Goal: Task Accomplishment & Management: Use online tool/utility

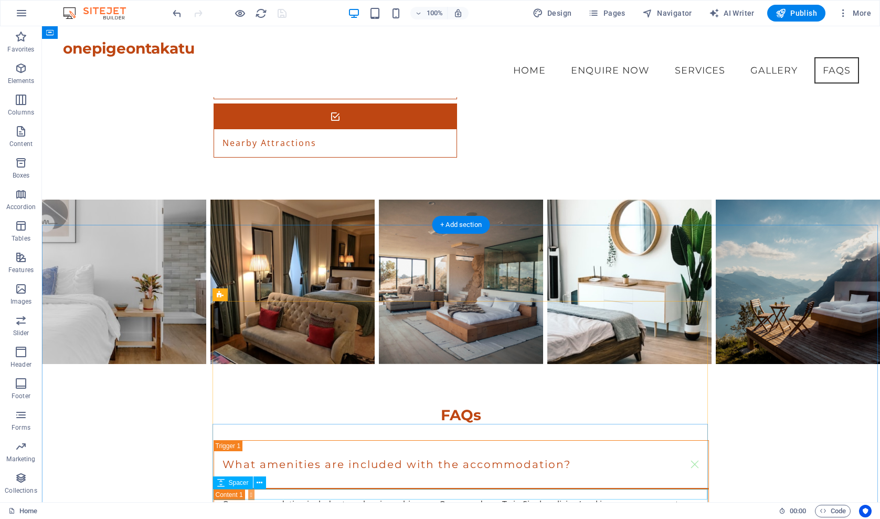
scroll to position [1596, 0]
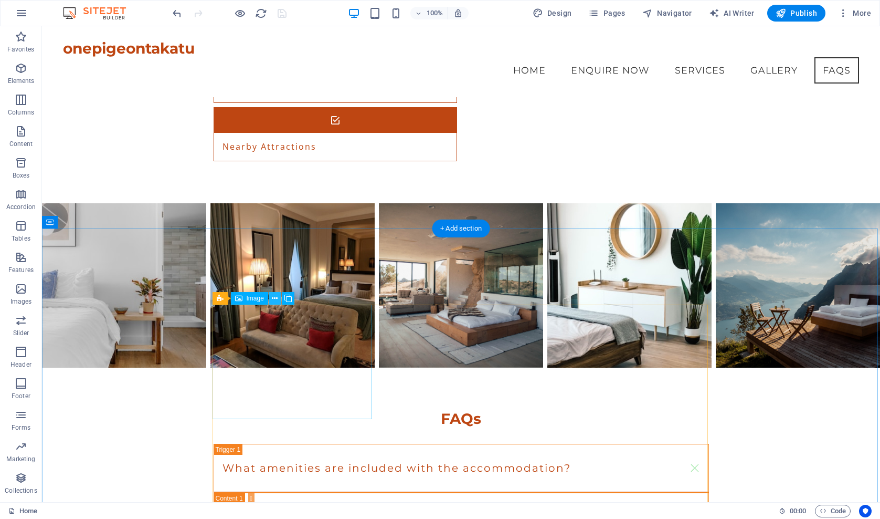
click at [272, 299] on icon at bounding box center [275, 298] width 6 height 11
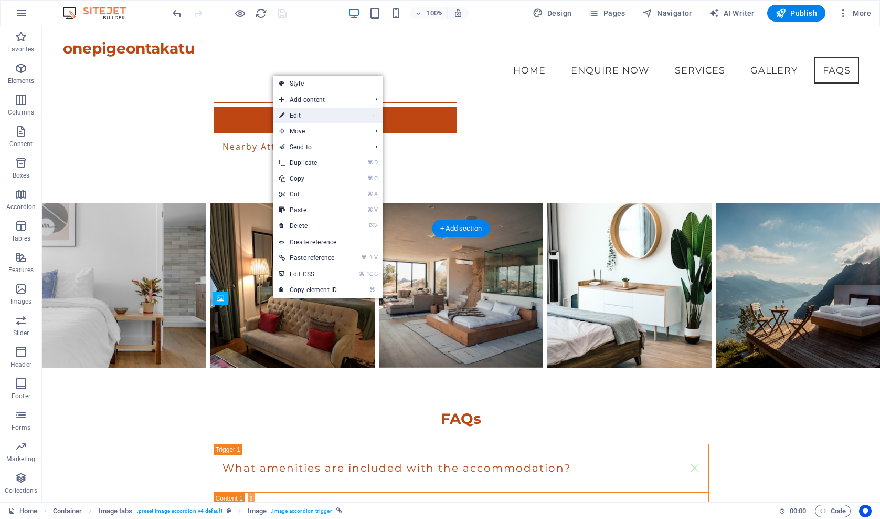
click at [310, 117] on link "⏎ Edit" at bounding box center [308, 116] width 70 height 16
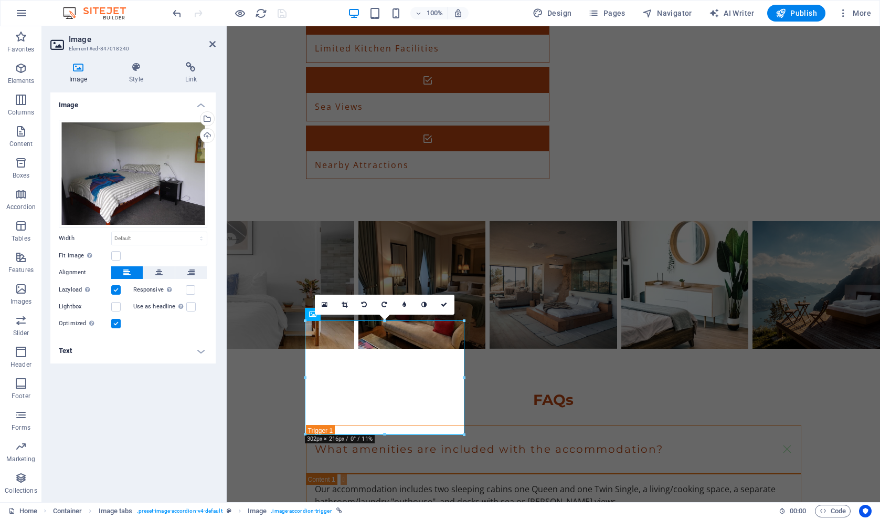
click at [202, 351] on h4 "Text" at bounding box center [132, 350] width 165 height 25
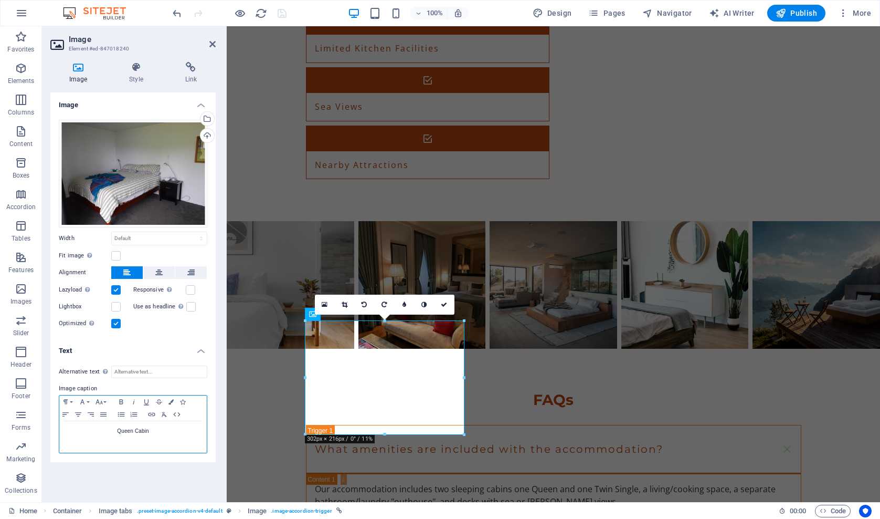
click at [150, 433] on p "Queen Cabin" at bounding box center [133, 430] width 137 height 9
click at [214, 49] on link at bounding box center [212, 44] width 6 height 9
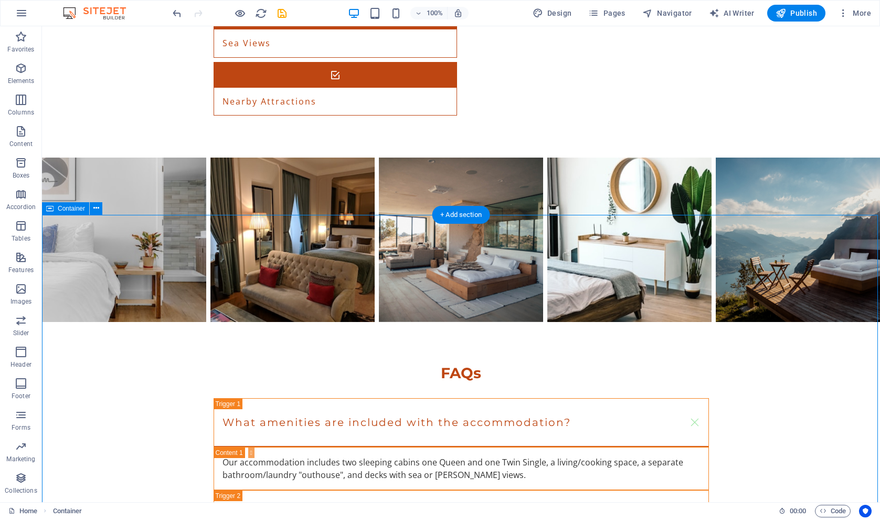
scroll to position [1663, 0]
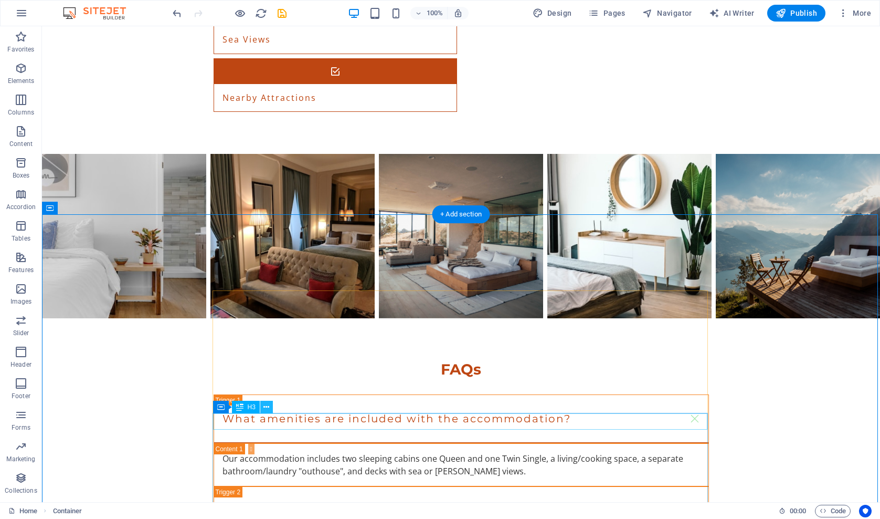
click at [269, 408] on icon at bounding box center [267, 407] width 6 height 11
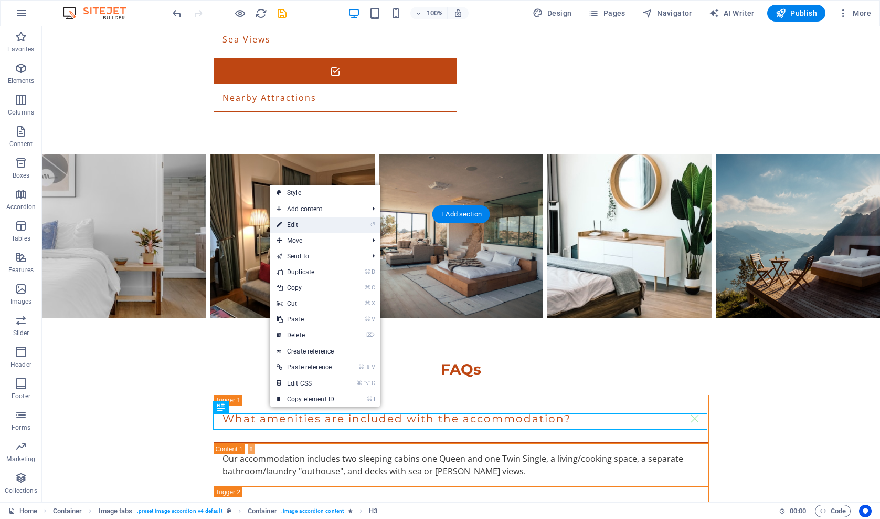
click at [299, 222] on link "⏎ Edit" at bounding box center [305, 225] width 70 height 16
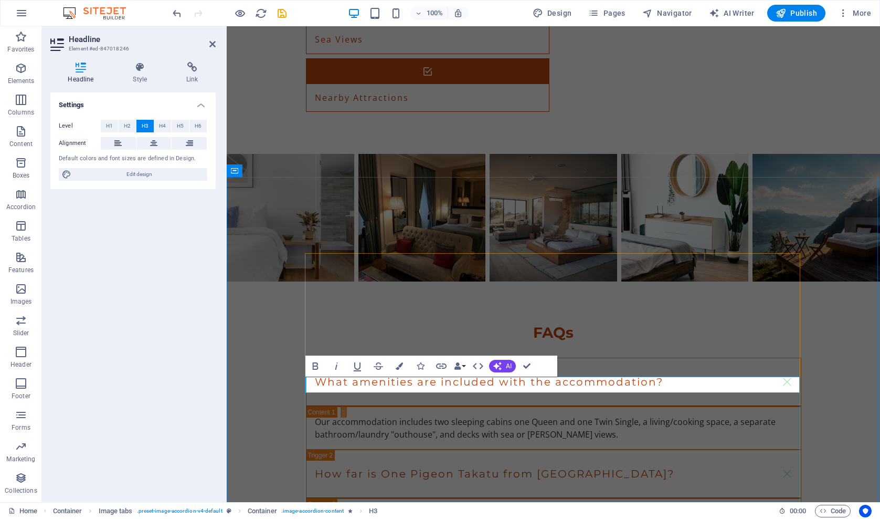
click at [189, 322] on div "Settings Level H1 H2 H3 H4 H5 H6 Alignment Default colors and font sizes are de…" at bounding box center [132, 292] width 165 height 401
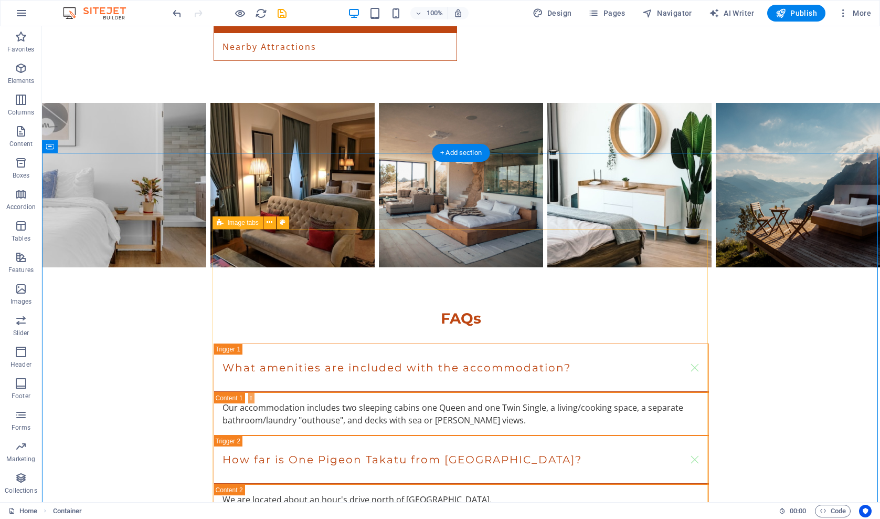
scroll to position [1727, 0]
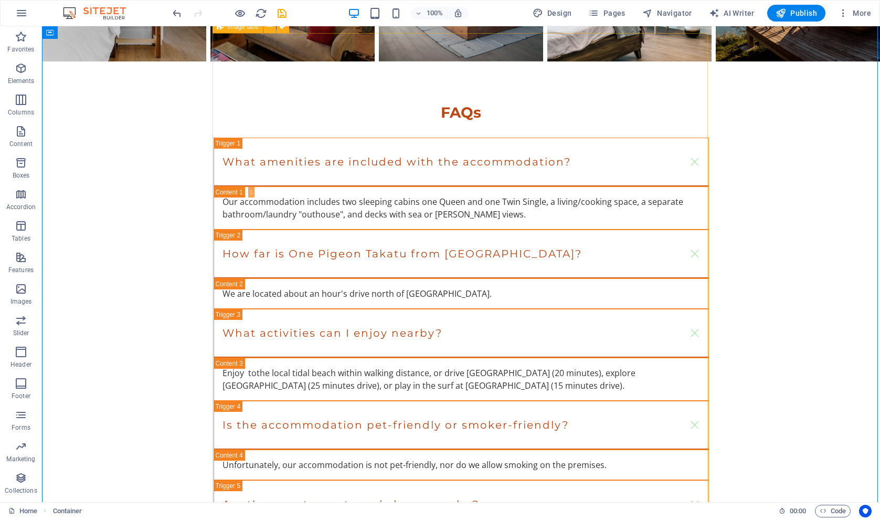
scroll to position [1920, 0]
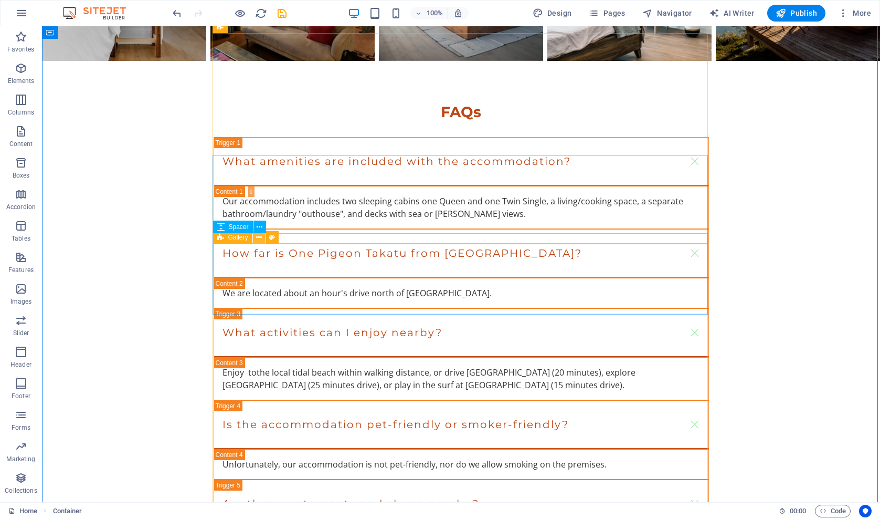
click at [259, 237] on icon at bounding box center [259, 237] width 6 height 11
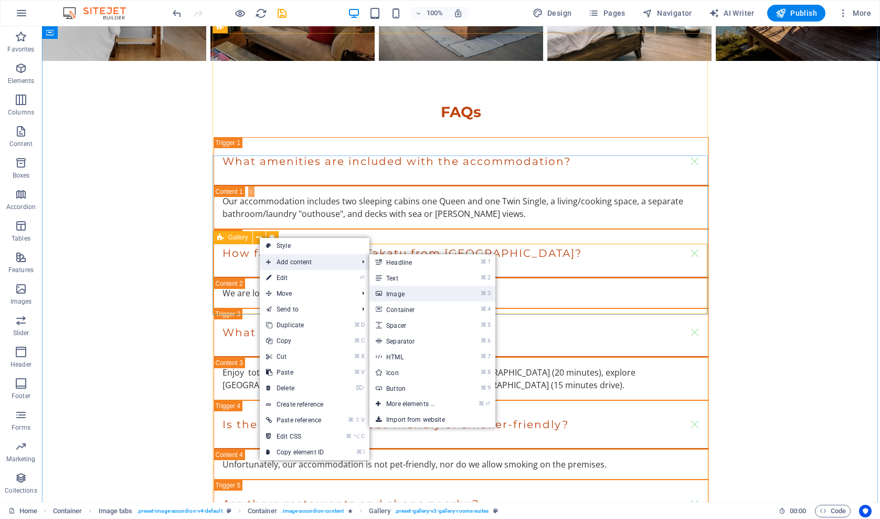
click at [406, 295] on link "⌘ 3 Image" at bounding box center [413, 294] width 87 height 16
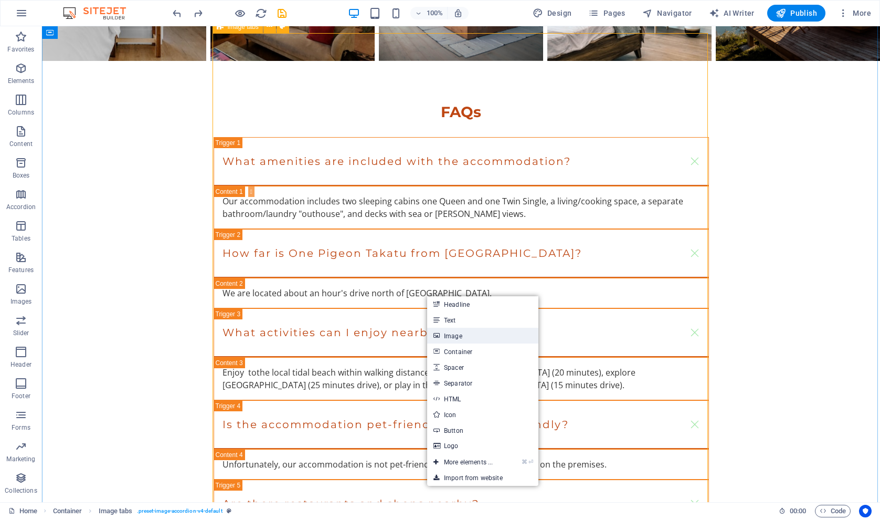
click at [449, 334] on link "Image" at bounding box center [482, 336] width 111 height 16
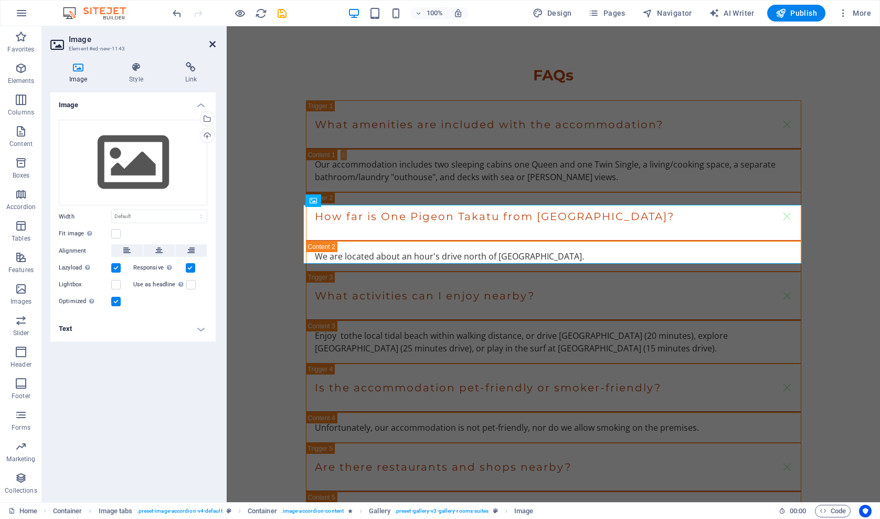
click at [211, 45] on icon at bounding box center [212, 44] width 6 height 8
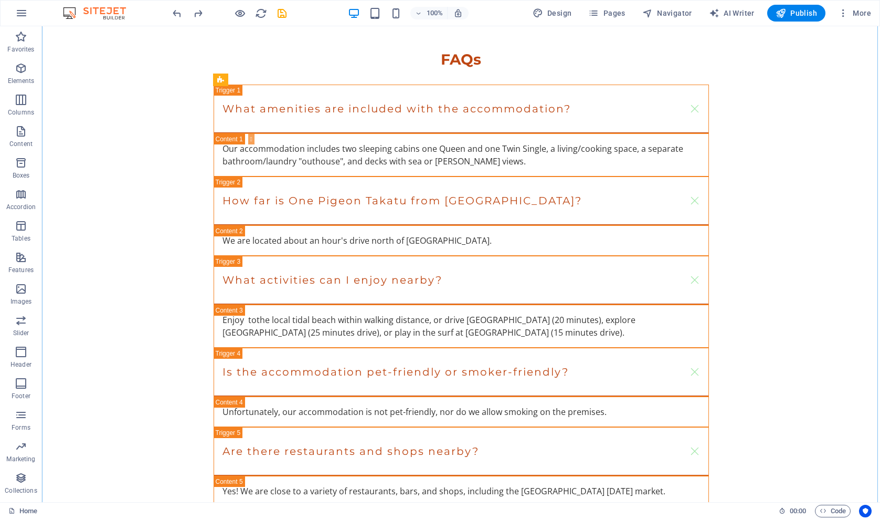
scroll to position [2073, 0]
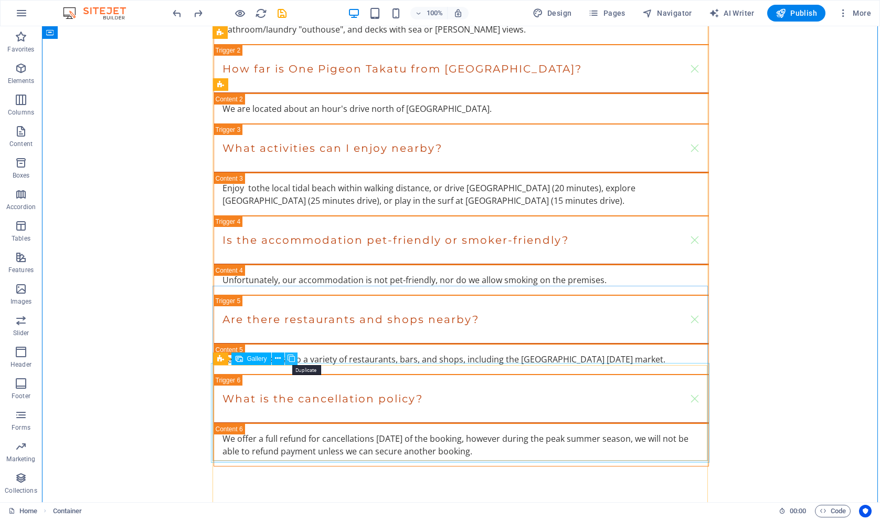
click at [288, 356] on icon at bounding box center [291, 358] width 7 height 11
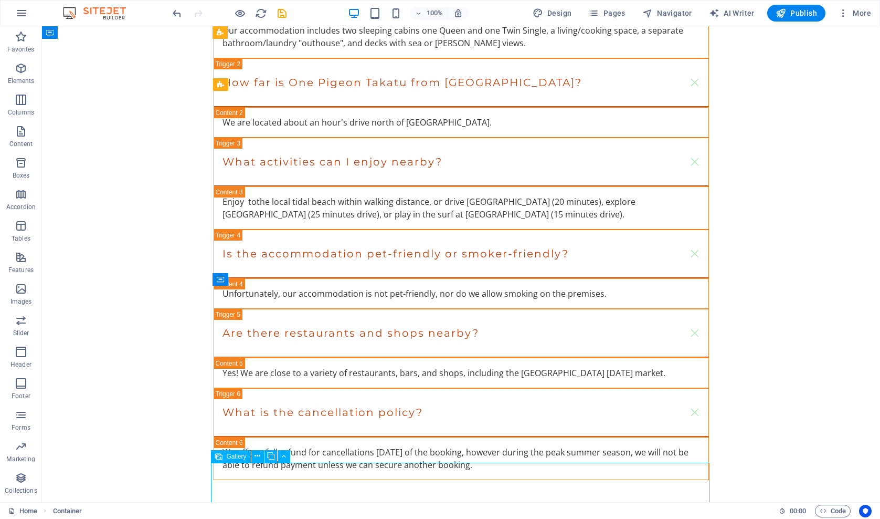
scroll to position [2095, 0]
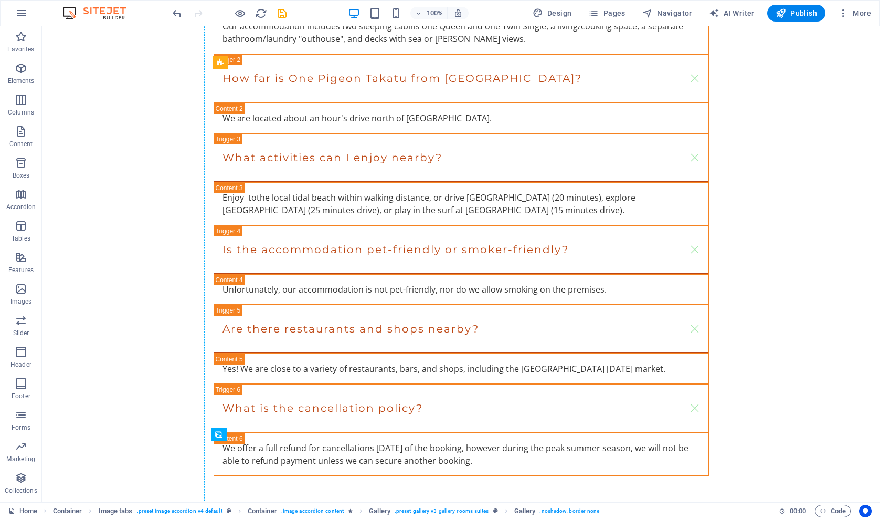
drag, startPoint x: 228, startPoint y: 484, endPoint x: 247, endPoint y: 176, distance: 308.2
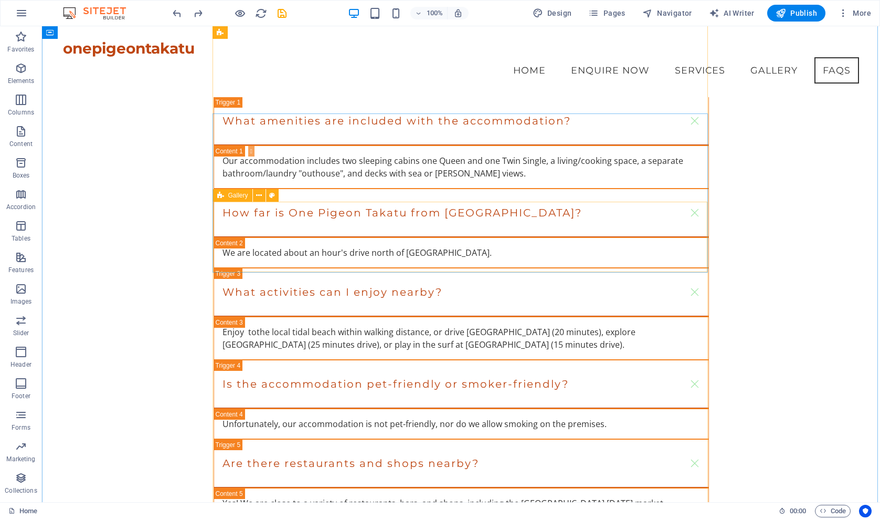
scroll to position [1937, 0]
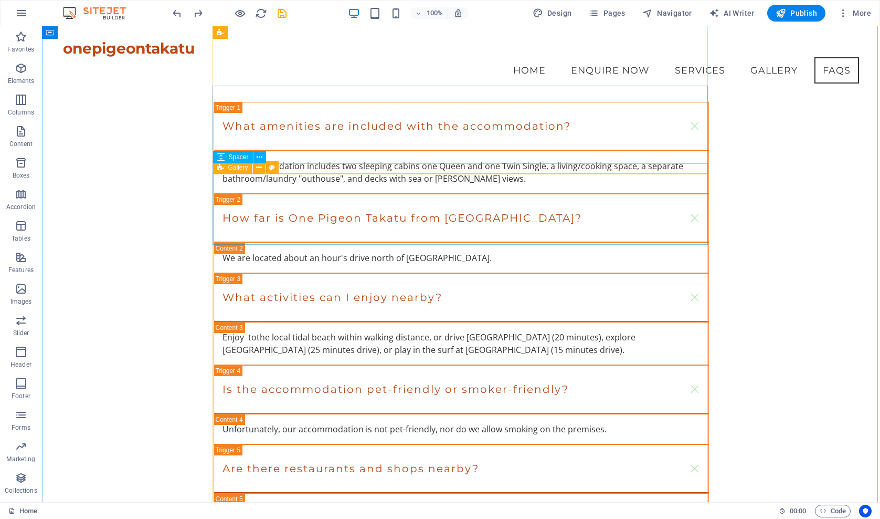
click at [225, 170] on div "Gallery" at bounding box center [232, 167] width 39 height 13
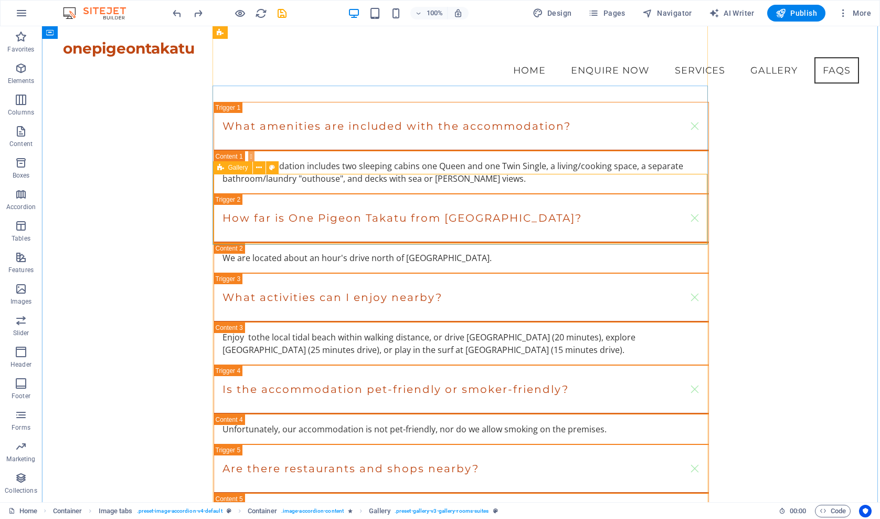
click at [263, 167] on button at bounding box center [259, 167] width 13 height 13
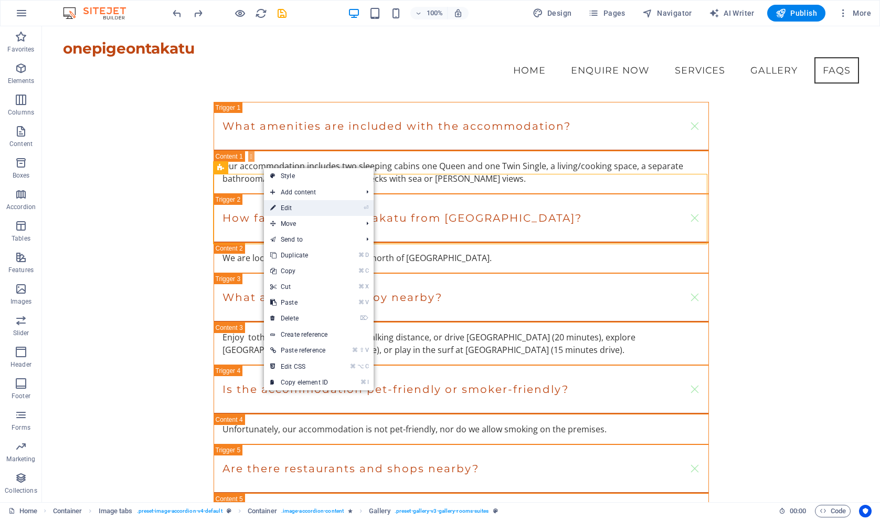
click at [284, 206] on link "⏎ Edit" at bounding box center [299, 208] width 70 height 16
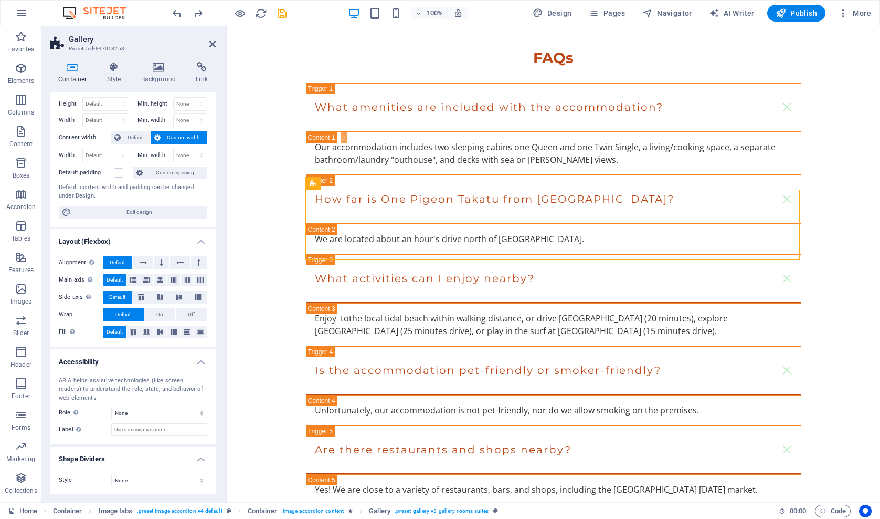
scroll to position [22, 0]
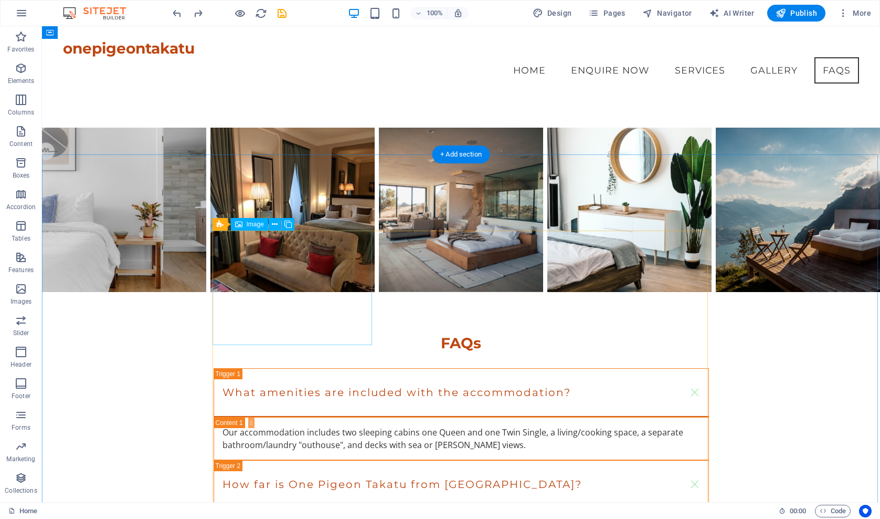
scroll to position [1670, 0]
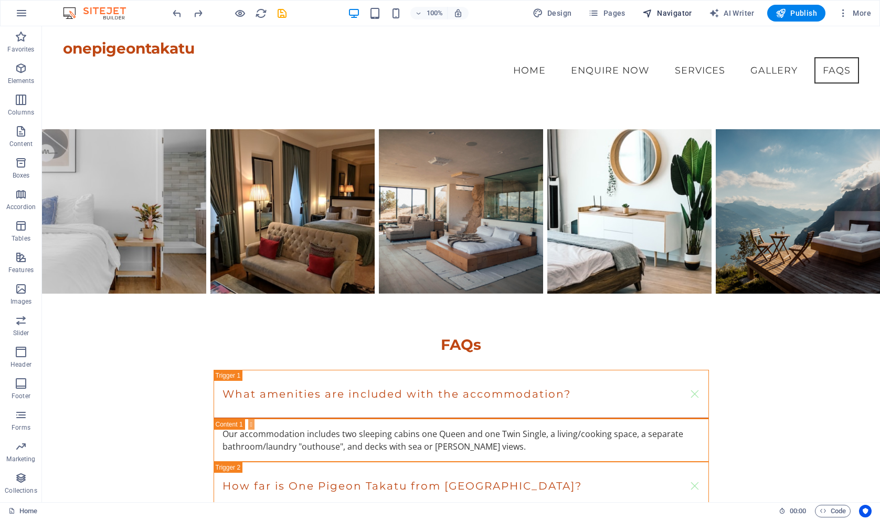
click at [650, 10] on icon "button" at bounding box center [648, 13] width 11 height 11
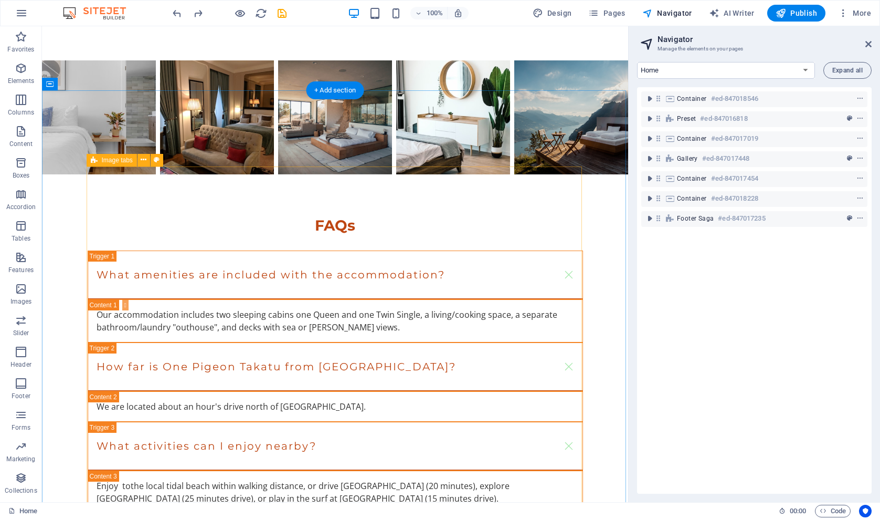
scroll to position [1775, 0]
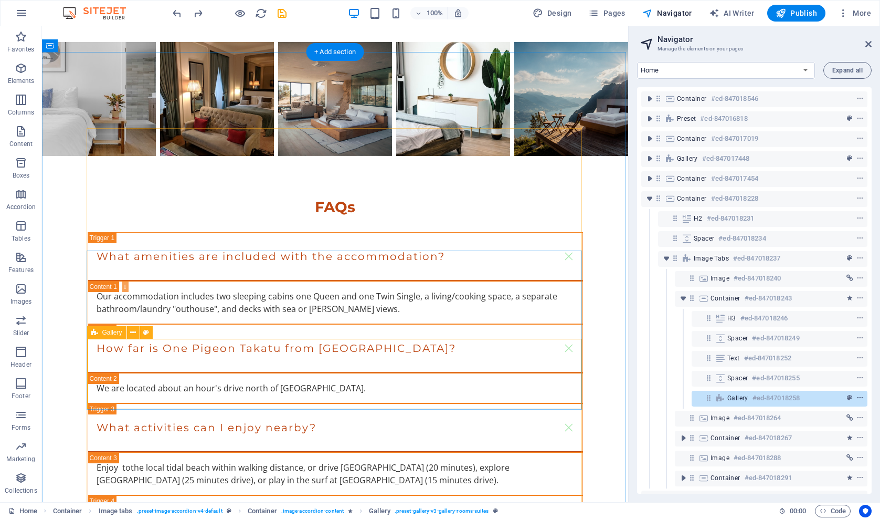
click at [857, 397] on icon "context-menu" at bounding box center [860, 397] width 7 height 7
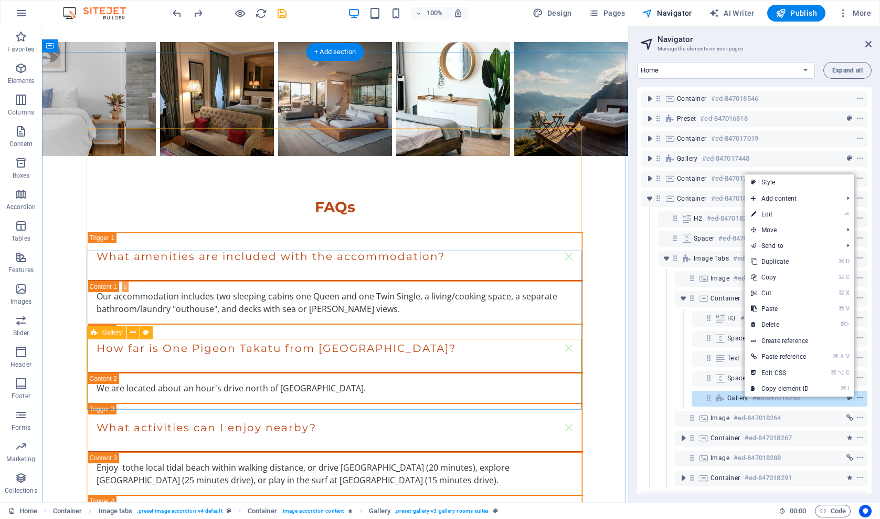
scroll to position [1884, 0]
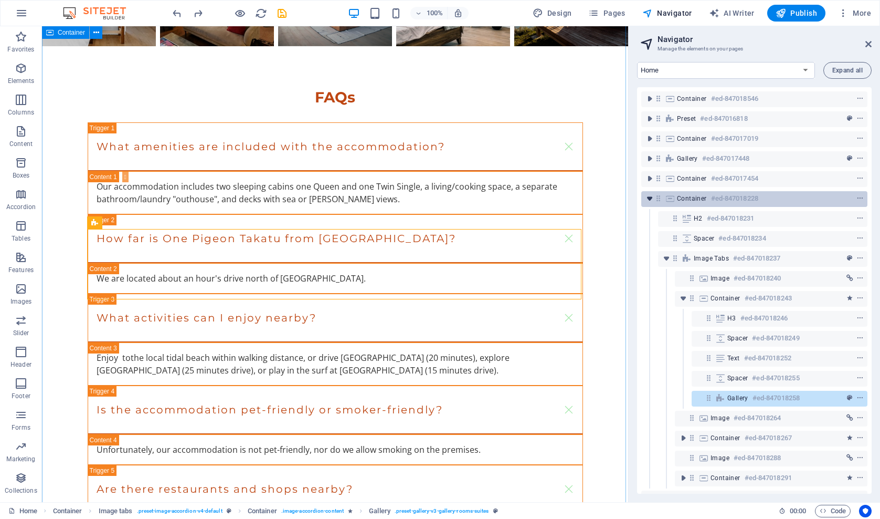
click at [651, 200] on icon "toggle-expand" at bounding box center [650, 198] width 11 height 11
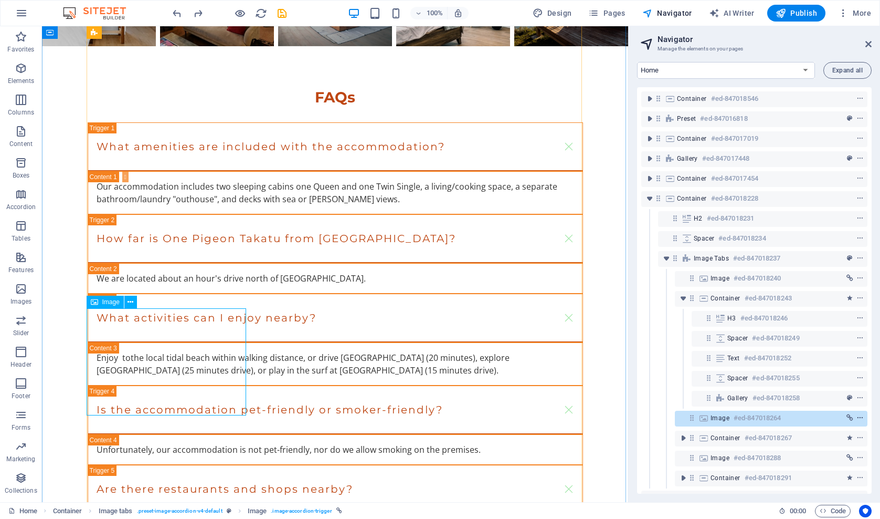
click at [862, 418] on icon "context-menu" at bounding box center [860, 417] width 7 height 7
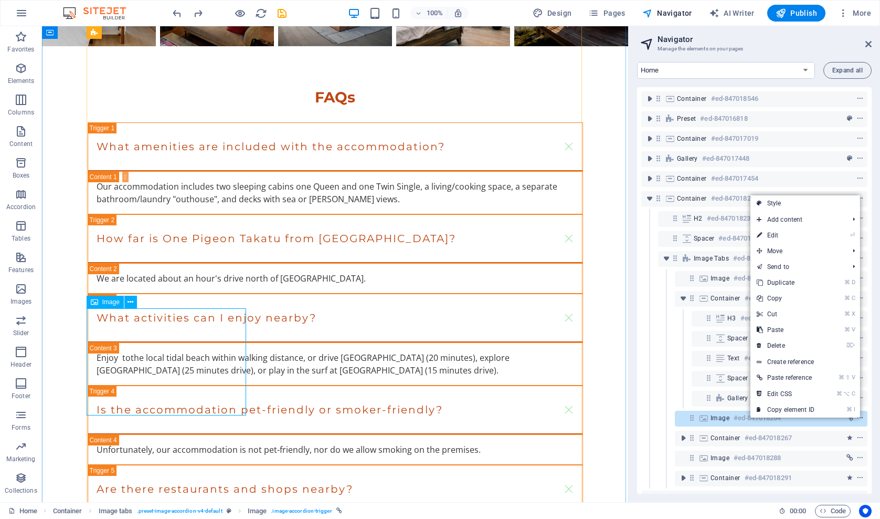
scroll to position [1982, 0]
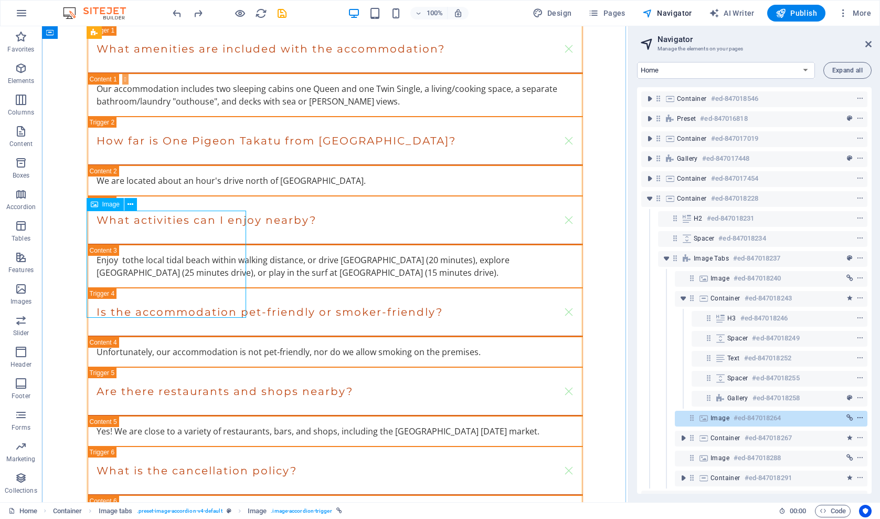
click at [859, 417] on icon "context-menu" at bounding box center [860, 417] width 7 height 7
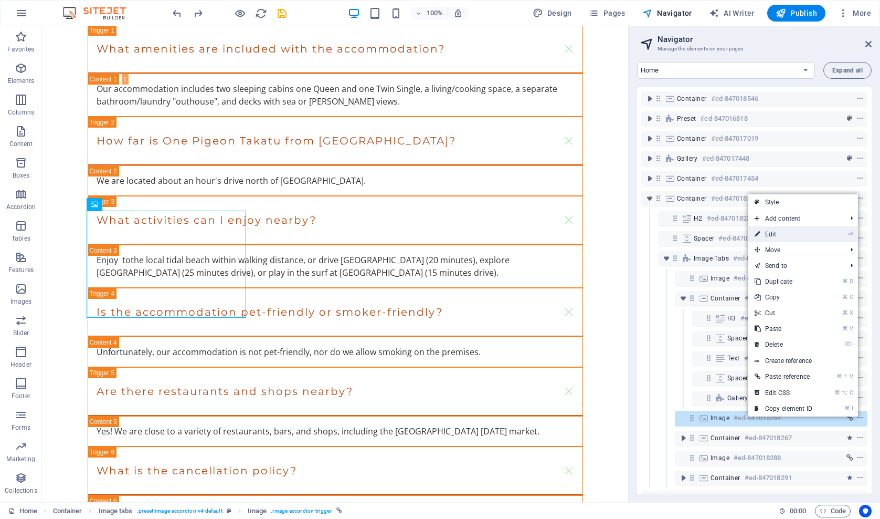
click at [773, 237] on link "⏎ Edit" at bounding box center [784, 234] width 70 height 16
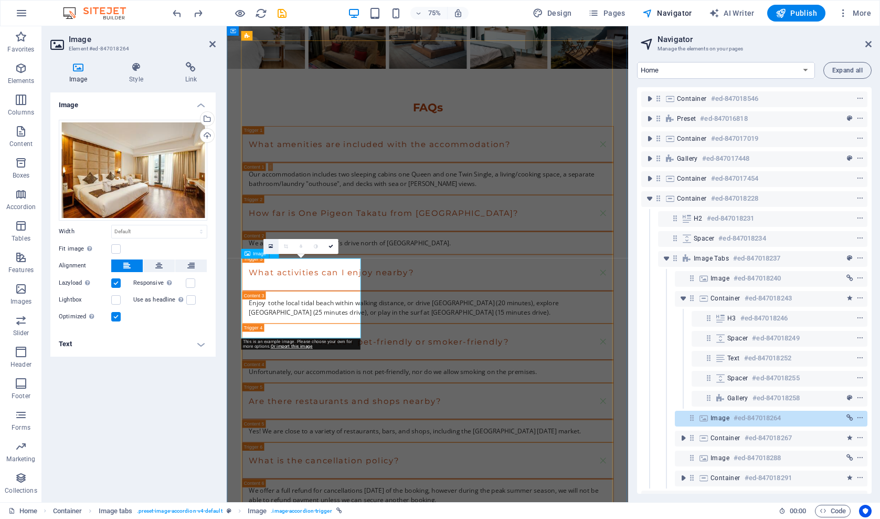
click at [271, 246] on icon at bounding box center [271, 247] width 4 height 6
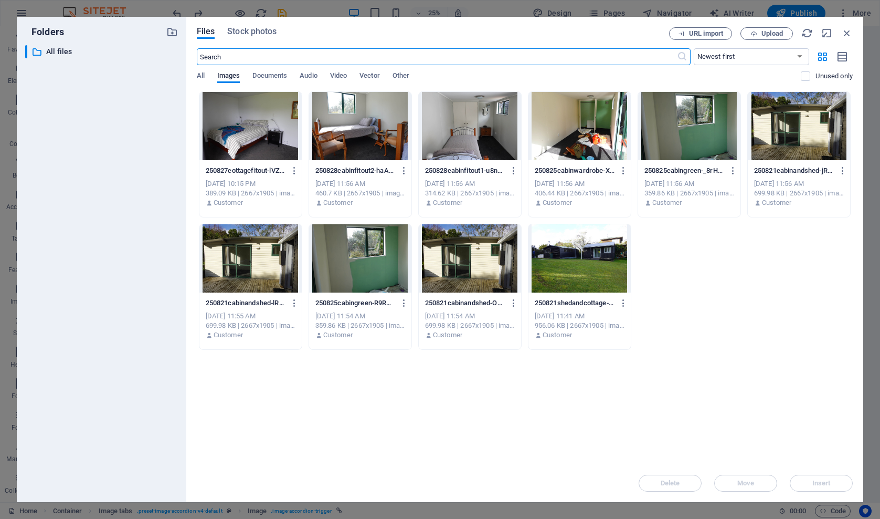
click at [271, 246] on div at bounding box center [251, 258] width 102 height 68
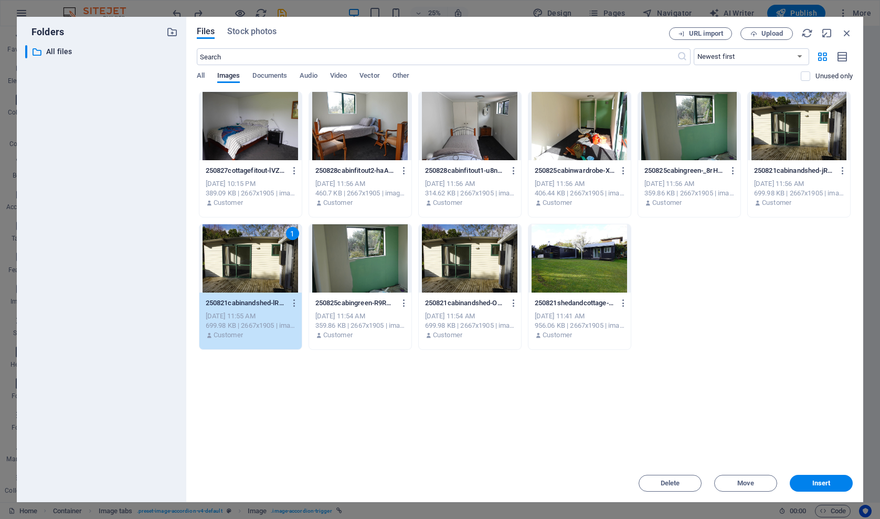
click at [349, 135] on div at bounding box center [360, 126] width 102 height 68
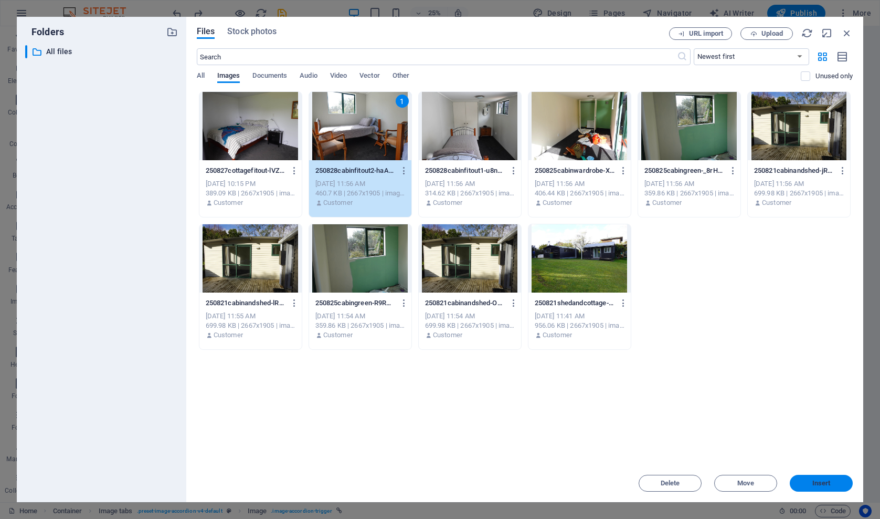
click at [813, 482] on span "Insert" at bounding box center [822, 483] width 18 height 6
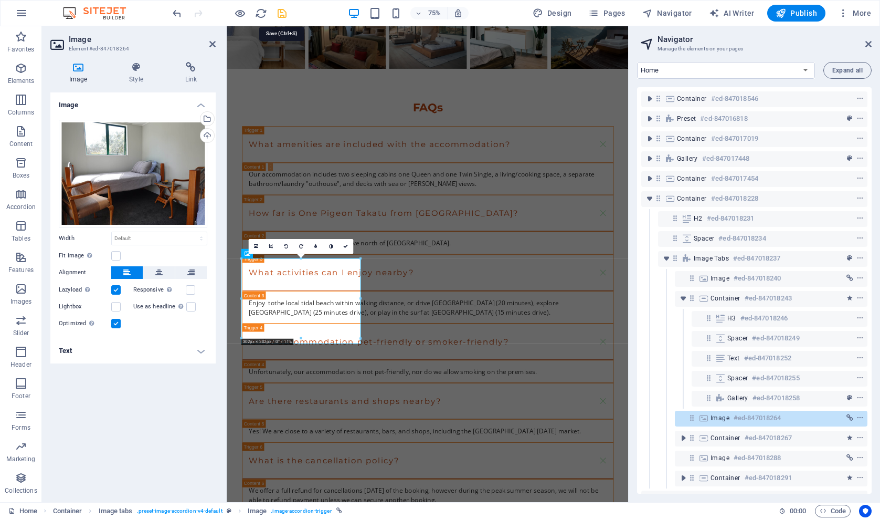
click at [281, 14] on icon "save" at bounding box center [282, 13] width 12 height 12
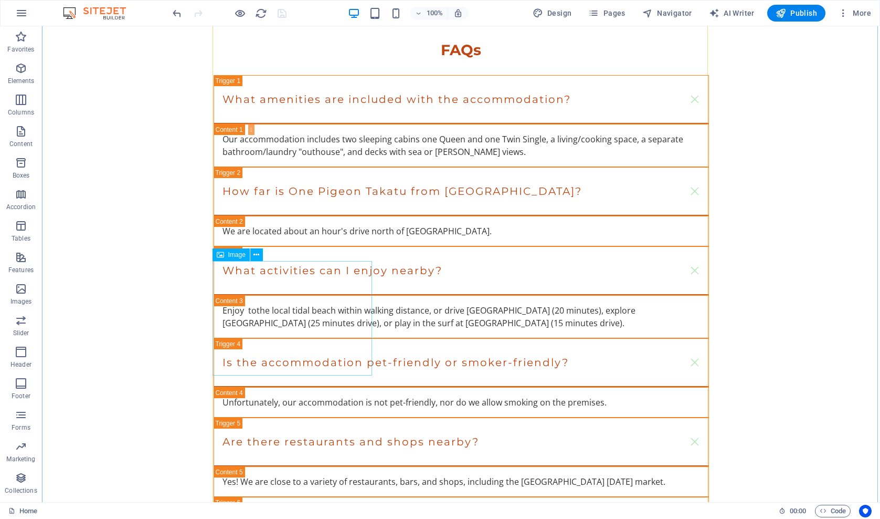
click at [659, 17] on span "Navigator" at bounding box center [668, 13] width 50 height 11
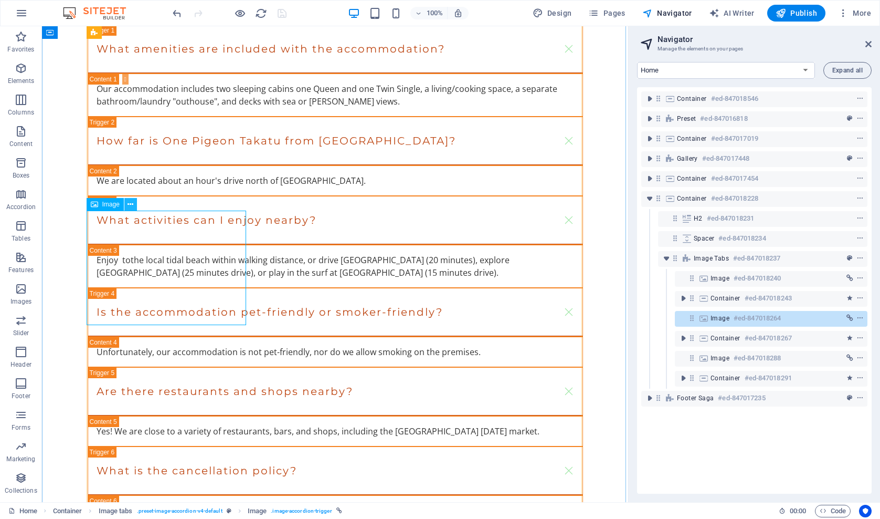
click at [130, 205] on icon at bounding box center [131, 204] width 6 height 11
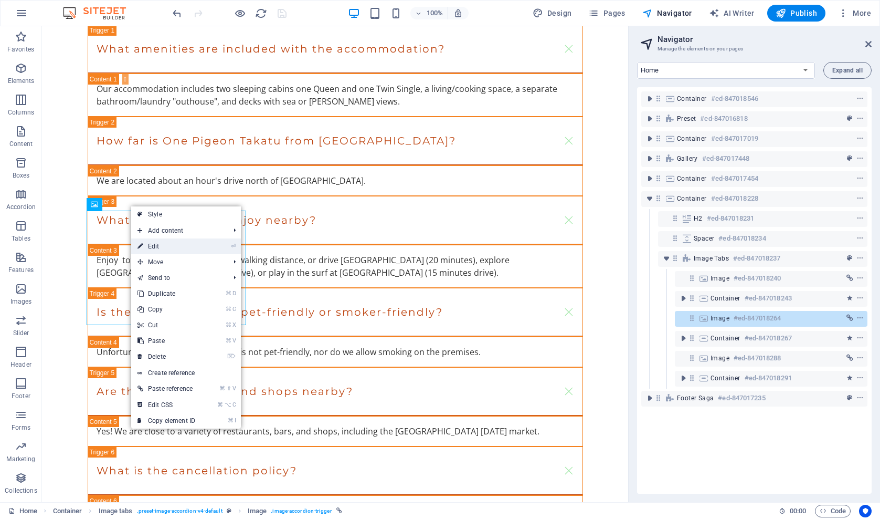
click at [152, 247] on link "⏎ Edit" at bounding box center [166, 246] width 70 height 16
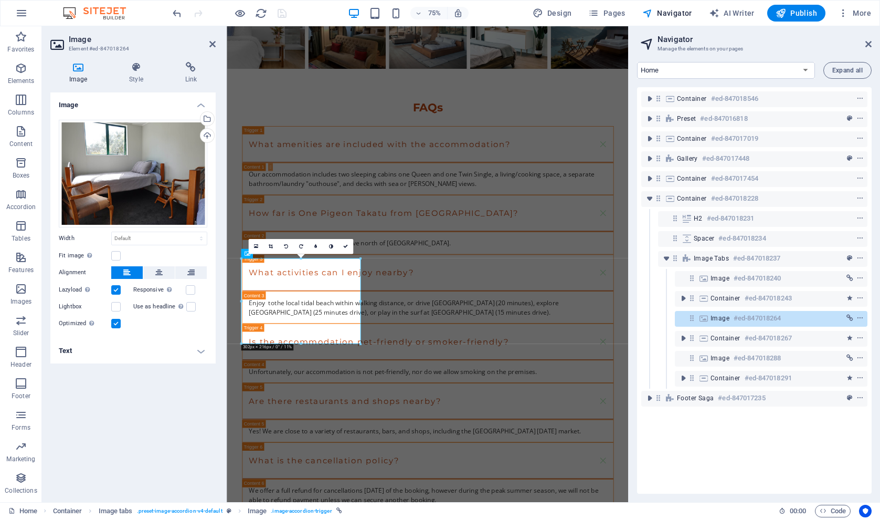
click at [200, 348] on h4 "Text" at bounding box center [132, 350] width 165 height 25
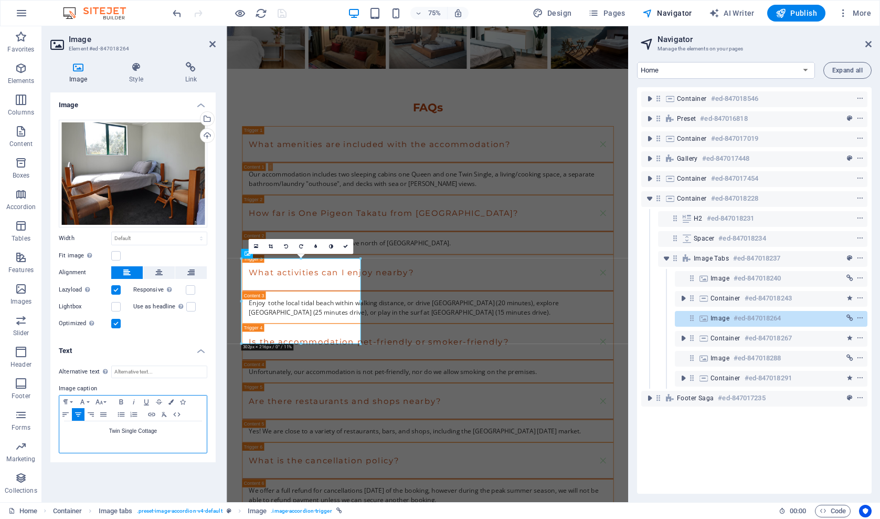
click at [160, 431] on p "Twin Single Cottage" at bounding box center [133, 430] width 137 height 9
click at [281, 14] on icon "save" at bounding box center [282, 13] width 12 height 12
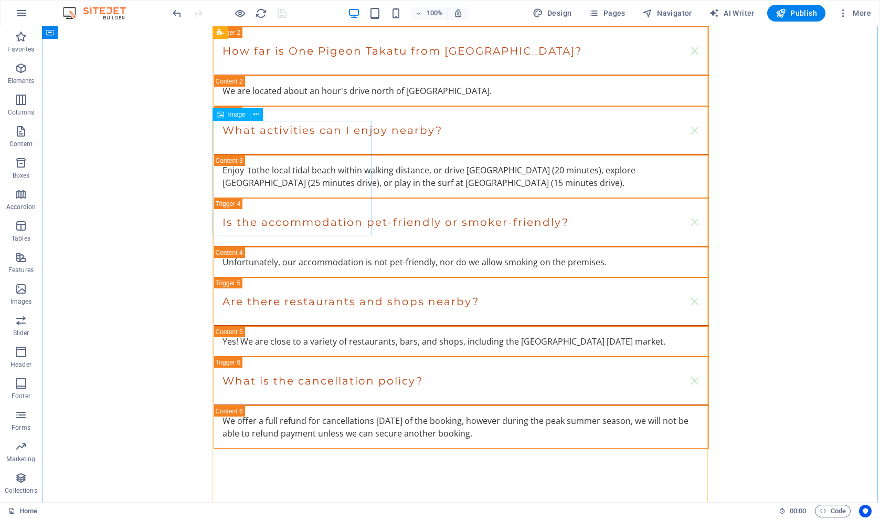
scroll to position [2125, 0]
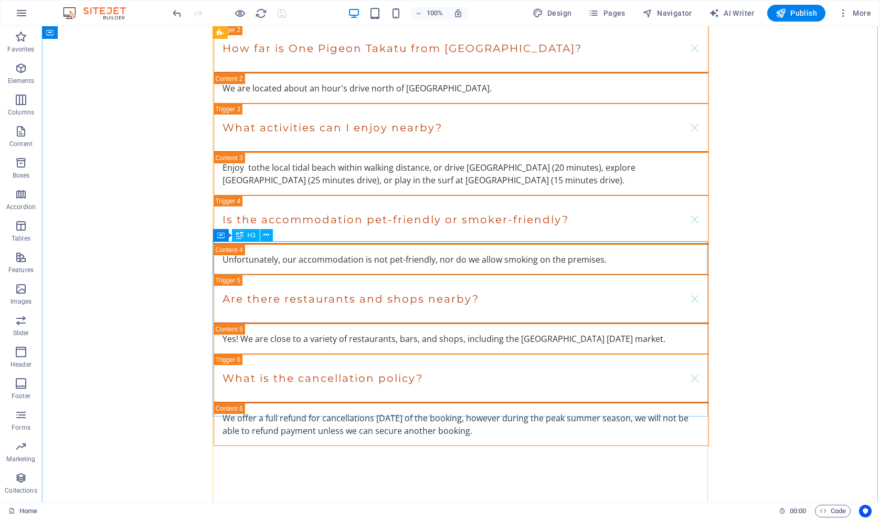
click at [266, 237] on icon at bounding box center [267, 234] width 6 height 11
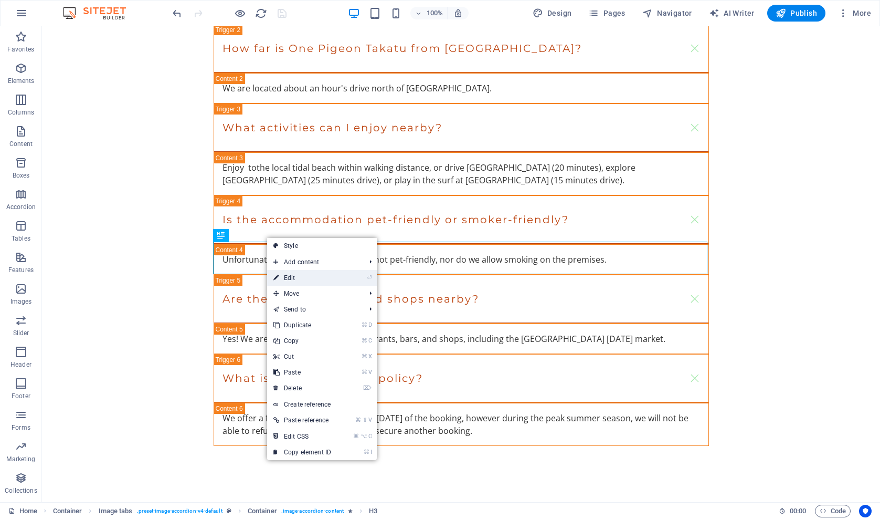
click at [292, 277] on link "⏎ Edit" at bounding box center [302, 278] width 70 height 16
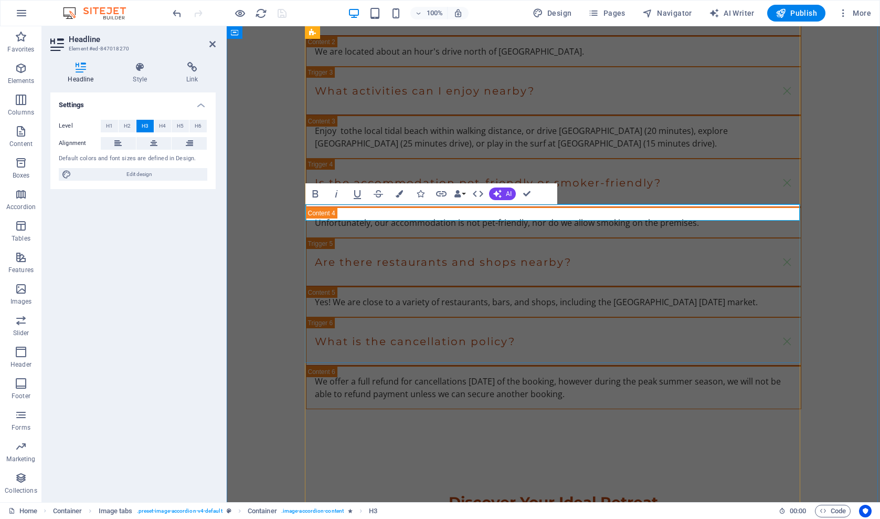
drag, startPoint x: 663, startPoint y: 213, endPoint x: 796, endPoint y: 208, distance: 134.0
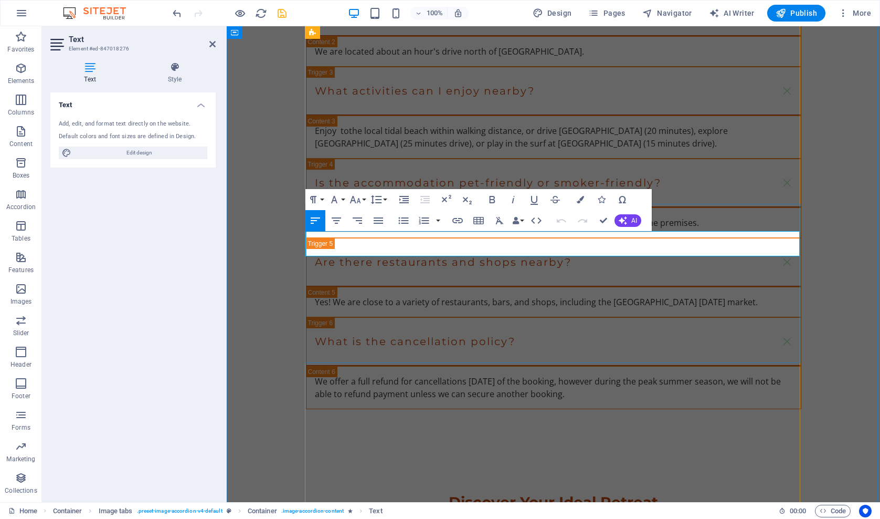
drag, startPoint x: 425, startPoint y: 249, endPoint x: 306, endPoint y: 251, distance: 119.7
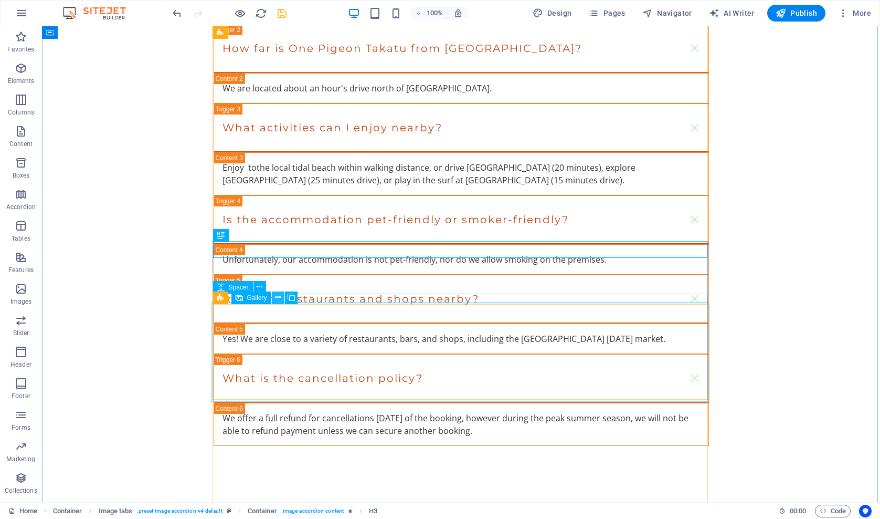
click at [278, 298] on icon at bounding box center [278, 297] width 6 height 11
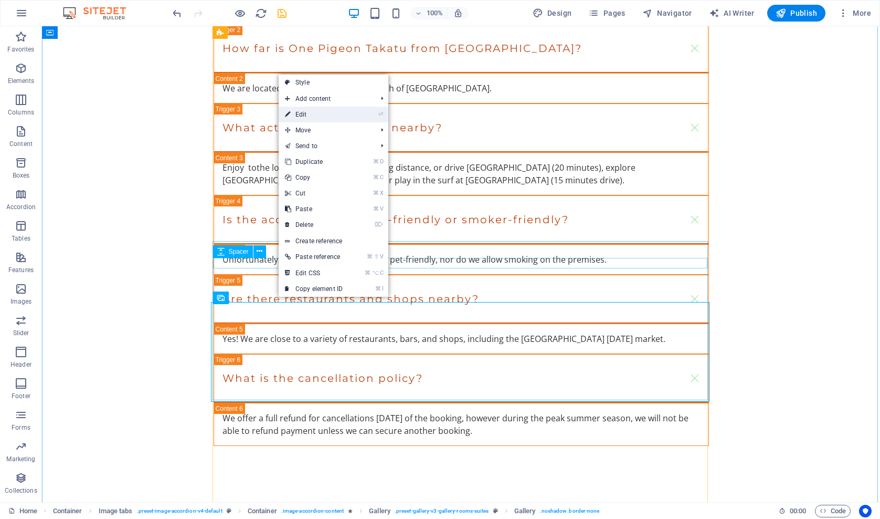
click at [302, 116] on link "⏎ Edit" at bounding box center [314, 115] width 70 height 16
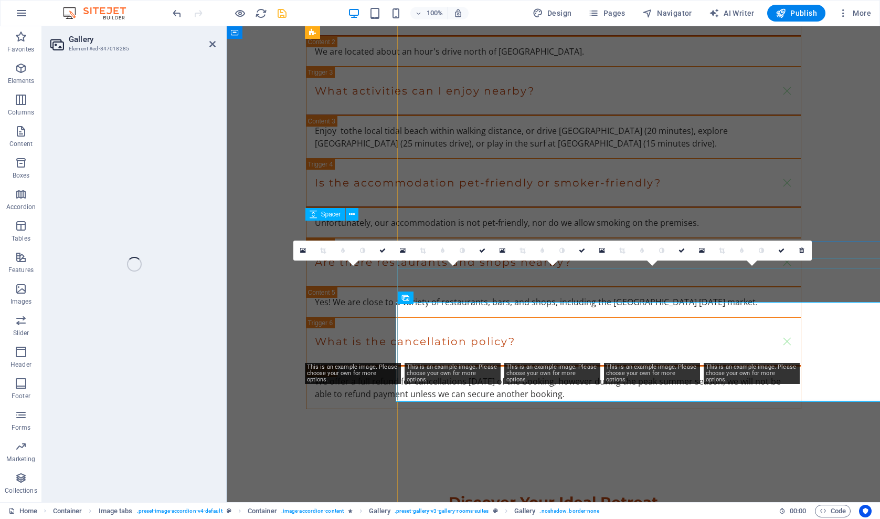
select select "4"
select select "px"
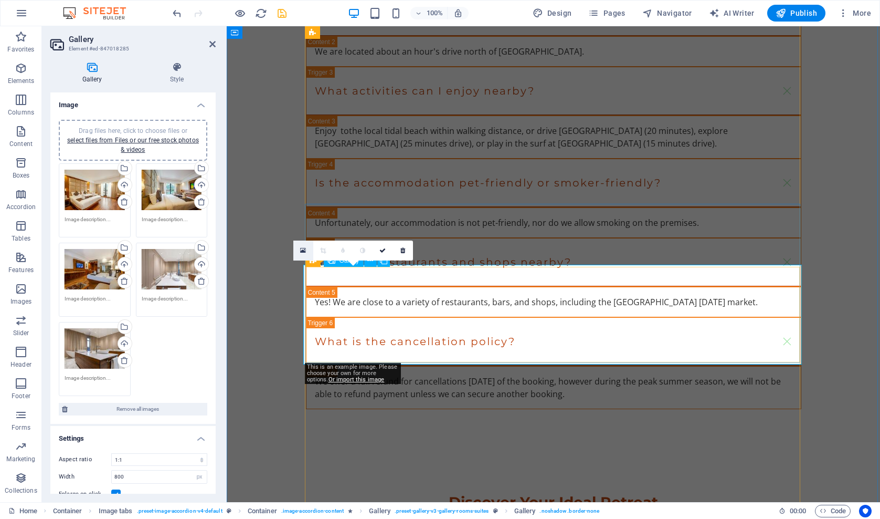
click at [302, 251] on icon at bounding box center [303, 250] width 6 height 7
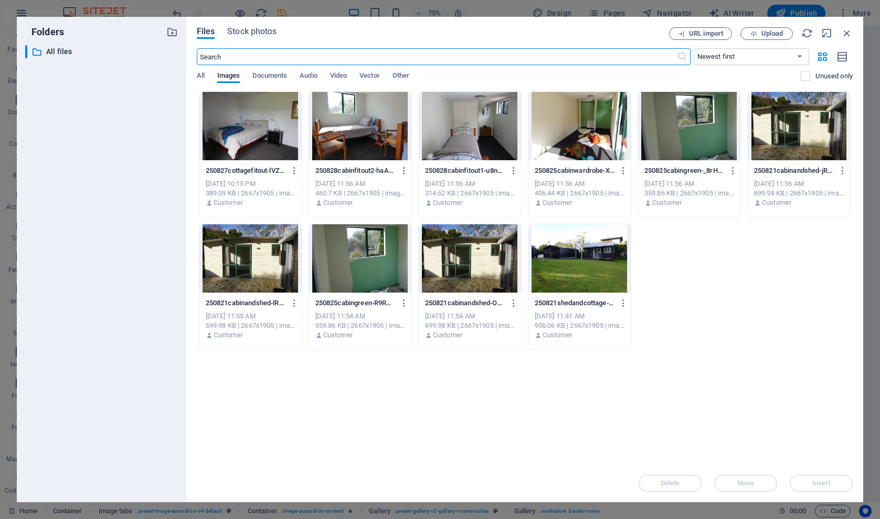
click at [453, 263] on div at bounding box center [470, 258] width 102 height 68
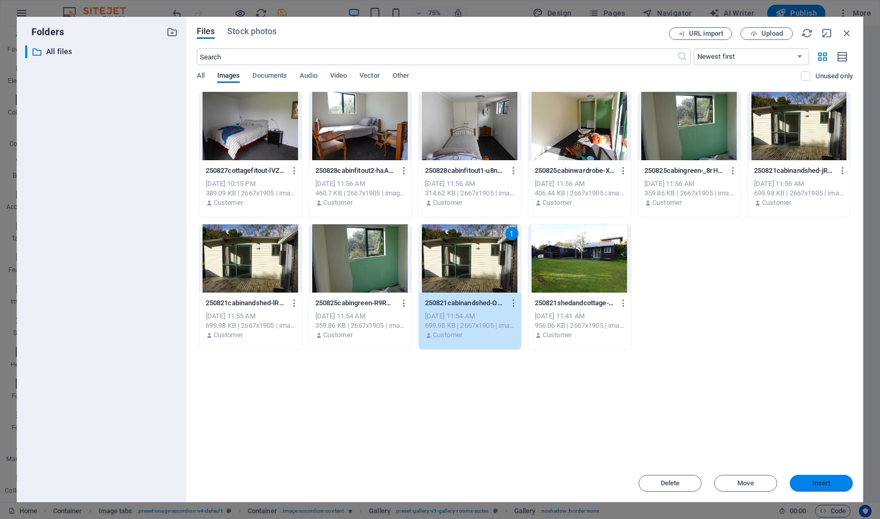
click at [803, 483] on span "Insert" at bounding box center [821, 483] width 55 height 6
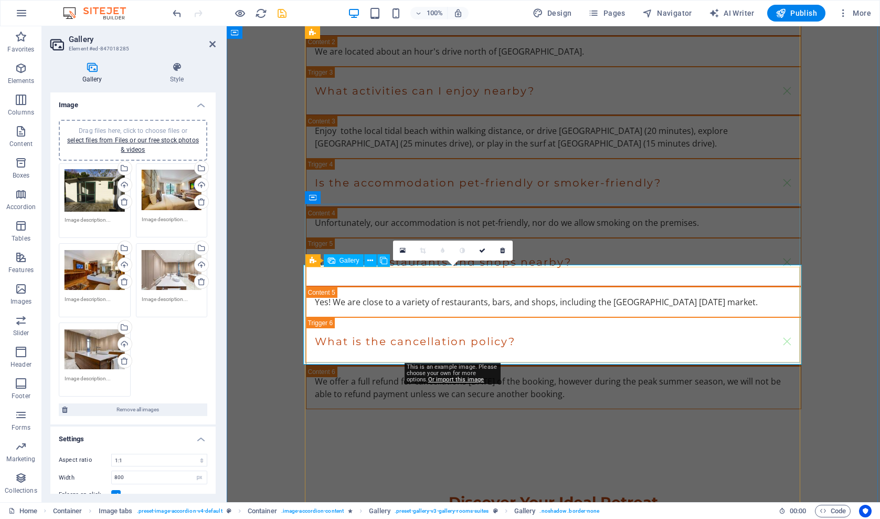
click at [402, 249] on icon at bounding box center [403, 250] width 6 height 7
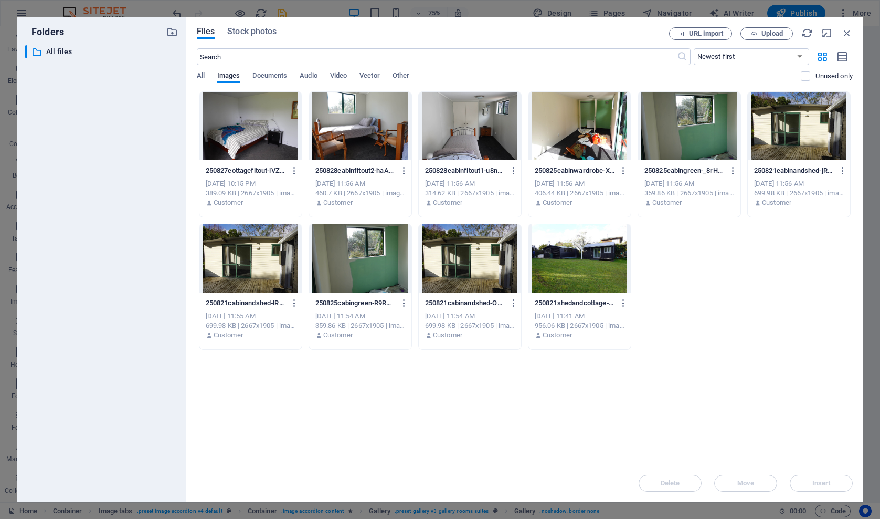
click at [464, 123] on div at bounding box center [470, 126] width 102 height 68
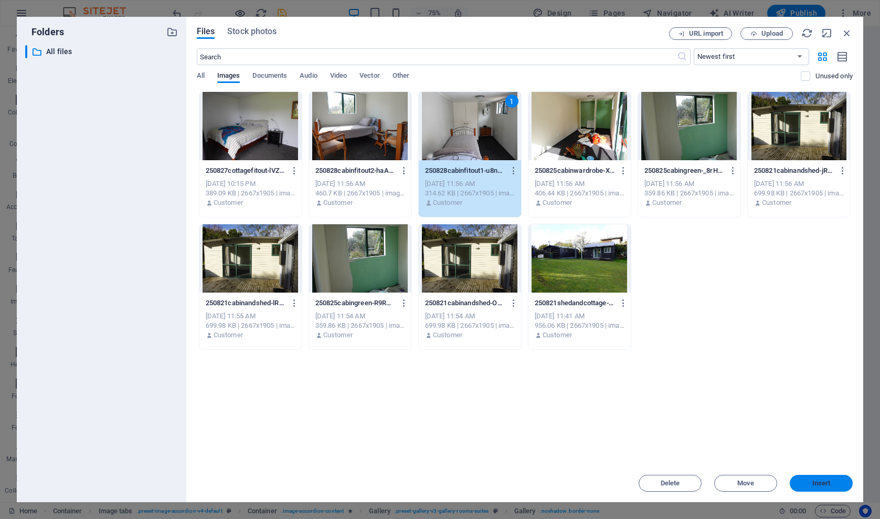
click at [813, 485] on span "Insert" at bounding box center [822, 483] width 18 height 6
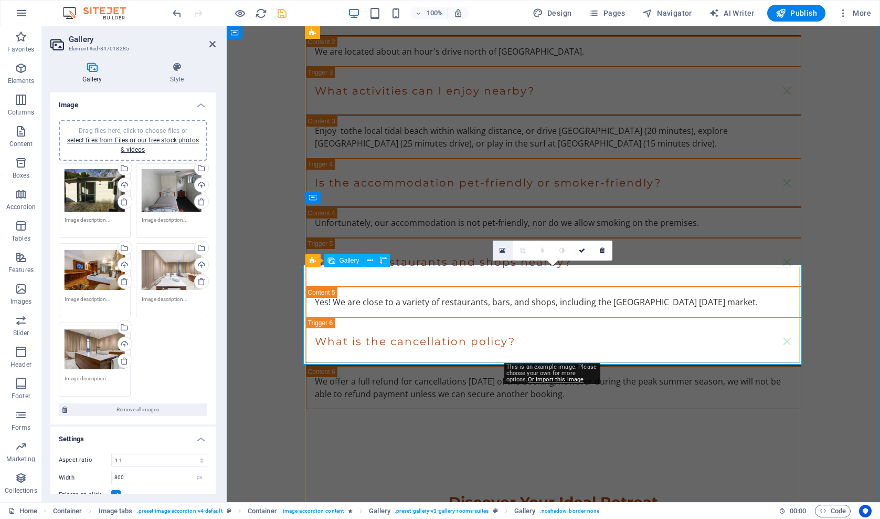
click at [505, 250] on icon at bounding box center [503, 250] width 6 height 7
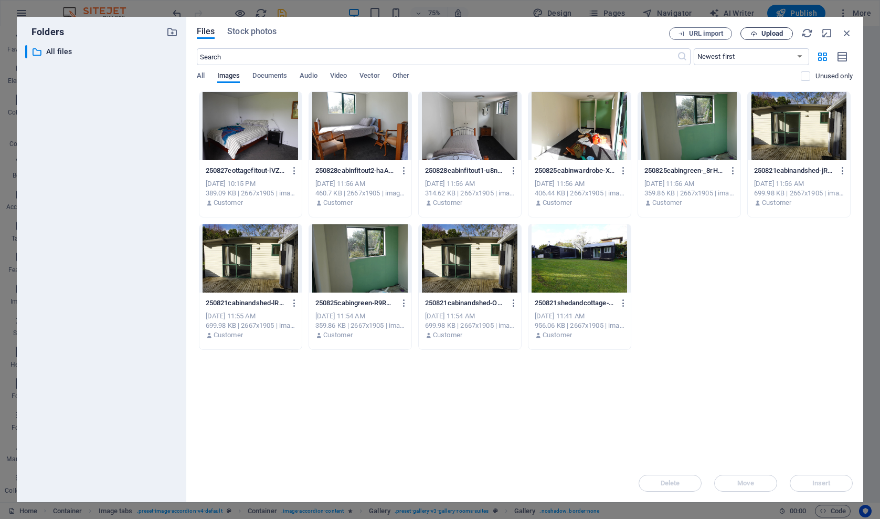
click at [759, 35] on span "Upload" at bounding box center [767, 33] width 43 height 7
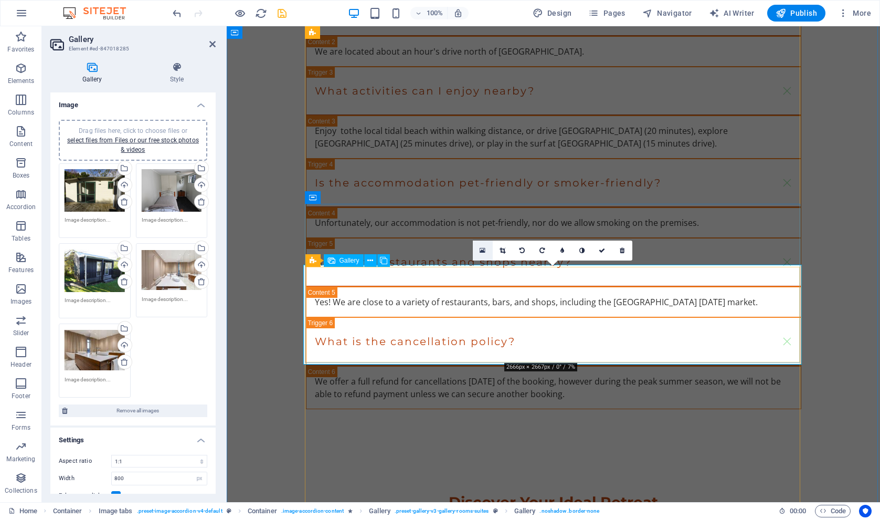
click at [484, 250] on icon at bounding box center [483, 250] width 6 height 7
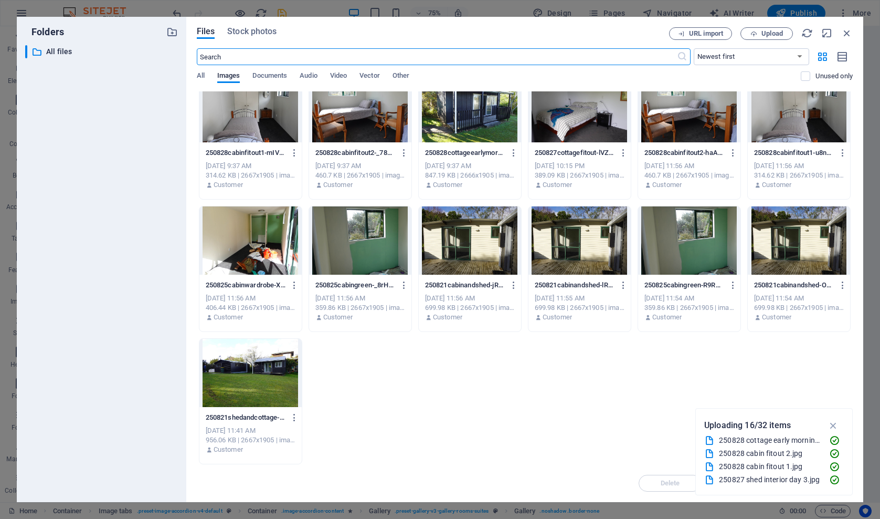
scroll to position [282, 0]
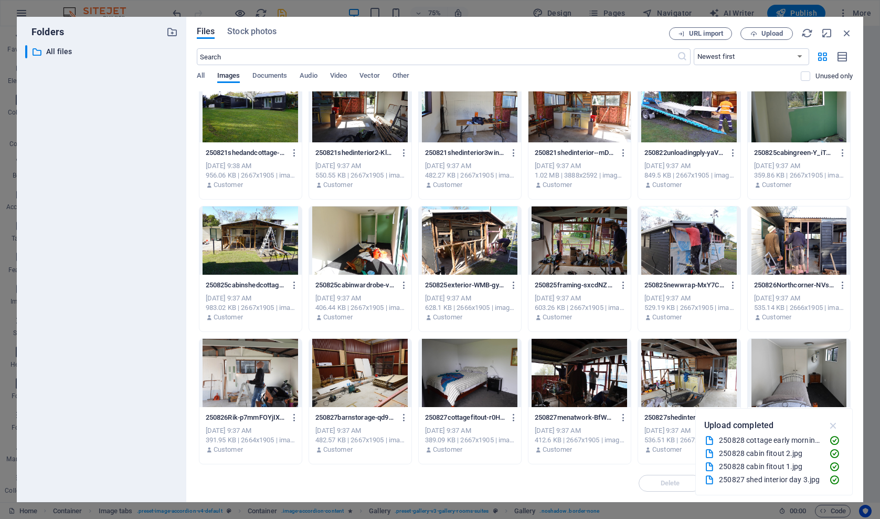
click at [834, 425] on icon "button" at bounding box center [834, 425] width 12 height 12
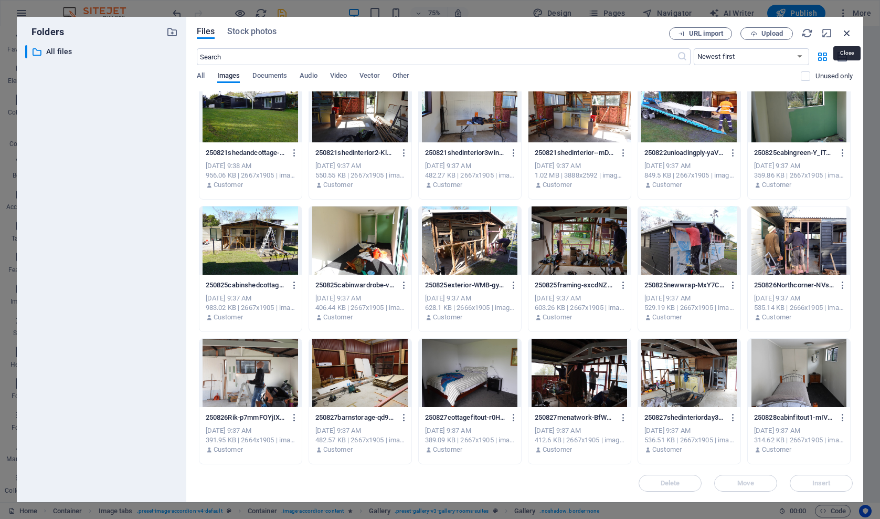
click at [847, 32] on icon "button" at bounding box center [848, 33] width 12 height 12
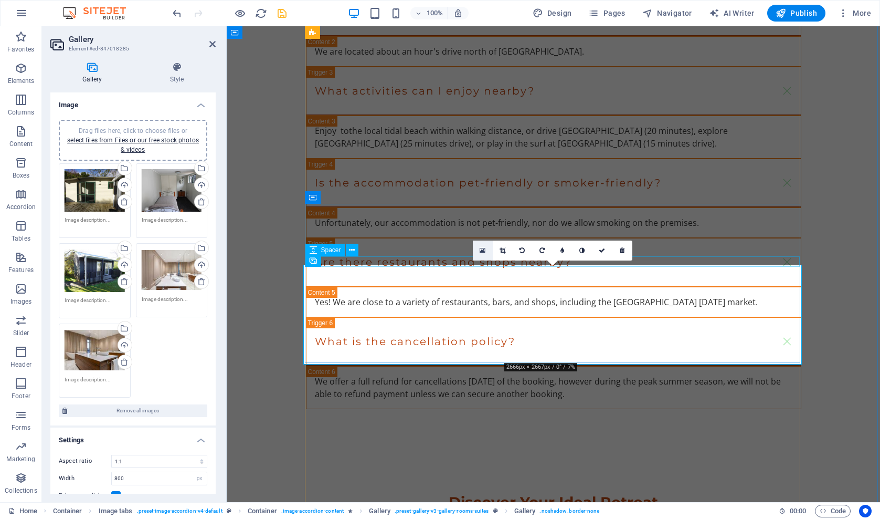
click at [484, 247] on icon at bounding box center [483, 250] width 6 height 7
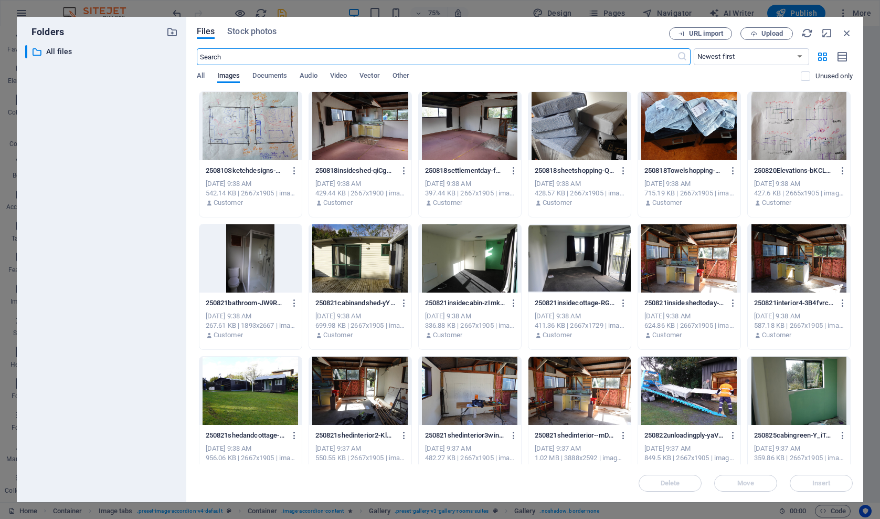
click at [484, 247] on div at bounding box center [470, 258] width 102 height 68
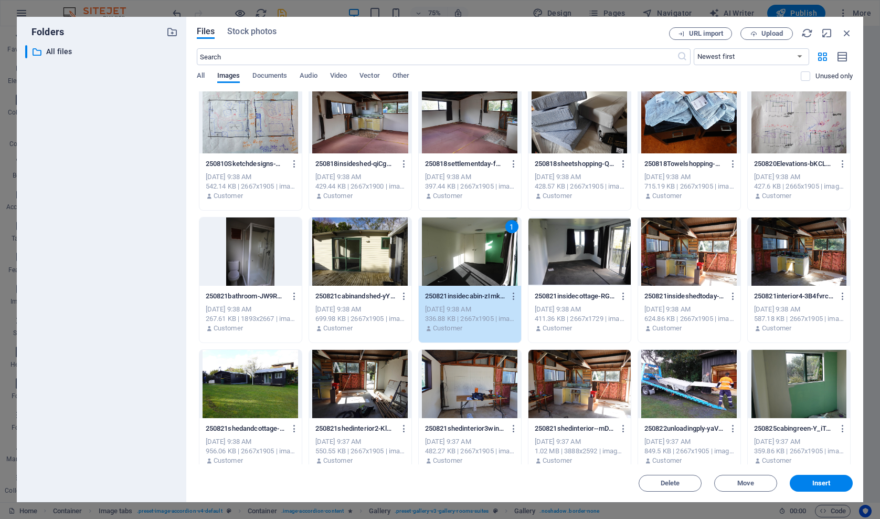
scroll to position [0, 0]
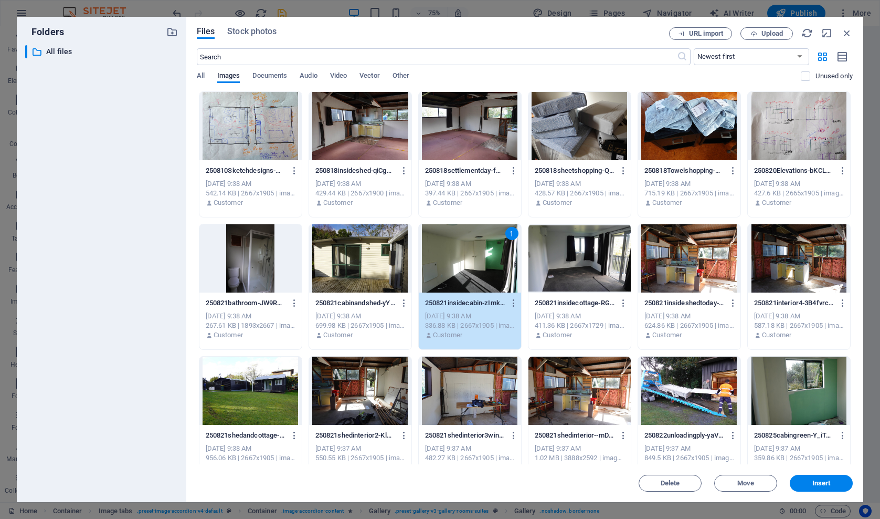
click at [684, 120] on div at bounding box center [689, 126] width 102 height 68
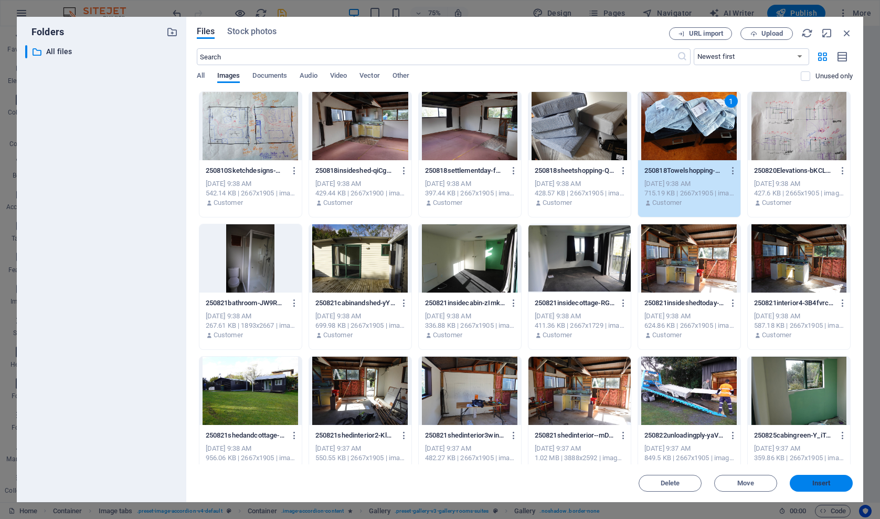
click at [811, 481] on span "Insert" at bounding box center [821, 483] width 55 height 6
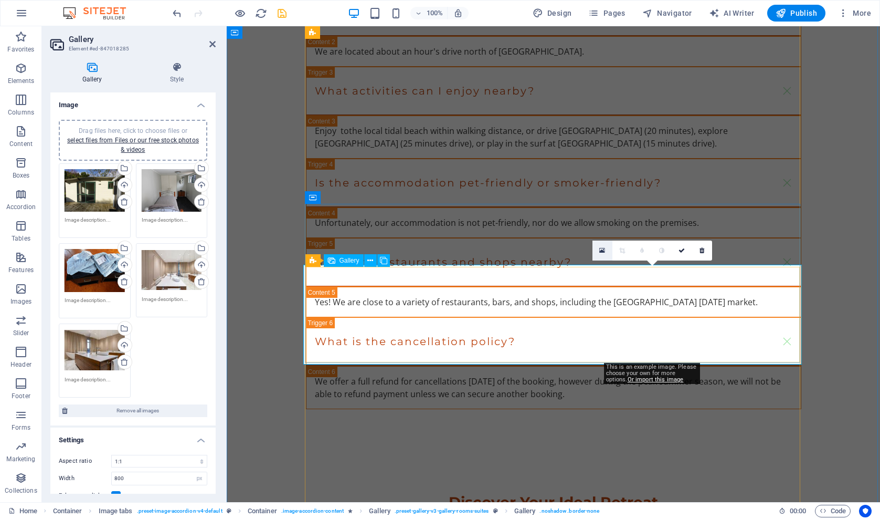
click at [600, 251] on icon at bounding box center [603, 250] width 6 height 7
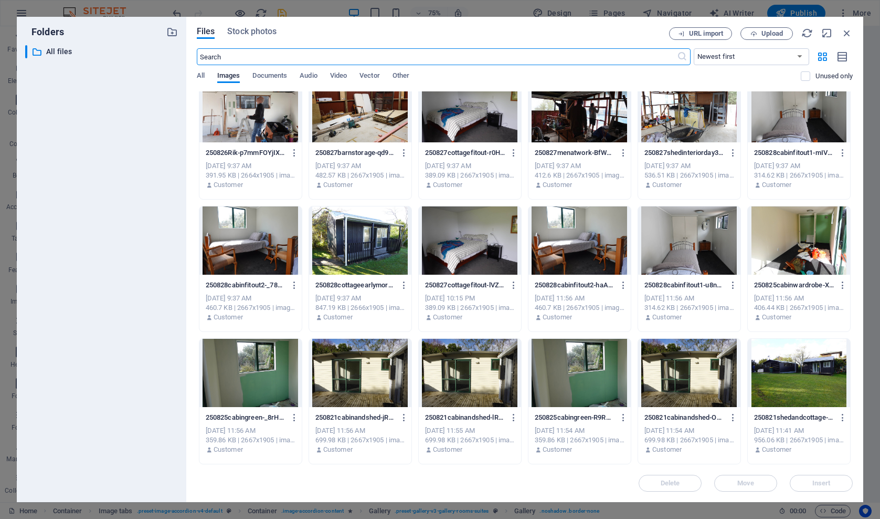
scroll to position [547, 0]
click at [777, 246] on div at bounding box center [799, 240] width 102 height 68
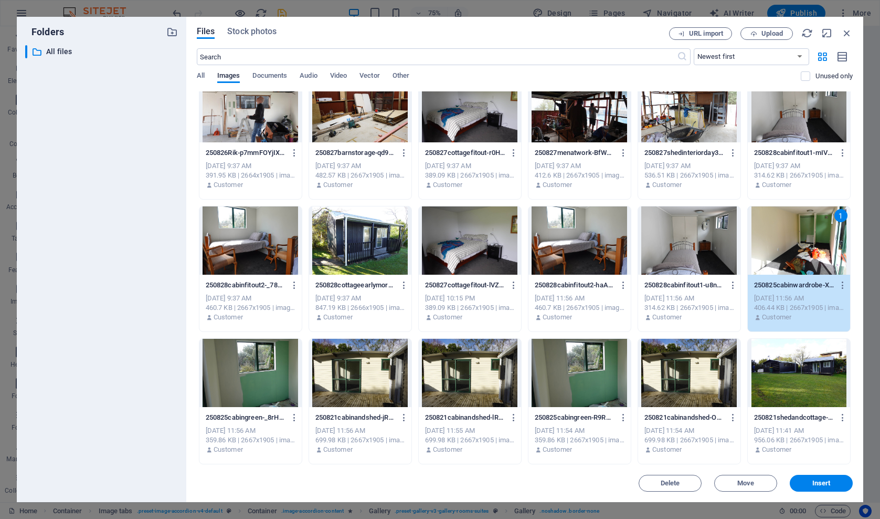
click at [260, 379] on div at bounding box center [251, 373] width 102 height 68
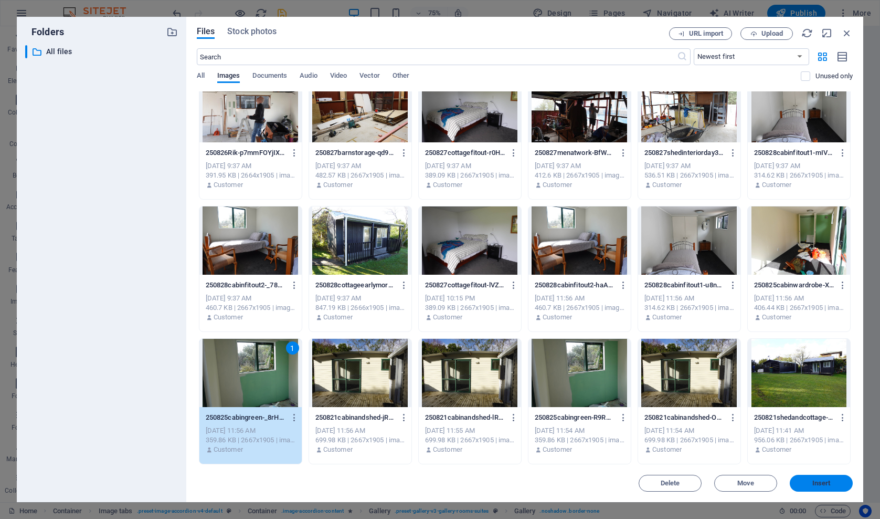
click at [821, 483] on span "Insert" at bounding box center [822, 483] width 18 height 6
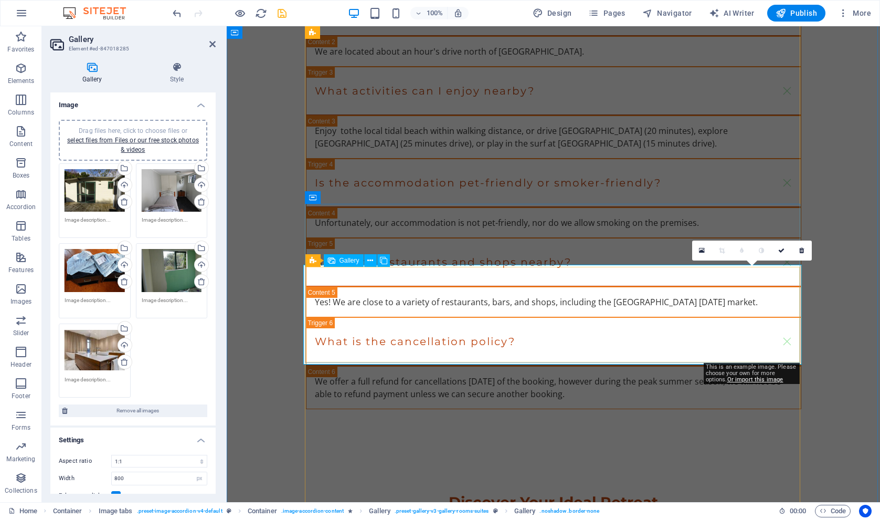
click at [702, 250] on icon at bounding box center [702, 250] width 6 height 7
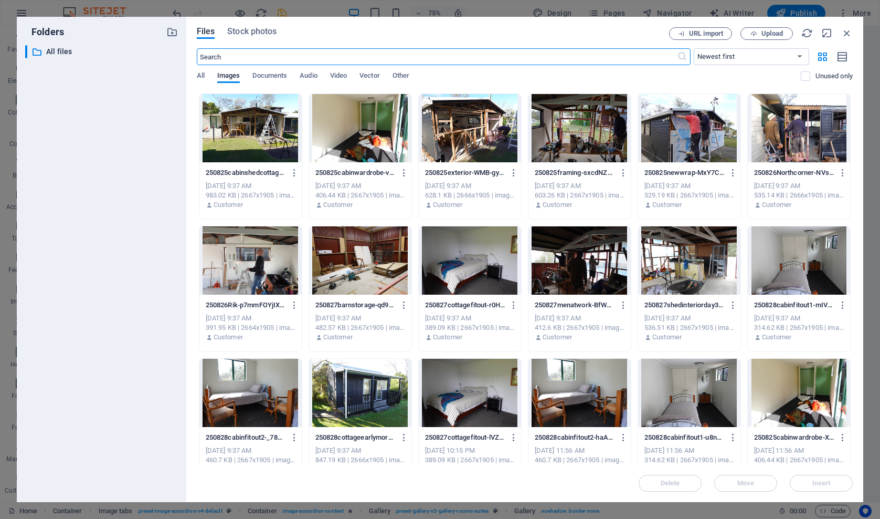
scroll to position [398, 0]
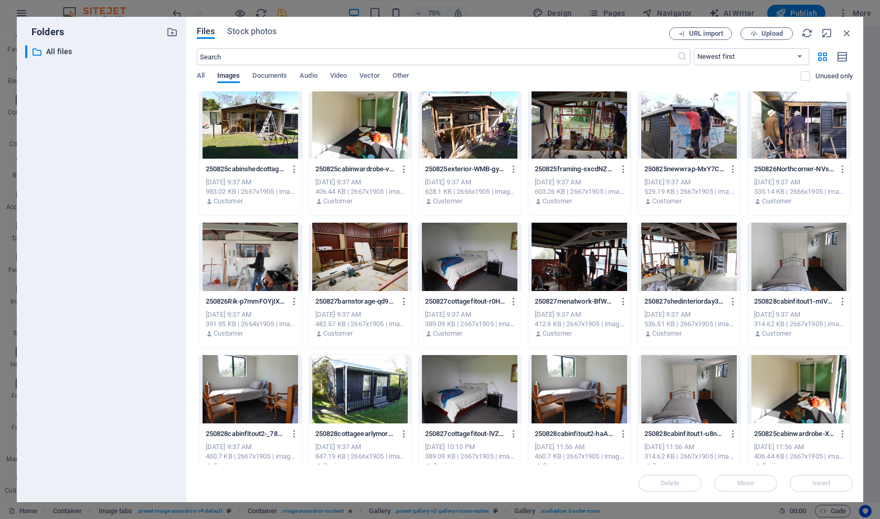
click at [257, 382] on div at bounding box center [251, 389] width 102 height 68
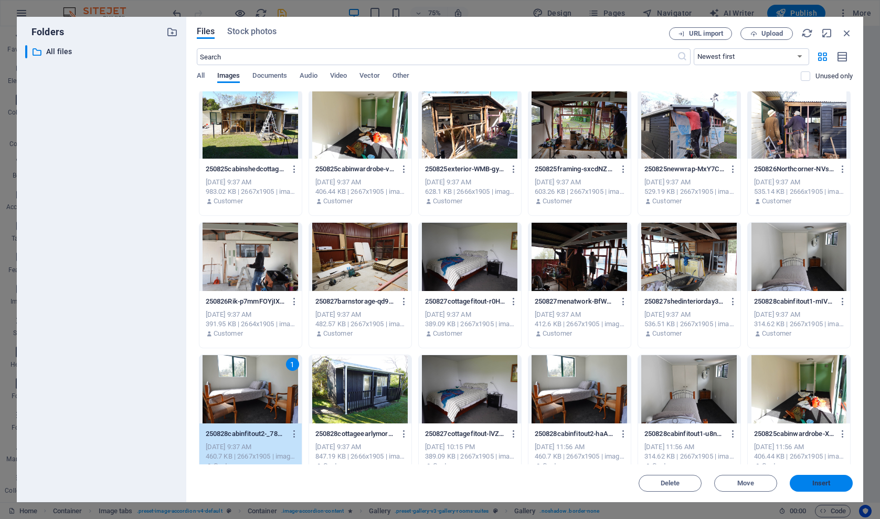
click at [806, 484] on span "Insert" at bounding box center [821, 483] width 55 height 6
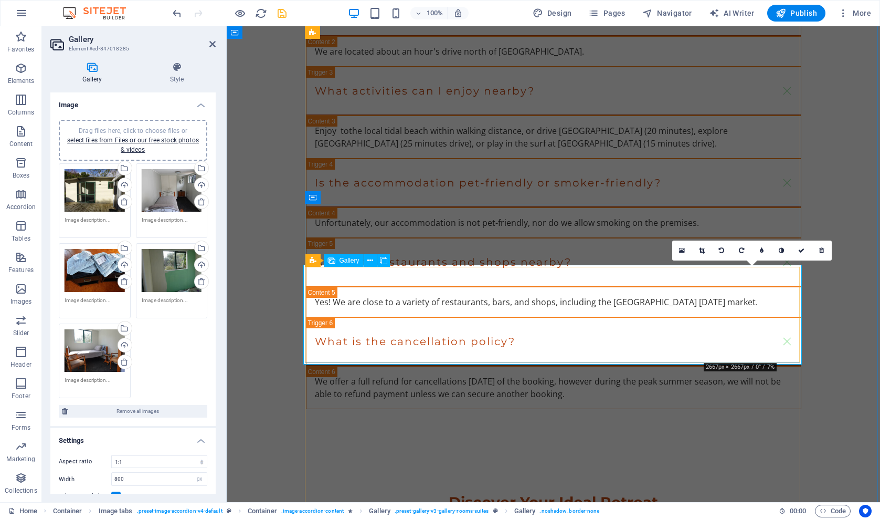
drag, startPoint x: 744, startPoint y: 307, endPoint x: 760, endPoint y: 312, distance: 16.3
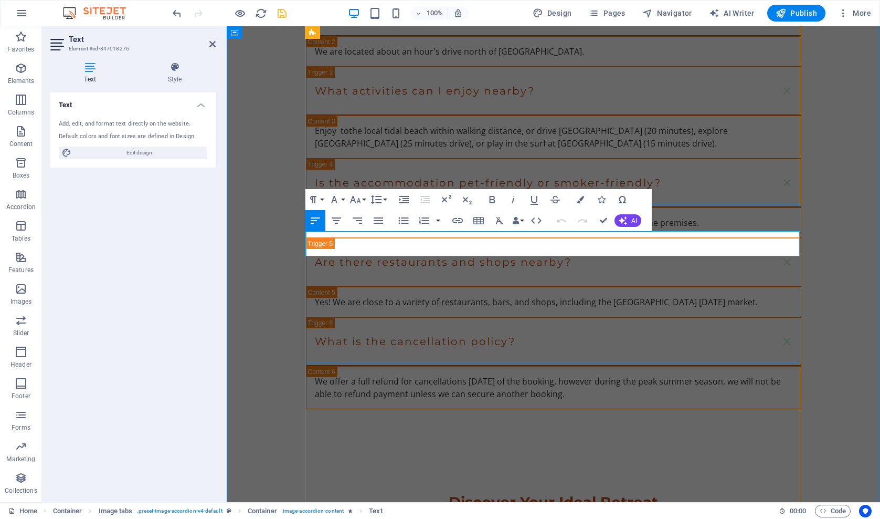
drag, startPoint x: 575, startPoint y: 251, endPoint x: 306, endPoint y: 251, distance: 269.3
copy p "Images: [image1.jpg, image2.jpg, image3.jpg, image4.jpg, image5.jpg]"
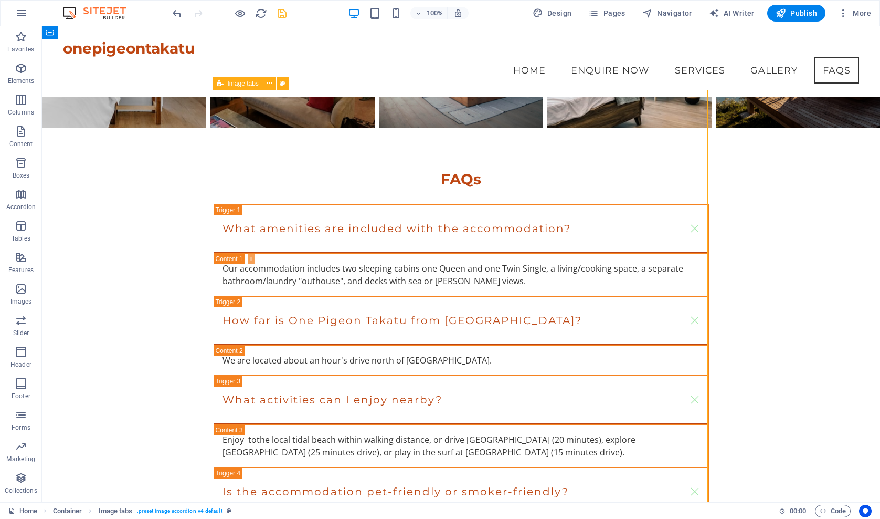
scroll to position [1796, 0]
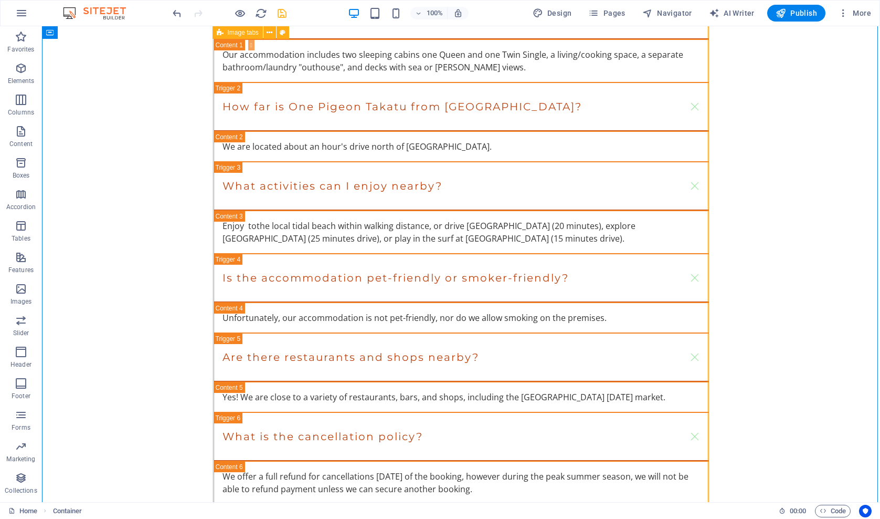
scroll to position [2036, 0]
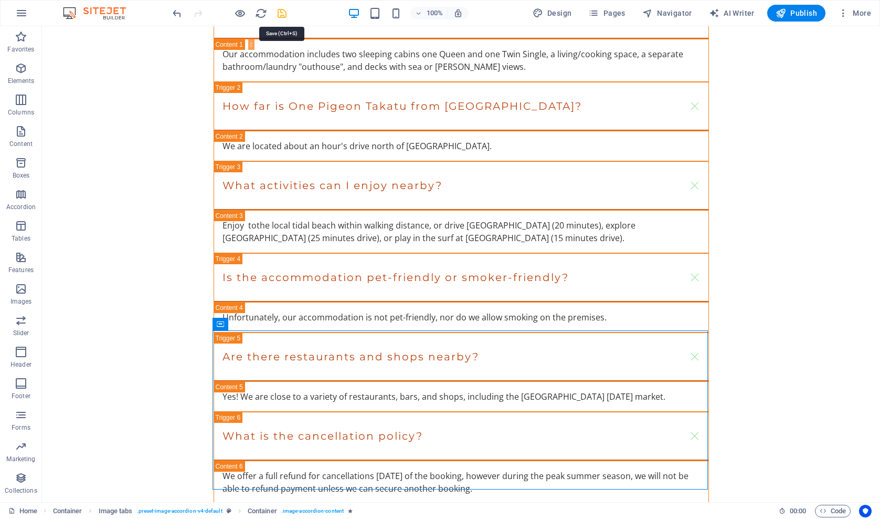
click at [282, 12] on icon "save" at bounding box center [282, 13] width 12 height 12
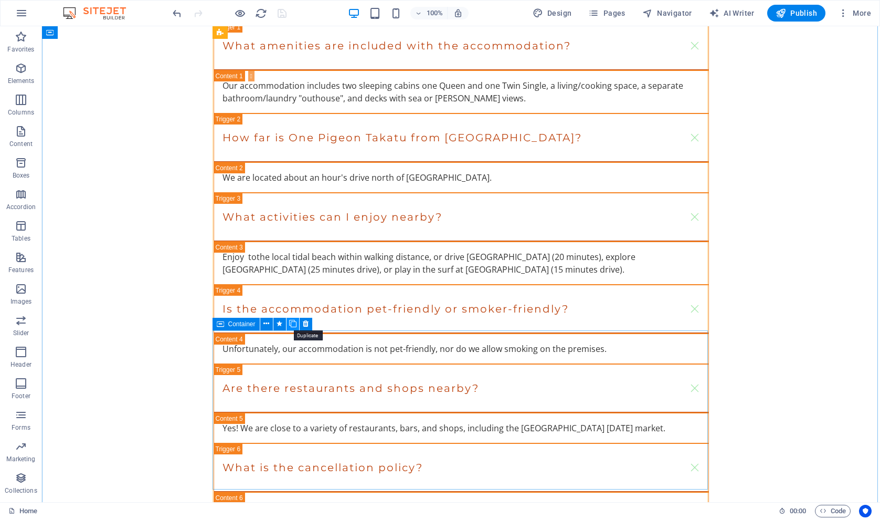
click at [292, 322] on icon at bounding box center [292, 323] width 7 height 11
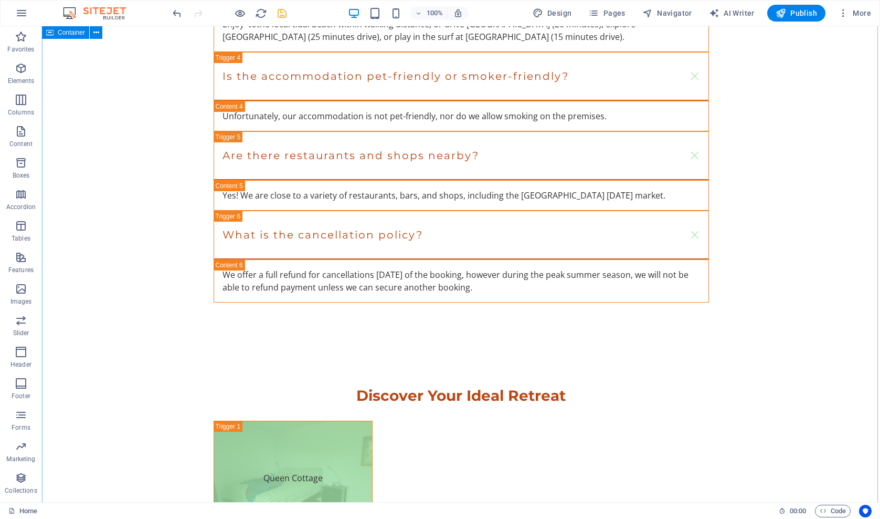
scroll to position [2277, 0]
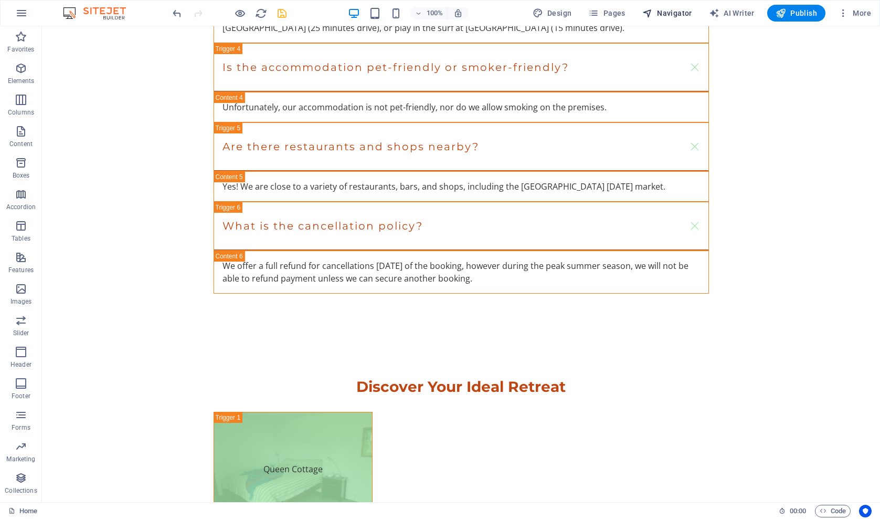
click at [664, 16] on span "Navigator" at bounding box center [668, 13] width 50 height 11
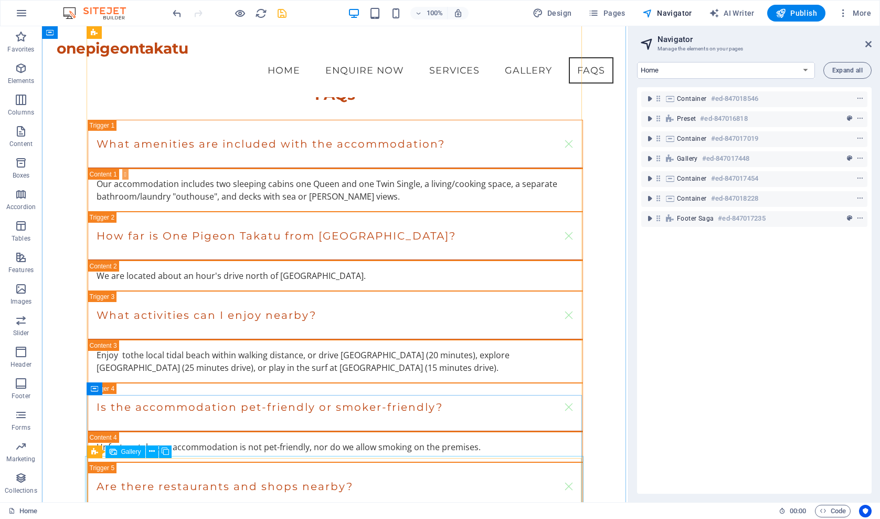
scroll to position [1868, 0]
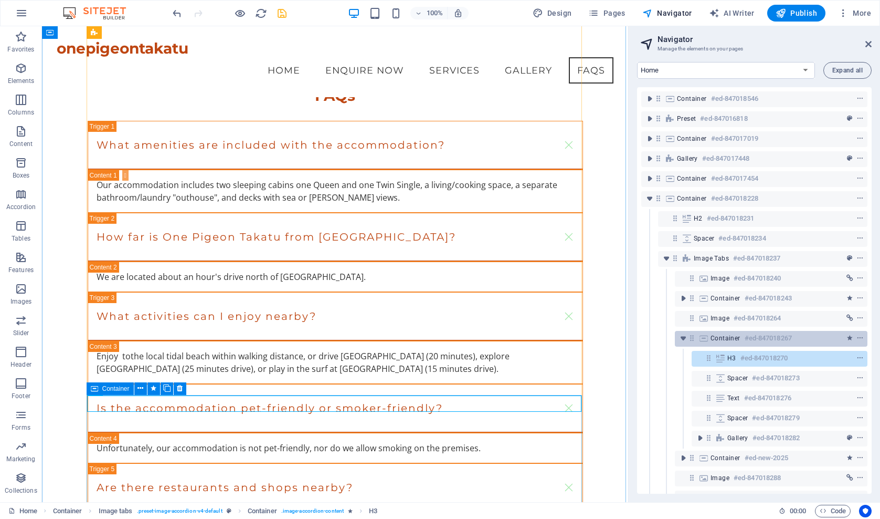
click at [722, 341] on span "Container" at bounding box center [726, 338] width 30 height 8
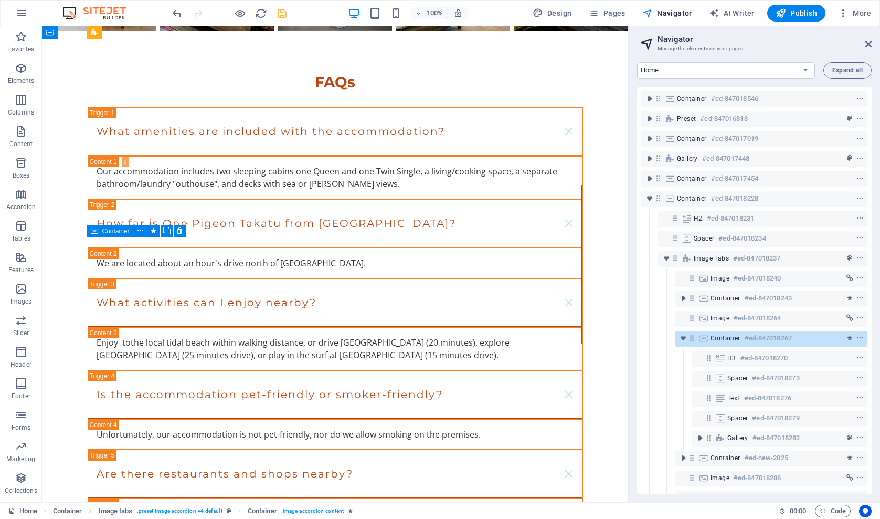
scroll to position [2078, 0]
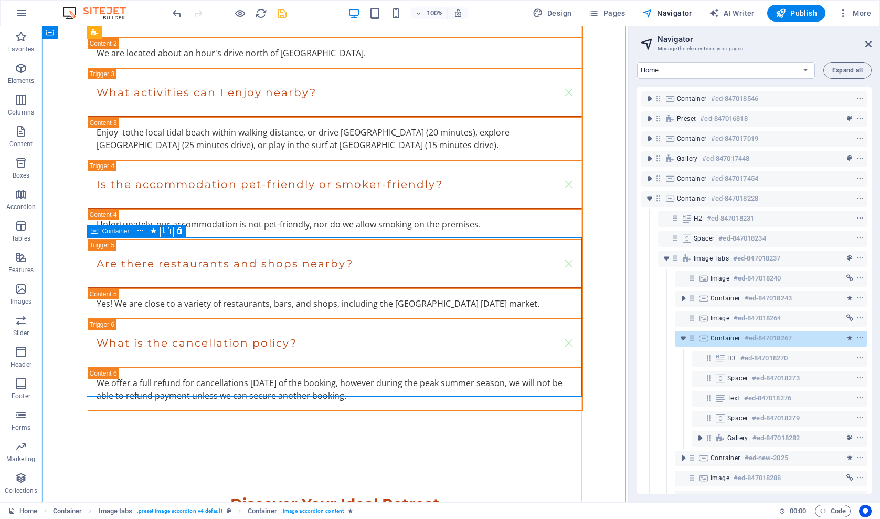
drag, startPoint x: 738, startPoint y: 342, endPoint x: 740, endPoint y: 335, distance: 7.0
click at [740, 335] on span "Container" at bounding box center [726, 338] width 30 height 8
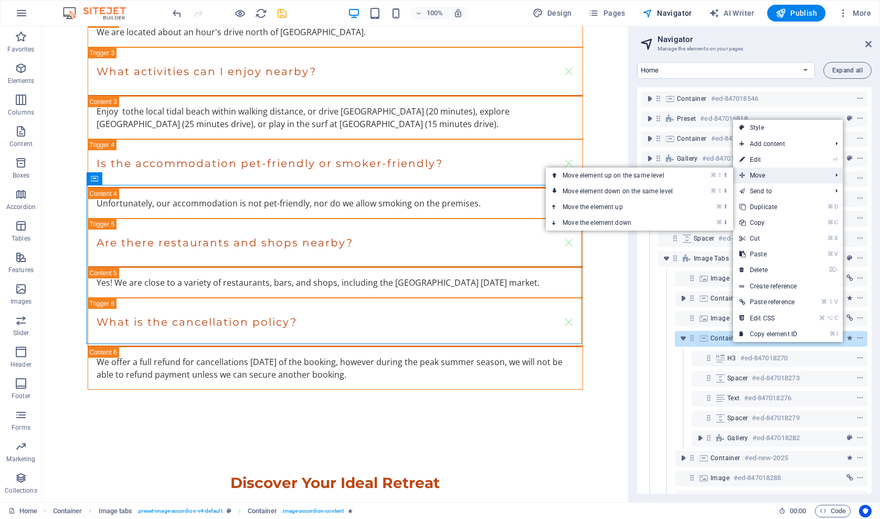
click at [762, 176] on span "Move" at bounding box center [780, 175] width 94 height 16
click at [608, 206] on link "⌘ ⬆ Move the element up" at bounding box center [620, 207] width 148 height 16
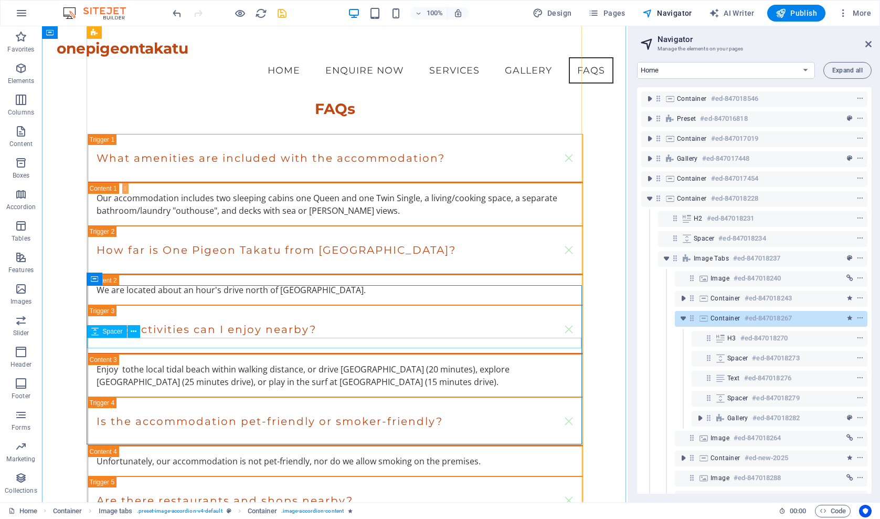
scroll to position [1853, 0]
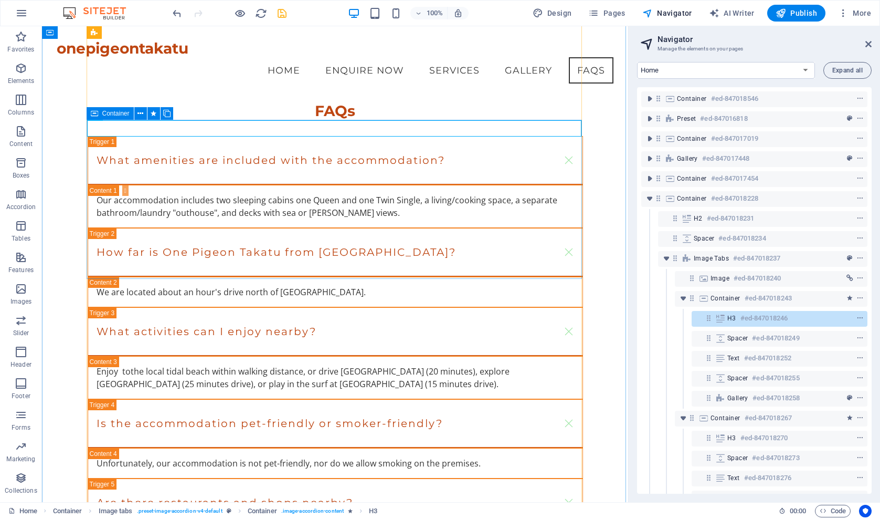
click at [107, 112] on span "Container" at bounding box center [115, 113] width 27 height 6
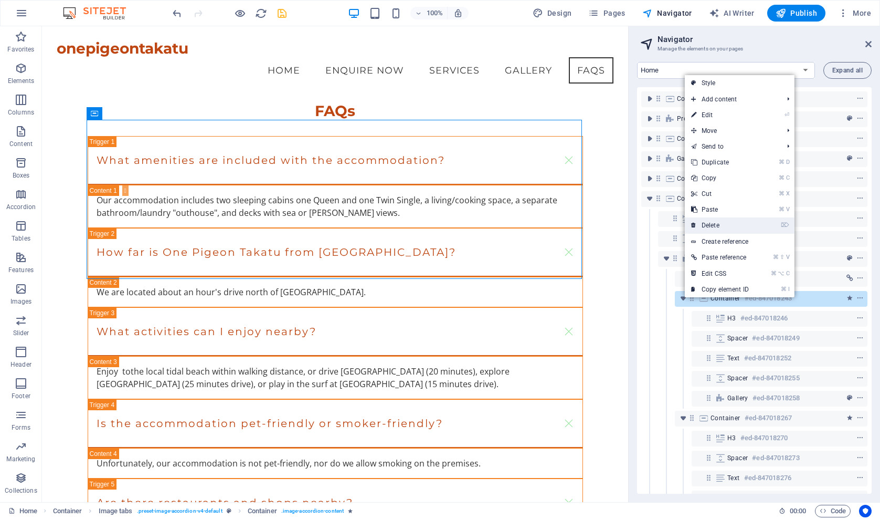
click at [719, 225] on link "⌦ Delete" at bounding box center [720, 225] width 70 height 16
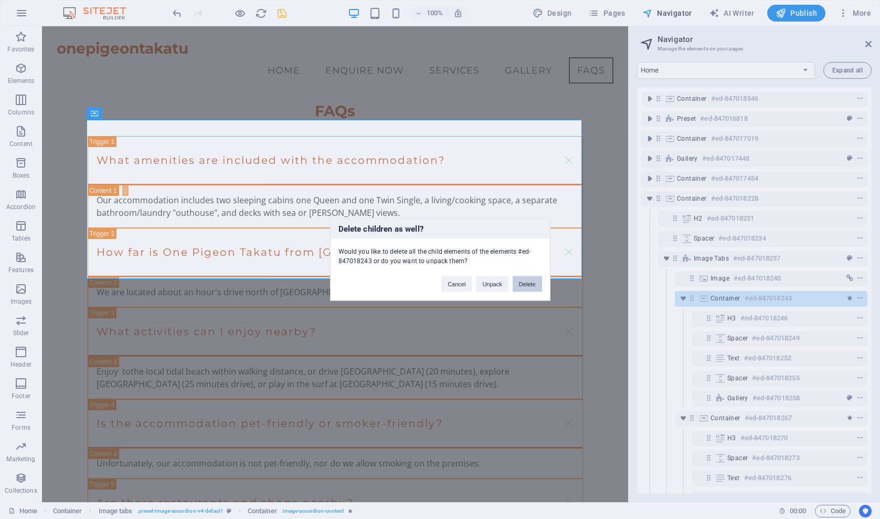
click at [531, 282] on button "Delete" at bounding box center [527, 284] width 29 height 16
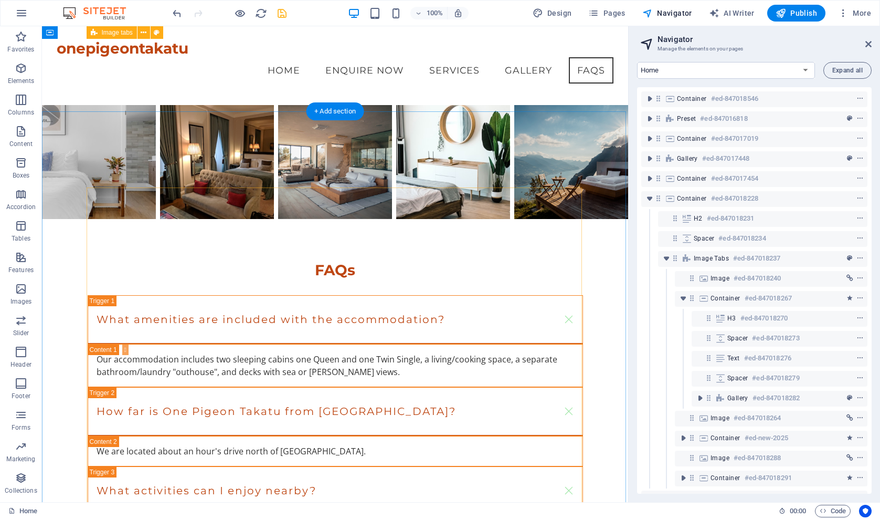
scroll to position [1648, 0]
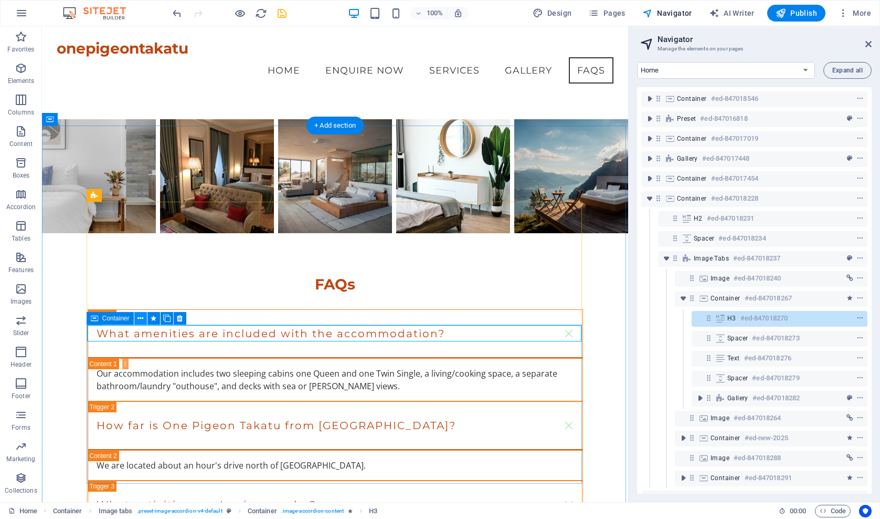
click at [139, 317] on icon at bounding box center [141, 318] width 6 height 11
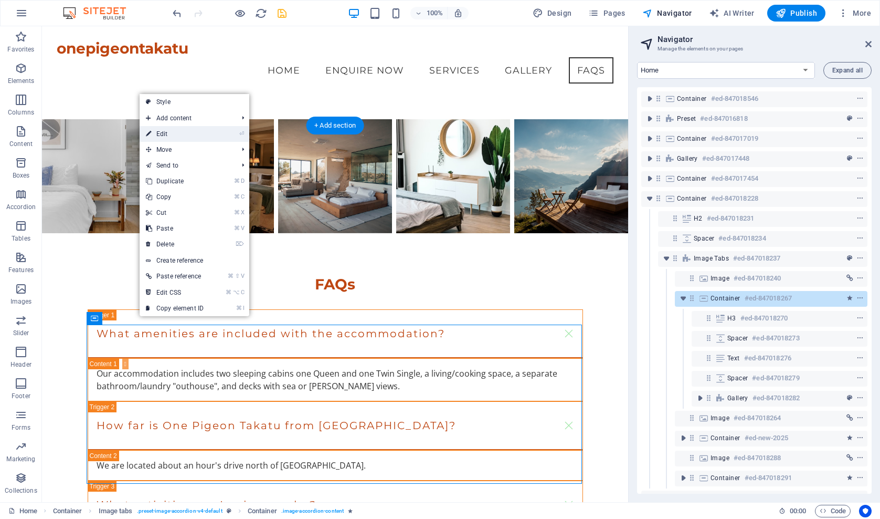
click at [164, 135] on link "⏎ Edit" at bounding box center [175, 134] width 70 height 16
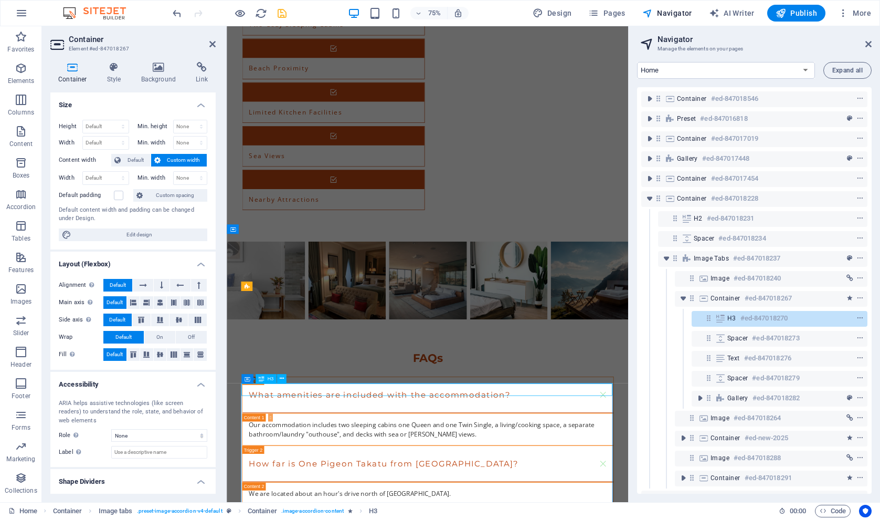
click at [283, 377] on icon at bounding box center [281, 378] width 4 height 8
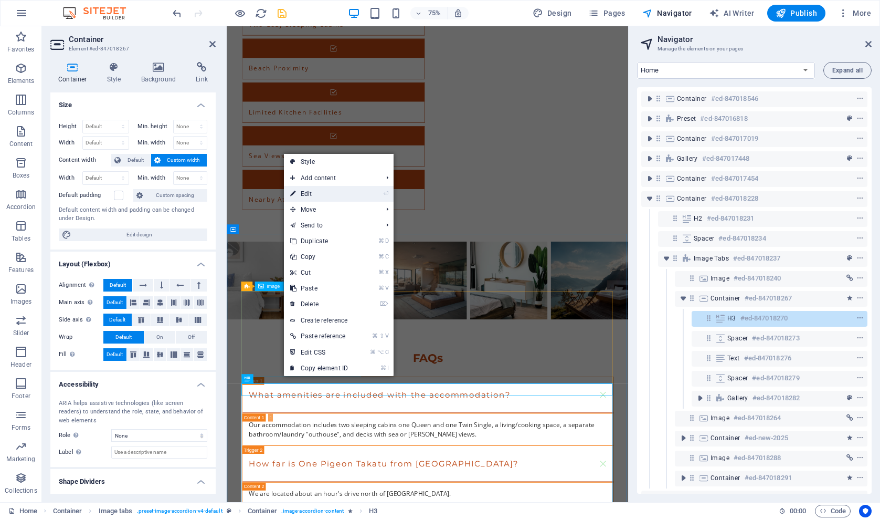
click at [305, 193] on link "⏎ Edit" at bounding box center [319, 194] width 70 height 16
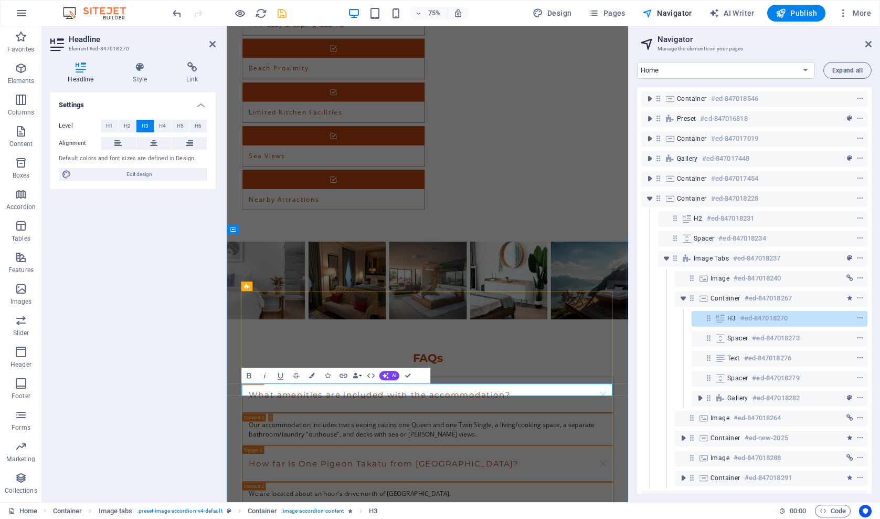
drag, startPoint x: 600, startPoint y: 510, endPoint x: 248, endPoint y: 513, distance: 352.3
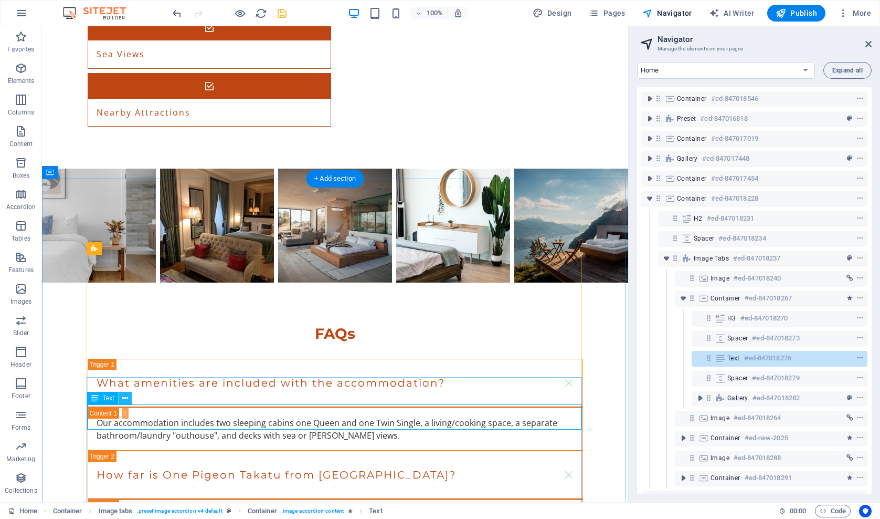
click at [125, 401] on icon at bounding box center [125, 398] width 6 height 11
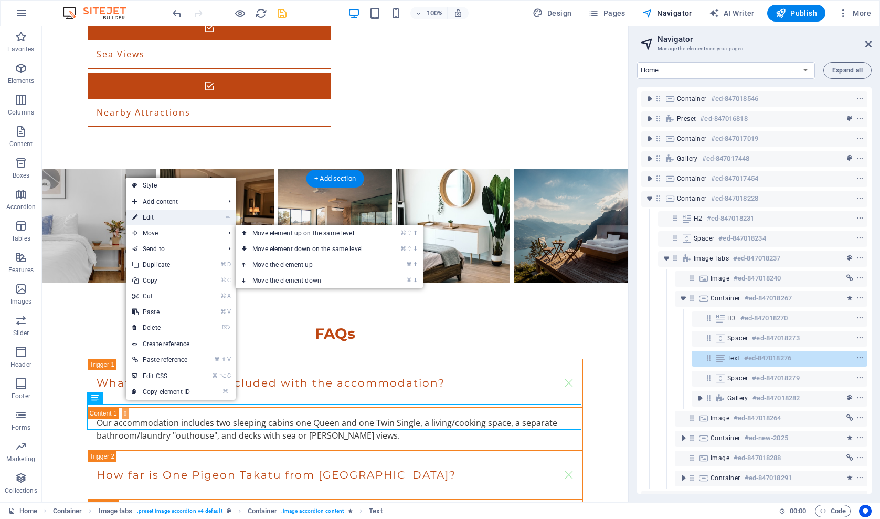
click at [165, 221] on link "⏎ Edit" at bounding box center [161, 217] width 70 height 16
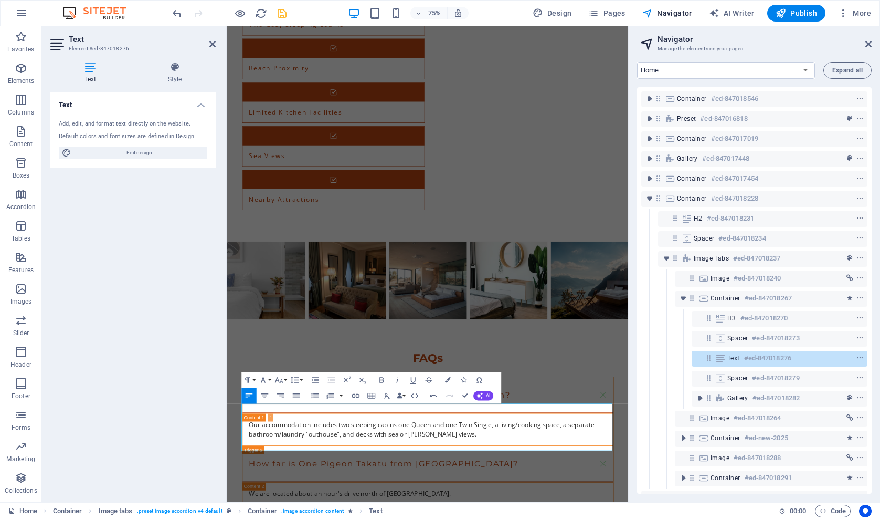
click at [640, 302] on div "Container #ed-847018546 Preset #ed-847016818 Container #ed-847017019 Gallery #e…" at bounding box center [754, 290] width 235 height 406
click at [282, 15] on icon "save" at bounding box center [282, 13] width 12 height 12
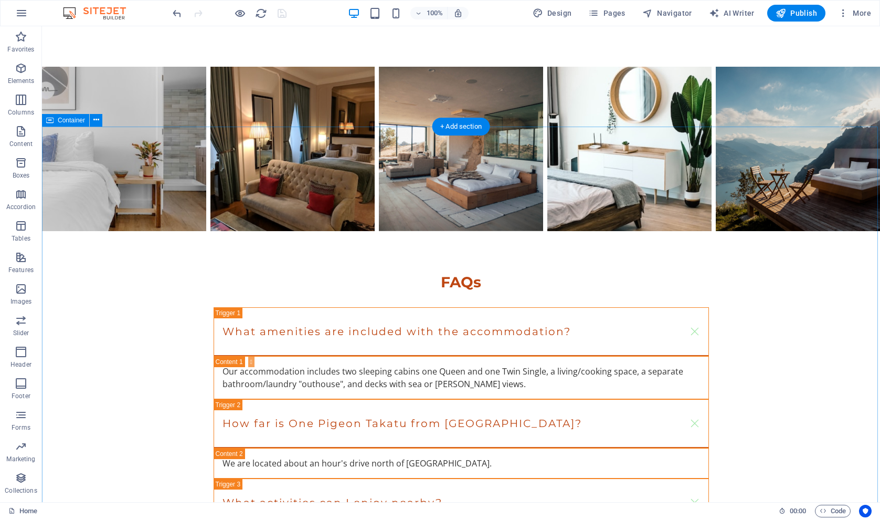
scroll to position [1750, 0]
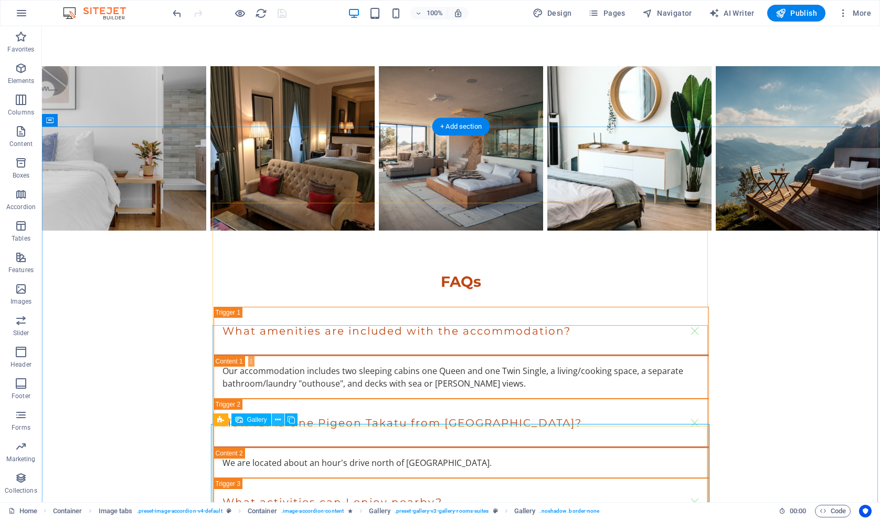
click at [278, 420] on icon at bounding box center [278, 419] width 6 height 11
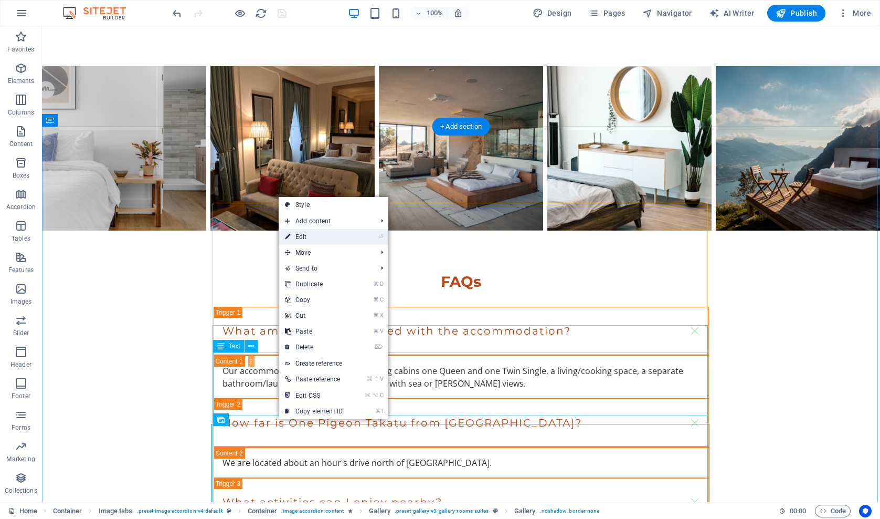
click at [309, 238] on link "⏎ Edit" at bounding box center [314, 237] width 70 height 16
select select "4"
select select "px"
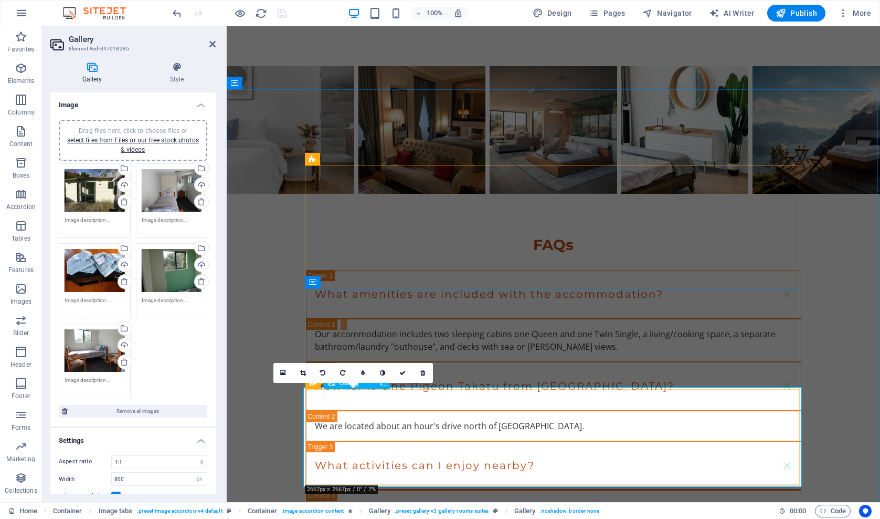
click at [282, 373] on icon at bounding box center [283, 372] width 6 height 7
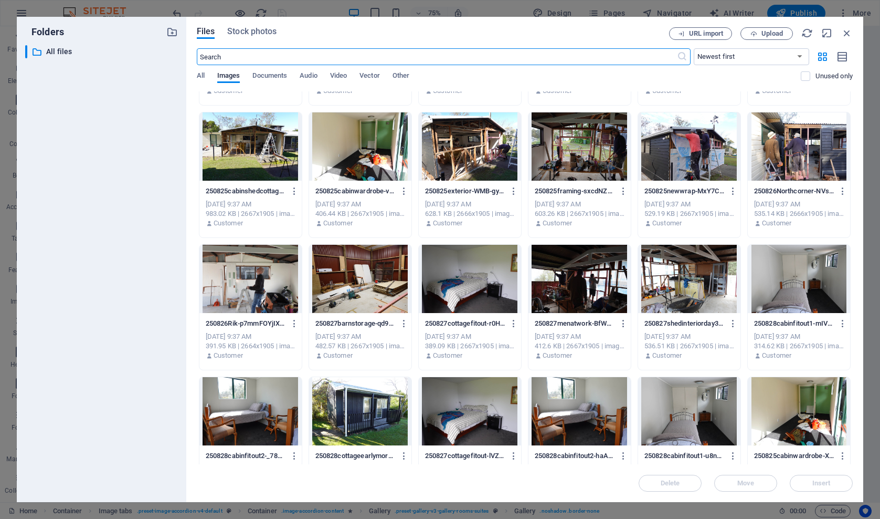
scroll to position [377, 0]
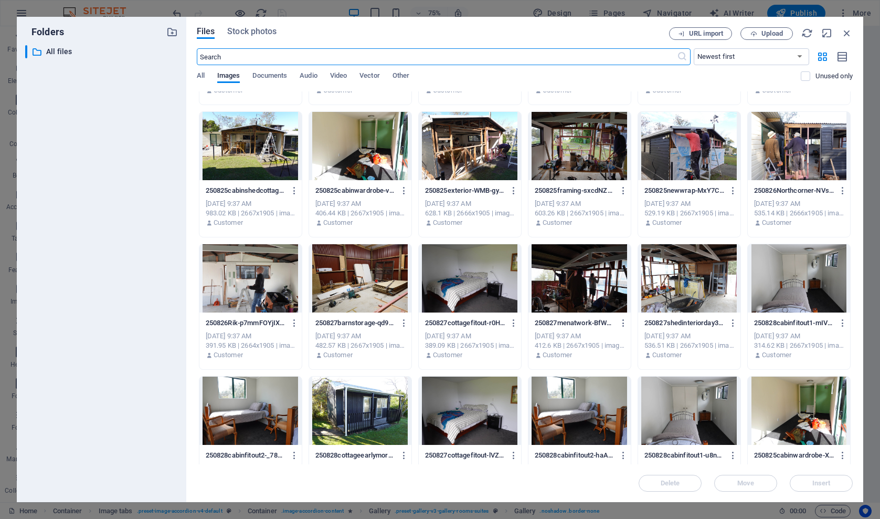
click at [358, 405] on div at bounding box center [360, 410] width 102 height 68
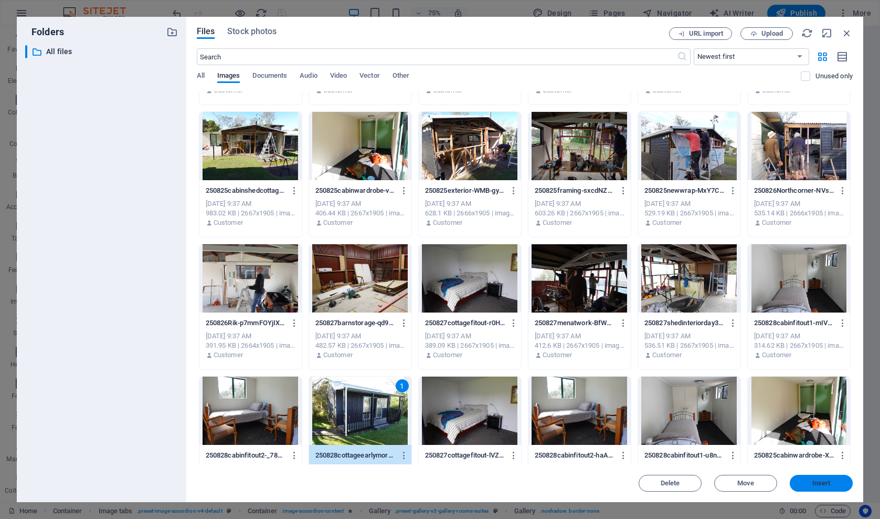
click at [808, 478] on button "Insert" at bounding box center [821, 483] width 63 height 17
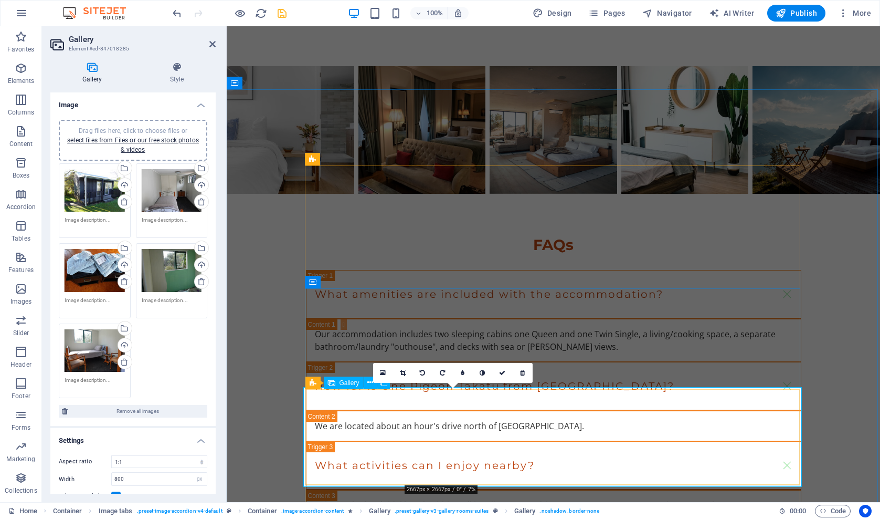
click at [384, 373] on icon at bounding box center [383, 372] width 6 height 7
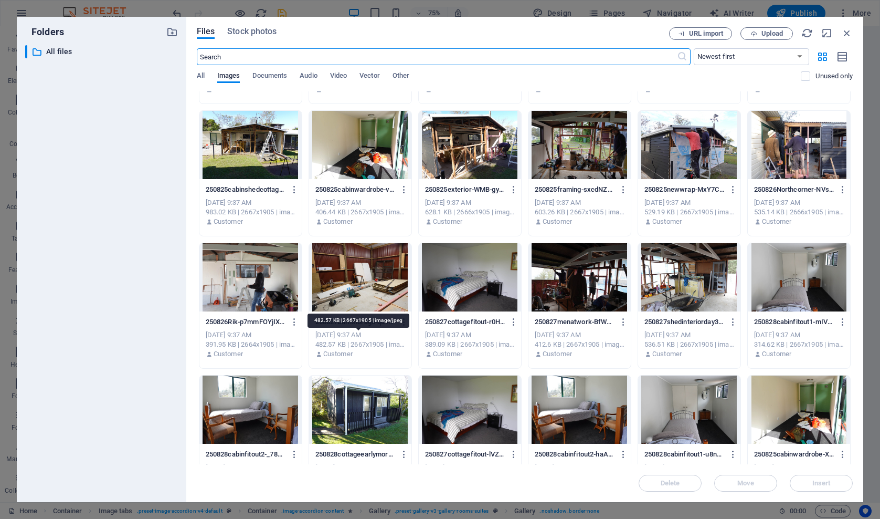
scroll to position [384, 0]
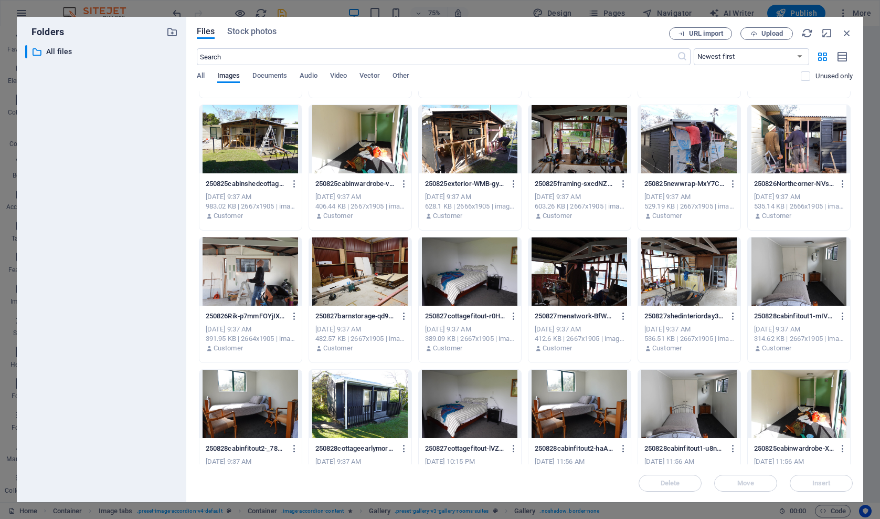
click at [469, 288] on div at bounding box center [470, 271] width 102 height 68
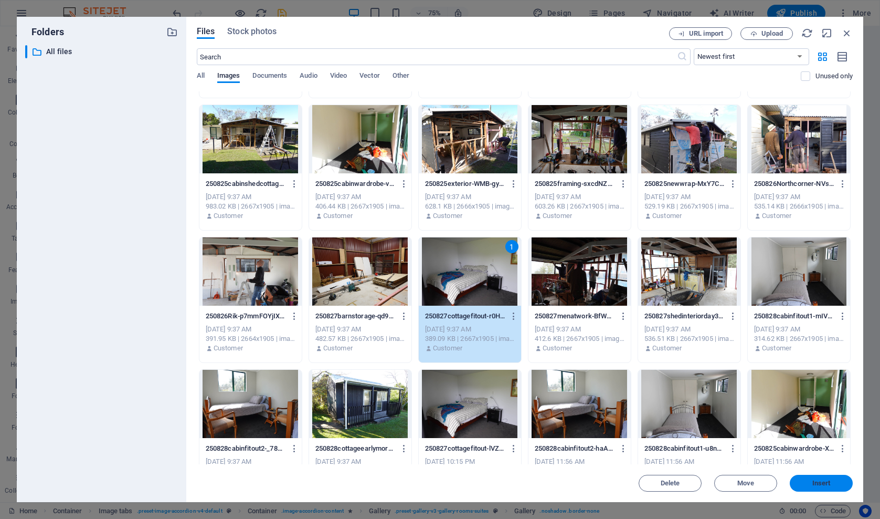
click at [804, 484] on span "Insert" at bounding box center [821, 483] width 55 height 6
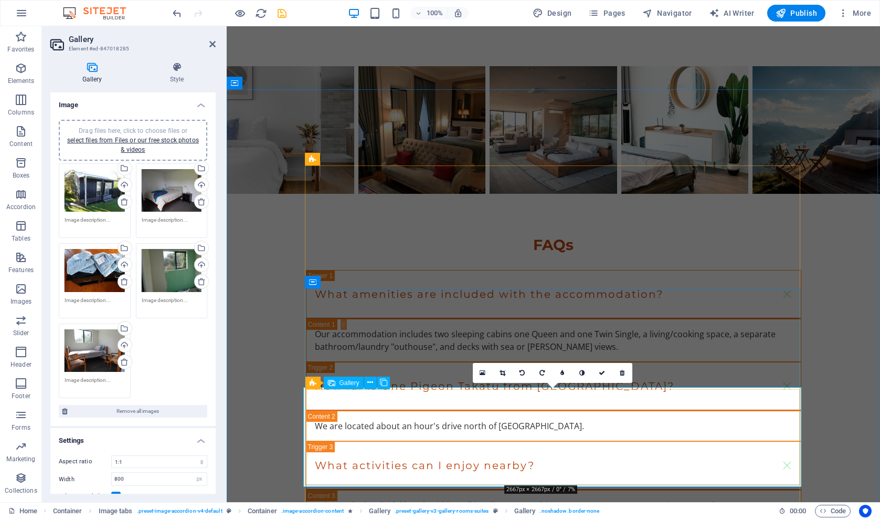
click at [485, 374] on icon at bounding box center [483, 372] width 6 height 7
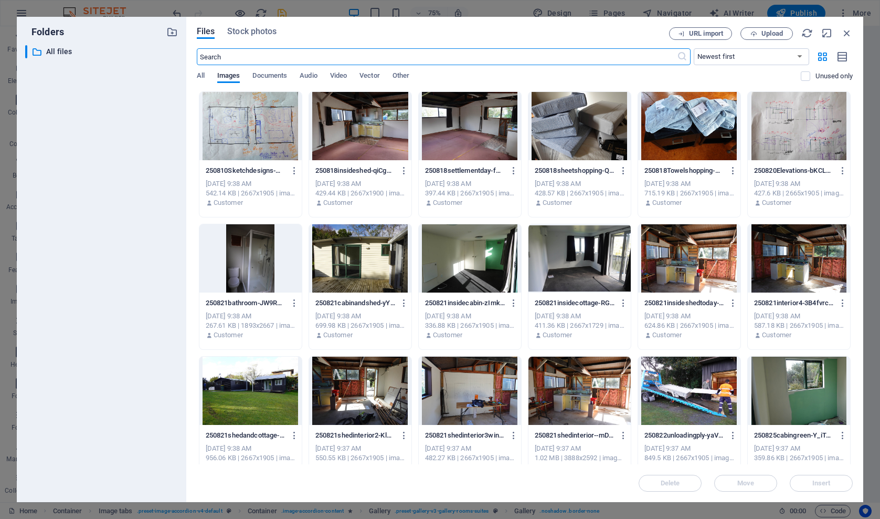
click at [267, 385] on div at bounding box center [251, 390] width 102 height 68
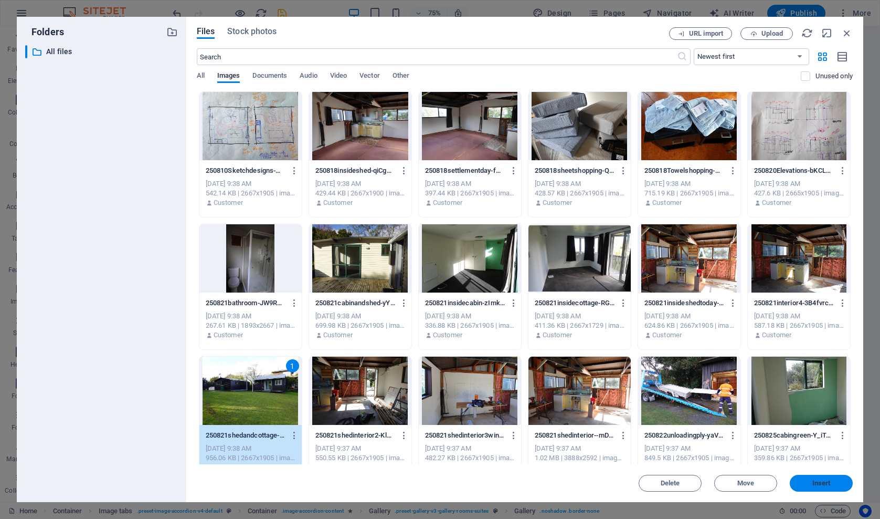
click at [811, 478] on button "Insert" at bounding box center [821, 483] width 63 height 17
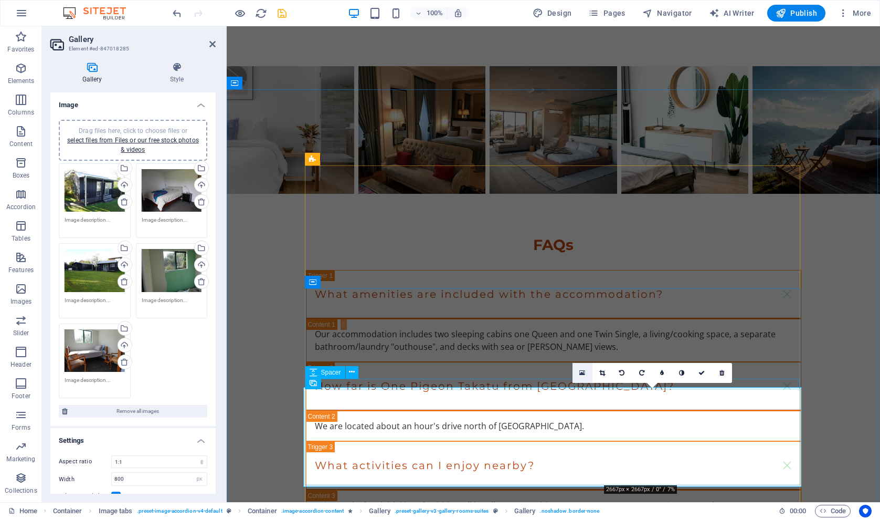
click at [582, 371] on icon at bounding box center [583, 372] width 6 height 7
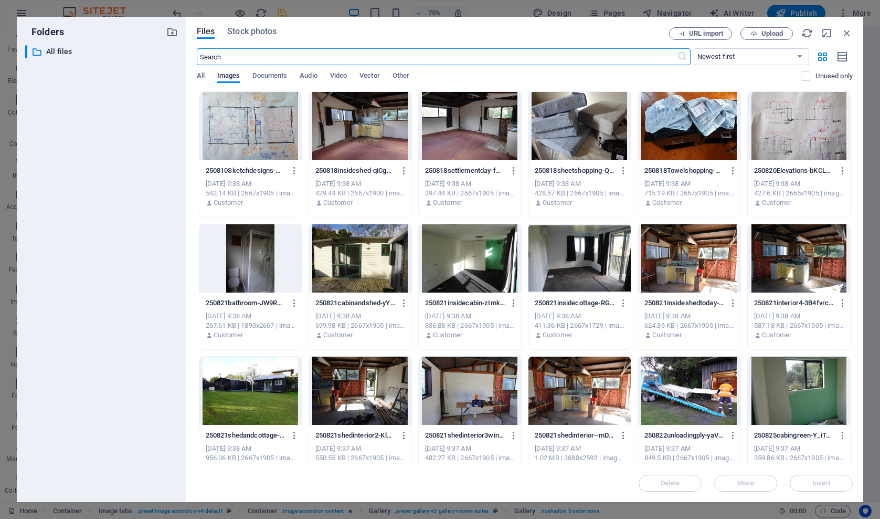
click at [564, 132] on div at bounding box center [580, 126] width 102 height 68
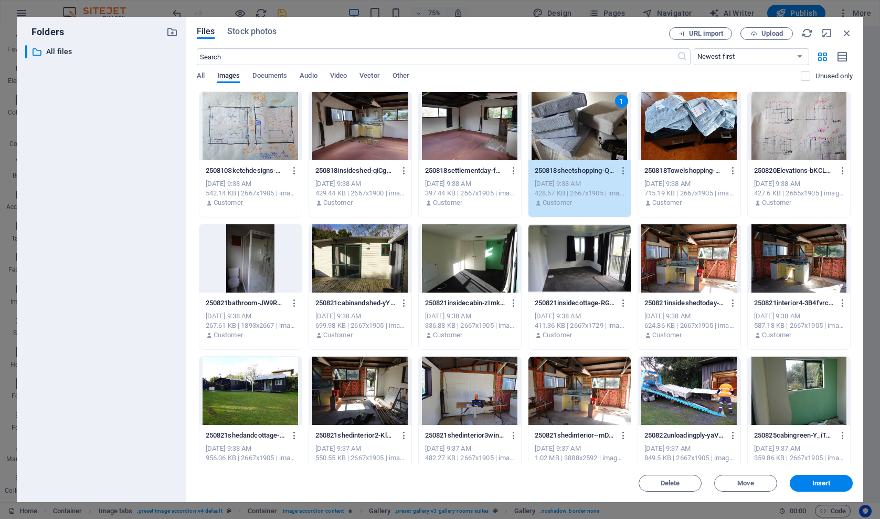
click at [564, 132] on div "1" at bounding box center [580, 126] width 102 height 68
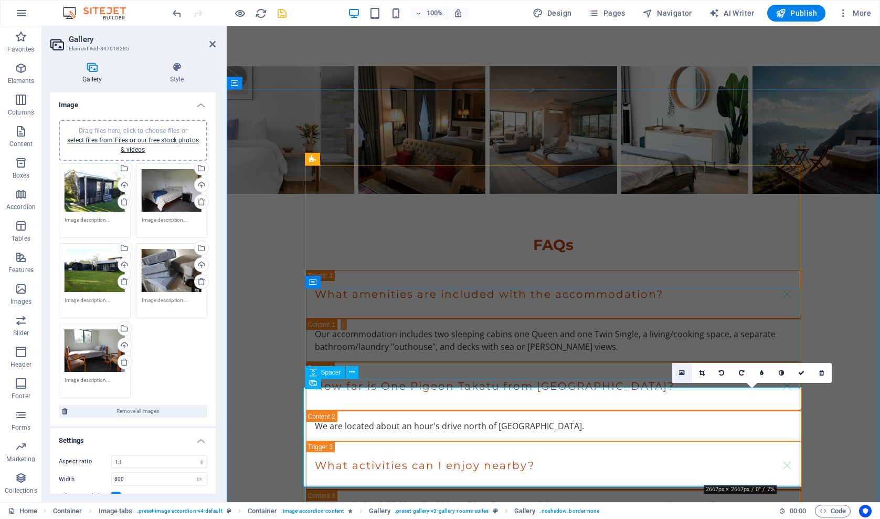
click at [681, 373] on icon at bounding box center [682, 372] width 6 height 7
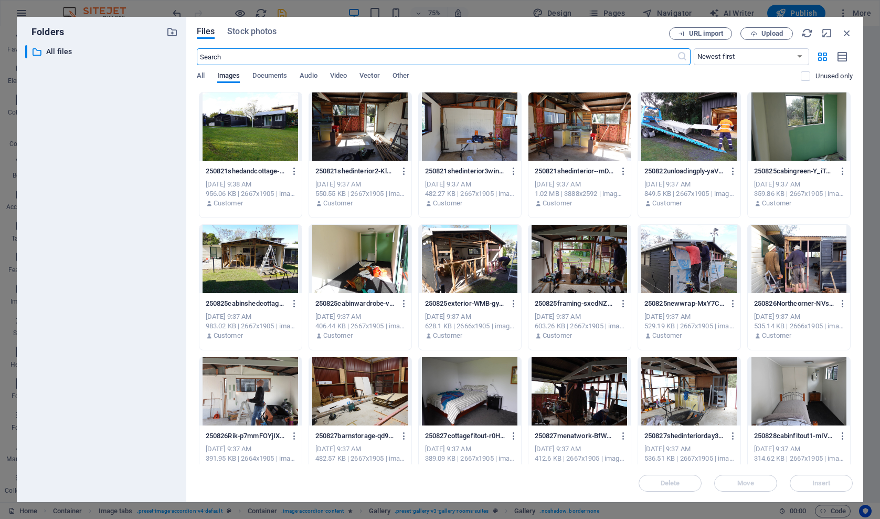
scroll to position [264, 0]
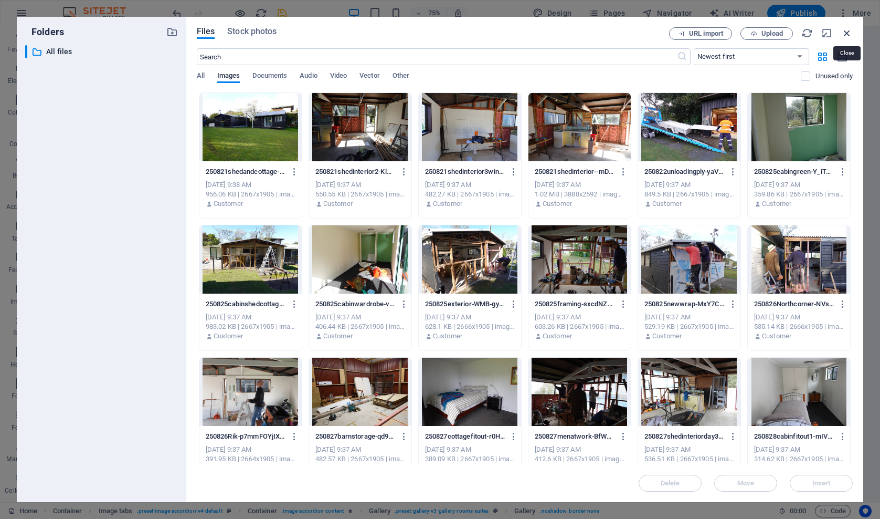
click at [847, 33] on icon "button" at bounding box center [848, 33] width 12 height 12
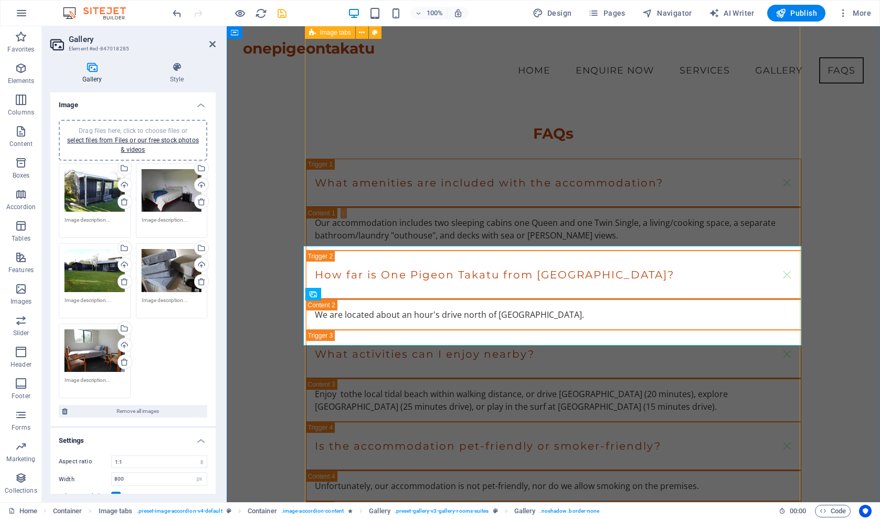
scroll to position [1839, 0]
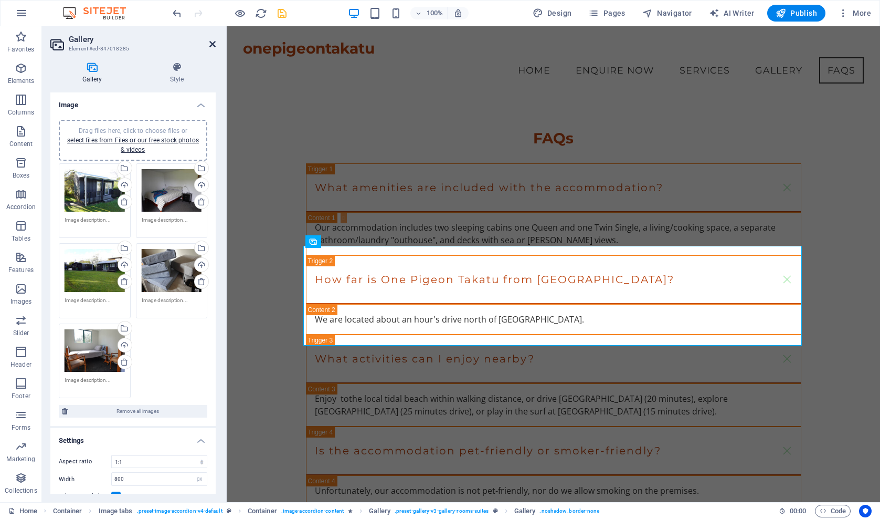
click at [212, 43] on icon at bounding box center [212, 44] width 6 height 8
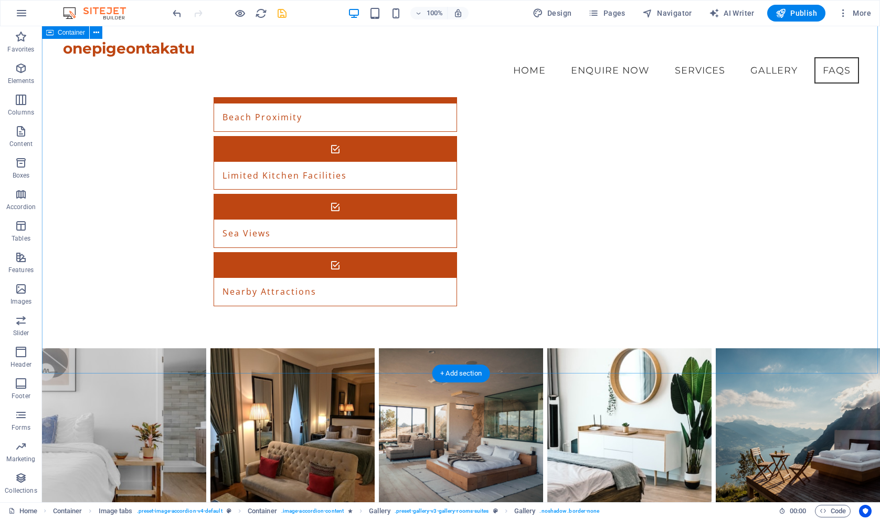
scroll to position [1450, 0]
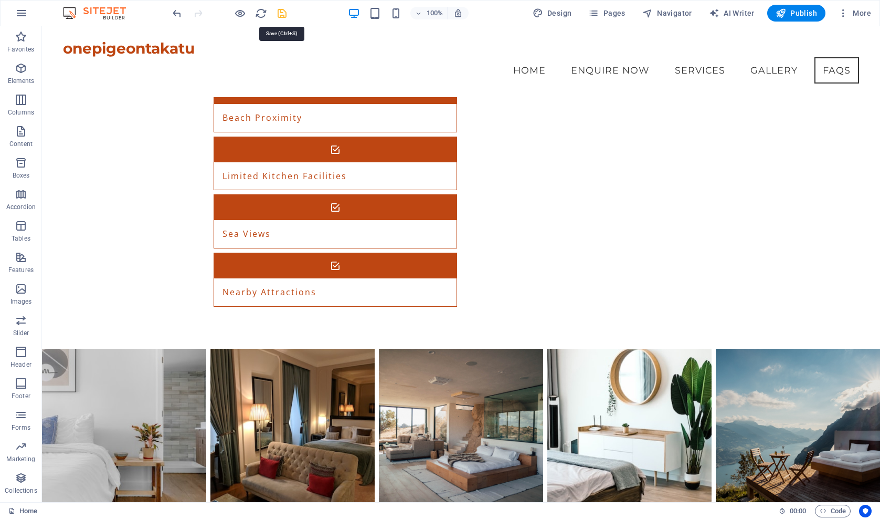
click at [280, 15] on icon "save" at bounding box center [282, 13] width 12 height 12
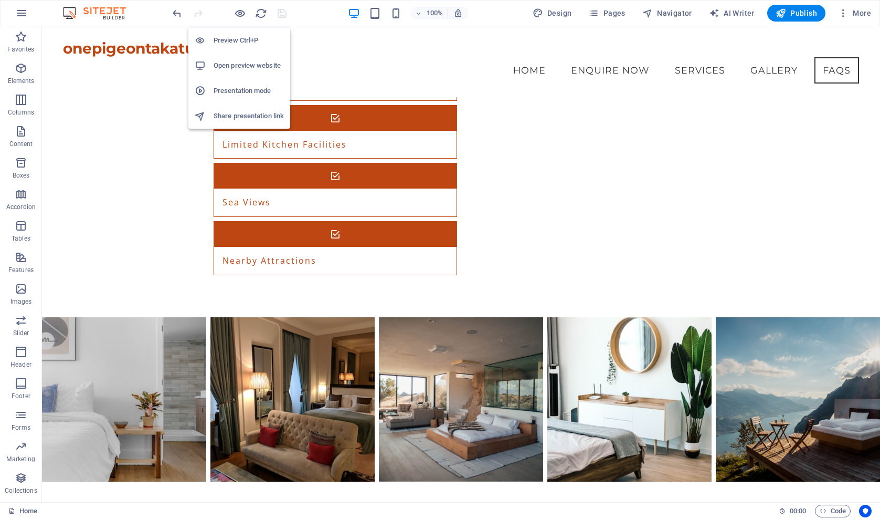
click at [232, 40] on h6 "Preview Ctrl+P" at bounding box center [249, 40] width 70 height 13
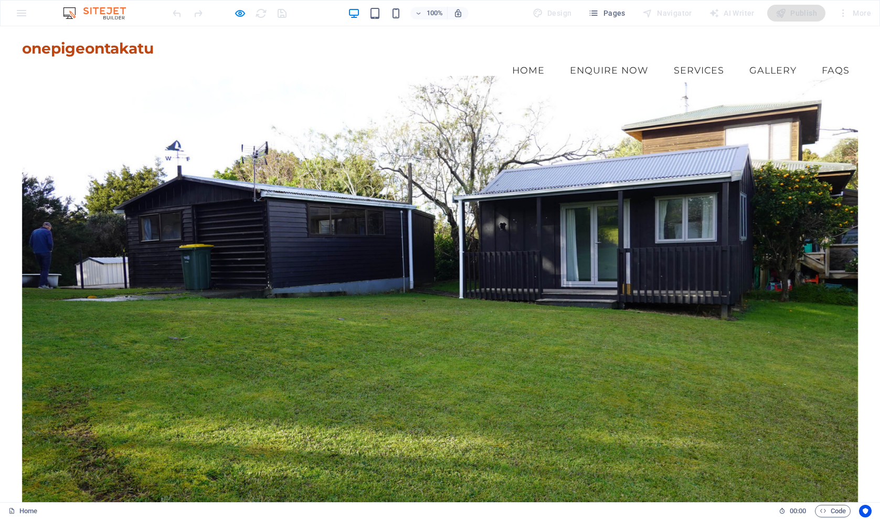
scroll to position [0, 0]
click at [291, 70] on div "onepigeontakatu Menu Home Enquire Now Services Gallery FAQs" at bounding box center [440, 61] width 880 height 71
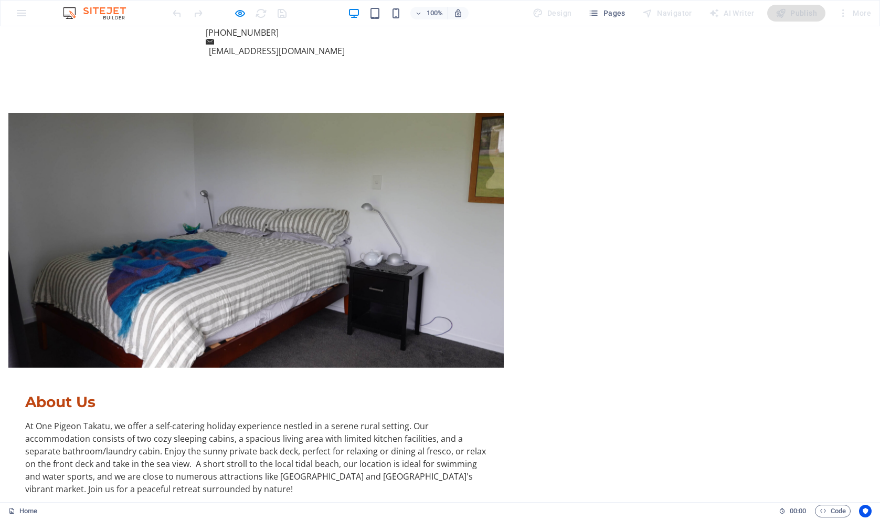
scroll to position [696, 0]
click at [111, 503] on link "Learn More" at bounding box center [68, 514] width 86 height 22
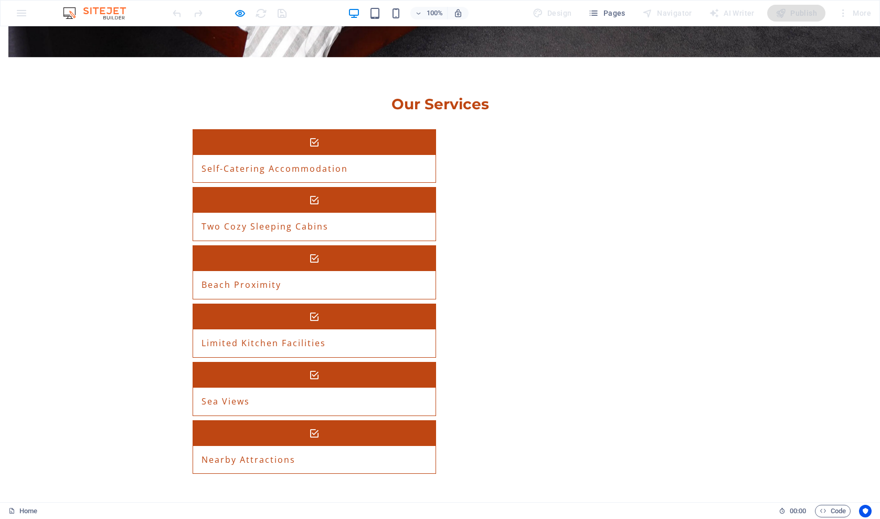
scroll to position [1232, 0]
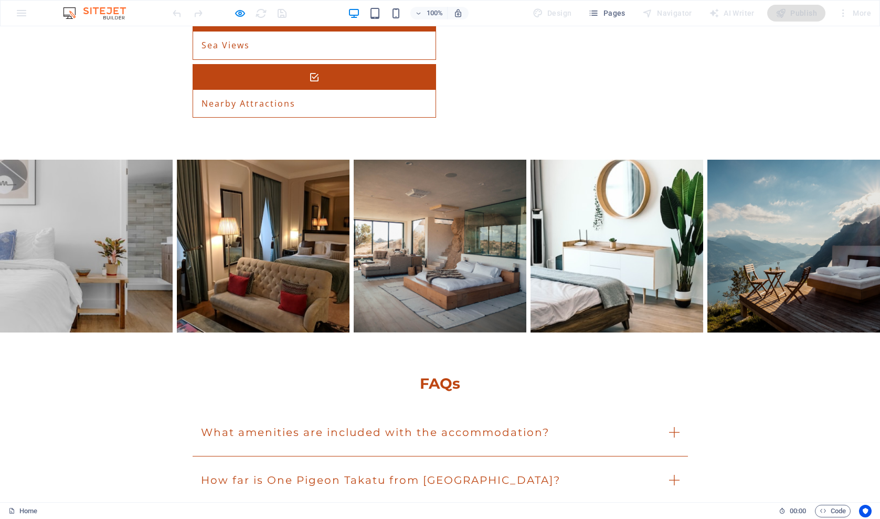
scroll to position [1615, 0]
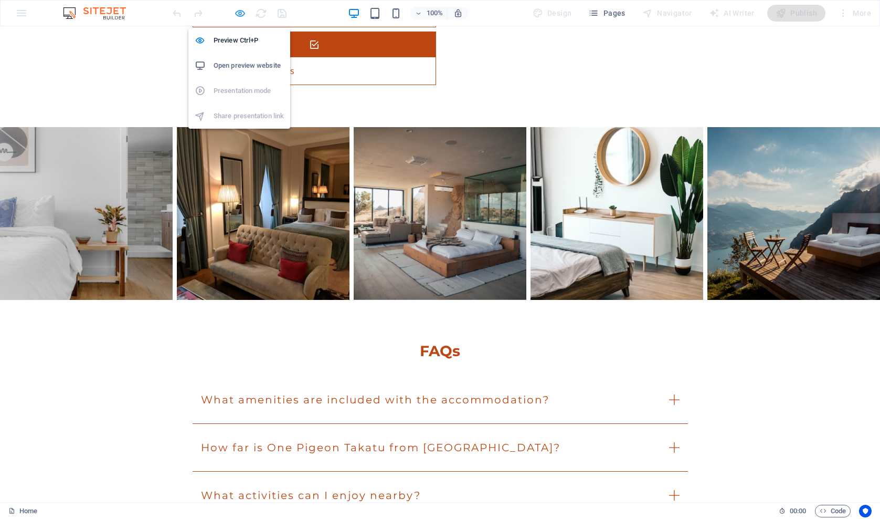
click at [239, 15] on icon "button" at bounding box center [240, 13] width 12 height 12
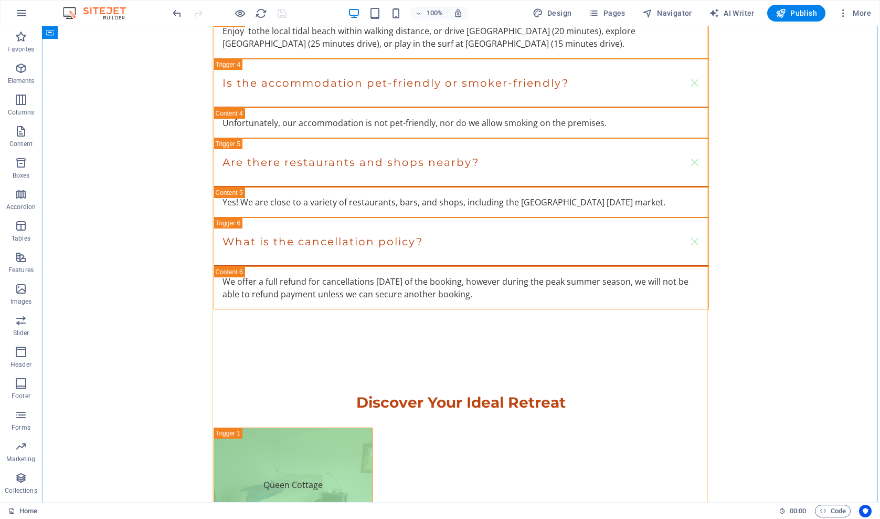
scroll to position [2262, 0]
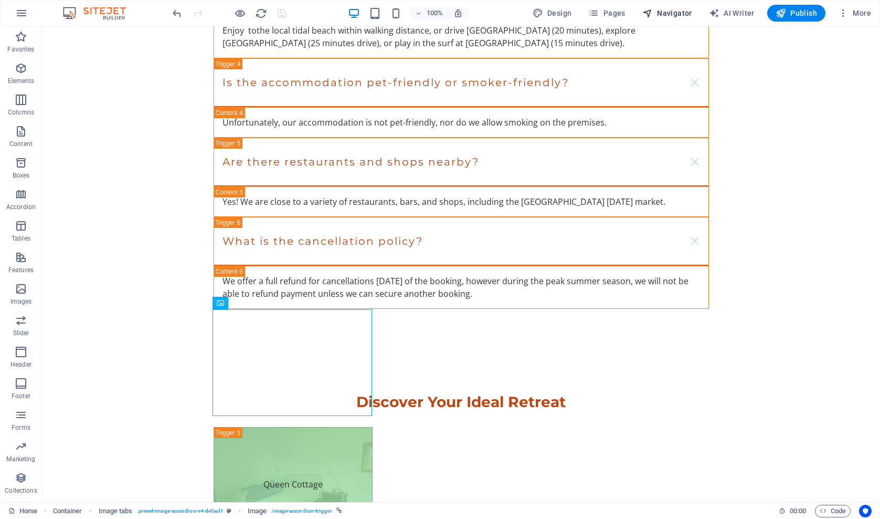
click at [657, 13] on span "Navigator" at bounding box center [668, 13] width 50 height 11
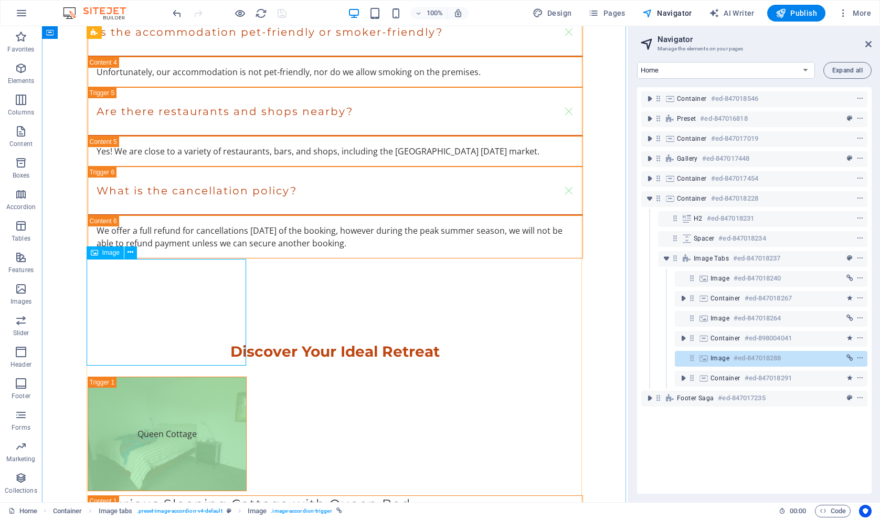
click at [859, 358] on icon "context-menu" at bounding box center [860, 357] width 7 height 7
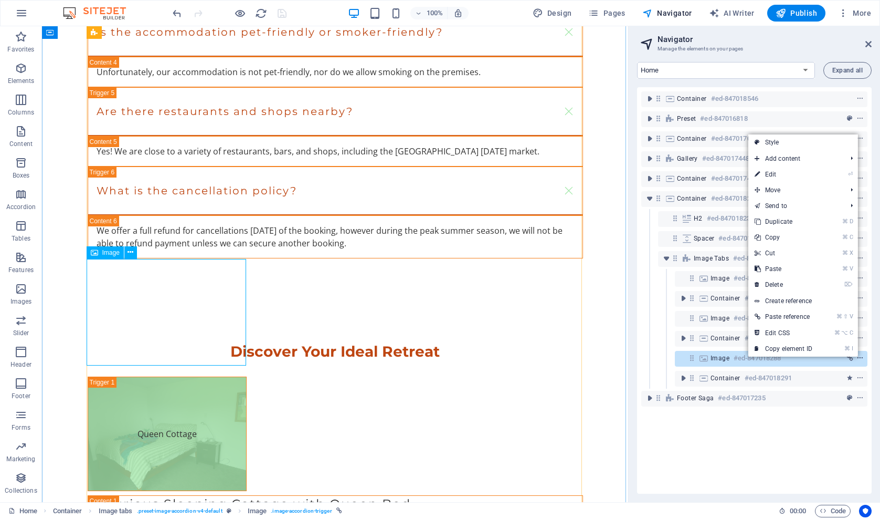
scroll to position [2310, 0]
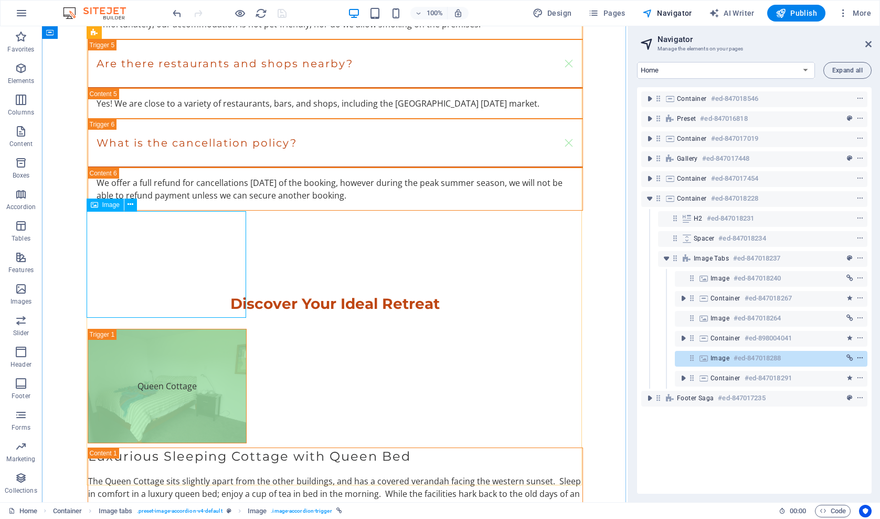
click at [859, 358] on icon "context-menu" at bounding box center [860, 357] width 7 height 7
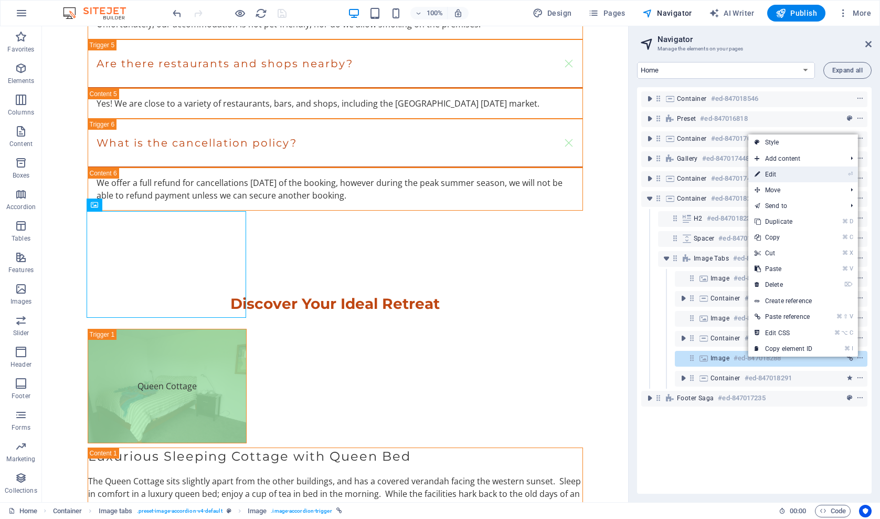
click at [769, 173] on link "⏎ Edit" at bounding box center [784, 174] width 70 height 16
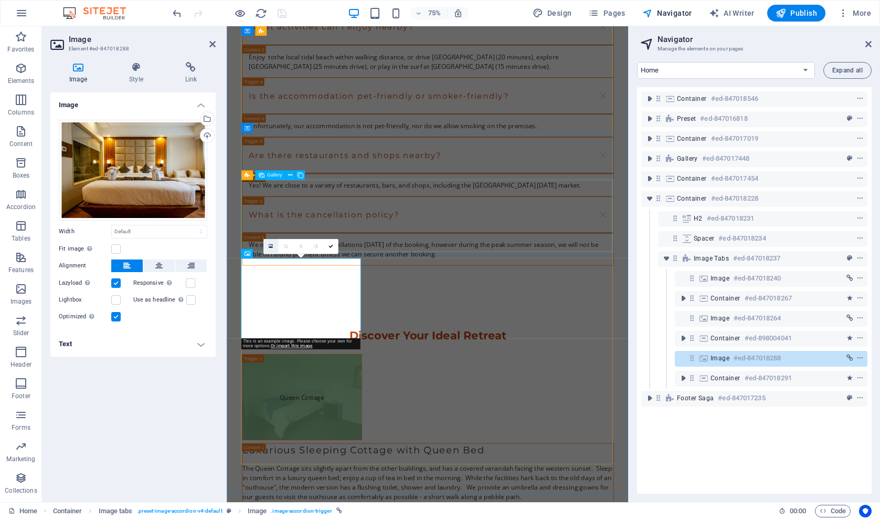
click at [271, 247] on icon at bounding box center [271, 247] width 4 height 6
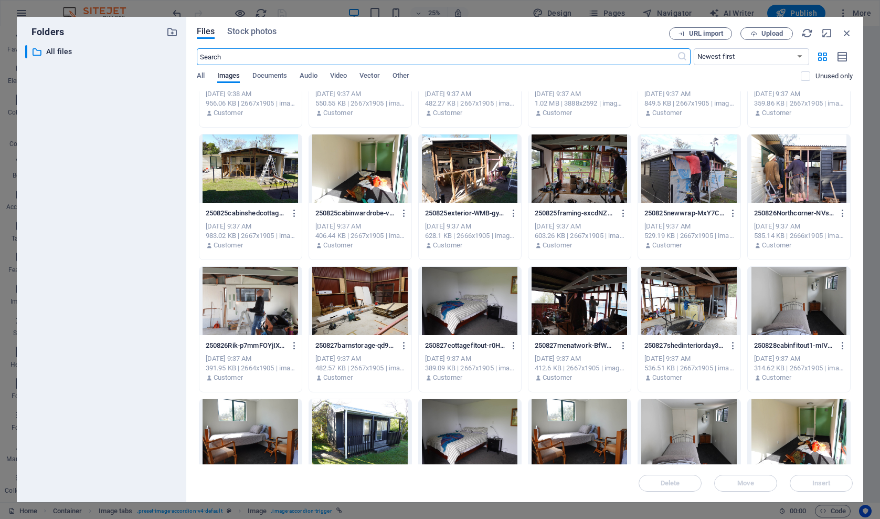
scroll to position [353, 0]
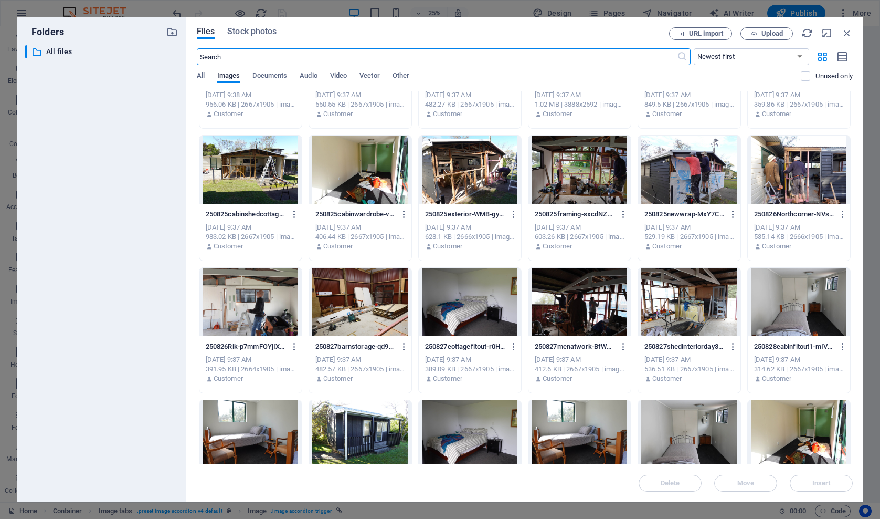
click at [678, 291] on div at bounding box center [689, 302] width 102 height 68
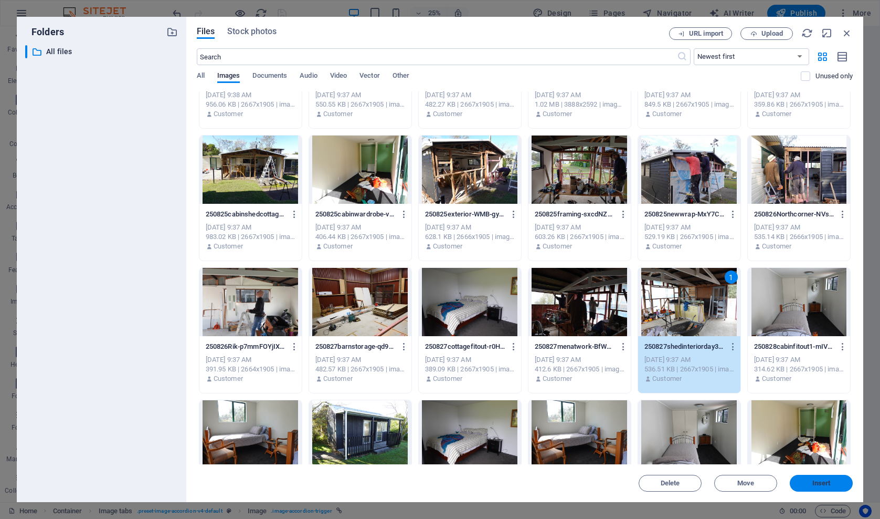
click at [813, 482] on span "Insert" at bounding box center [822, 483] width 18 height 6
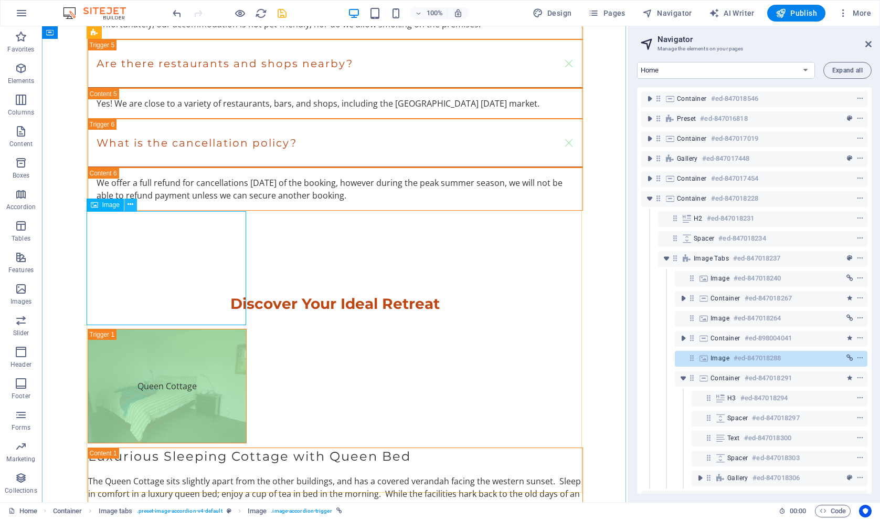
click at [130, 205] on icon at bounding box center [131, 204] width 6 height 11
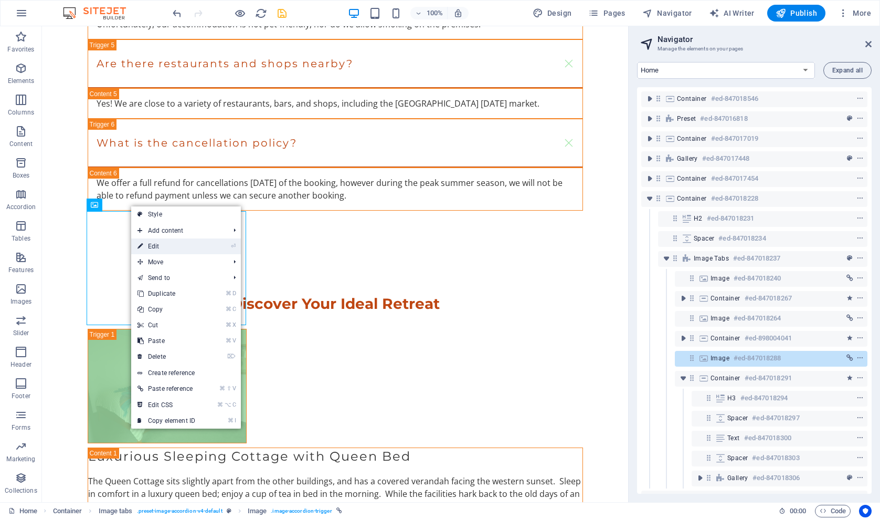
click at [157, 248] on link "⏎ Edit" at bounding box center [166, 246] width 70 height 16
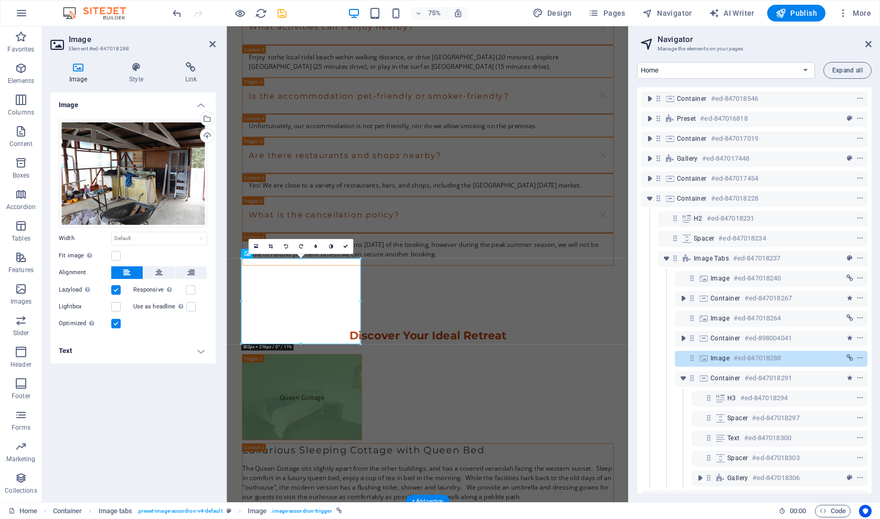
click at [198, 351] on h4 "Text" at bounding box center [132, 350] width 165 height 25
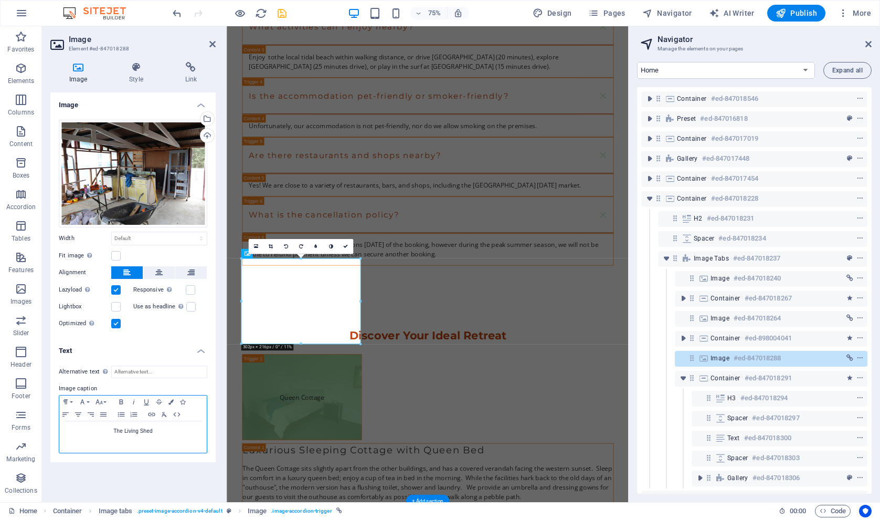
click at [140, 429] on p "The Living Shed" at bounding box center [133, 430] width 137 height 9
click at [282, 9] on icon "save" at bounding box center [282, 13] width 12 height 12
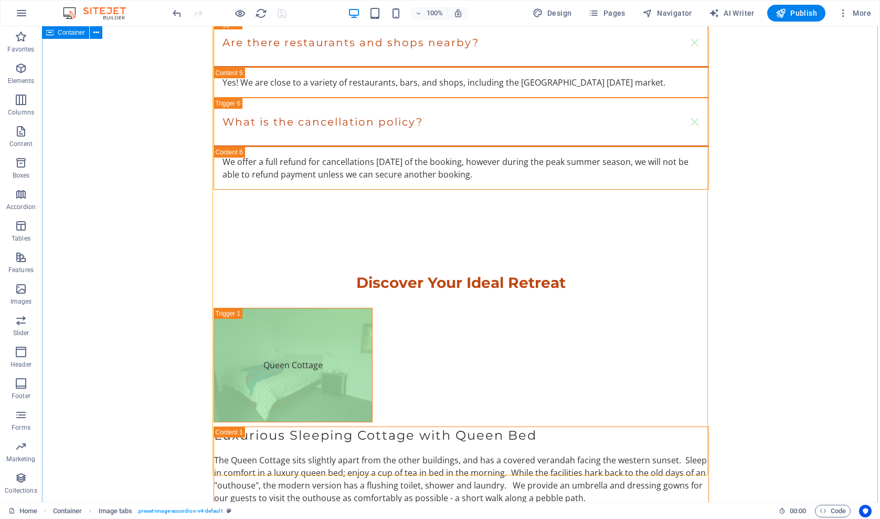
scroll to position [2380, 0]
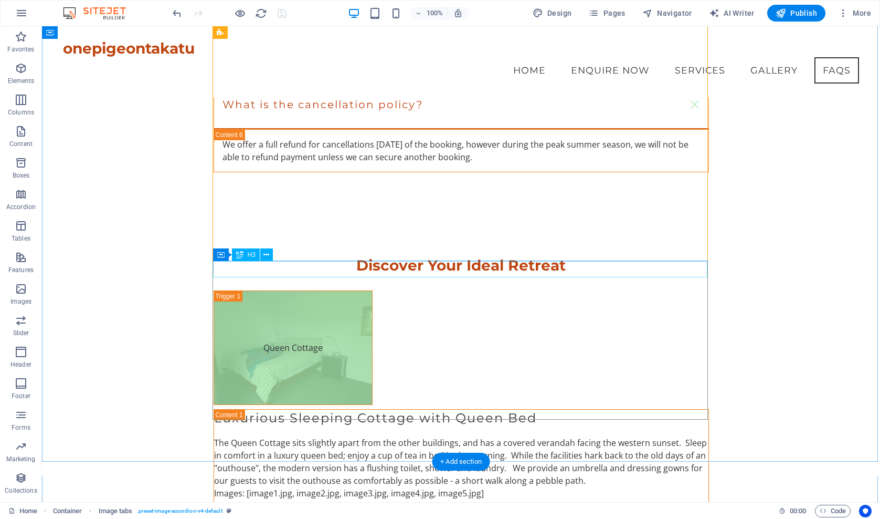
click at [265, 253] on icon at bounding box center [267, 254] width 6 height 11
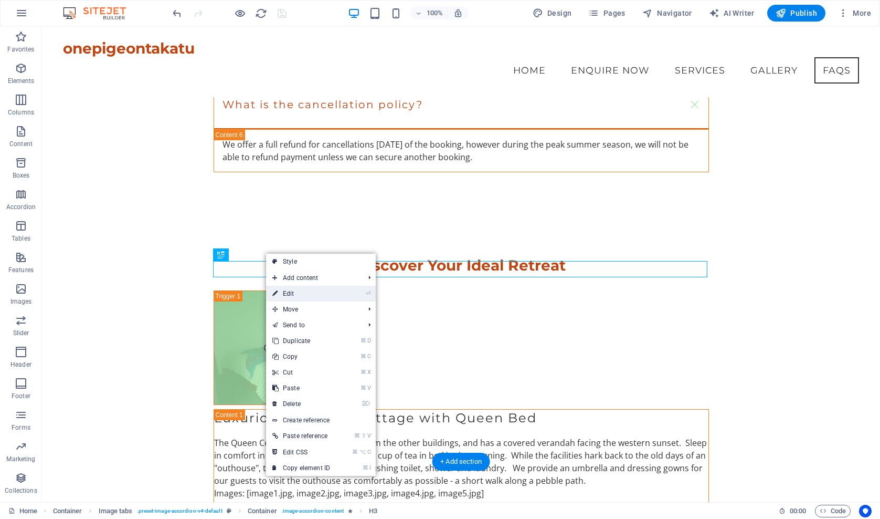
click at [298, 295] on link "⏎ Edit" at bounding box center [301, 294] width 70 height 16
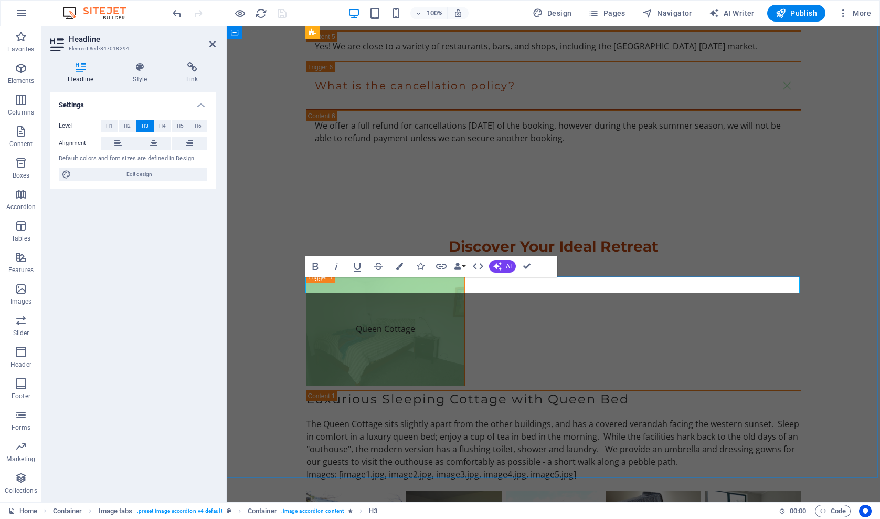
drag, startPoint x: 568, startPoint y: 286, endPoint x: 515, endPoint y: 284, distance: 53.6
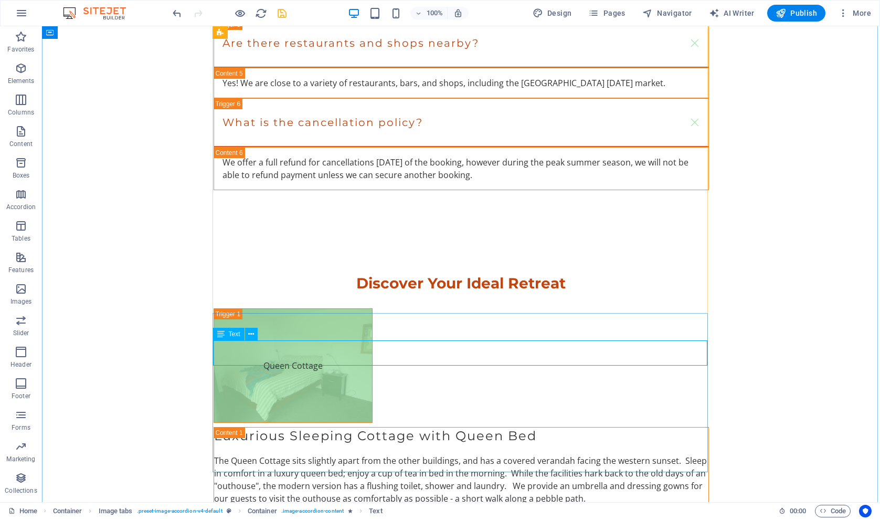
click at [251, 335] on icon at bounding box center [251, 334] width 6 height 11
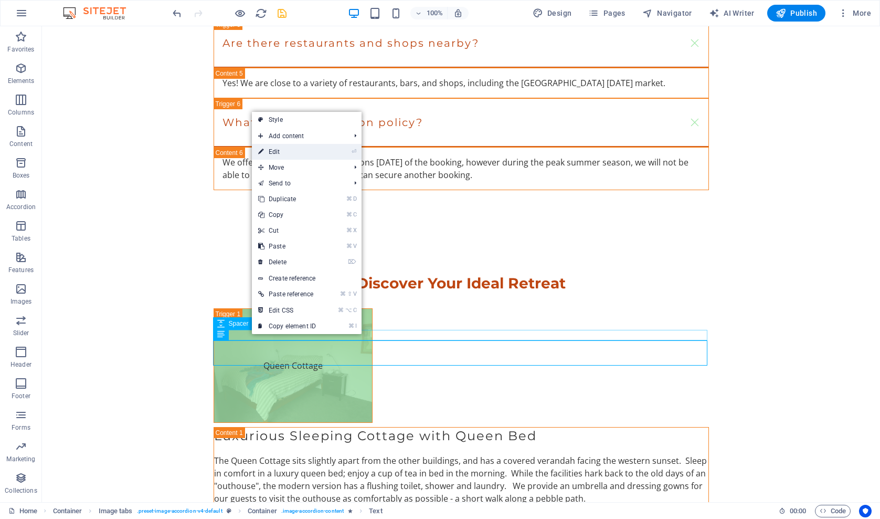
click at [286, 154] on link "⏎ Edit" at bounding box center [287, 152] width 70 height 16
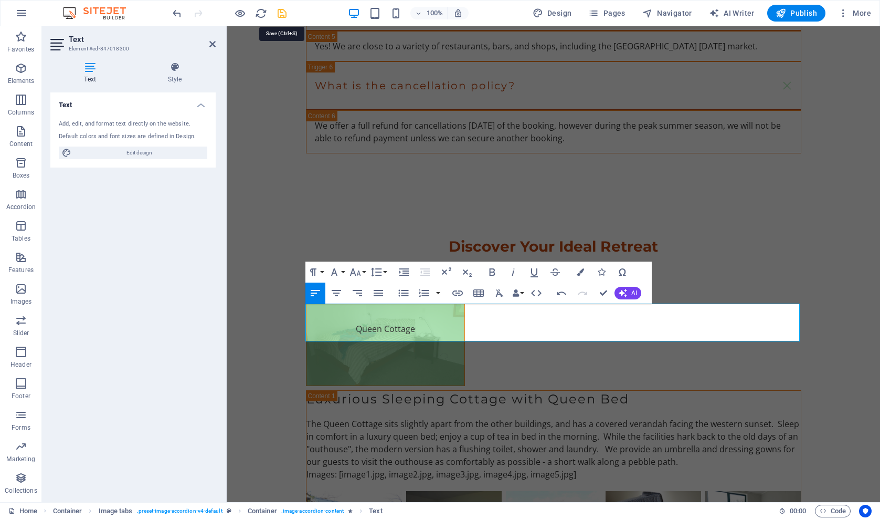
click at [282, 11] on icon "save" at bounding box center [282, 13] width 12 height 12
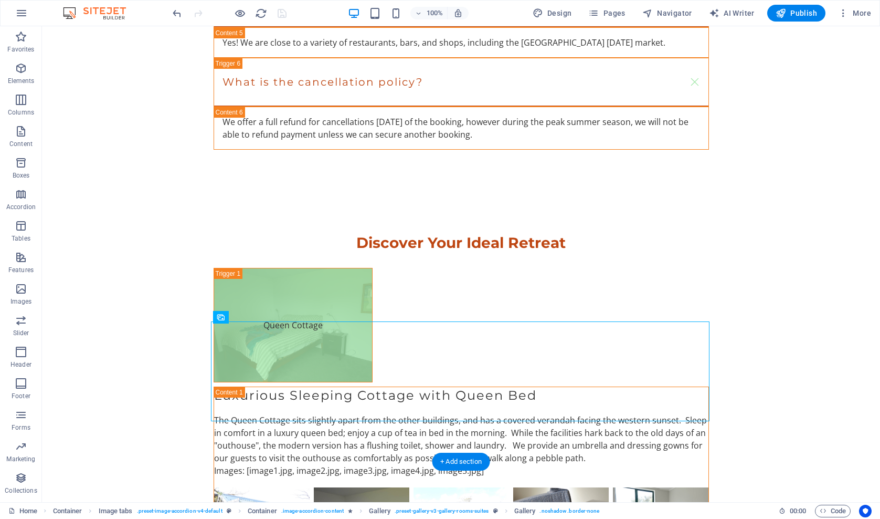
scroll to position [2451, 0]
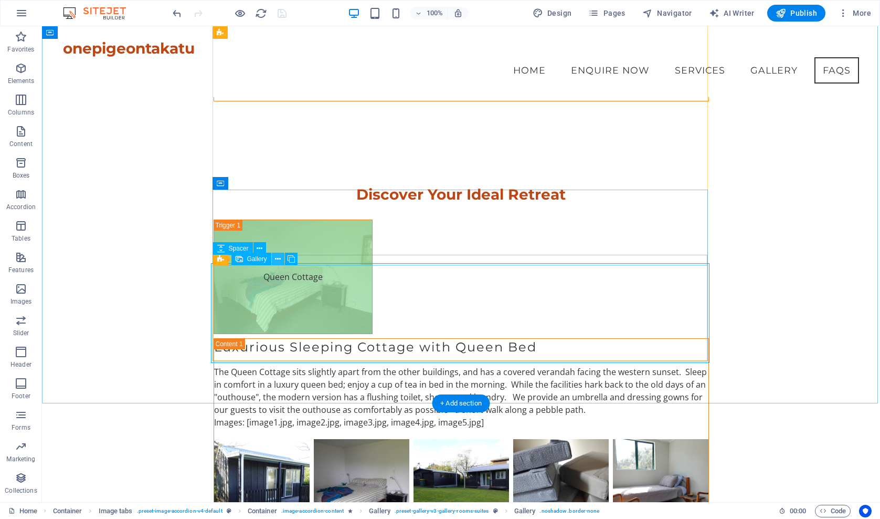
click at [278, 257] on icon at bounding box center [278, 259] width 6 height 11
click at [292, 256] on icon at bounding box center [291, 259] width 7 height 11
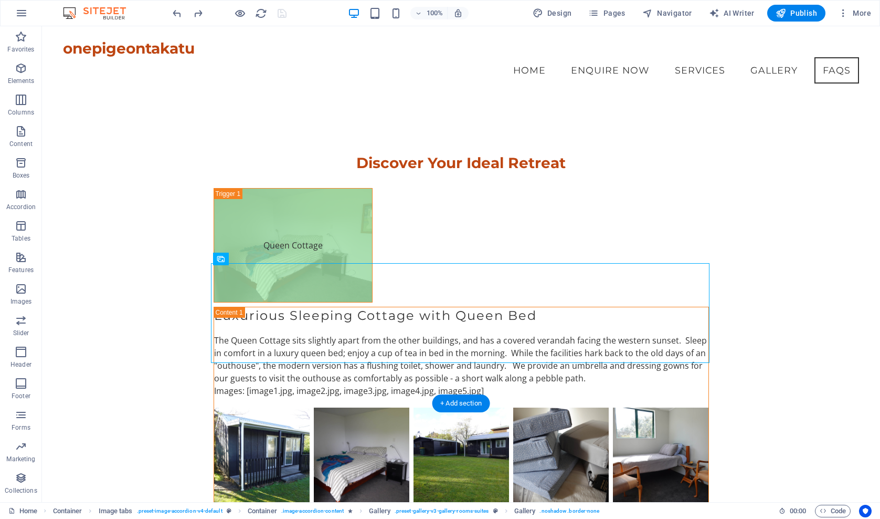
select select "4"
select select "px"
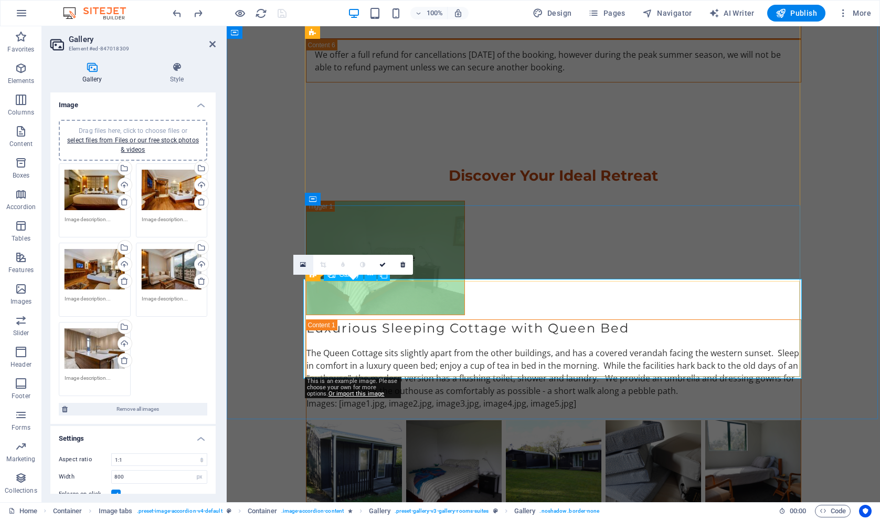
click at [302, 265] on icon at bounding box center [303, 264] width 6 height 7
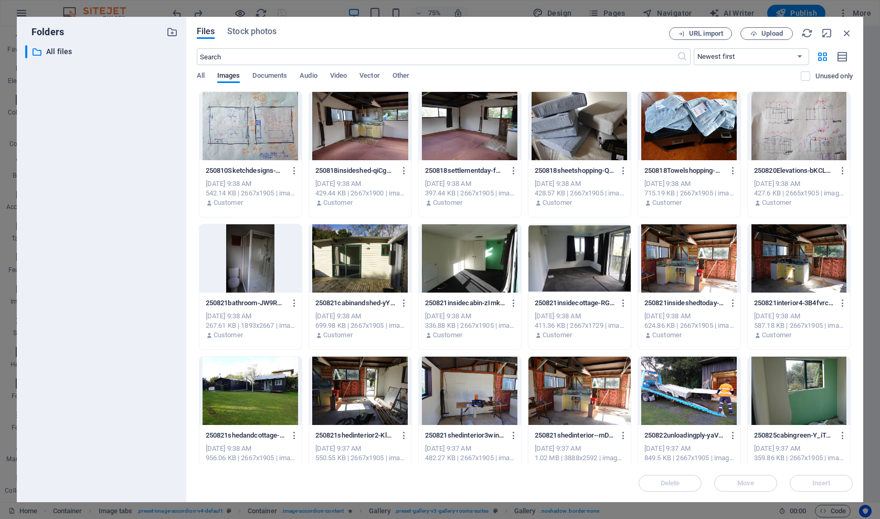
click at [453, 127] on div at bounding box center [470, 126] width 102 height 68
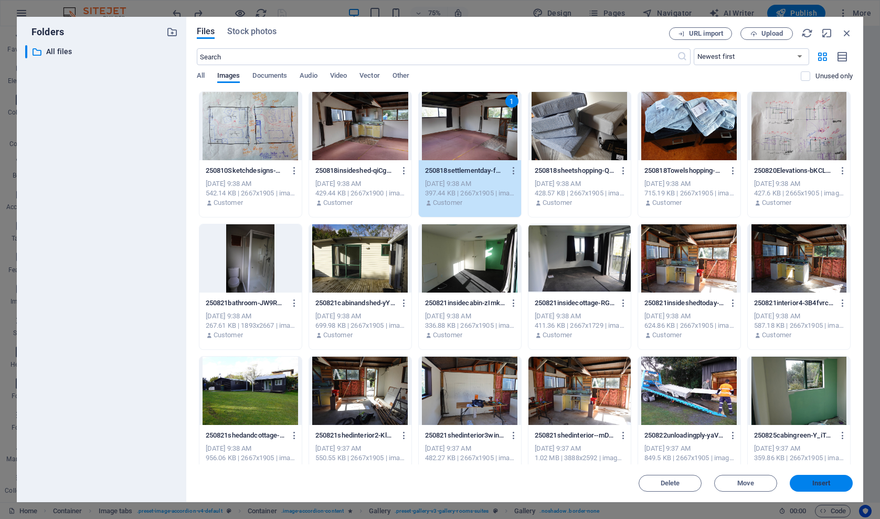
click at [801, 484] on span "Insert" at bounding box center [821, 483] width 55 height 6
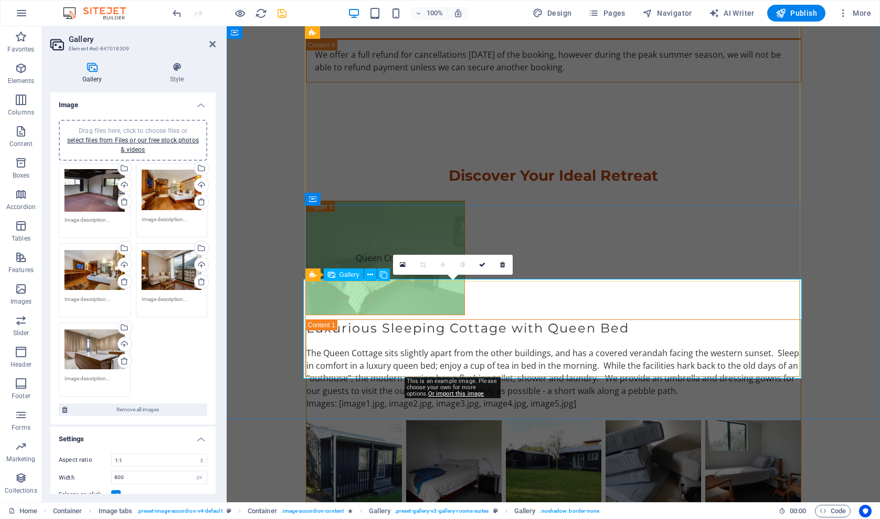
click at [405, 265] on icon at bounding box center [403, 264] width 6 height 7
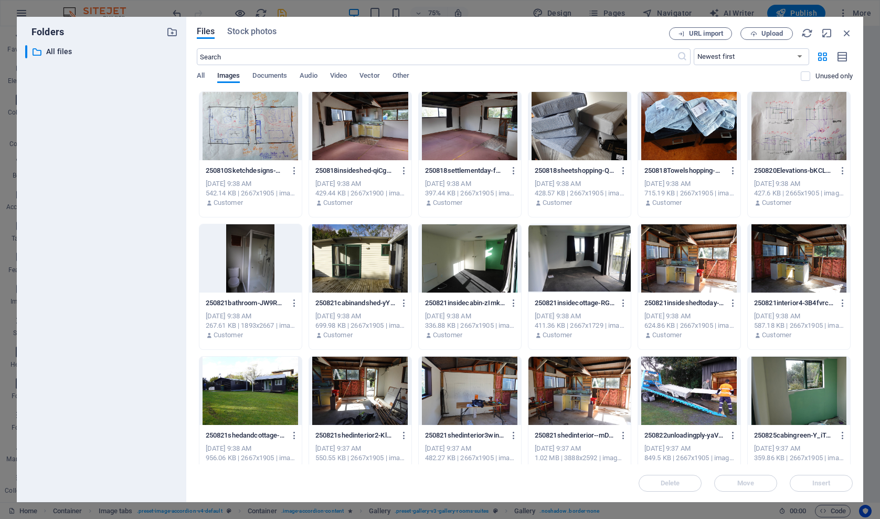
click at [241, 125] on div at bounding box center [251, 126] width 102 height 68
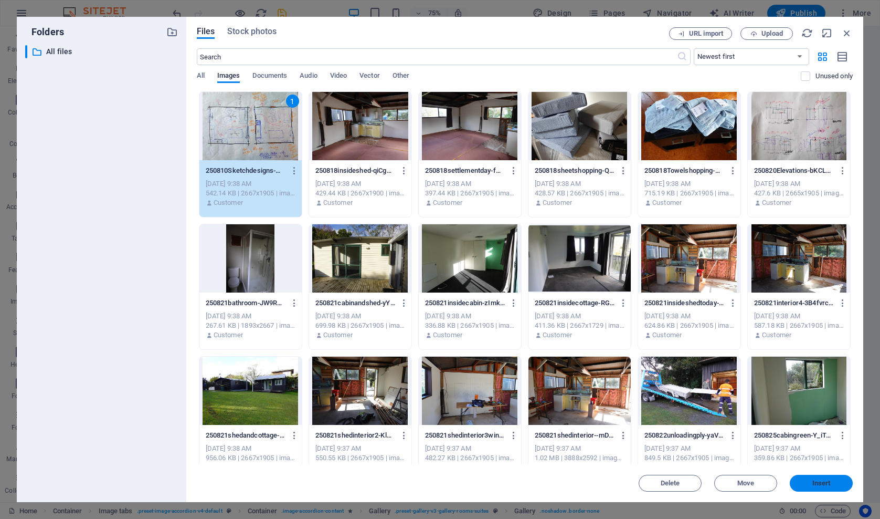
click at [807, 486] on span "Insert" at bounding box center [821, 483] width 55 height 6
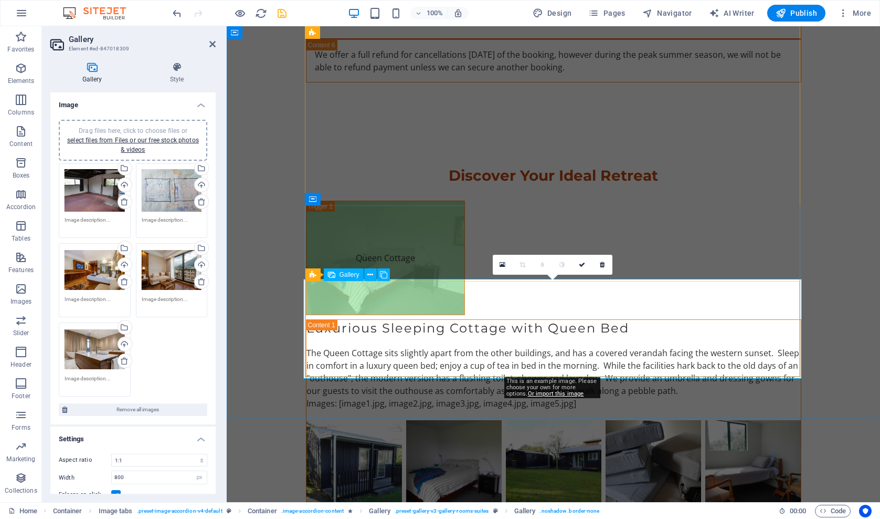
click at [504, 263] on icon at bounding box center [503, 264] width 6 height 7
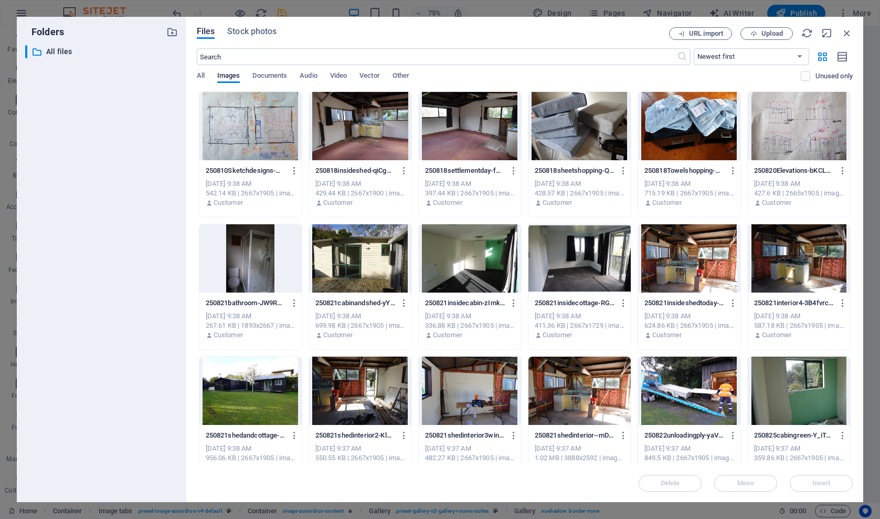
click at [795, 136] on div at bounding box center [799, 126] width 102 height 68
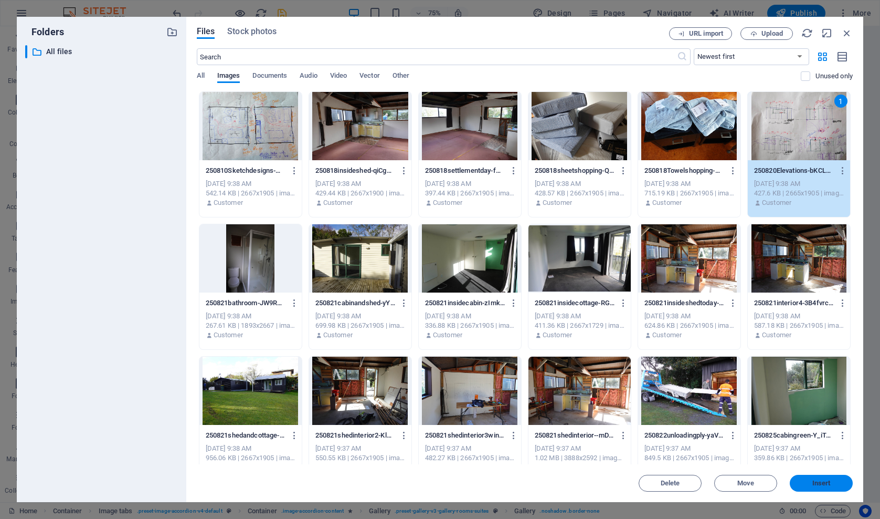
click at [813, 481] on span "Insert" at bounding box center [822, 483] width 18 height 6
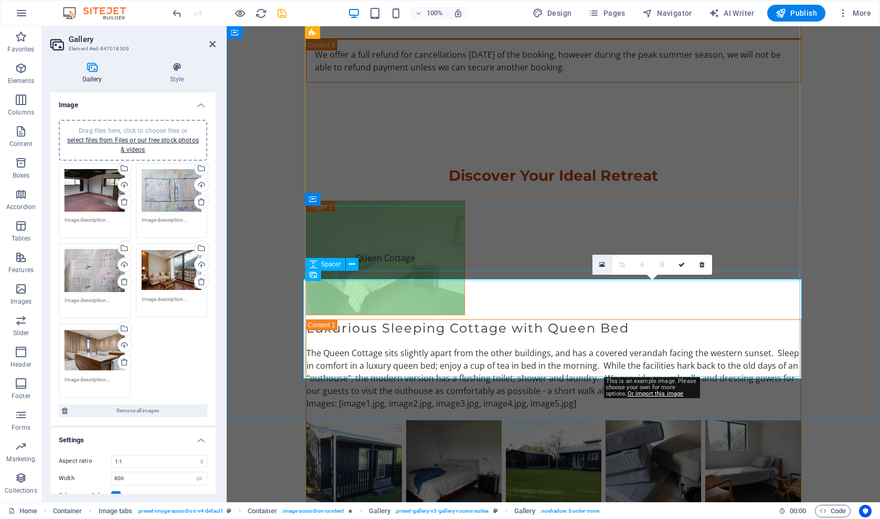
click at [603, 266] on icon at bounding box center [603, 264] width 6 height 7
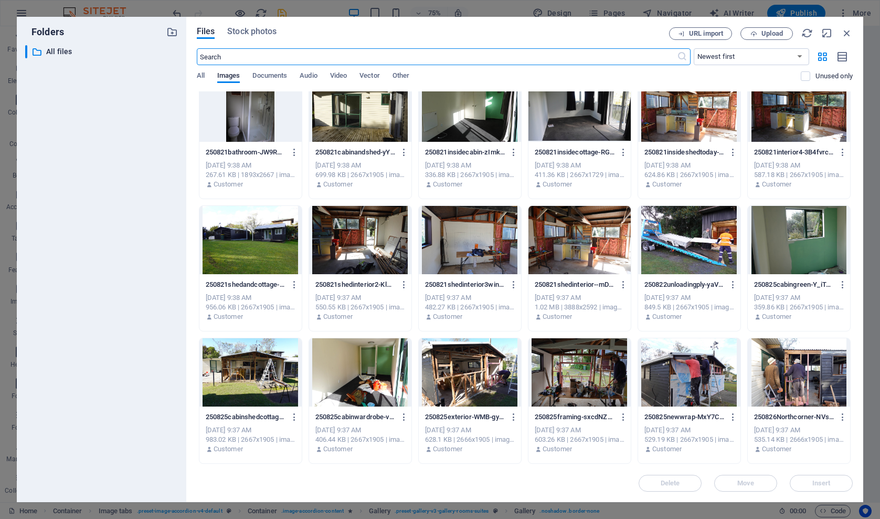
scroll to position [153, 0]
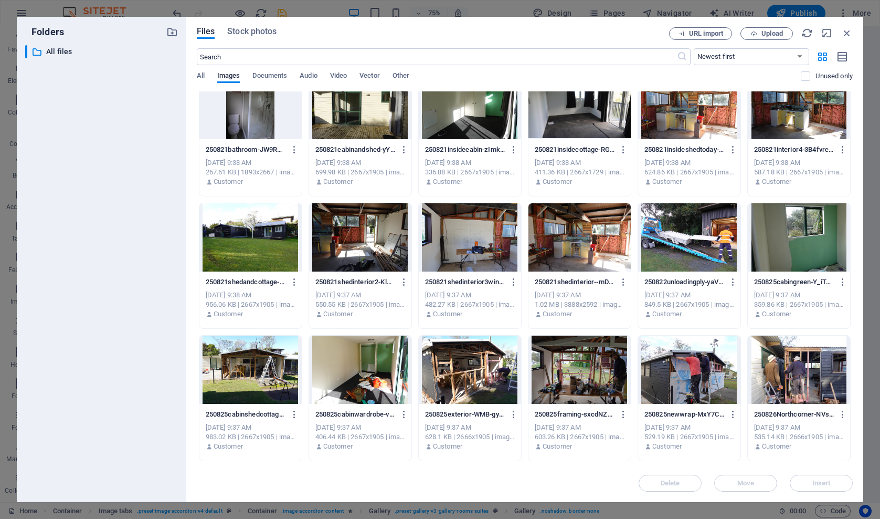
click at [261, 364] on div at bounding box center [251, 369] width 102 height 68
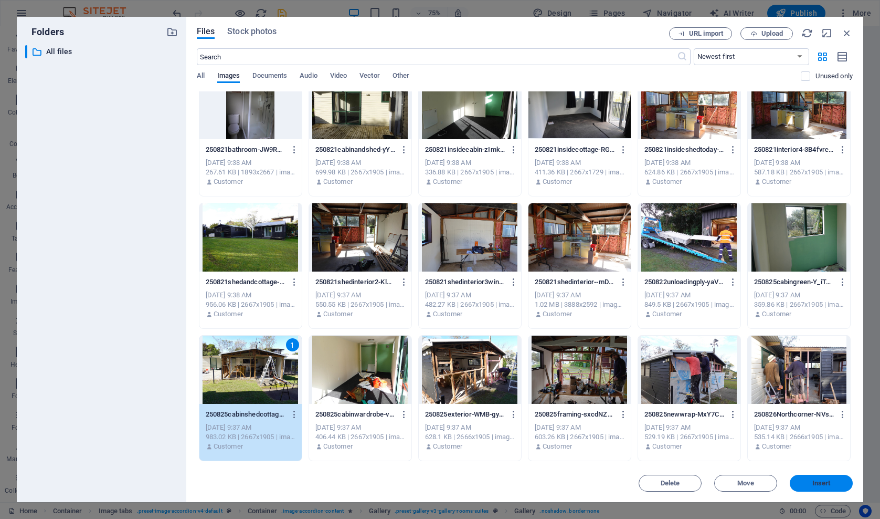
click at [811, 481] on span "Insert" at bounding box center [821, 483] width 55 height 6
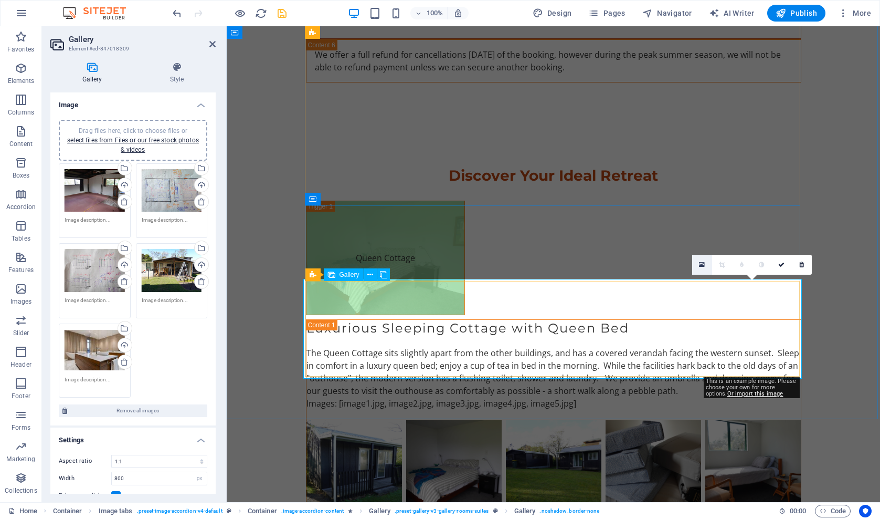
click at [702, 265] on icon at bounding box center [702, 264] width 6 height 7
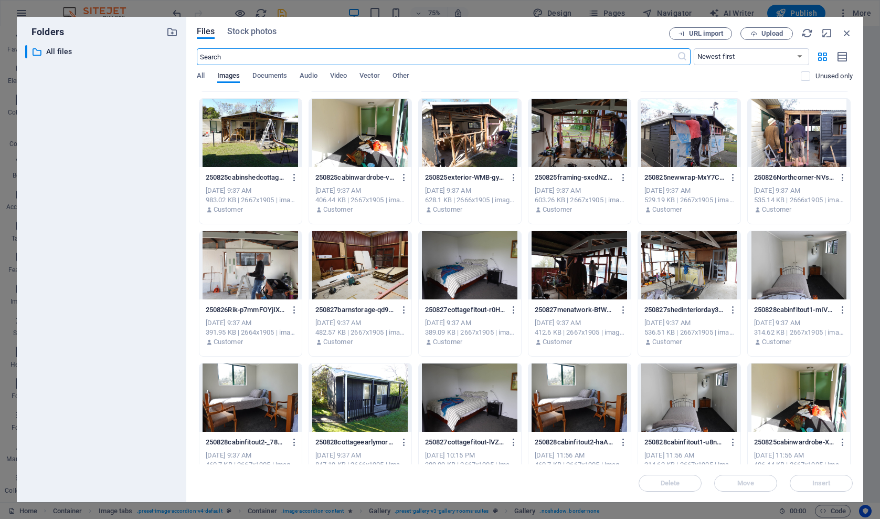
scroll to position [373, 0]
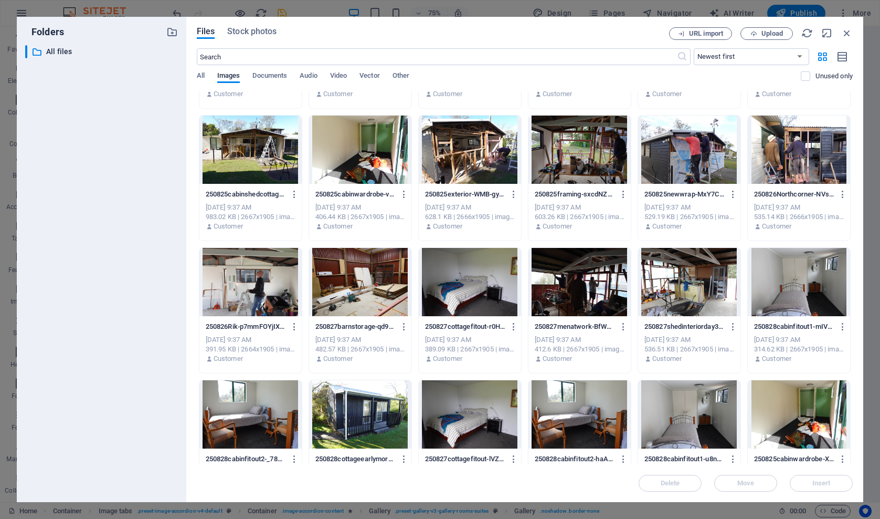
click at [591, 282] on div at bounding box center [580, 282] width 102 height 68
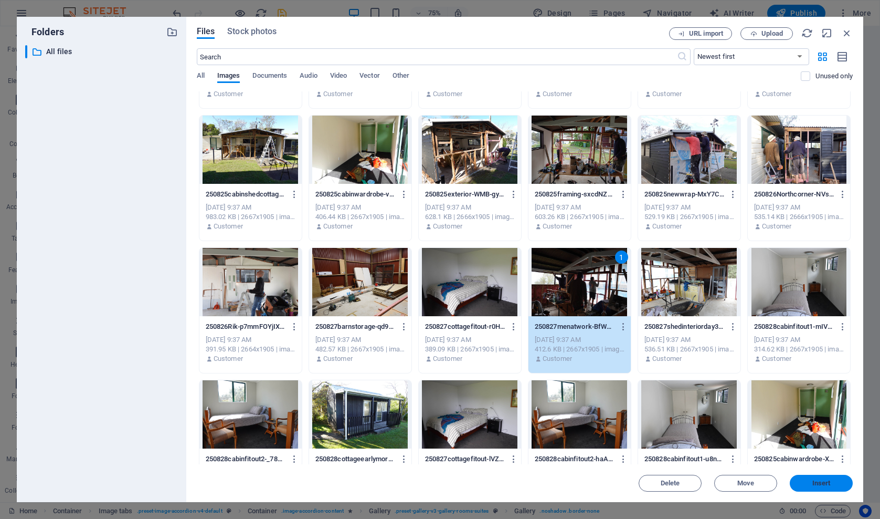
click at [815, 482] on span "Insert" at bounding box center [822, 483] width 18 height 6
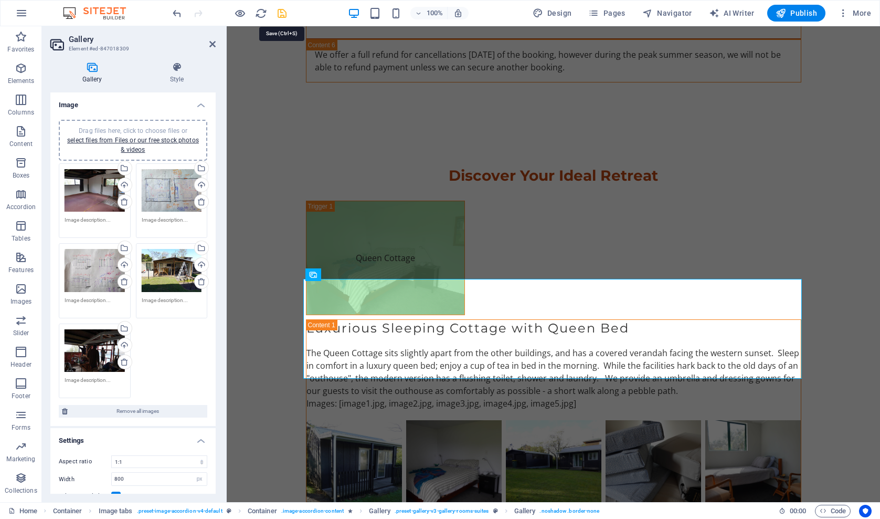
click at [284, 12] on icon "save" at bounding box center [282, 13] width 12 height 12
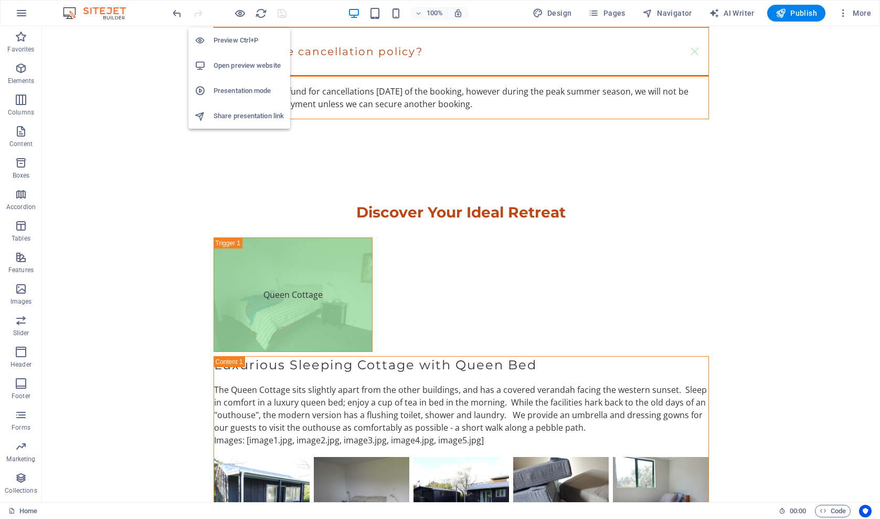
click at [230, 41] on h6 "Preview Ctrl+P" at bounding box center [249, 40] width 70 height 13
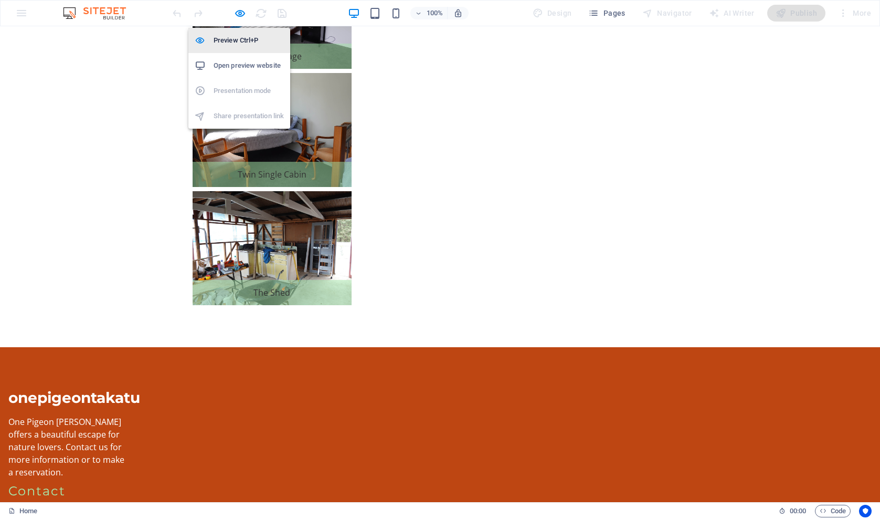
scroll to position [1575, 0]
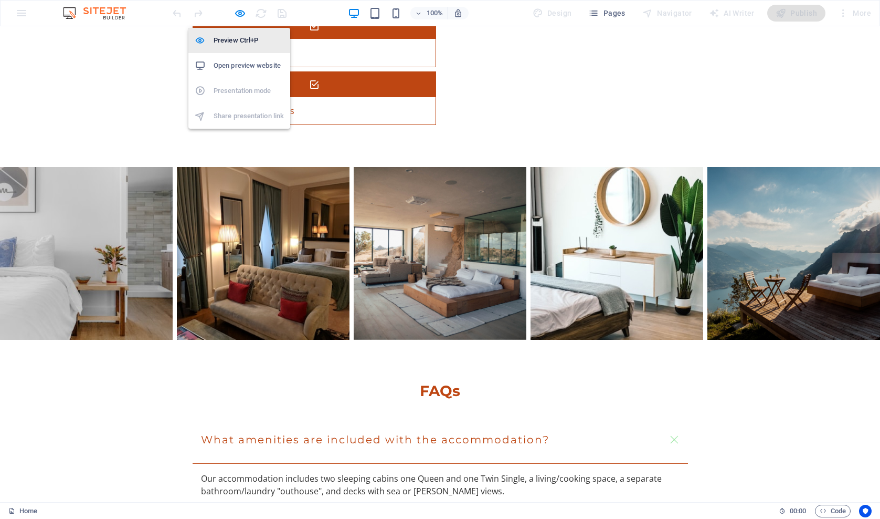
click at [233, 43] on h6 "Preview Ctrl+P" at bounding box center [249, 40] width 70 height 13
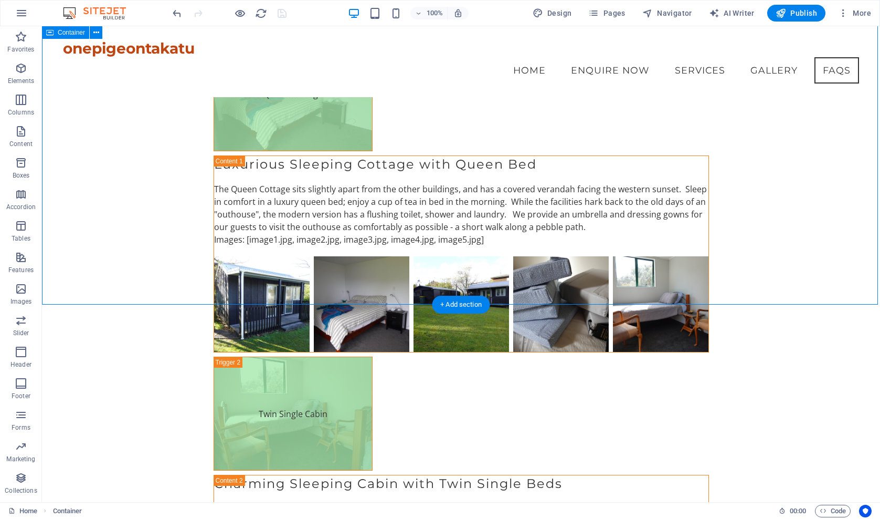
scroll to position [2602, 0]
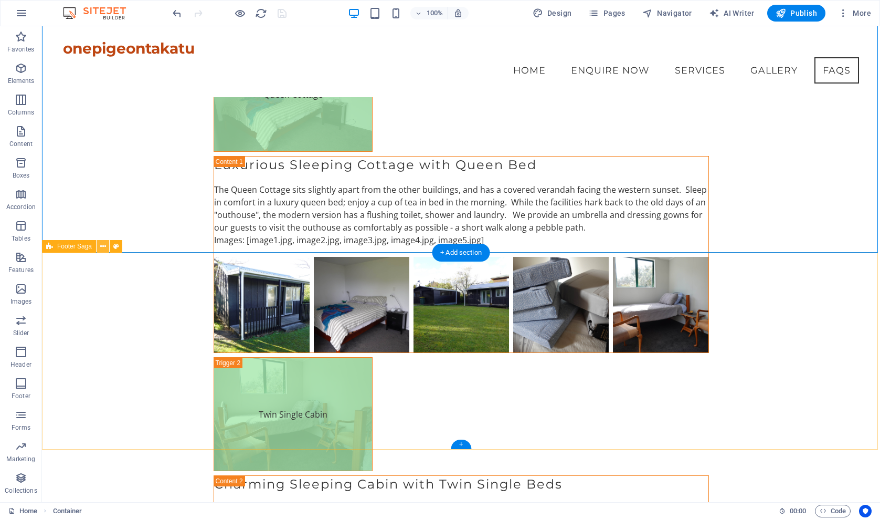
click at [104, 245] on icon at bounding box center [103, 246] width 6 height 11
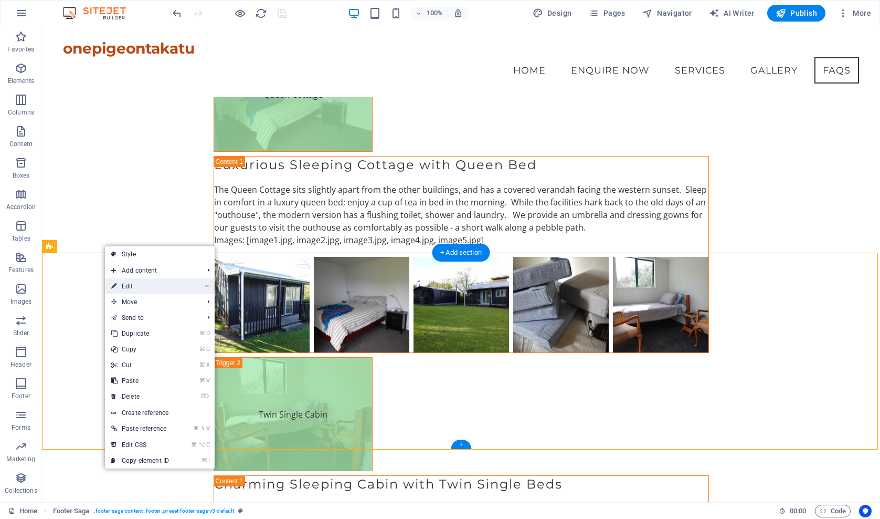
click at [129, 287] on link "⏎ Edit" at bounding box center [140, 286] width 70 height 16
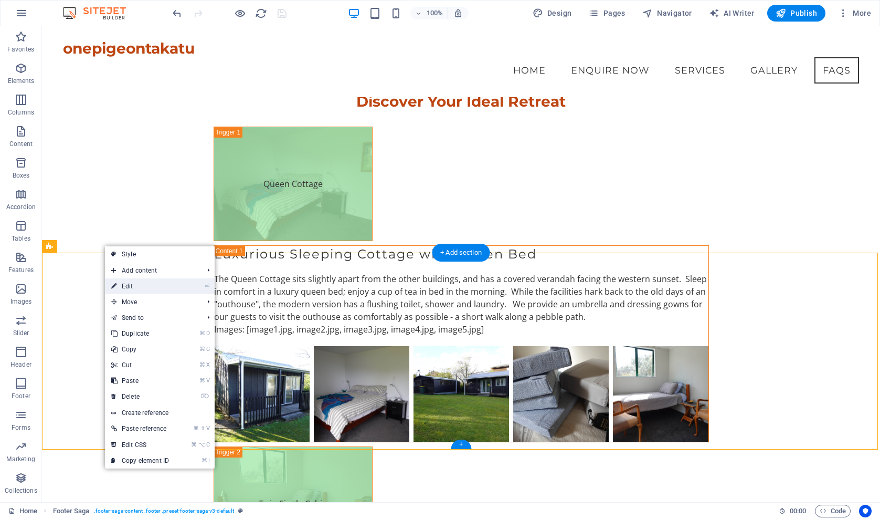
select select "footer"
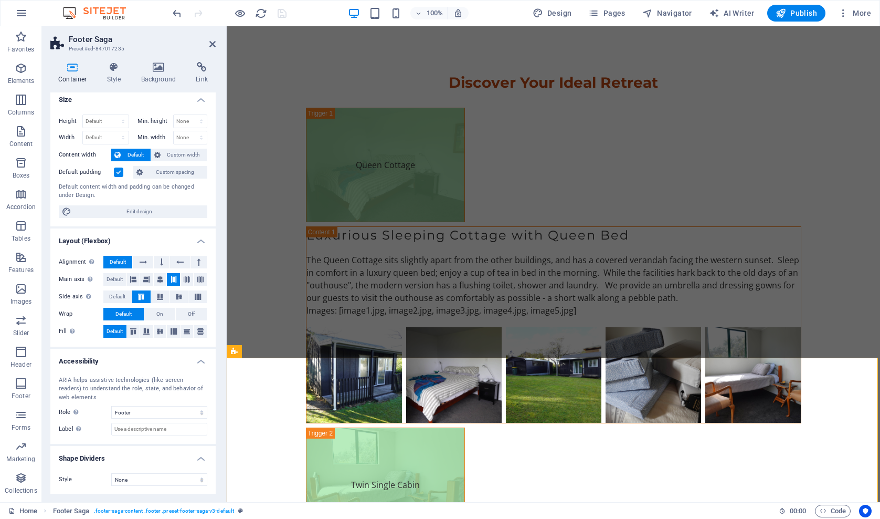
scroll to position [4, 0]
click at [344, 420] on icon at bounding box center [343, 419] width 6 height 11
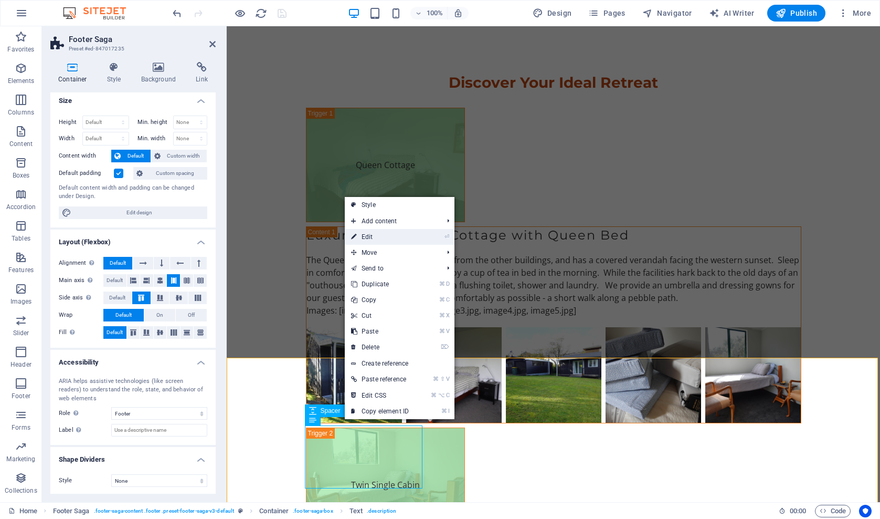
click at [371, 237] on link "⏎ Edit" at bounding box center [380, 237] width 70 height 16
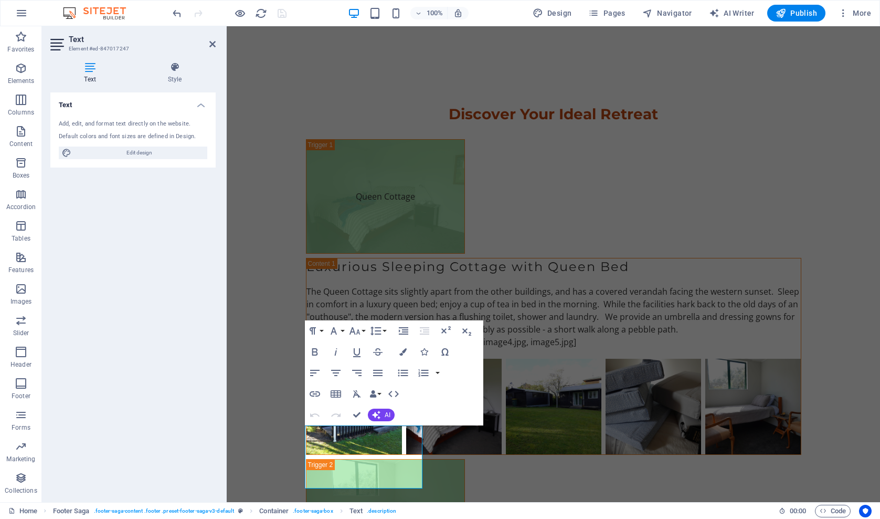
click at [194, 383] on div "Text Add, edit, and format text directly on the website. Default colors and fon…" at bounding box center [132, 292] width 165 height 401
click at [187, 325] on div "Text Add, edit, and format text directly on the website. Default colors and fon…" at bounding box center [132, 292] width 165 height 401
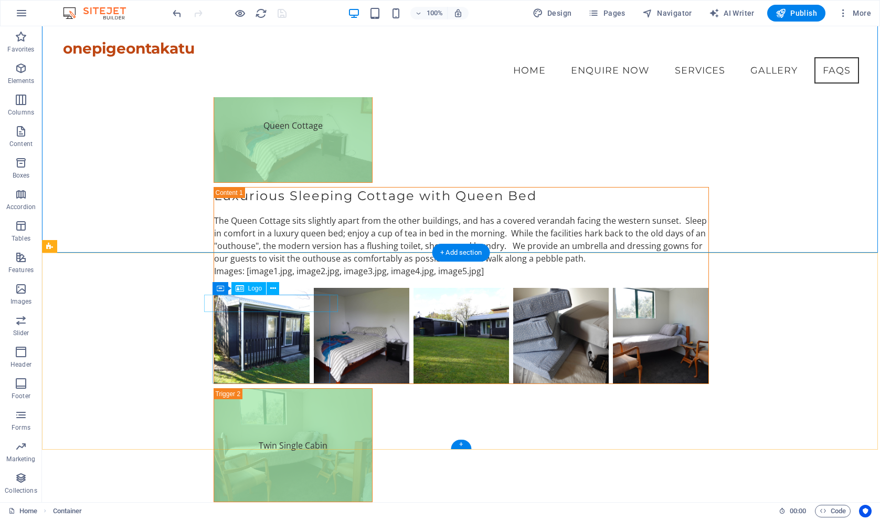
scroll to position [2602, 0]
click at [101, 248] on icon at bounding box center [103, 246] width 6 height 11
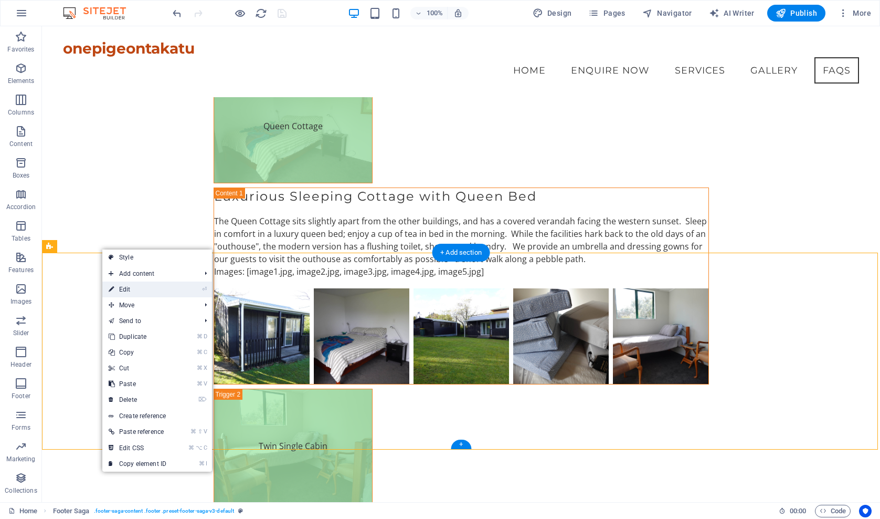
click at [124, 287] on link "⏎ Edit" at bounding box center [137, 289] width 70 height 16
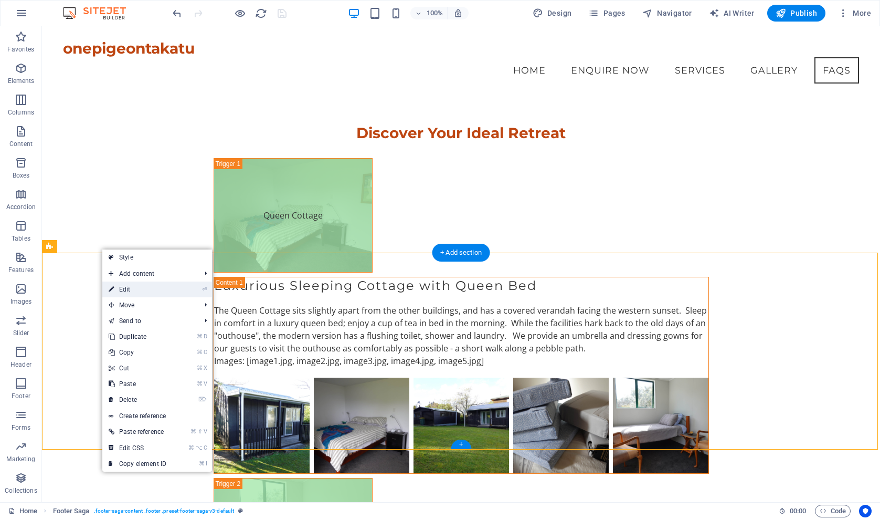
select select "footer"
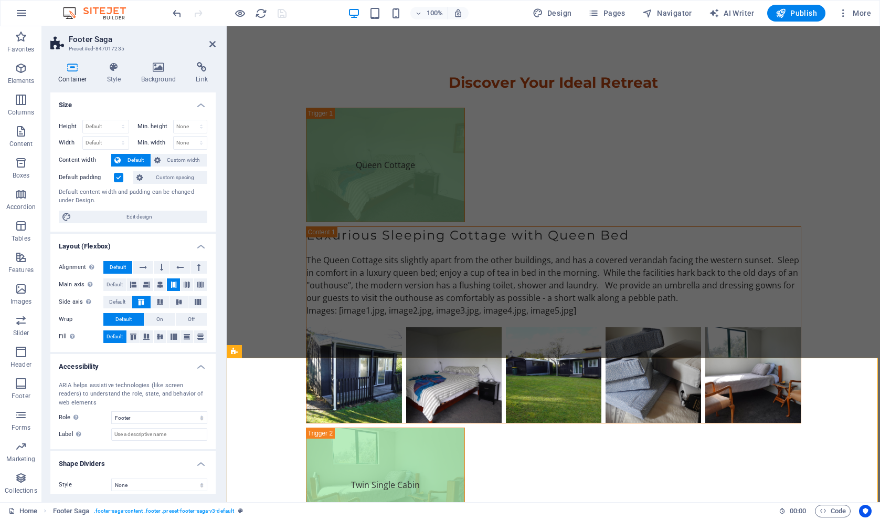
click at [153, 370] on h4 "Accessibility" at bounding box center [132, 363] width 165 height 19
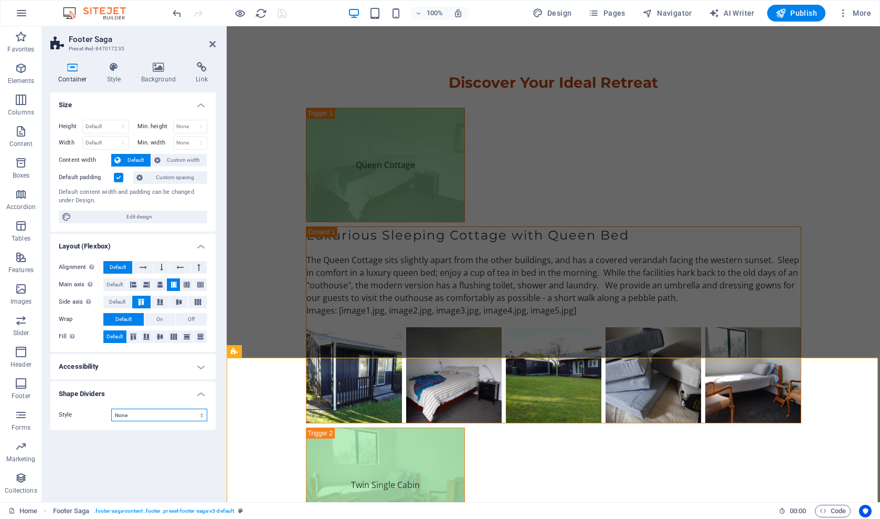
select select "square"
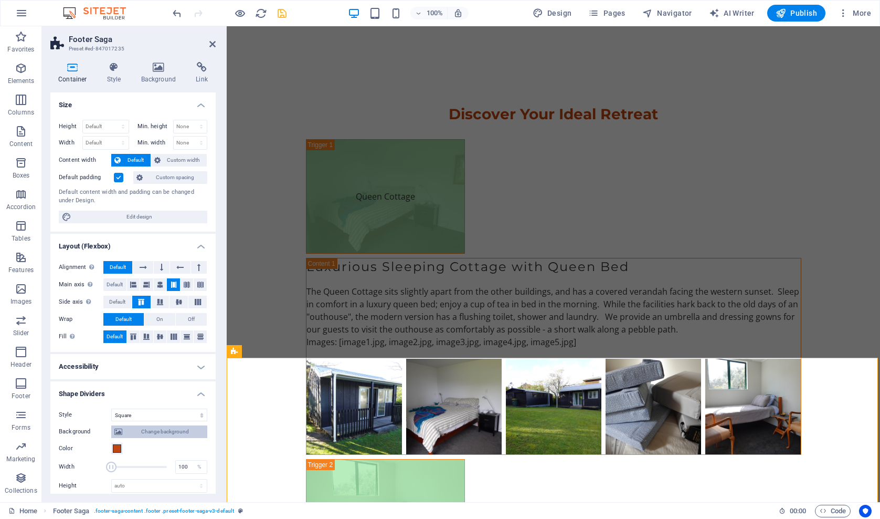
click at [134, 434] on span "Change background" at bounding box center [164, 431] width 79 height 13
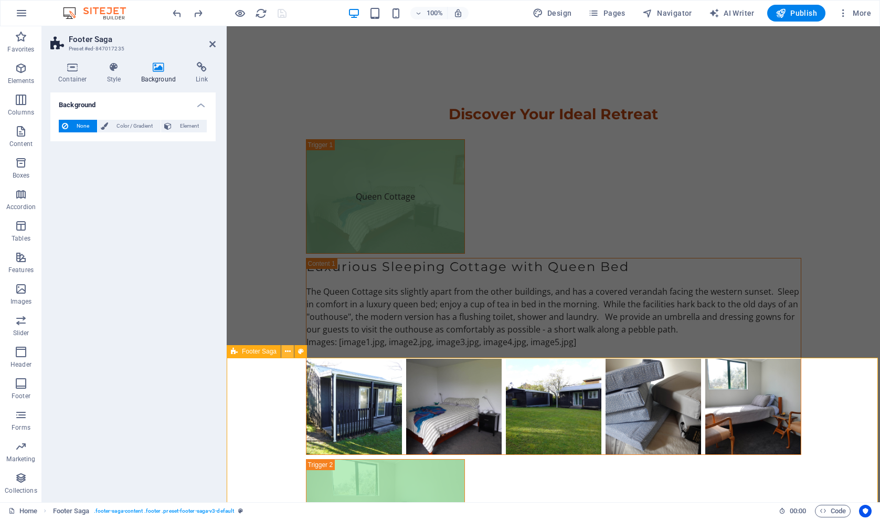
click at [289, 352] on icon at bounding box center [288, 351] width 6 height 11
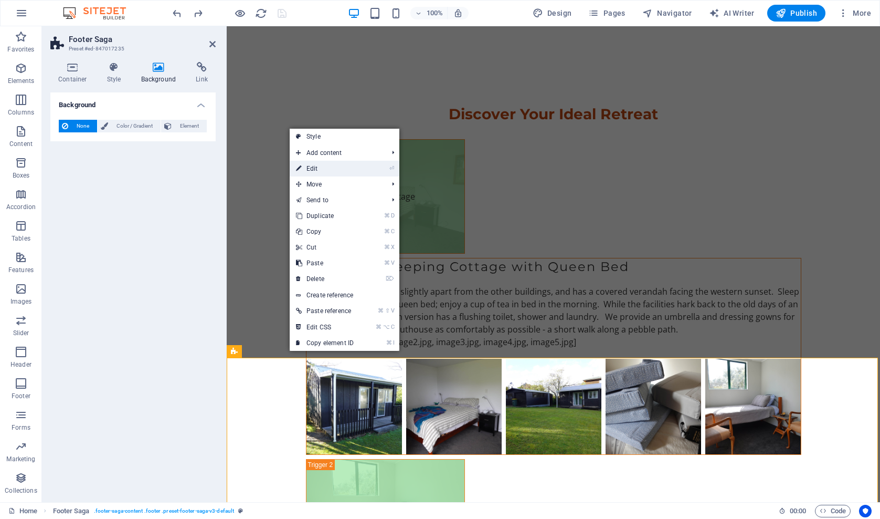
click at [326, 170] on link "⏎ Edit" at bounding box center [325, 169] width 70 height 16
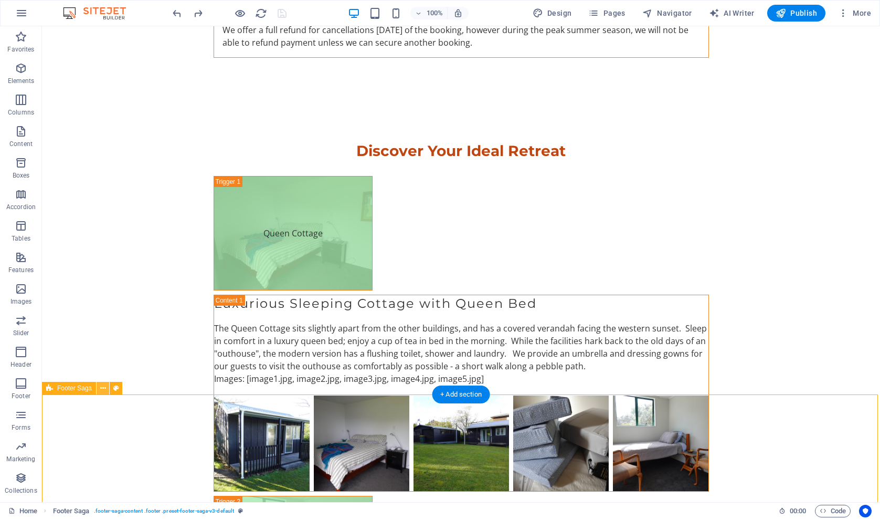
click at [102, 390] on icon at bounding box center [103, 388] width 6 height 11
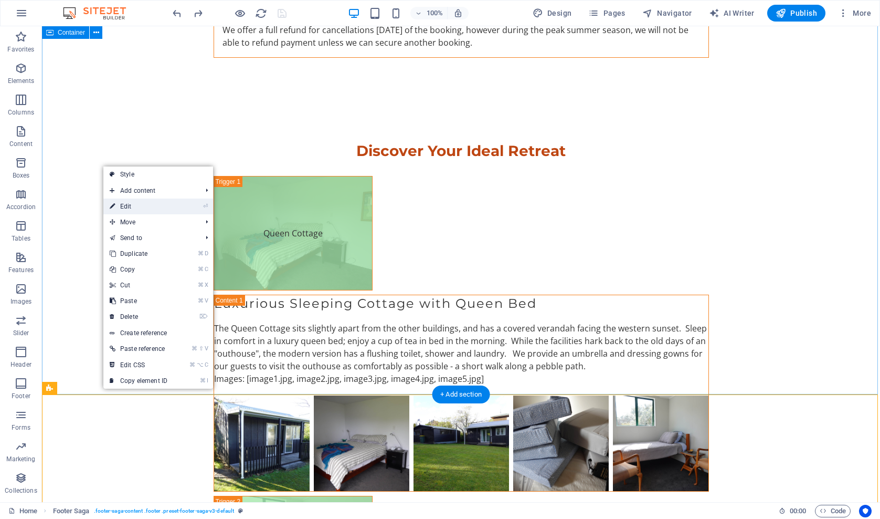
click at [128, 208] on link "⏎ Edit" at bounding box center [138, 206] width 70 height 16
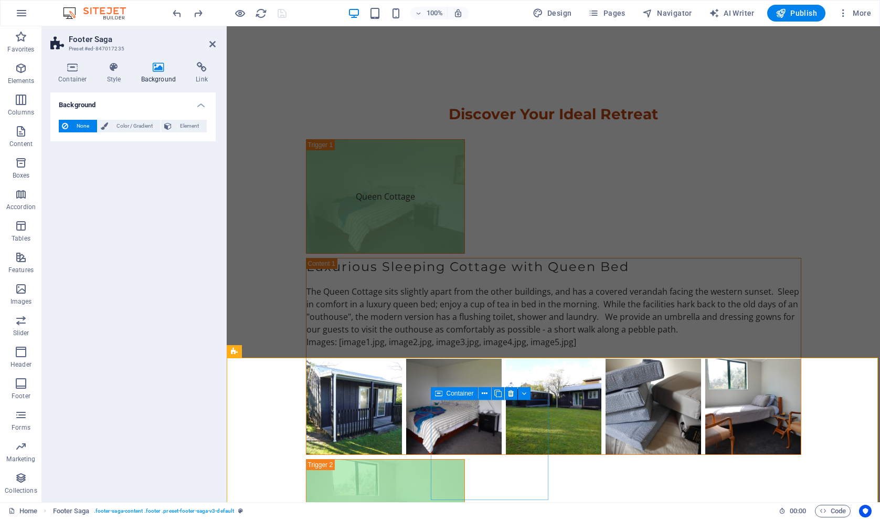
click at [437, 395] on icon at bounding box center [438, 393] width 7 height 13
click at [486, 392] on icon at bounding box center [485, 393] width 6 height 11
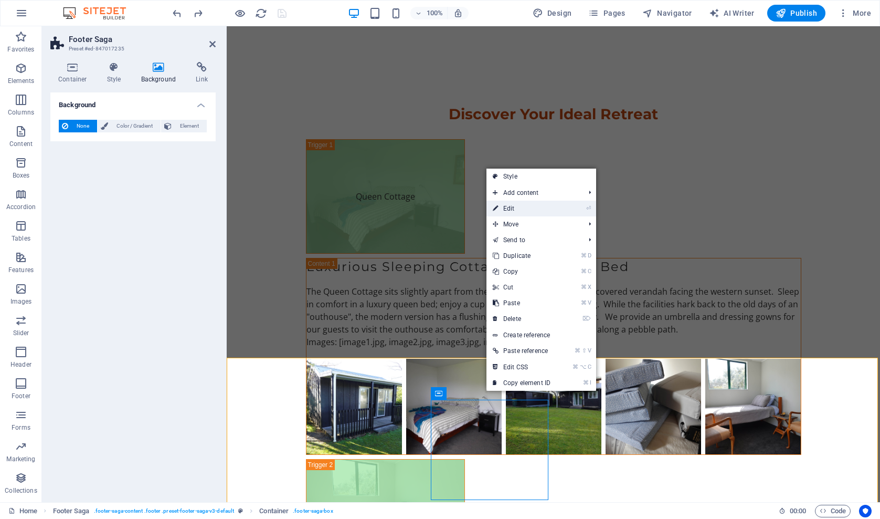
click at [511, 209] on link "⏎ Edit" at bounding box center [522, 209] width 70 height 16
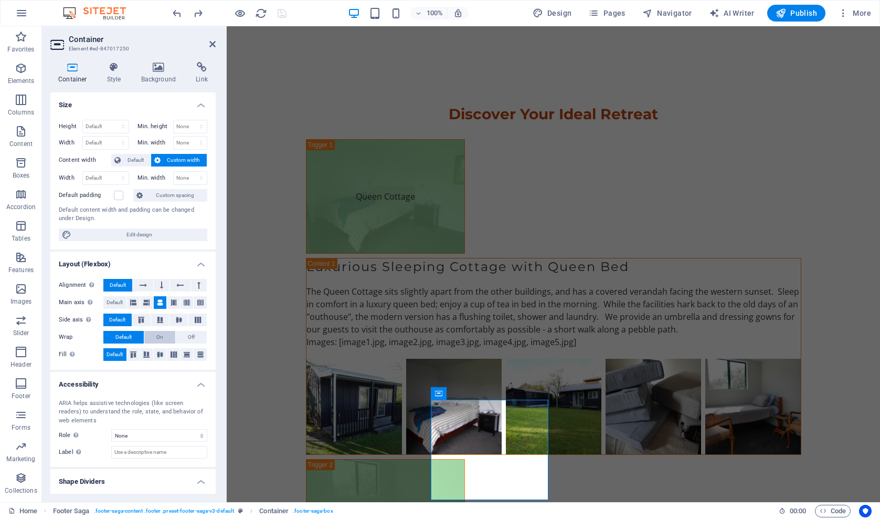
click at [161, 334] on span "On" at bounding box center [159, 337] width 7 height 13
click at [281, 13] on icon "save" at bounding box center [282, 13] width 12 height 12
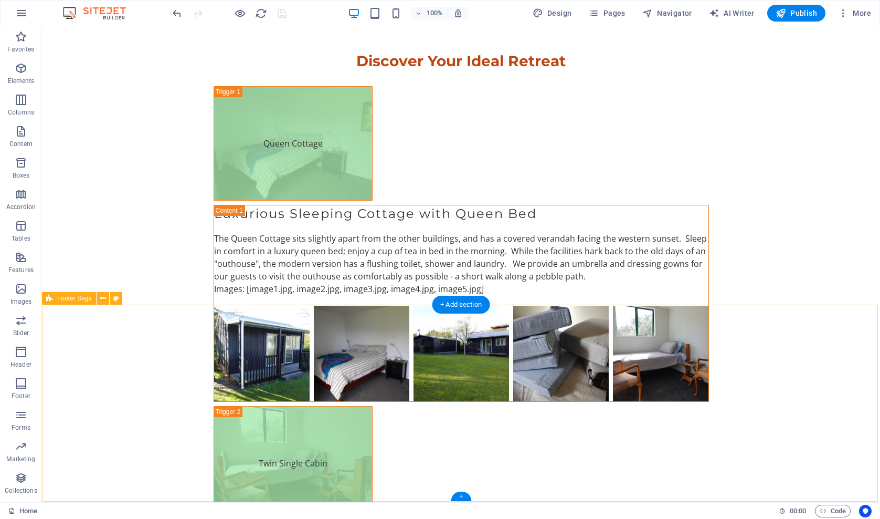
scroll to position [2550, 0]
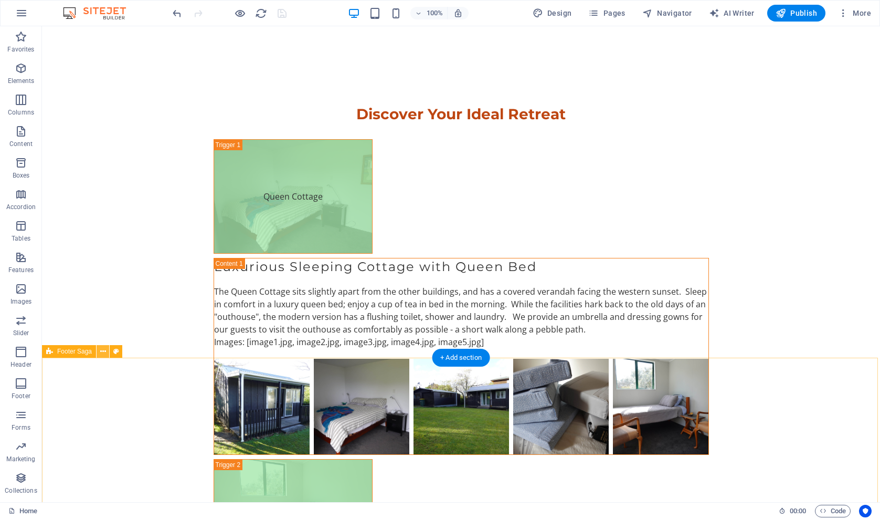
click at [103, 352] on icon at bounding box center [103, 351] width 6 height 11
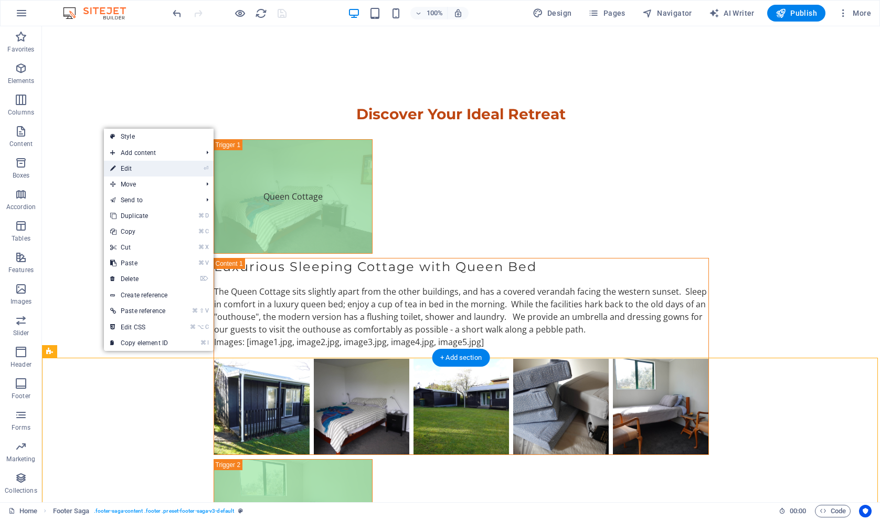
click at [129, 169] on link "⏎ Edit" at bounding box center [139, 169] width 70 height 16
select select "rem"
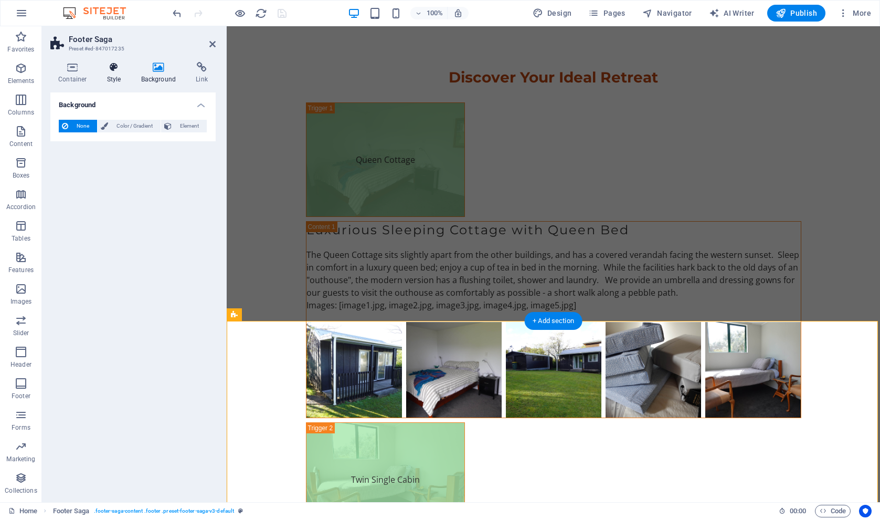
click at [113, 67] on icon at bounding box center [114, 67] width 30 height 11
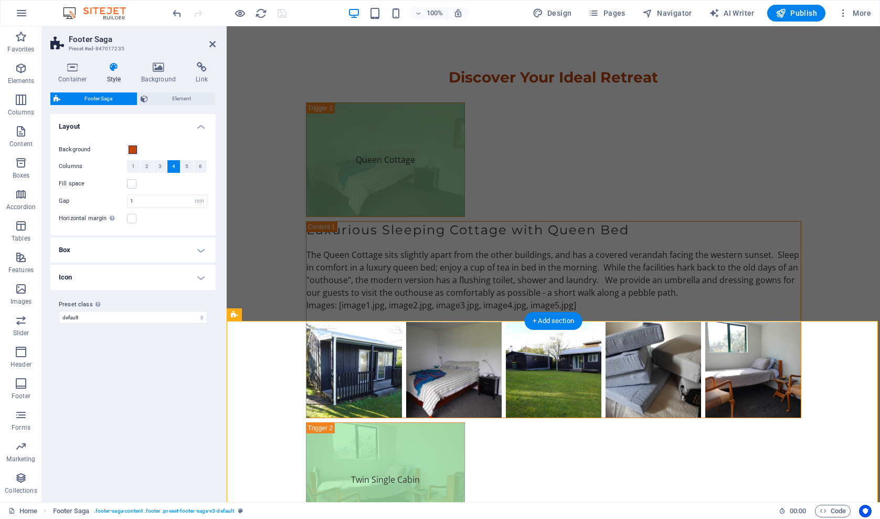
click at [200, 248] on h4 "Box" at bounding box center [132, 249] width 165 height 25
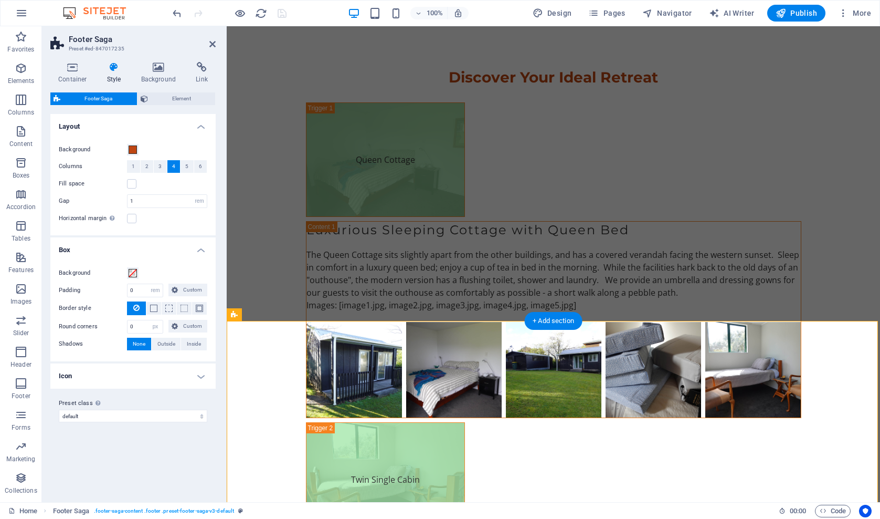
click at [201, 374] on h4 "Icon" at bounding box center [132, 375] width 165 height 25
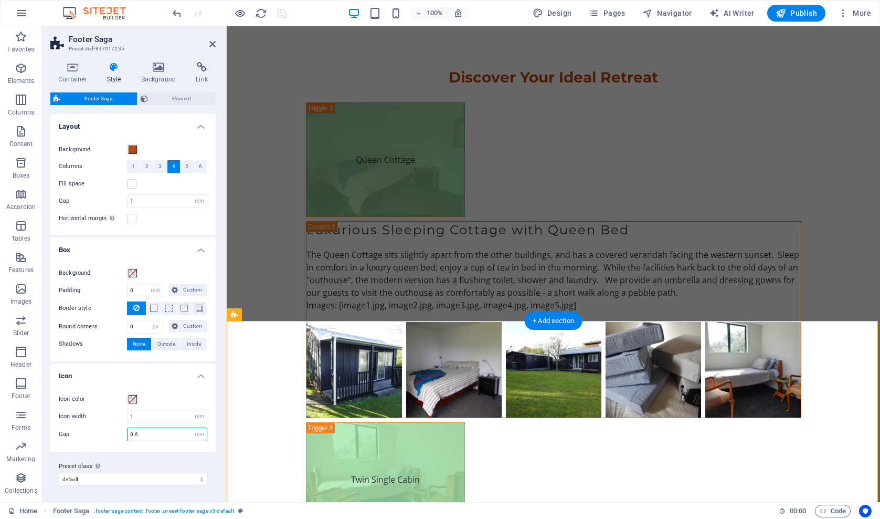
click at [138, 434] on input "0.6" at bounding box center [167, 434] width 79 height 13
type input "0.9"
click at [278, 14] on icon "save" at bounding box center [282, 13] width 12 height 12
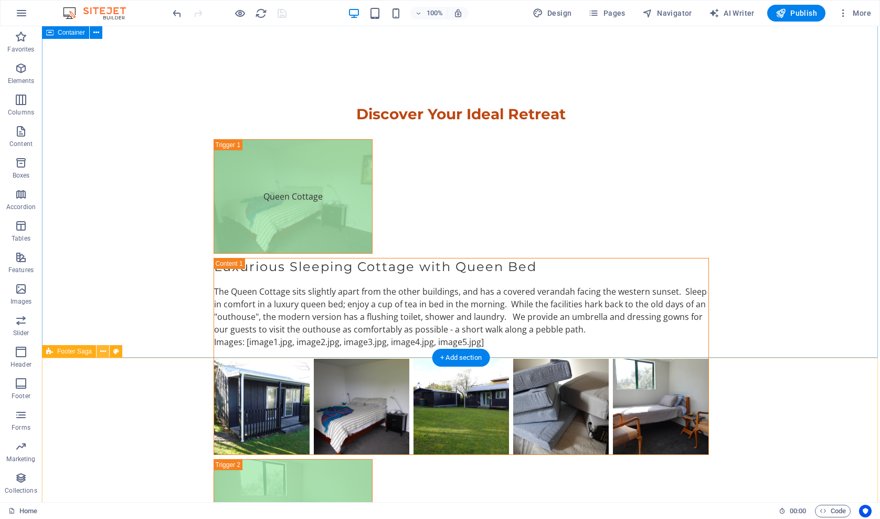
click at [103, 351] on icon at bounding box center [103, 351] width 6 height 11
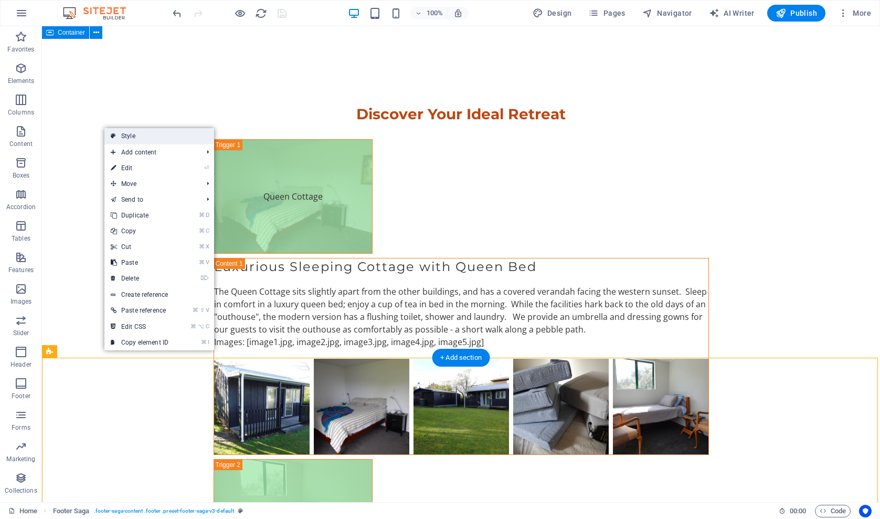
click at [140, 140] on link "Style" at bounding box center [159, 136] width 110 height 16
select select "rem"
select select "px"
select select "rem"
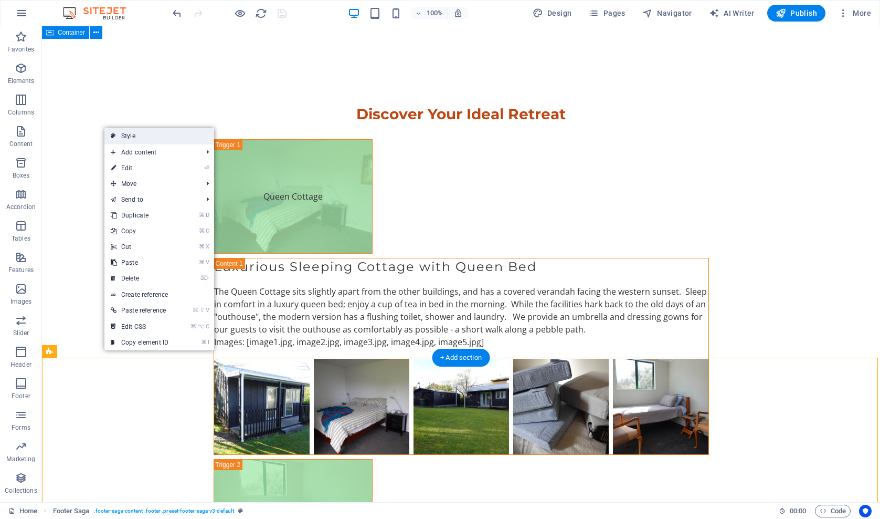
select select "rem"
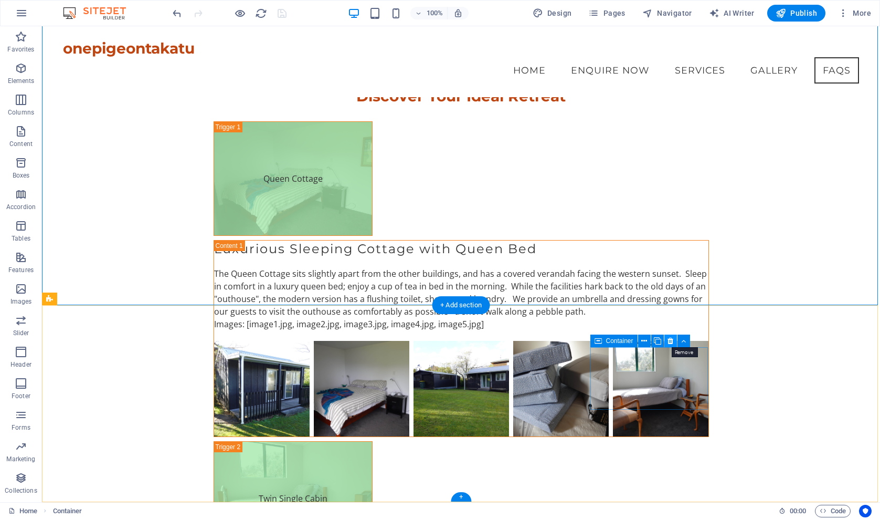
click at [669, 341] on icon at bounding box center [671, 340] width 6 height 11
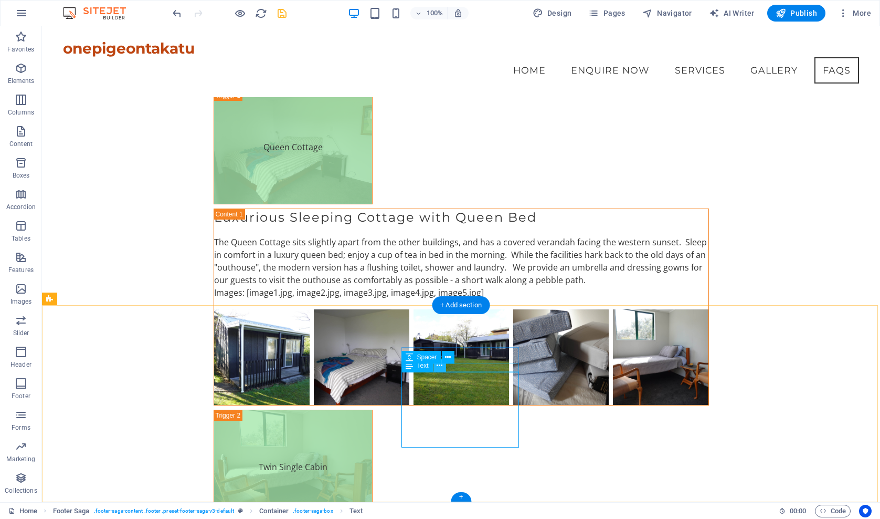
click at [439, 365] on icon at bounding box center [440, 365] width 6 height 11
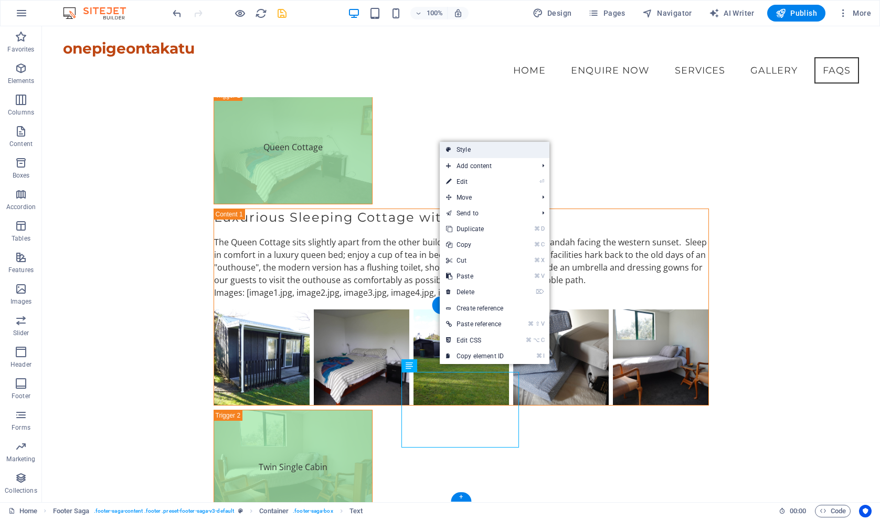
click at [464, 150] on link "Style" at bounding box center [495, 150] width 110 height 16
select select "rem"
select select "px"
select select "rem"
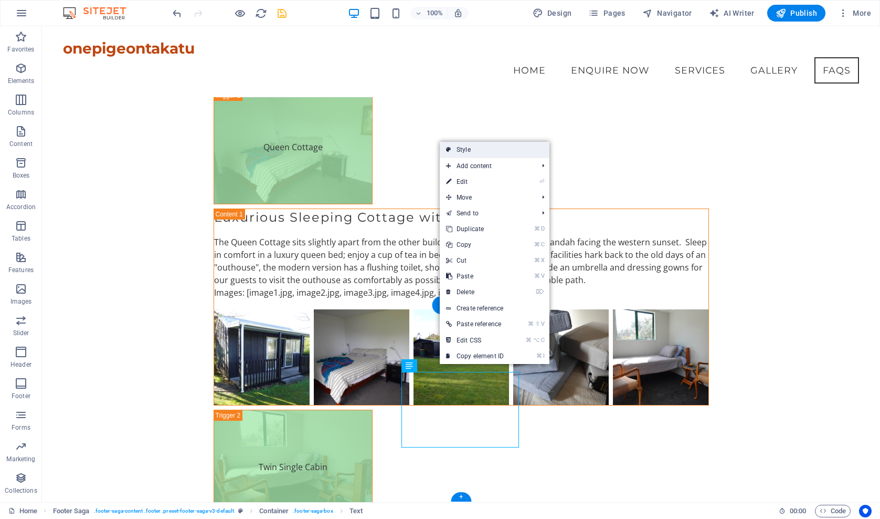
select select "rem"
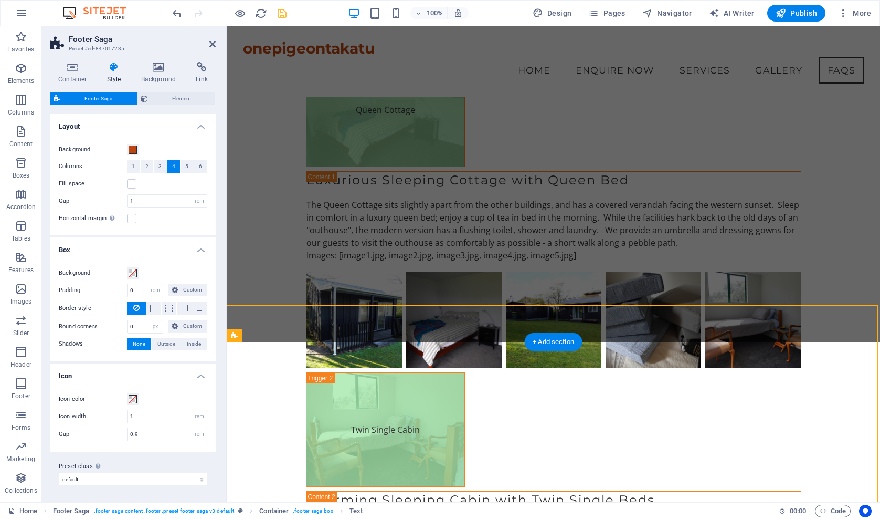
scroll to position [2513, 0]
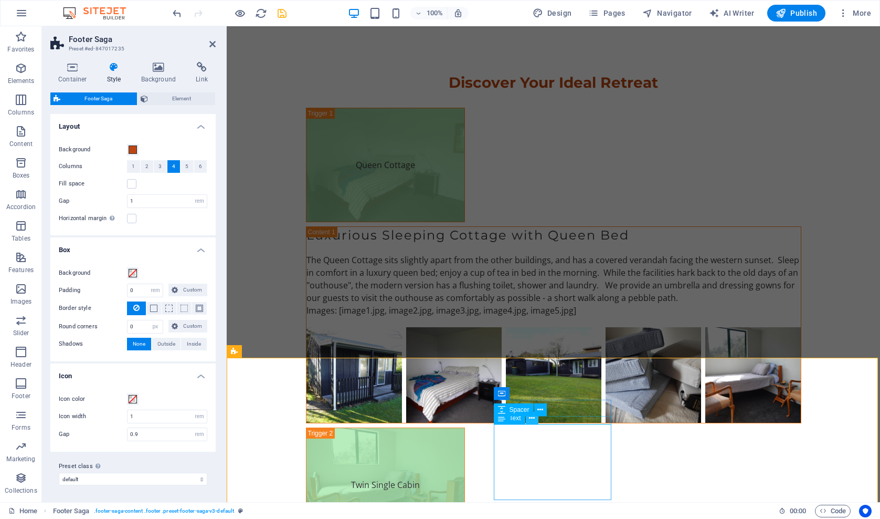
click at [533, 418] on icon at bounding box center [532, 418] width 6 height 11
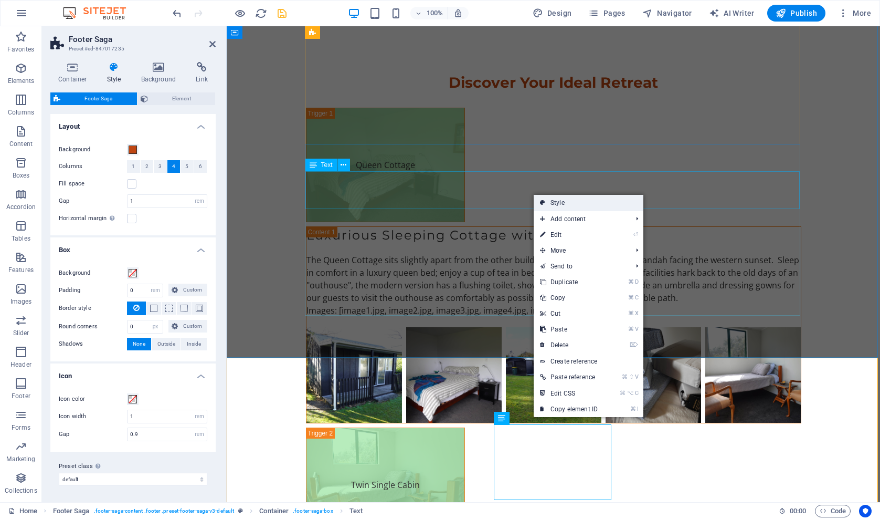
click at [559, 202] on link "Style" at bounding box center [589, 203] width 110 height 16
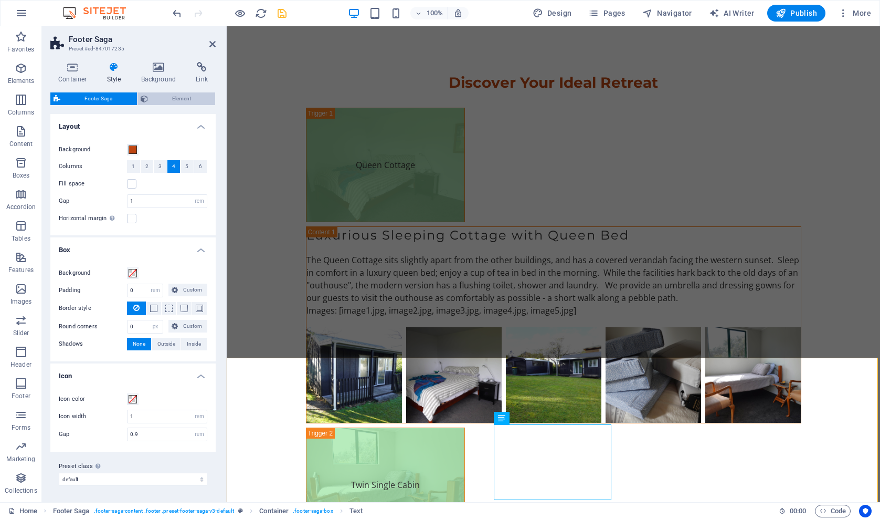
click at [180, 98] on span "Element" at bounding box center [181, 98] width 61 height 13
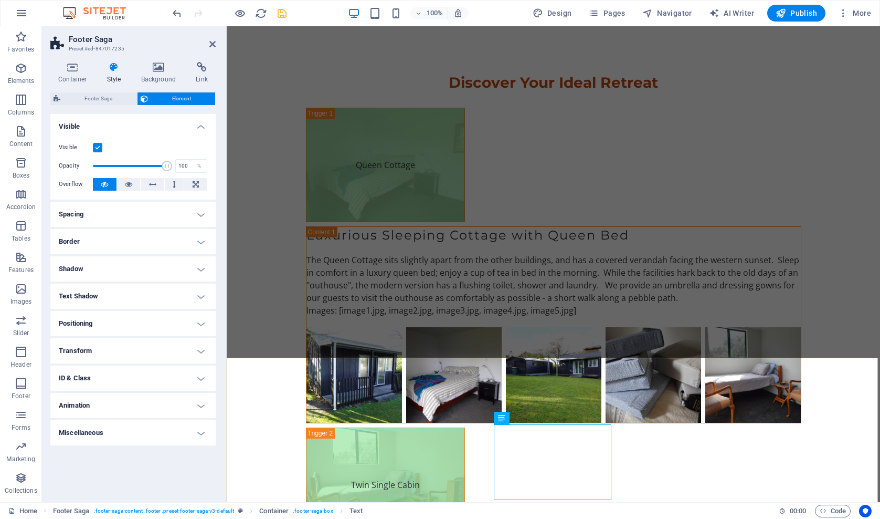
click at [202, 214] on h4 "Spacing" at bounding box center [132, 214] width 165 height 25
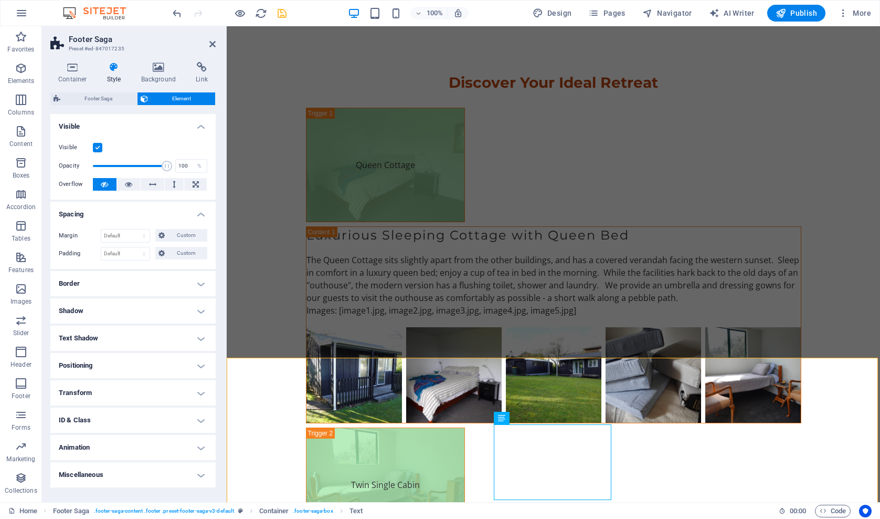
click at [202, 365] on h4 "Positioning" at bounding box center [132, 365] width 165 height 25
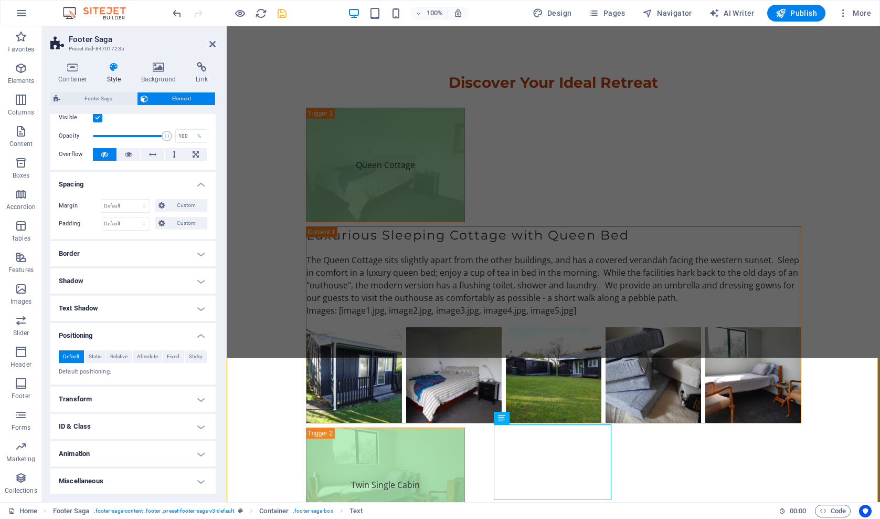
scroll to position [29, 0]
click at [199, 482] on h4 "Miscellaneous" at bounding box center [132, 481] width 165 height 25
click at [199, 482] on h4 "Miscellaneous" at bounding box center [132, 478] width 165 height 19
click at [201, 401] on h4 "Transform" at bounding box center [132, 399] width 165 height 25
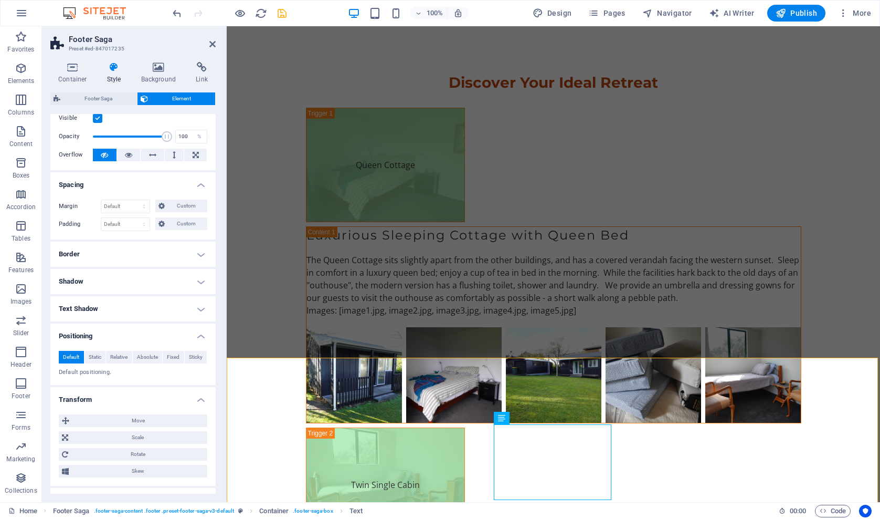
click at [202, 401] on h4 "Transform" at bounding box center [132, 396] width 165 height 19
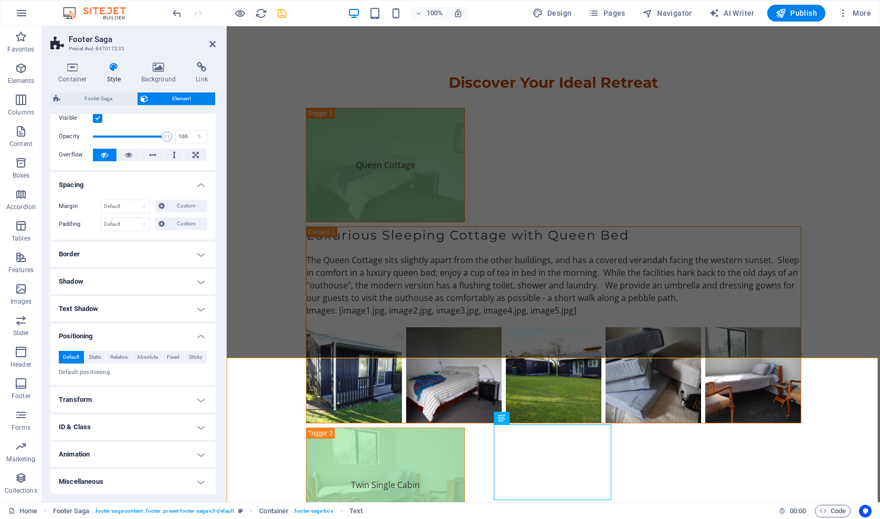
click at [202, 401] on h4 "Transform" at bounding box center [132, 399] width 165 height 25
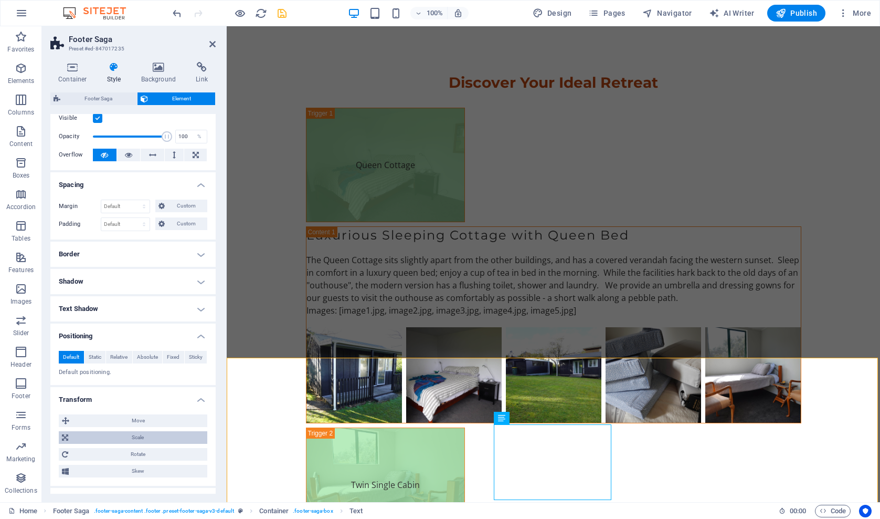
click at [154, 437] on span "Scale" at bounding box center [137, 437] width 133 height 13
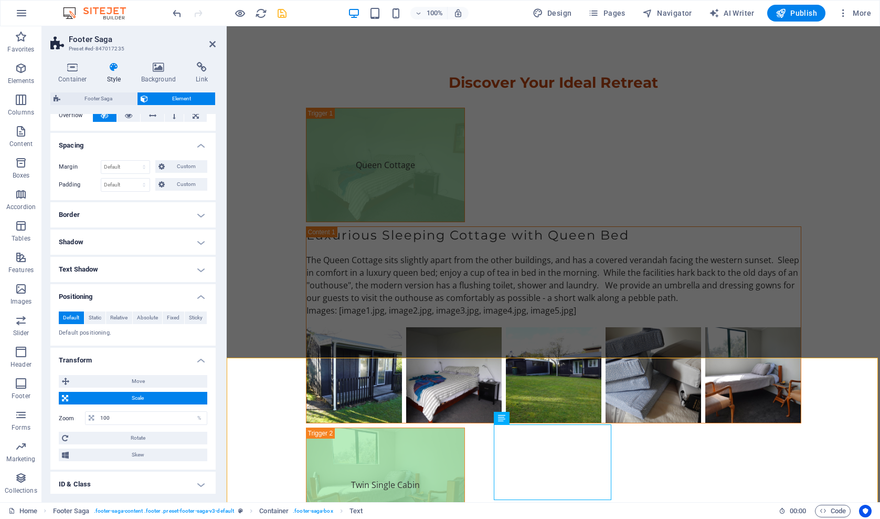
scroll to position [58, 0]
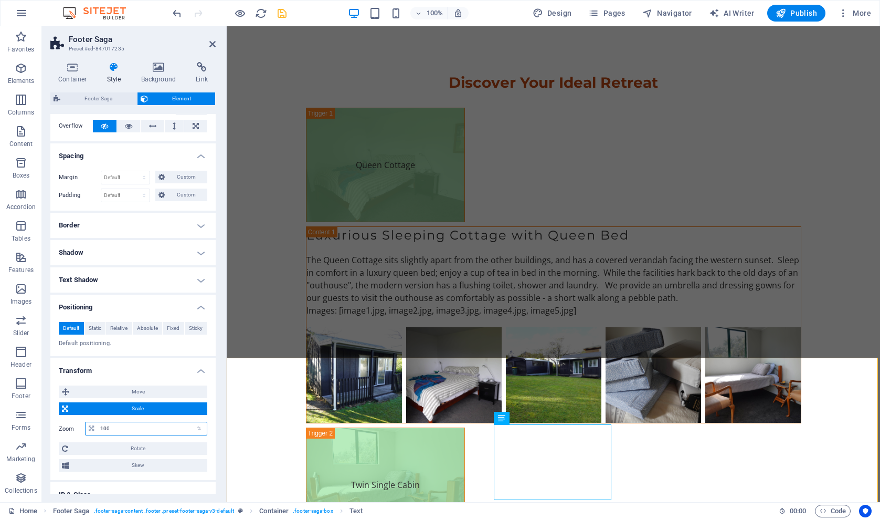
click at [109, 428] on input "100" at bounding box center [152, 428] width 109 height 13
type input "1"
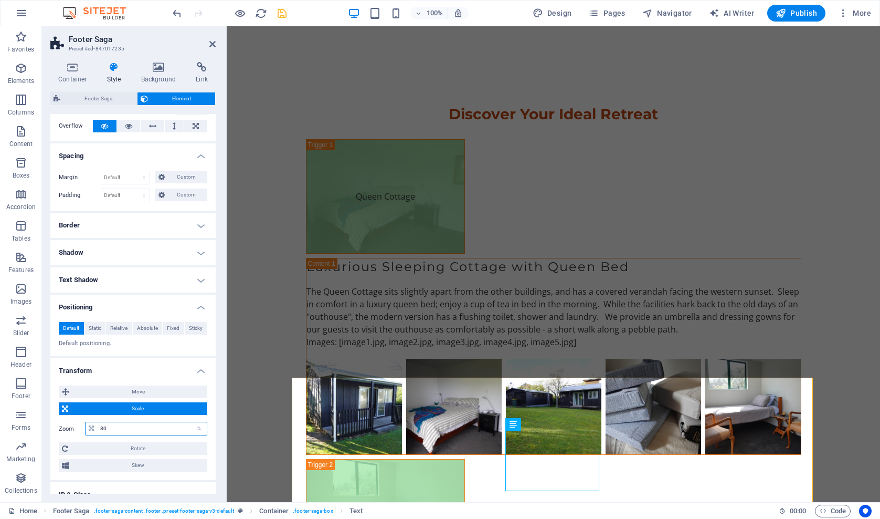
type input "8"
type input "100"
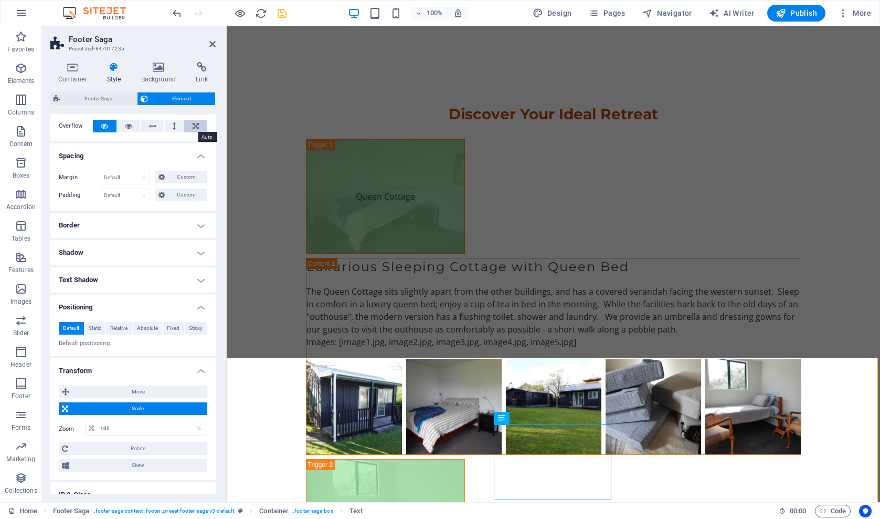
click at [197, 124] on button at bounding box center [195, 126] width 23 height 13
click at [194, 122] on icon at bounding box center [196, 126] width 6 height 13
click at [532, 418] on icon at bounding box center [532, 418] width 6 height 11
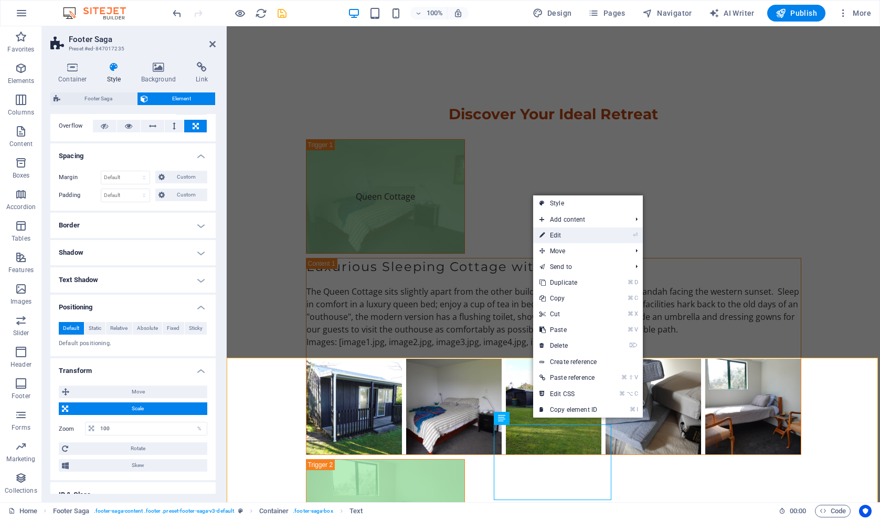
click at [568, 232] on link "⏎ Edit" at bounding box center [568, 235] width 70 height 16
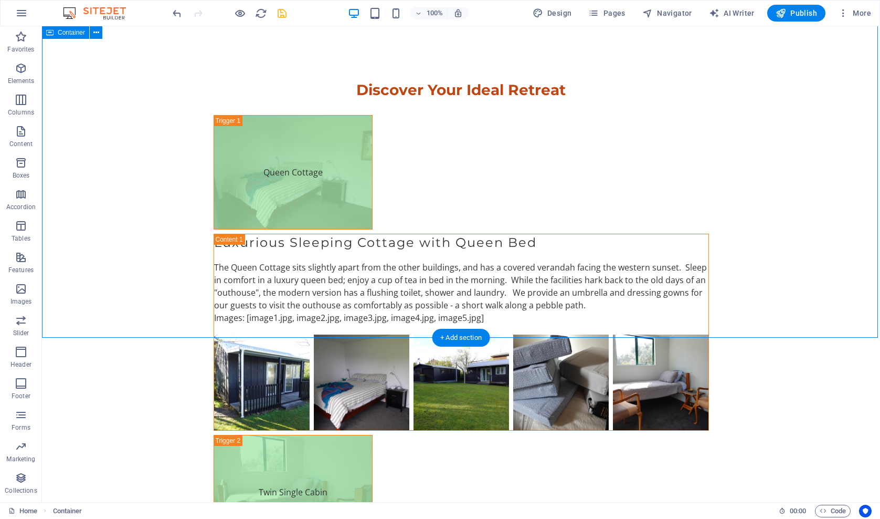
scroll to position [2576, 0]
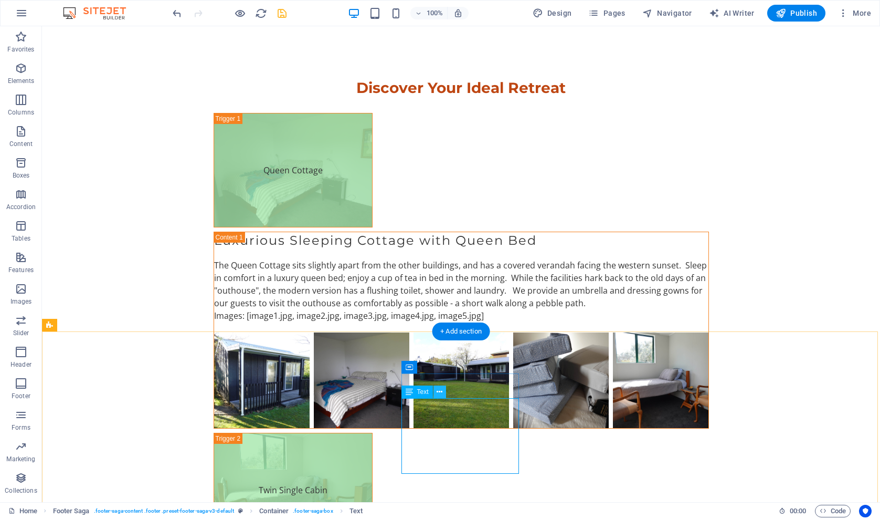
click at [439, 393] on icon at bounding box center [440, 391] width 6 height 11
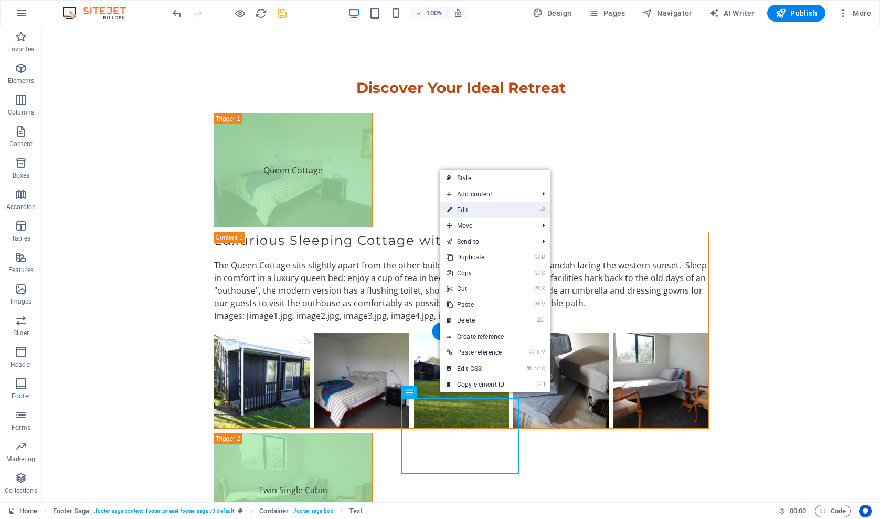
click at [475, 213] on link "⏎ Edit" at bounding box center [475, 210] width 70 height 16
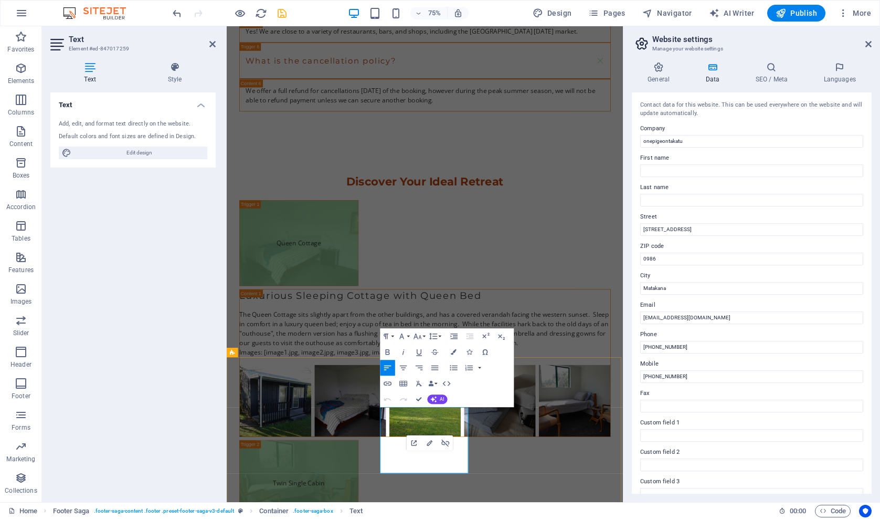
click at [173, 277] on div "Text Add, edit, and format text directly on the website. Default colors and fon…" at bounding box center [132, 292] width 165 height 401
click at [196, 247] on div "Text Add, edit, and format text directly on the website. Default colors and fon…" at bounding box center [132, 292] width 165 height 401
click at [167, 176] on div "Text Add, edit, and format text directly on the website. Default colors and fon…" at bounding box center [132, 292] width 165 height 401
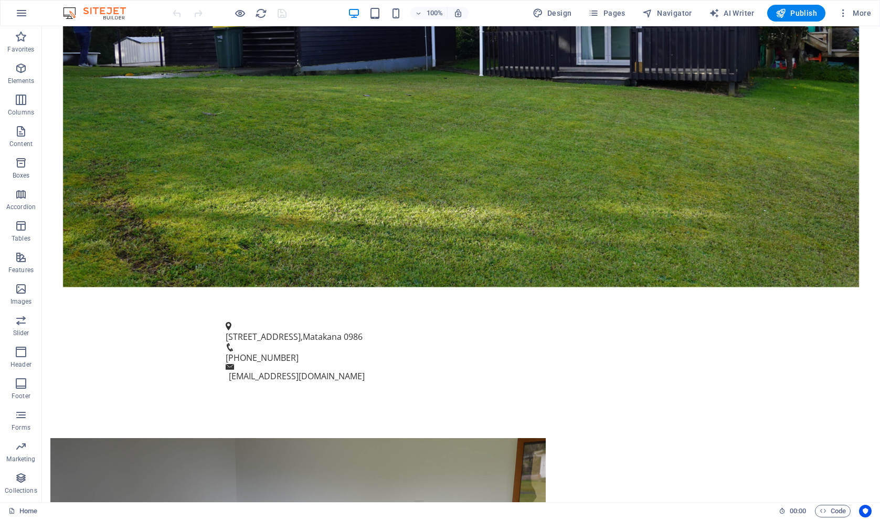
scroll to position [371, 0]
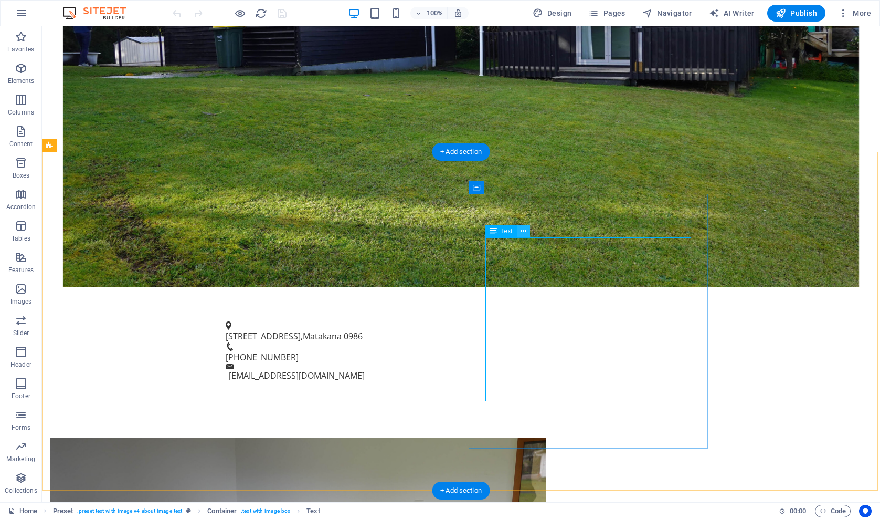
click at [523, 232] on icon at bounding box center [524, 231] width 6 height 11
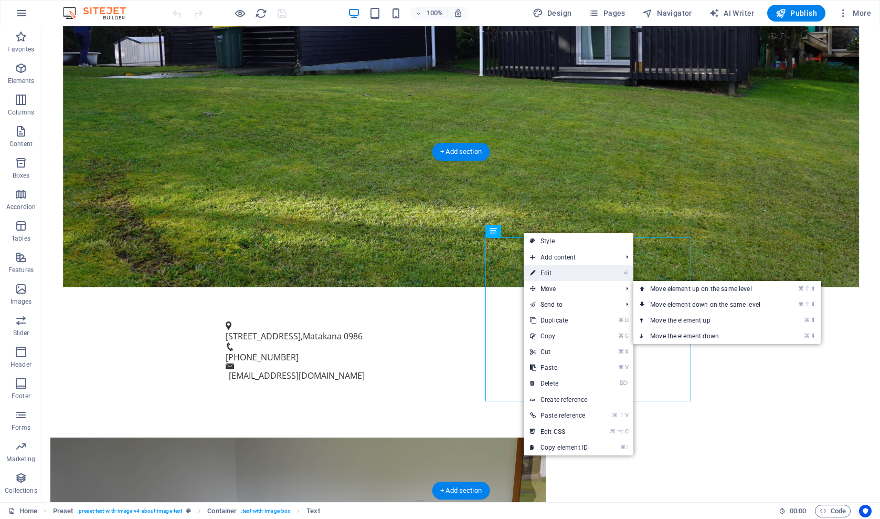
click at [544, 271] on link "⏎ Edit" at bounding box center [559, 273] width 70 height 16
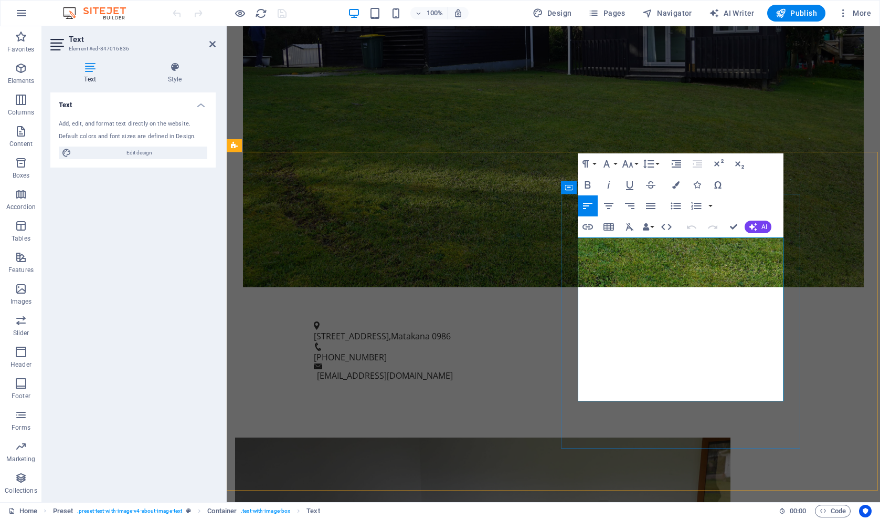
drag, startPoint x: 620, startPoint y: 283, endPoint x: 586, endPoint y: 283, distance: 33.6
drag, startPoint x: 599, startPoint y: 306, endPoint x: 578, endPoint y: 306, distance: 21.0
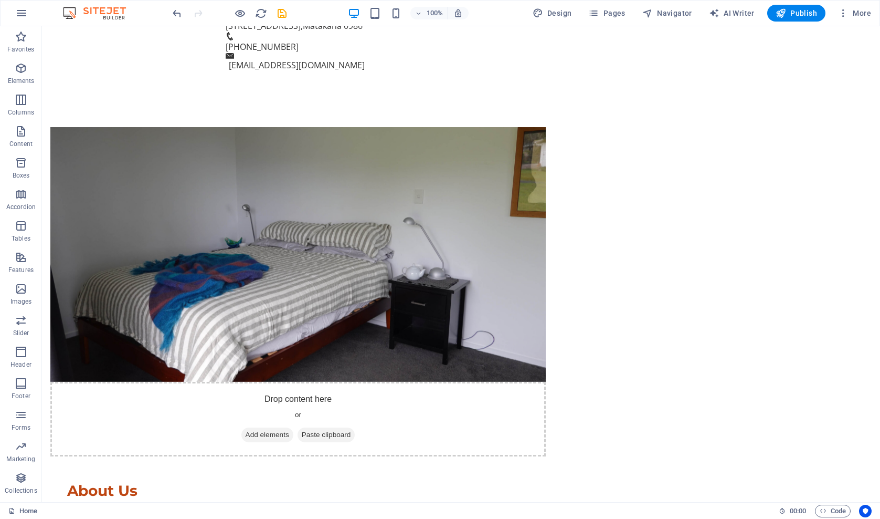
scroll to position [681, 0]
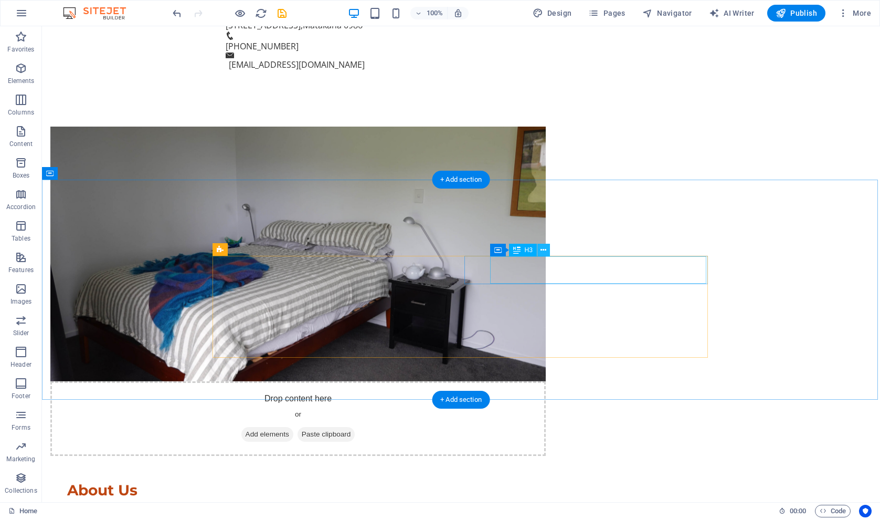
click at [543, 251] on icon at bounding box center [544, 250] width 6 height 11
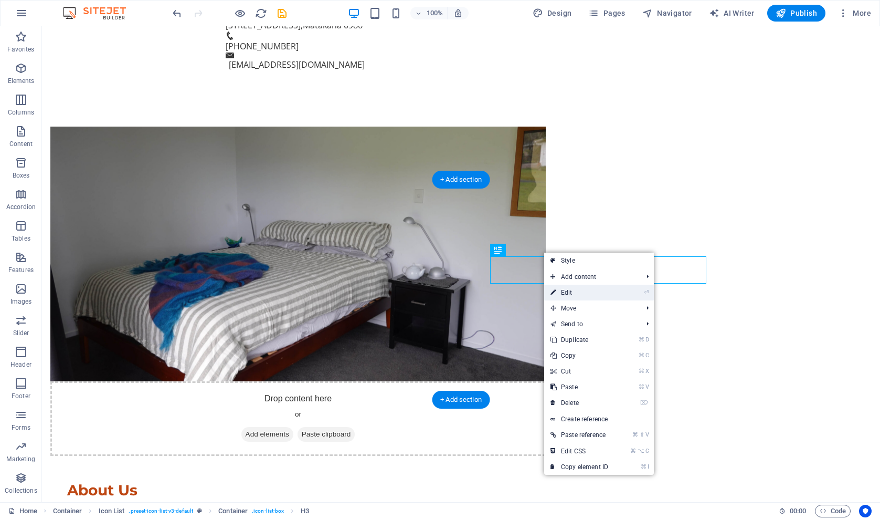
click at [560, 293] on link "⏎ Edit" at bounding box center [579, 293] width 70 height 16
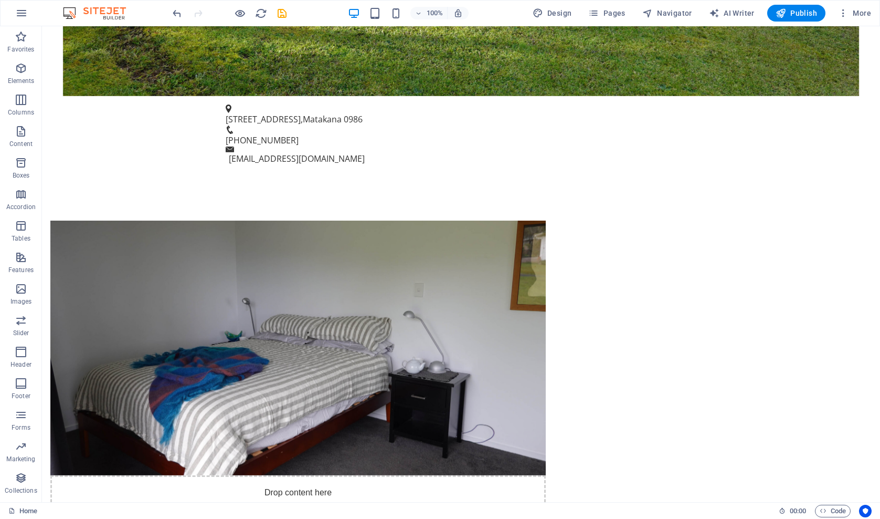
scroll to position [625, 0]
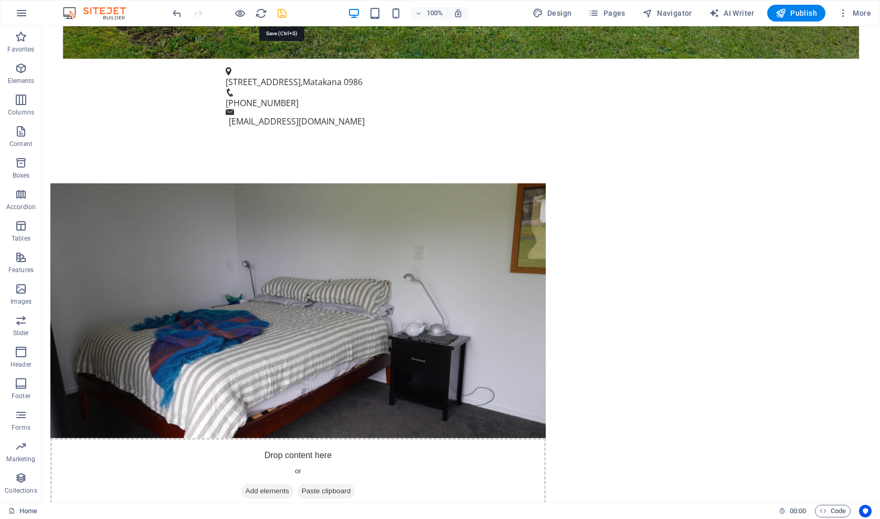
click at [282, 12] on icon "save" at bounding box center [282, 13] width 12 height 12
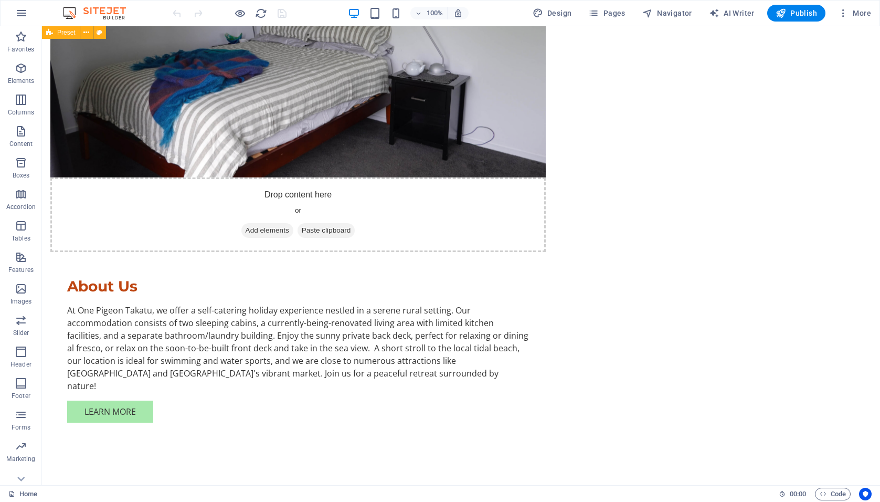
scroll to position [872, 0]
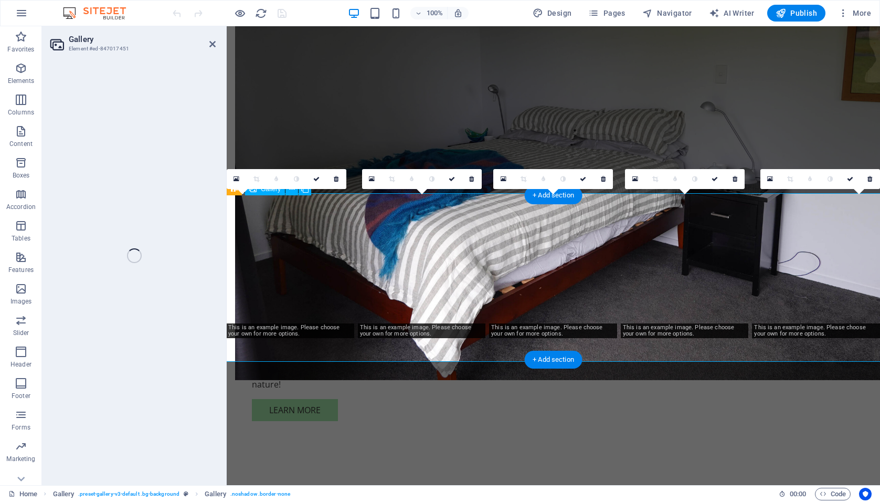
select select "px"
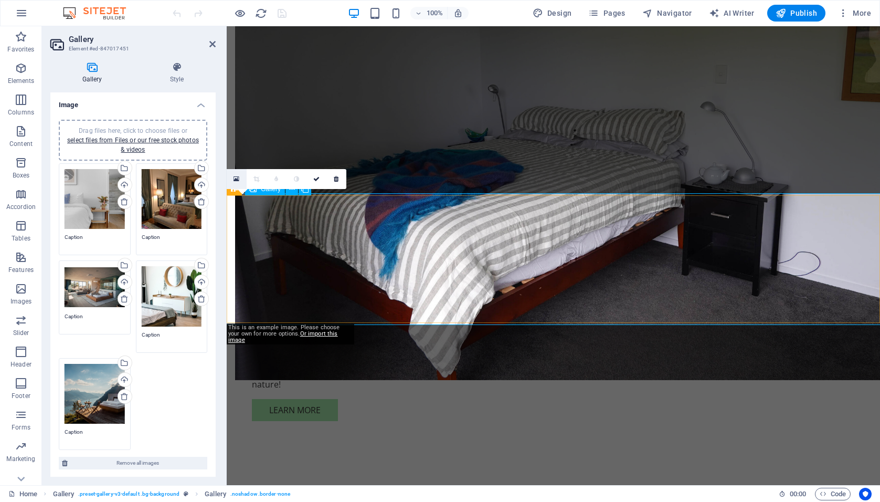
click at [236, 179] on icon at bounding box center [237, 178] width 6 height 7
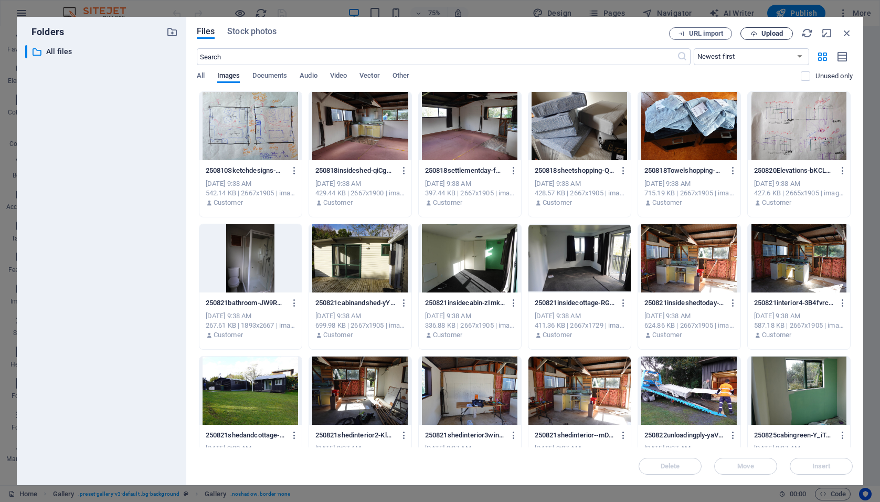
click at [769, 33] on span "Upload" at bounding box center [773, 33] width 22 height 6
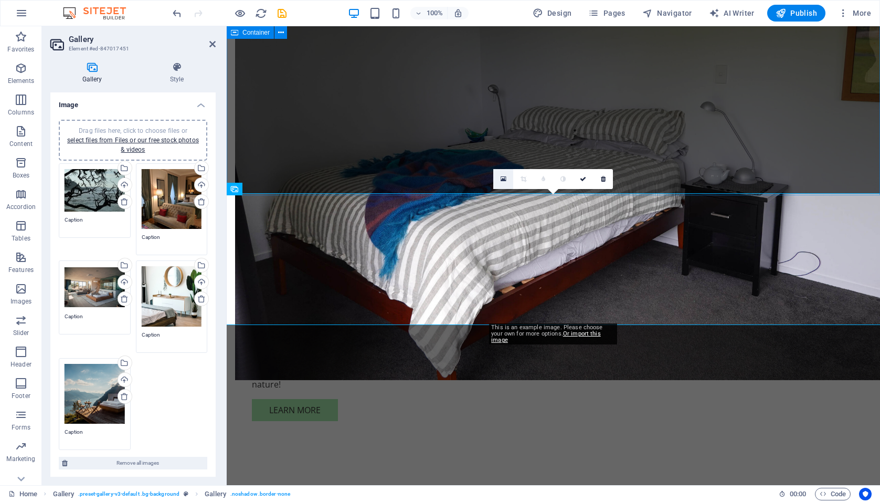
click at [505, 177] on icon at bounding box center [504, 178] width 6 height 7
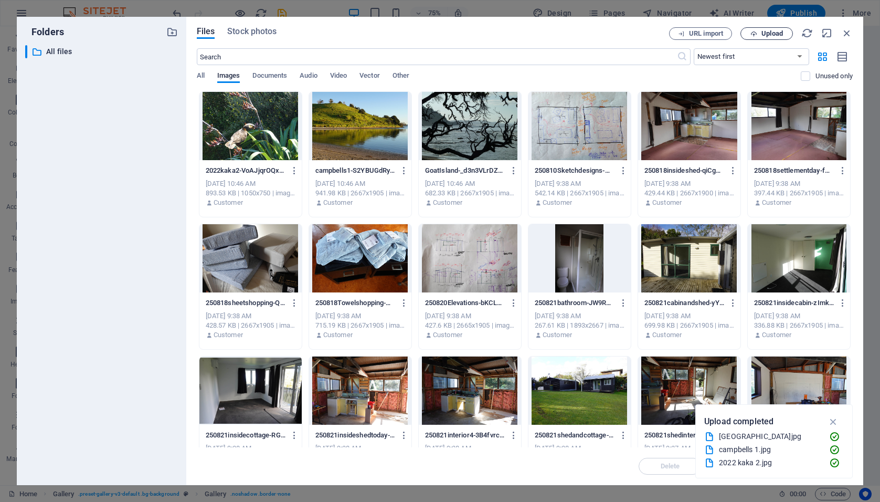
click at [762, 32] on span "Upload" at bounding box center [773, 33] width 22 height 6
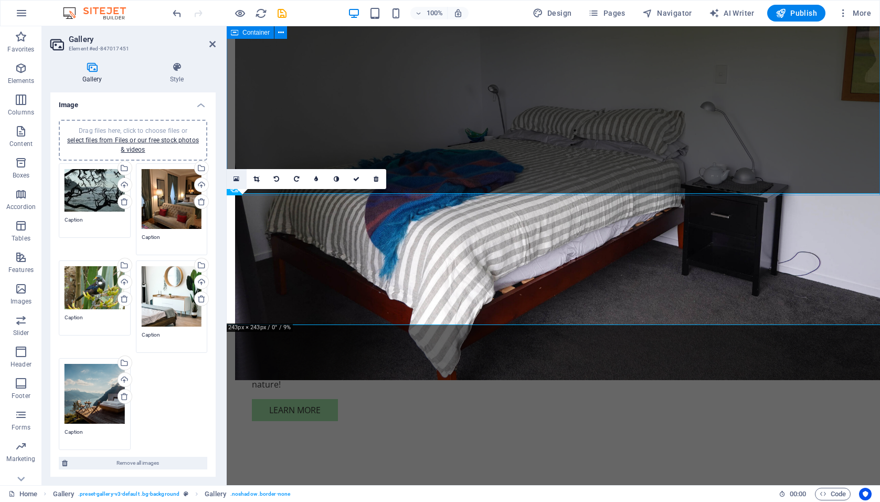
click at [237, 180] on icon at bounding box center [237, 178] width 6 height 7
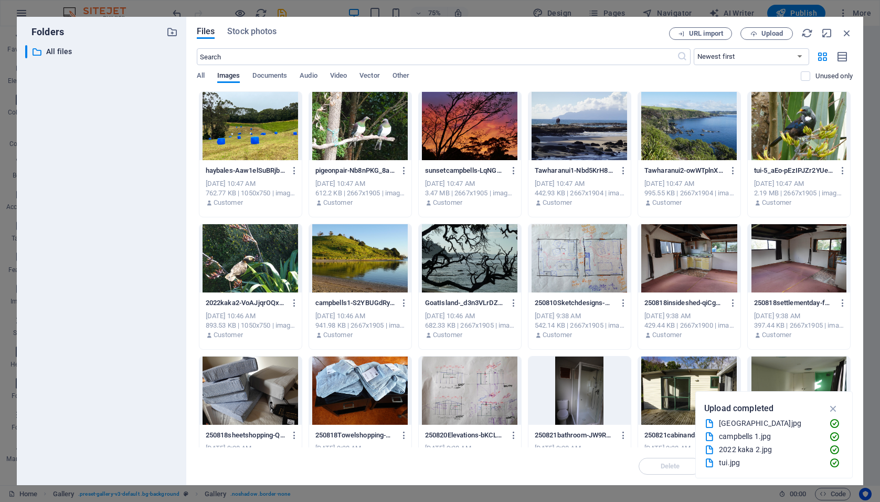
click at [334, 254] on div at bounding box center [360, 258] width 102 height 68
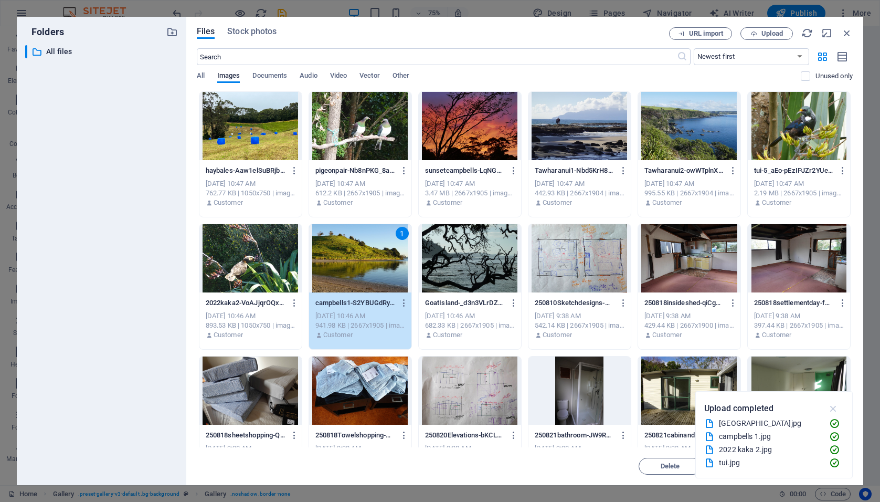
click at [832, 410] on icon "button" at bounding box center [834, 409] width 12 height 12
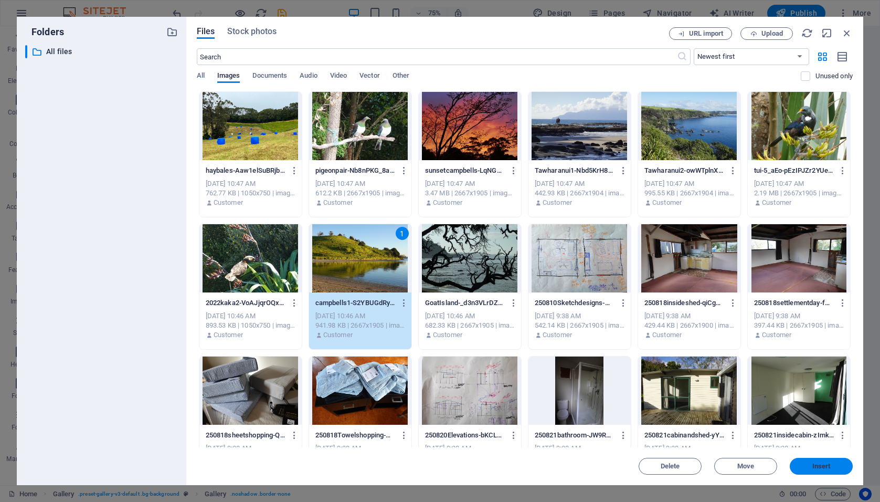
click at [802, 465] on span "Insert" at bounding box center [821, 466] width 55 height 6
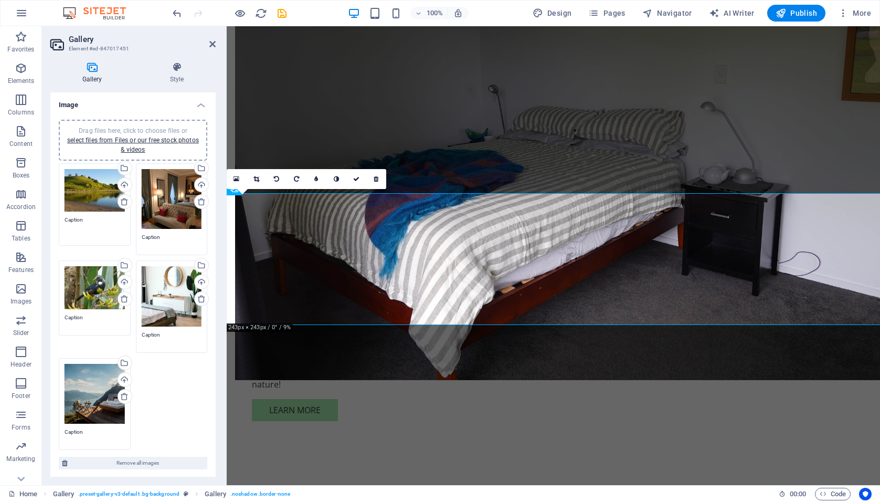
click at [87, 216] on textarea "Caption" at bounding box center [95, 228] width 60 height 24
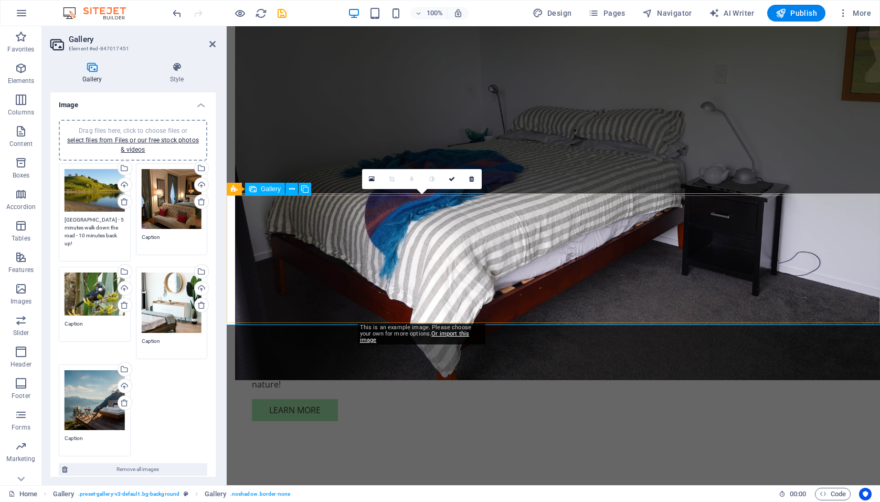
type textarea "[GEOGRAPHIC_DATA] - 5 minutes walk down the road - 10 minutes back up!"
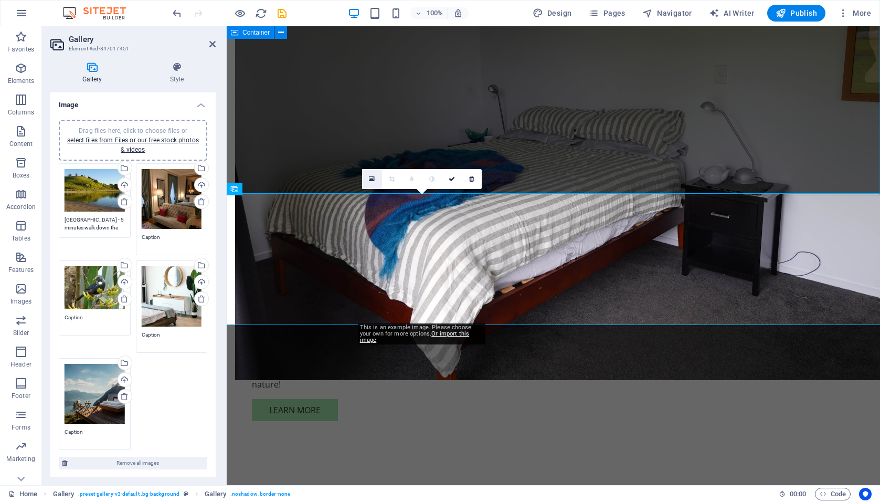
click at [373, 177] on icon at bounding box center [372, 178] width 6 height 7
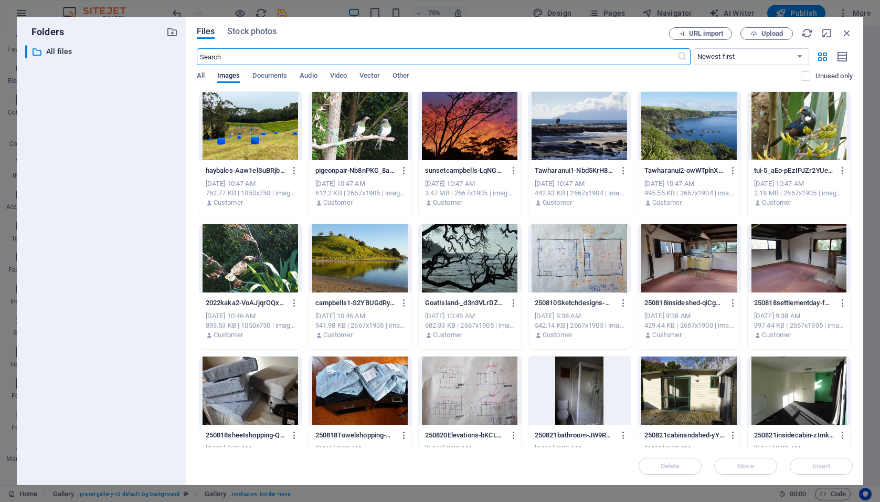
click at [373, 177] on div "pigeonpair-Nb8nPKG_8aKc3e3kS7yGBg.jpg pigeonpair-Nb8nPKG_8aKc3e3kS7yGBg.jpg" at bounding box center [361, 170] width 90 height 17
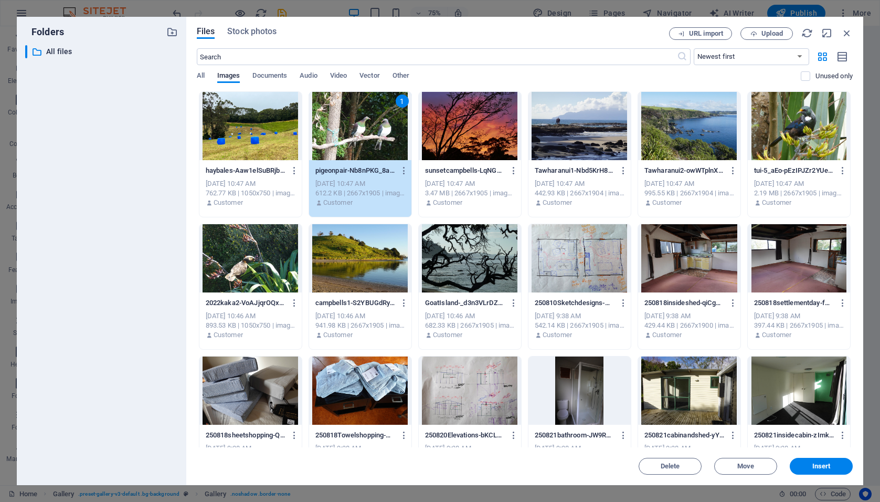
click at [259, 133] on div at bounding box center [251, 126] width 102 height 68
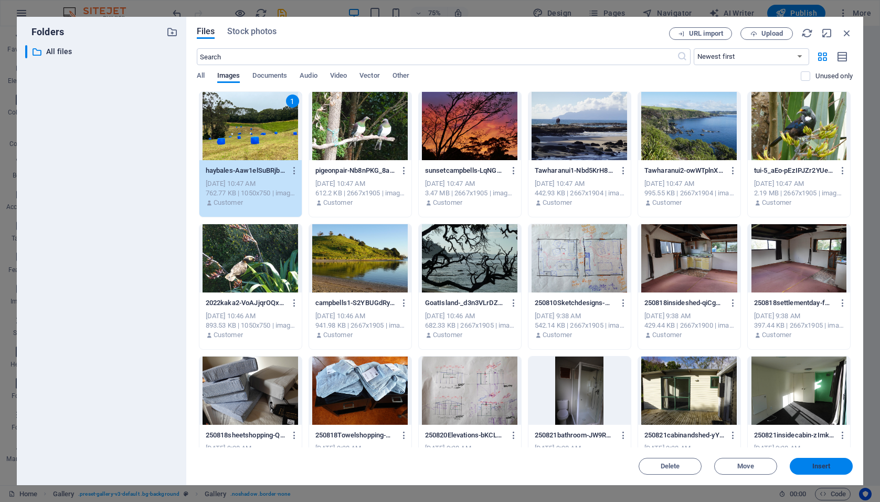
click at [814, 468] on span "Insert" at bounding box center [822, 466] width 18 height 6
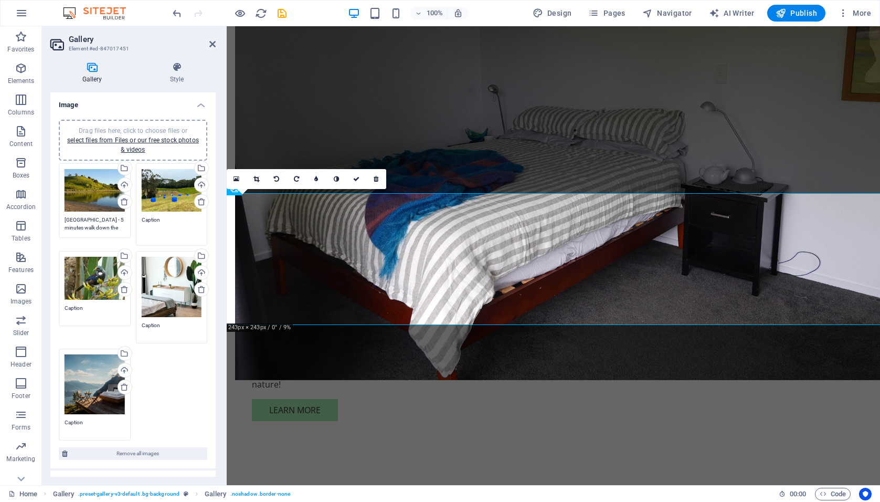
click at [164, 220] on textarea "Caption" at bounding box center [172, 228] width 60 height 24
type textarea "C"
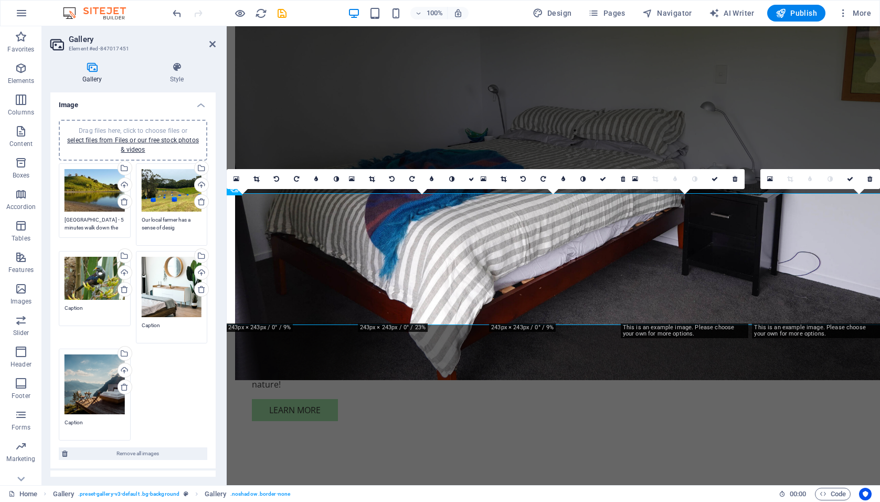
click at [180, 218] on textarea "Our local farmer has a sense of desig" at bounding box center [172, 228] width 60 height 24
click at [188, 228] on textarea "Our local farmer clearly has a sense of desig" at bounding box center [172, 228] width 60 height 24
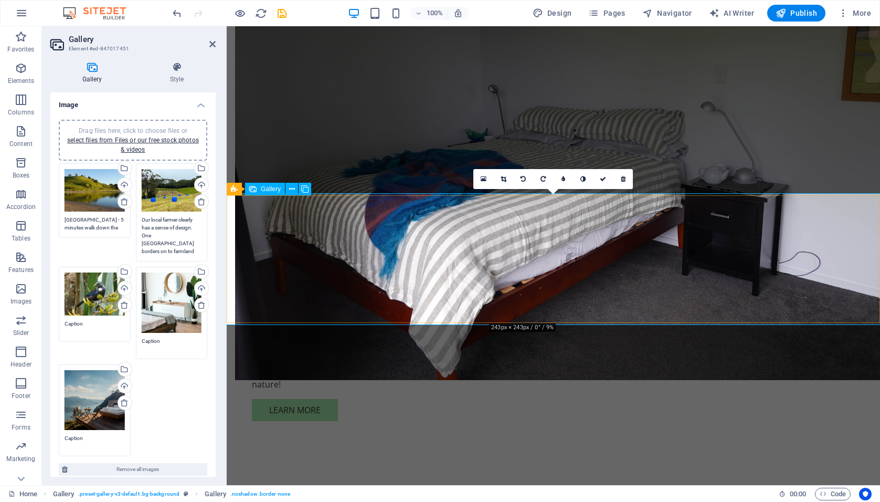
type textarea "Our local farmer clearly has a sense of design. One [GEOGRAPHIC_DATA] borders o…"
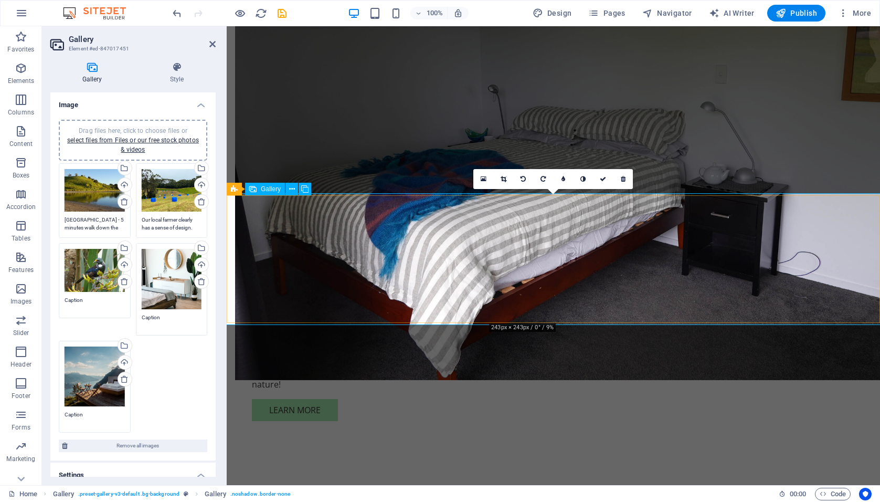
click at [482, 177] on icon at bounding box center [484, 178] width 6 height 7
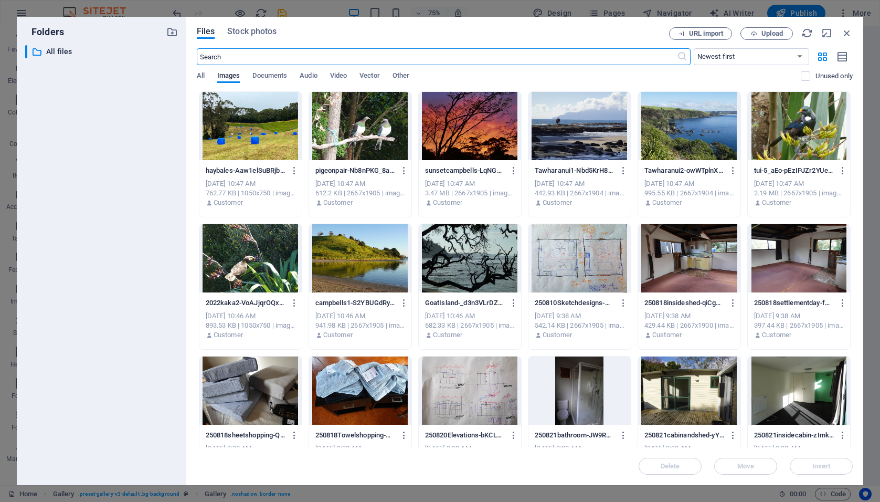
click at [367, 131] on div at bounding box center [360, 126] width 102 height 68
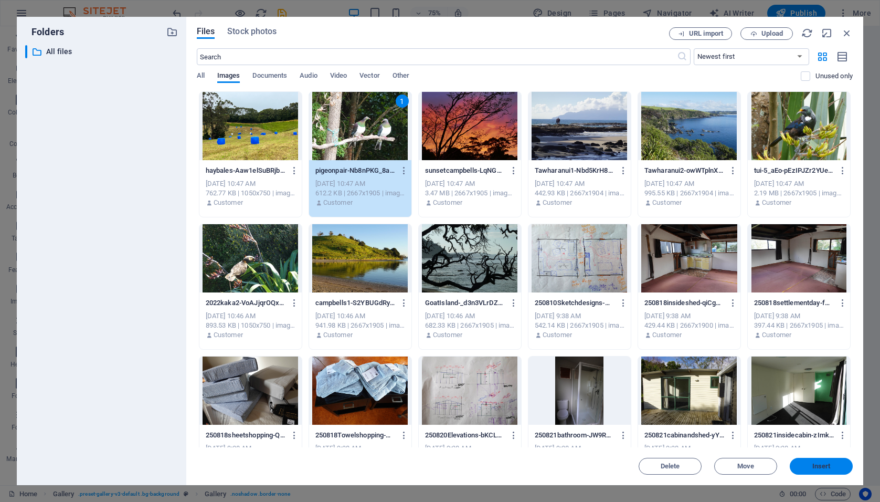
click at [814, 469] on span "Insert" at bounding box center [822, 466] width 18 height 6
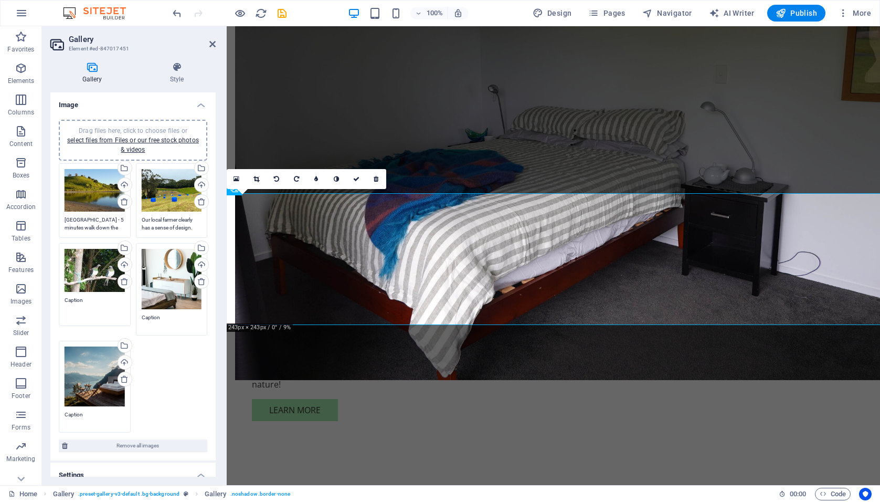
click at [85, 297] on textarea "Caption" at bounding box center [95, 308] width 60 height 24
type textarea "C"
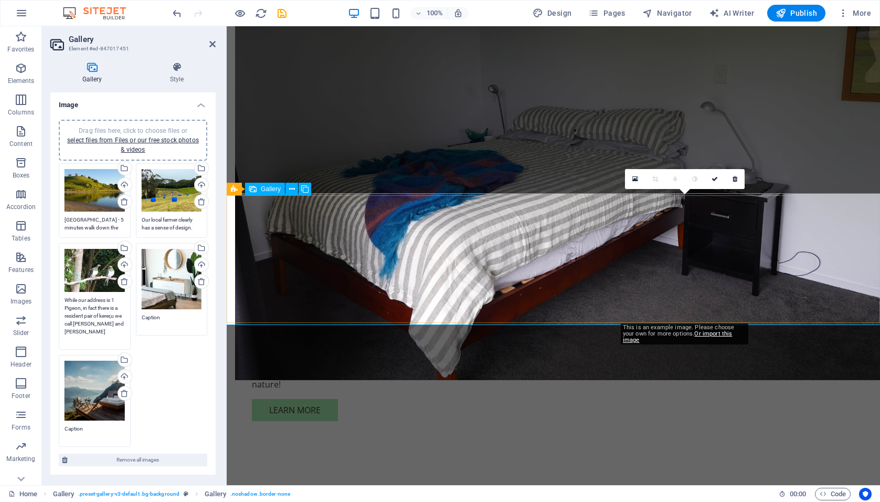
type textarea "While our address is 1 Pigeon, in fact there is a resident pair of kerer,u we c…"
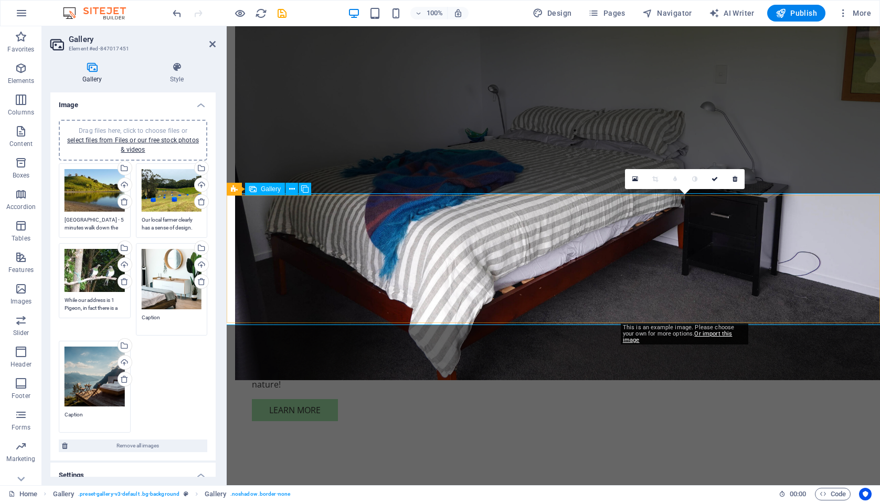
click at [635, 179] on icon at bounding box center [636, 178] width 6 height 7
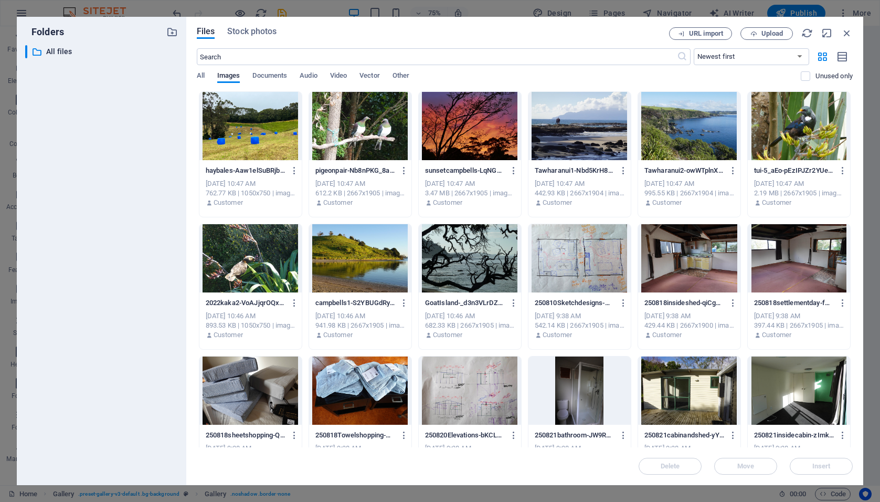
click at [473, 140] on div at bounding box center [470, 126] width 102 height 68
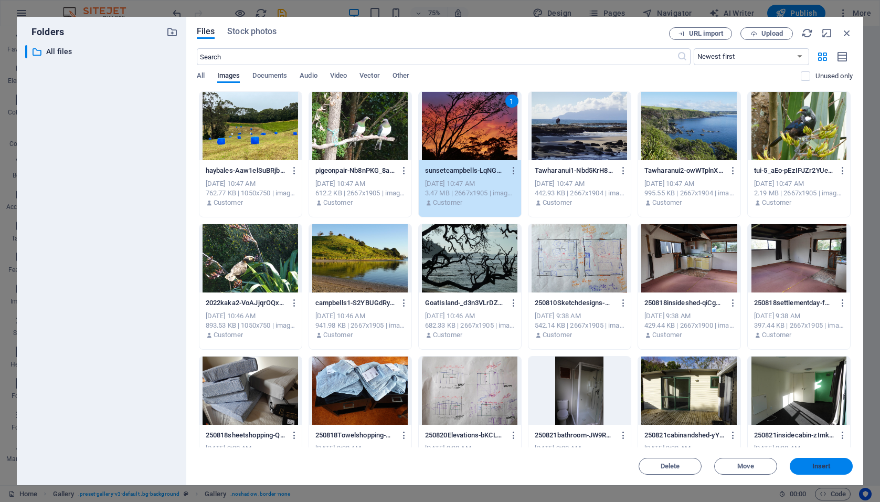
click at [817, 465] on span "Insert" at bounding box center [822, 466] width 18 height 6
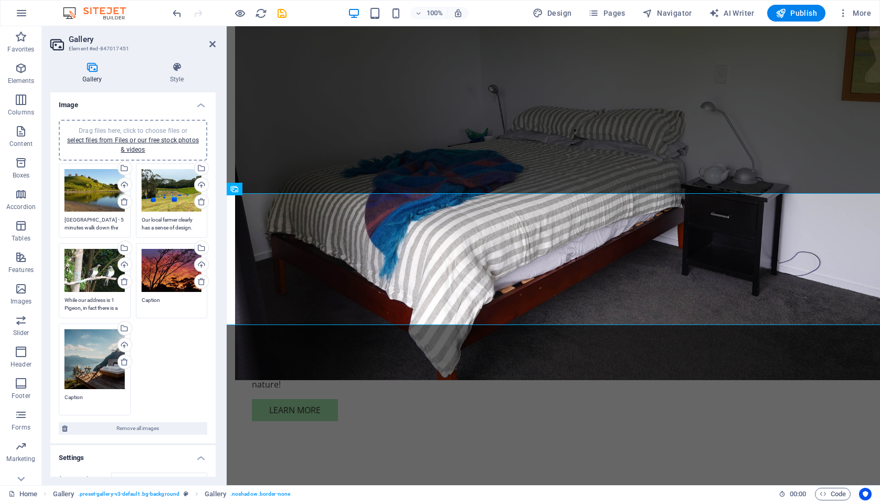
click at [161, 296] on textarea "Caption" at bounding box center [172, 304] width 60 height 16
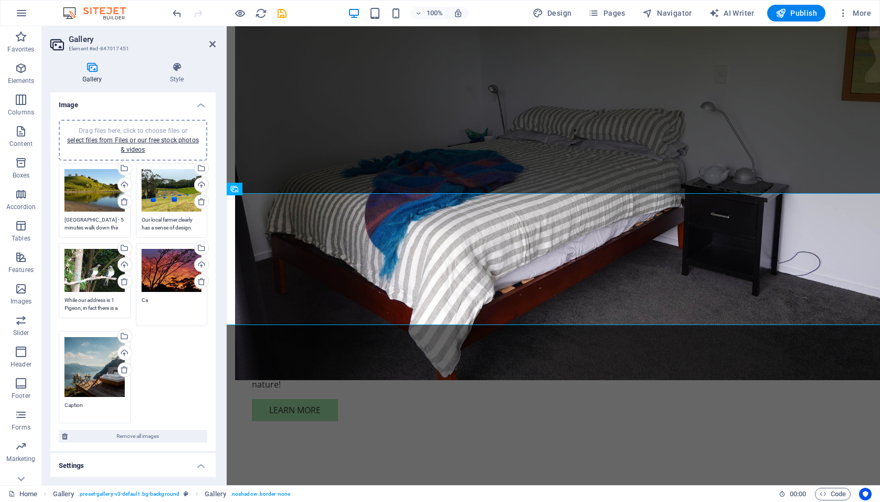
type textarea "C"
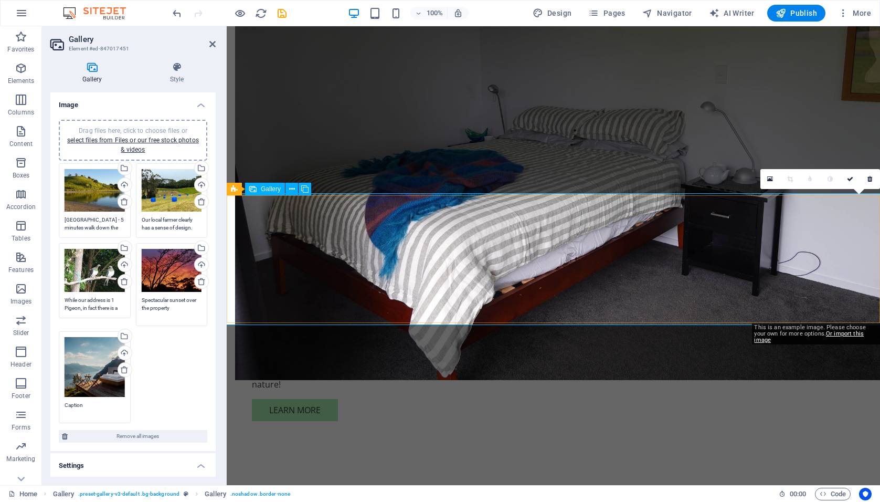
type textarea "Spectacular sunset over the property"
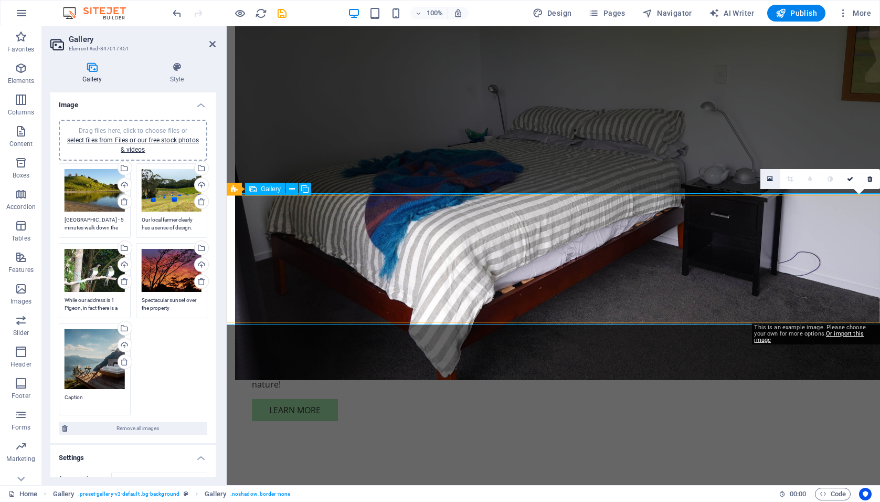
click at [771, 178] on icon at bounding box center [771, 178] width 6 height 7
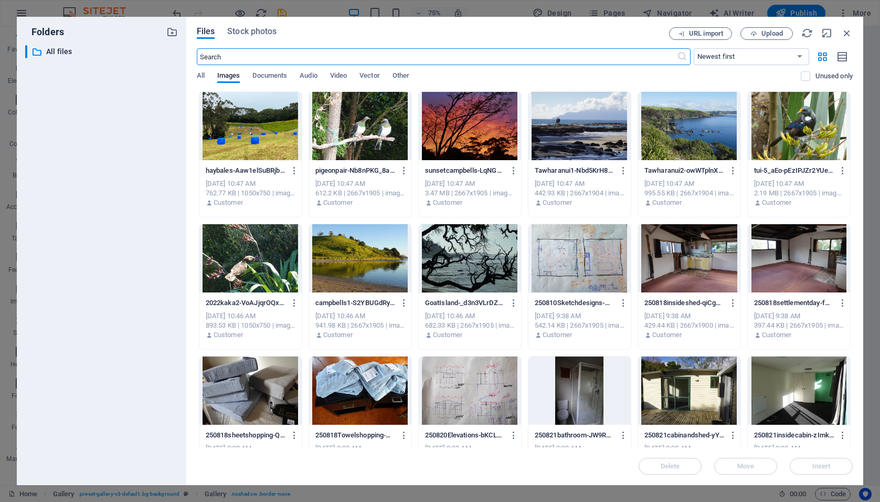
click at [693, 119] on div at bounding box center [689, 126] width 102 height 68
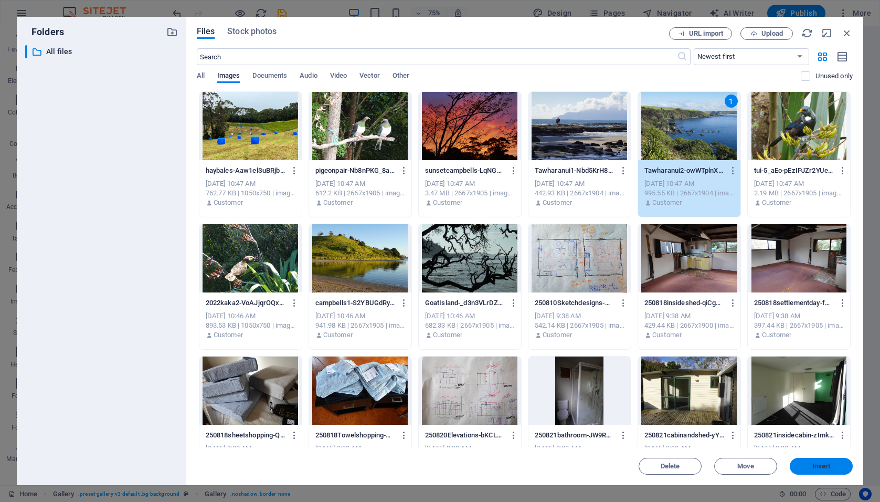
click at [819, 469] on span "Insert" at bounding box center [822, 466] width 18 height 6
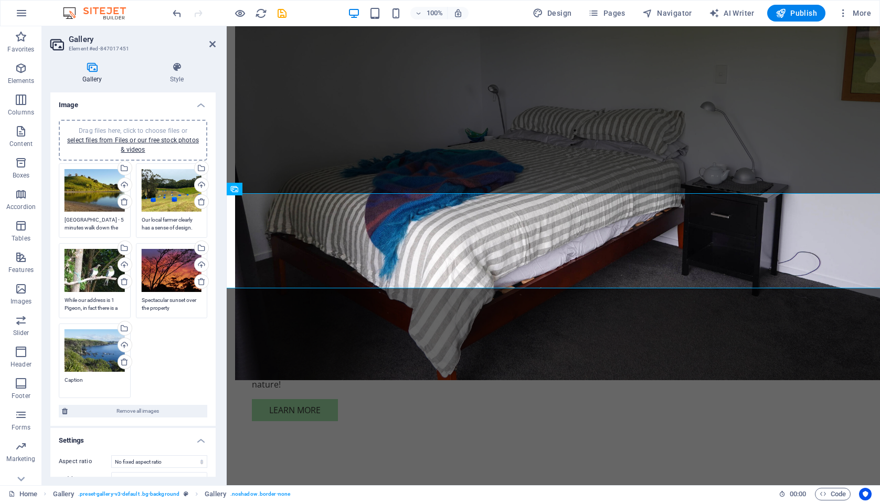
click at [84, 379] on textarea "Caption" at bounding box center [95, 384] width 60 height 16
type textarea "C"
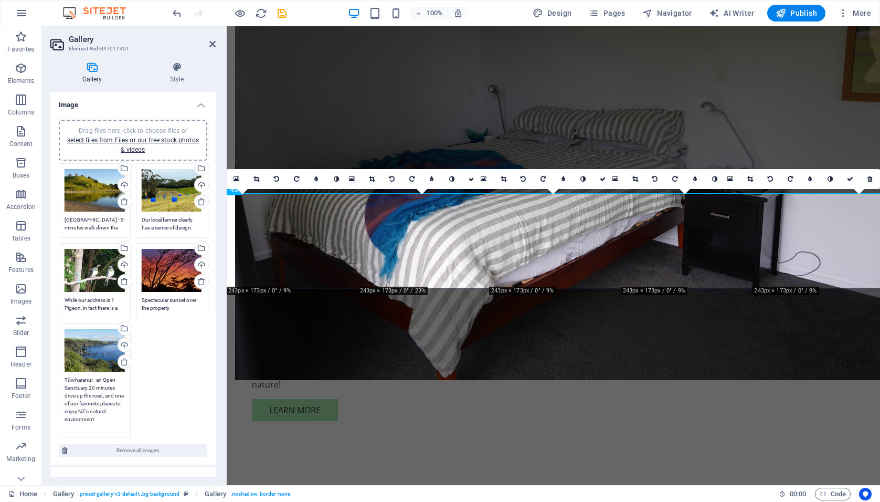
type textarea "Tāwharanui - an Open Sanctuary 20 minutes drive up the road, and one of our fav…"
drag, startPoint x: 79, startPoint y: 381, endPoint x: 165, endPoint y: 400, distance: 87.6
click at [165, 400] on div "Drag files here, click to choose files or select files from Files or our free s…" at bounding box center [132, 268] width 165 height 315
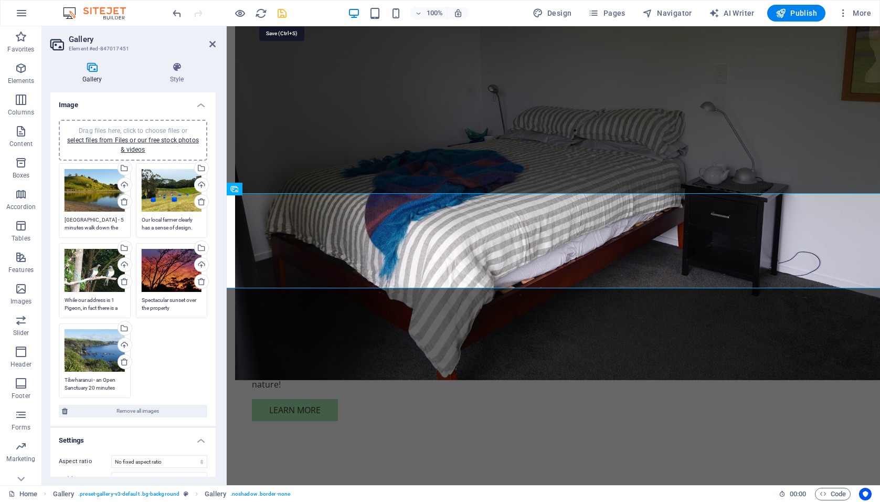
click at [281, 9] on icon "save" at bounding box center [282, 13] width 12 height 12
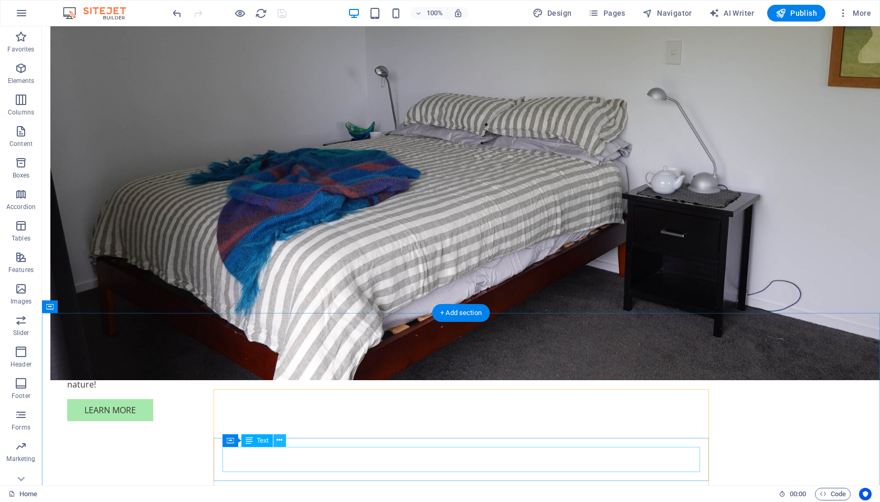
click at [280, 440] on icon at bounding box center [280, 440] width 6 height 11
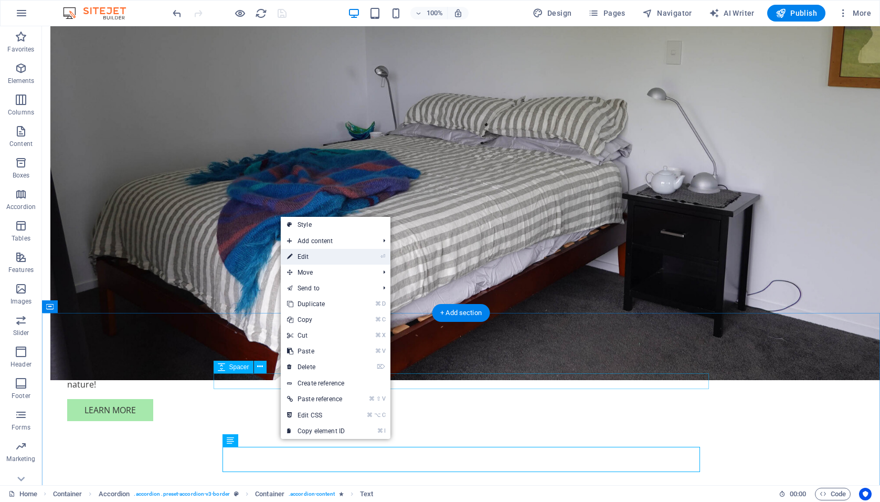
click at [306, 258] on link "⏎ Edit" at bounding box center [316, 257] width 70 height 16
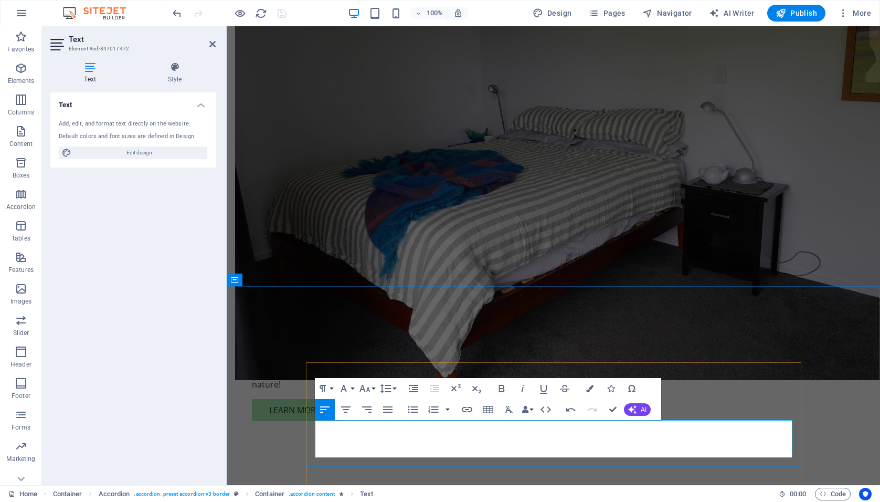
drag, startPoint x: 422, startPoint y: 452, endPoint x: 381, endPoint y: 451, distance: 41.5
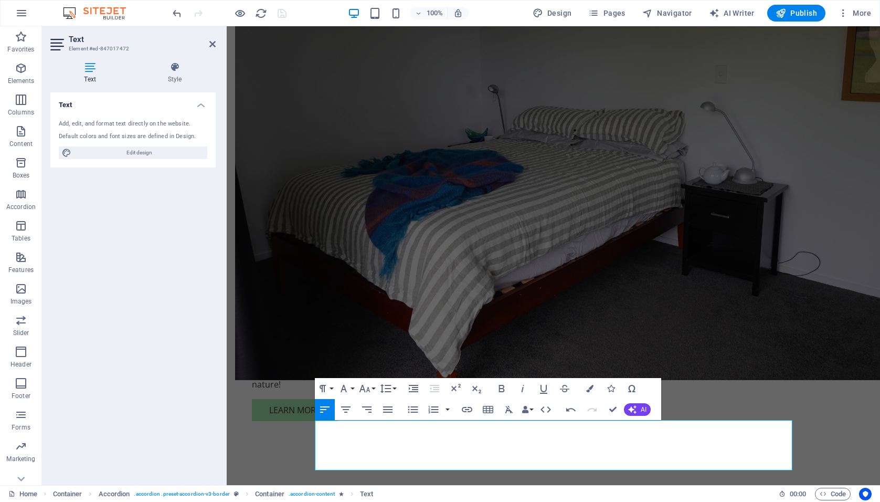
click at [156, 377] on div "Text Add, edit, and format text directly on the website. Default colors and fon…" at bounding box center [132, 284] width 165 height 384
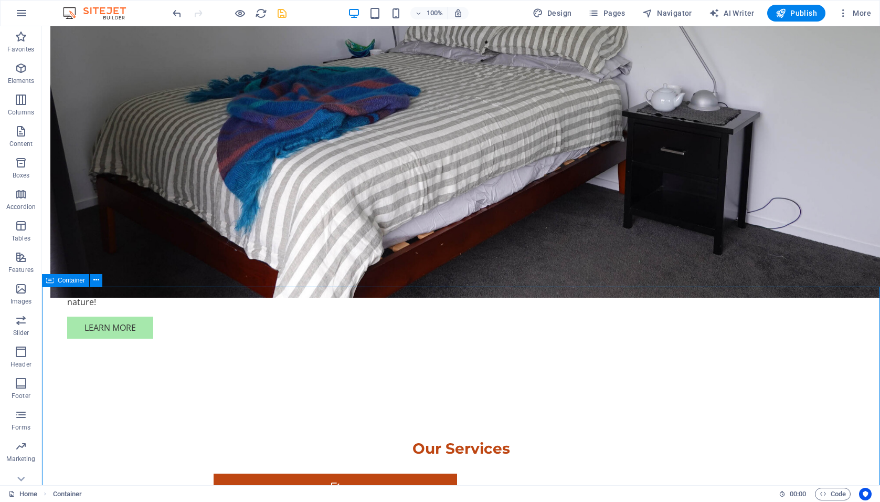
scroll to position [958, 0]
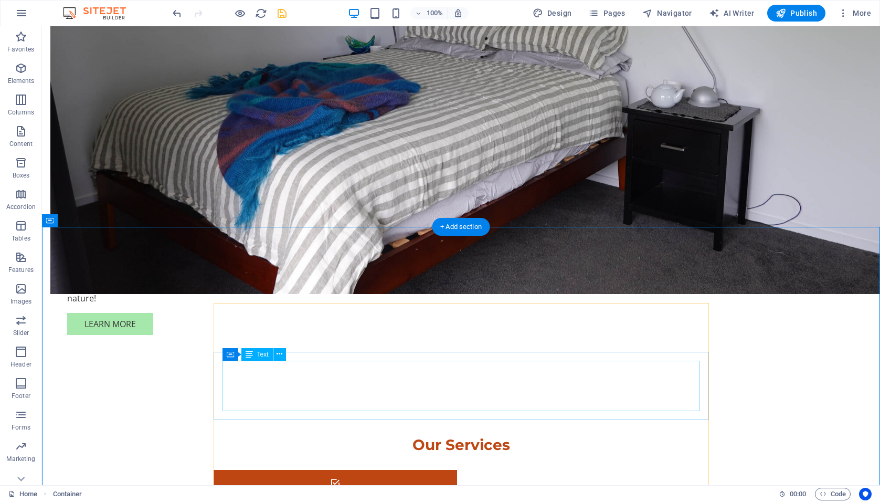
click at [278, 356] on icon at bounding box center [280, 354] width 6 height 11
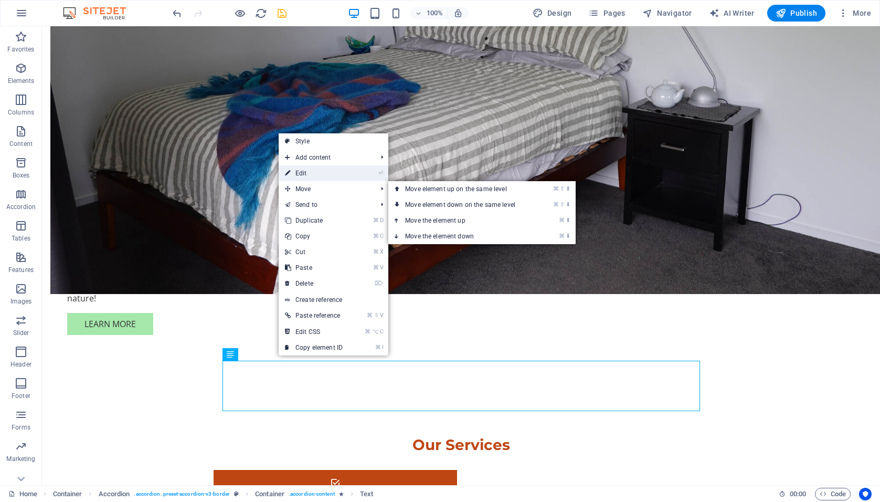
click at [298, 173] on link "⏎ Edit" at bounding box center [314, 173] width 70 height 16
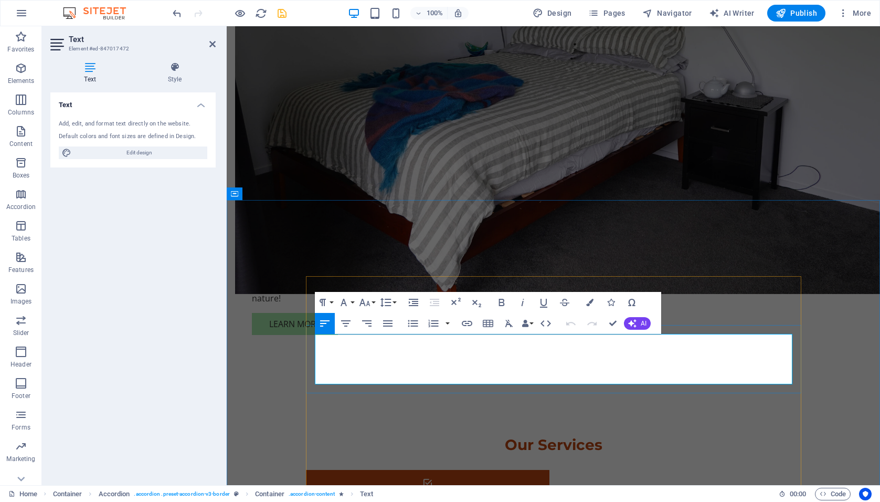
drag, startPoint x: 689, startPoint y: 366, endPoint x: 644, endPoint y: 366, distance: 45.2
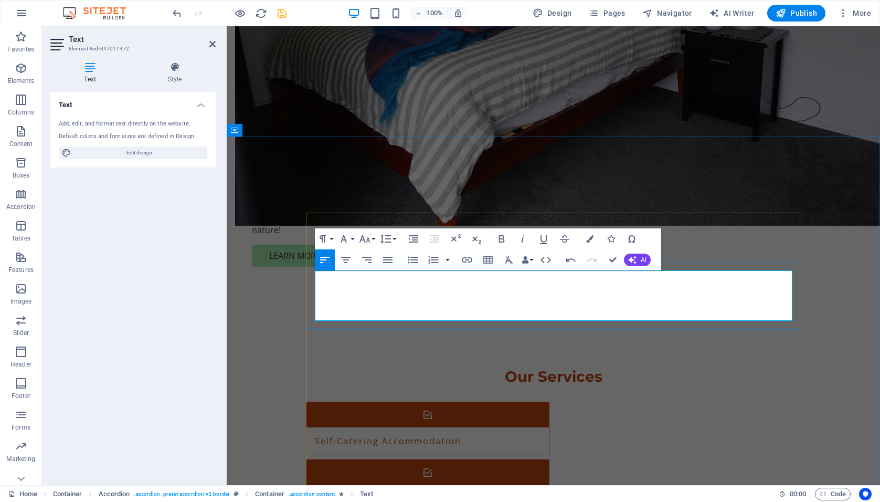
scroll to position [1040, 0]
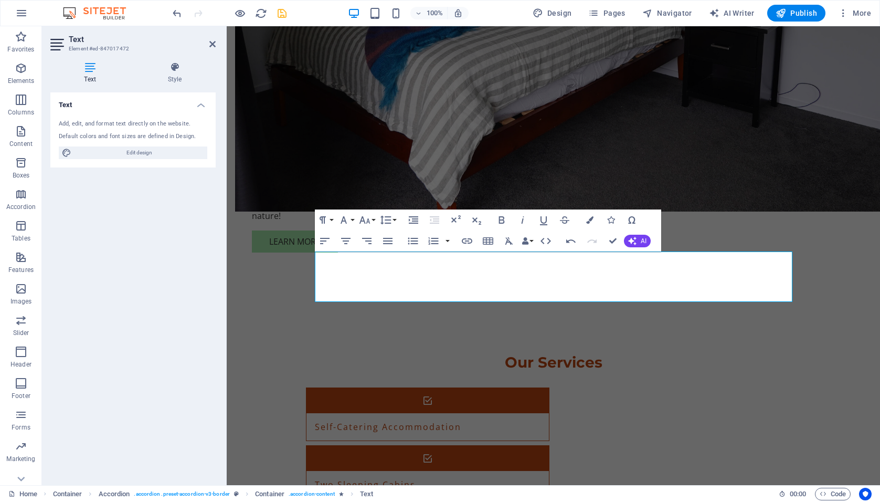
click at [190, 196] on div "Text Add, edit, and format text directly on the website. Default colors and fon…" at bounding box center [132, 284] width 165 height 384
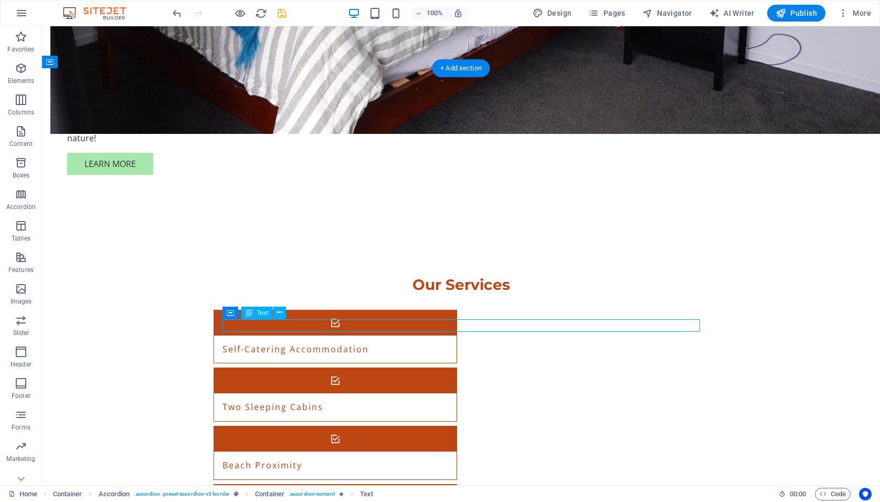
scroll to position [1118, 0]
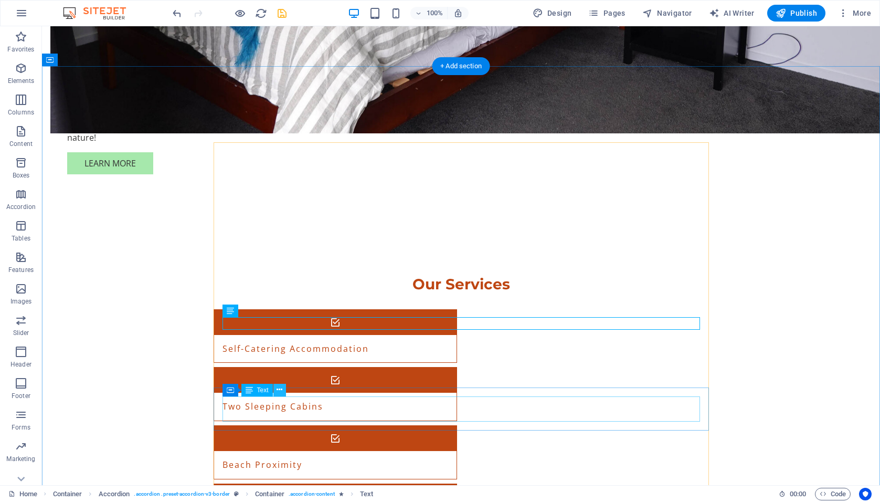
click at [280, 387] on icon at bounding box center [280, 389] width 6 height 11
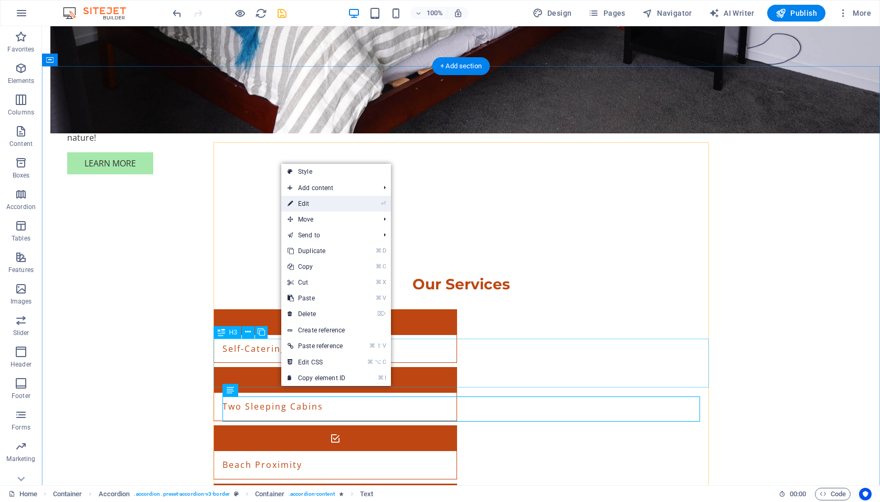
click at [302, 205] on link "⏎ Edit" at bounding box center [316, 204] width 70 height 16
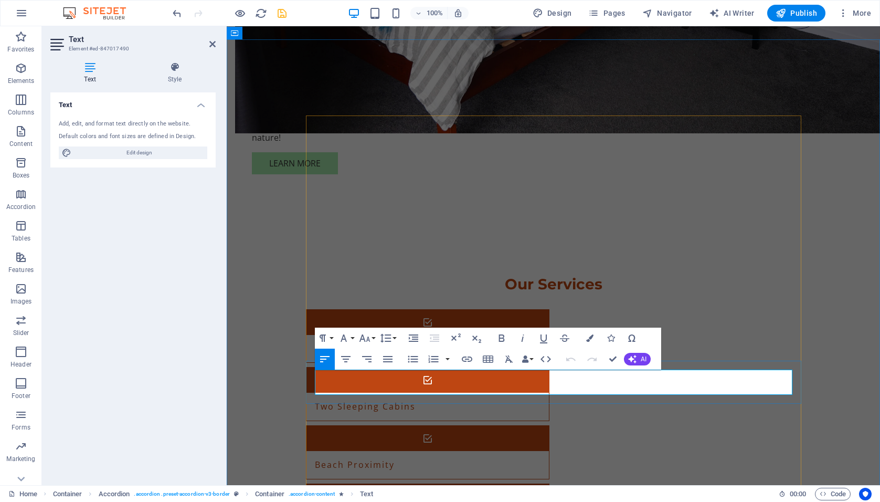
drag, startPoint x: 445, startPoint y: 376, endPoint x: 417, endPoint y: 379, distance: 27.9
drag, startPoint x: 563, startPoint y: 377, endPoint x: 500, endPoint y: 378, distance: 63.5
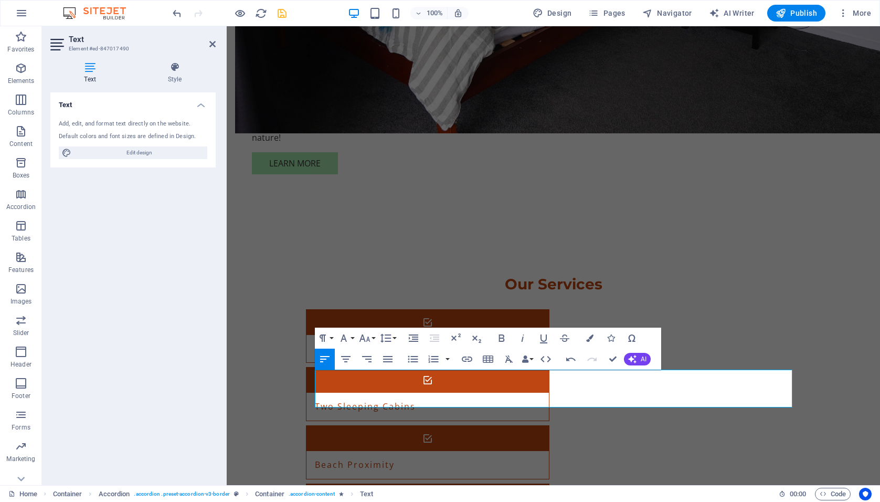
click at [165, 394] on div "Text Add, edit, and format text directly on the website. Default colors and fon…" at bounding box center [132, 284] width 165 height 384
click at [173, 384] on div "Text Add, edit, and format text directly on the website. Default colors and fon…" at bounding box center [132, 284] width 165 height 384
click at [281, 11] on icon "save" at bounding box center [282, 13] width 12 height 12
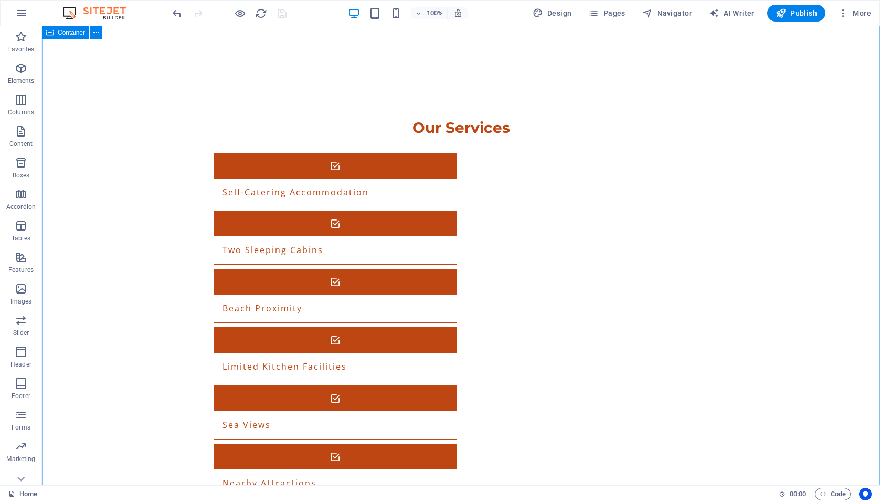
scroll to position [1276, 0]
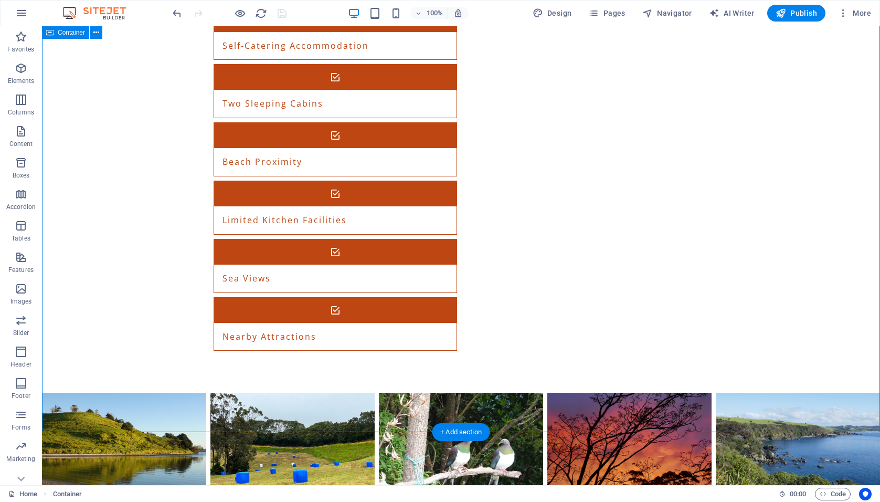
scroll to position [1422, 0]
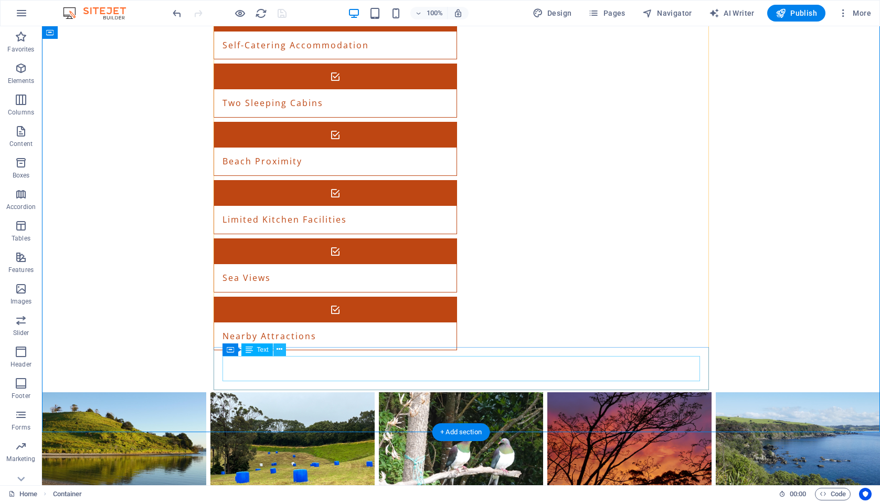
click at [282, 347] on icon at bounding box center [280, 349] width 6 height 11
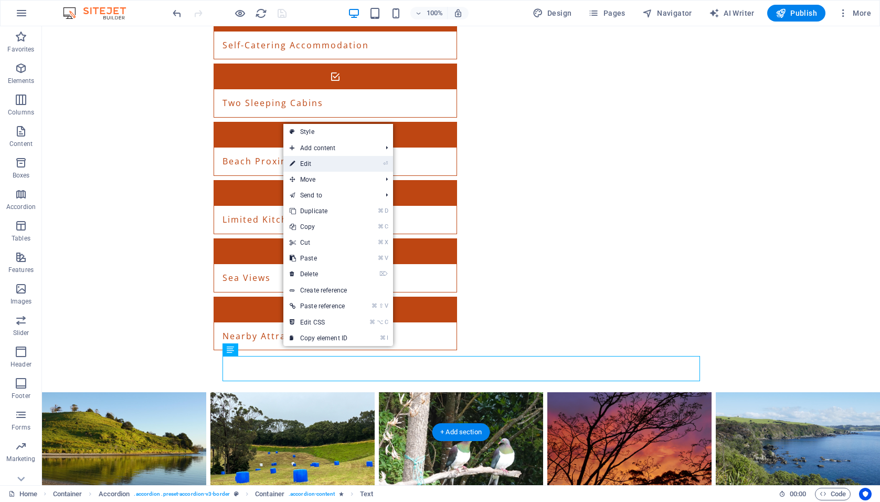
click at [317, 166] on link "⏎ Edit" at bounding box center [319, 164] width 70 height 16
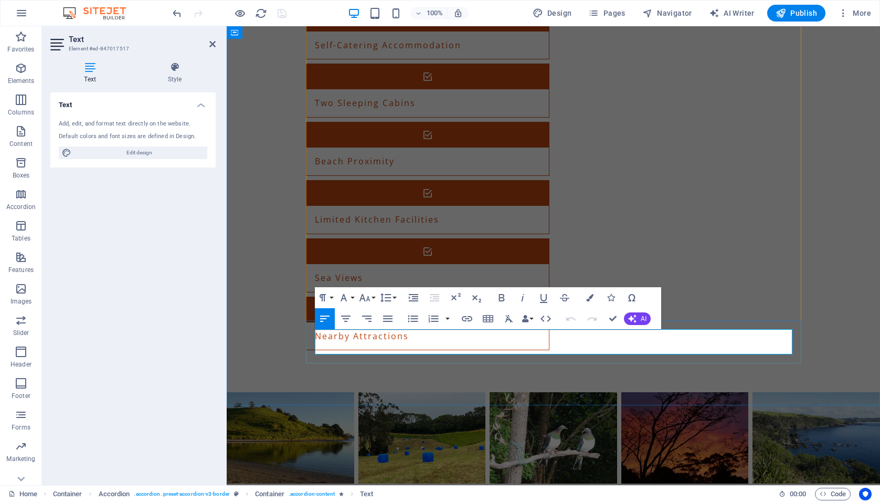
click at [193, 166] on div "Add, edit, and format text directly on the website. Default colors and font siz…" at bounding box center [132, 139] width 165 height 56
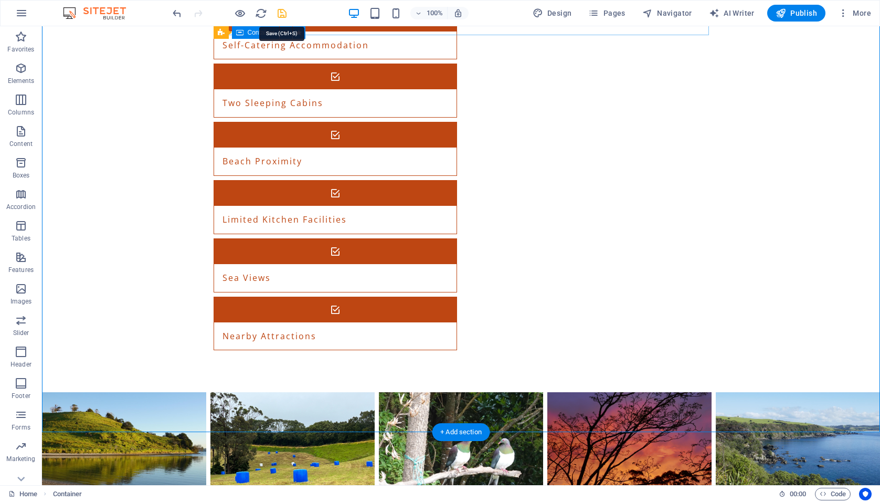
click at [279, 13] on icon "save" at bounding box center [282, 13] width 12 height 12
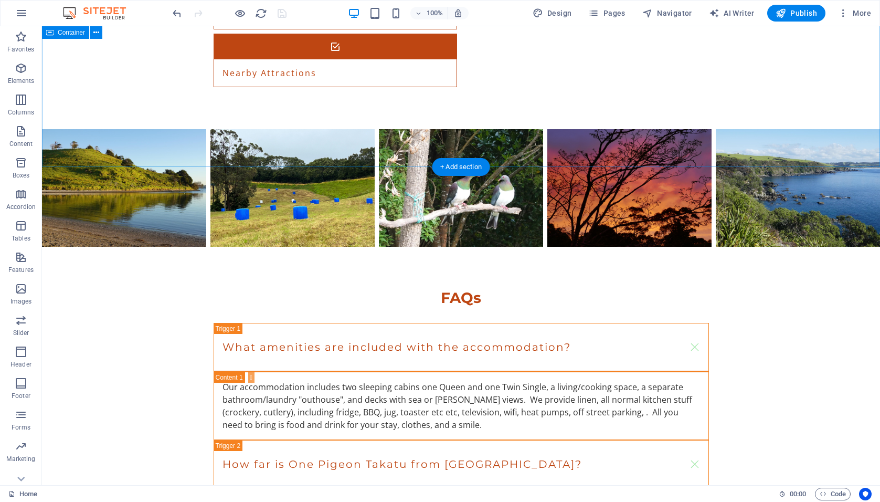
scroll to position [1687, 0]
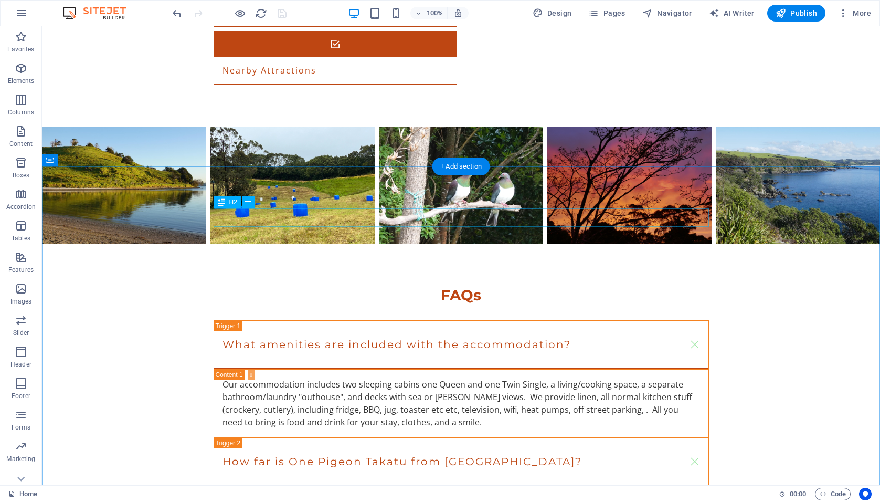
click at [250, 202] on icon at bounding box center [248, 201] width 6 height 11
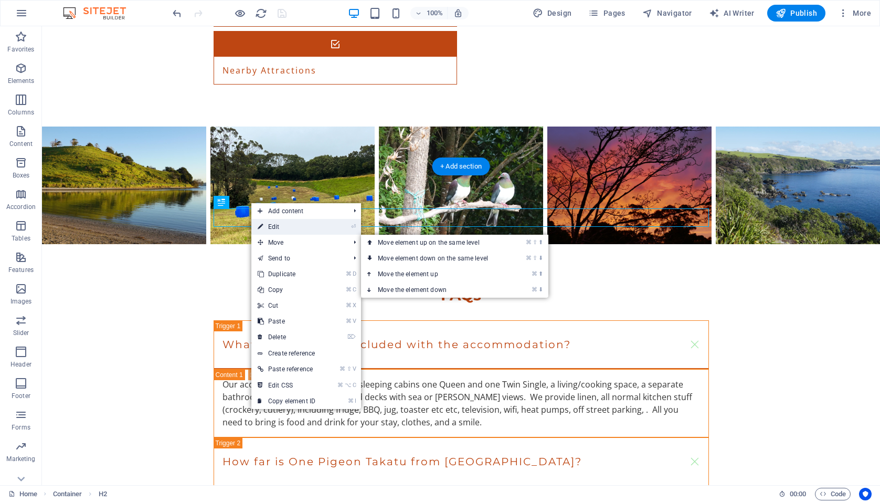
click at [284, 228] on link "⏎ Edit" at bounding box center [286, 227] width 70 height 16
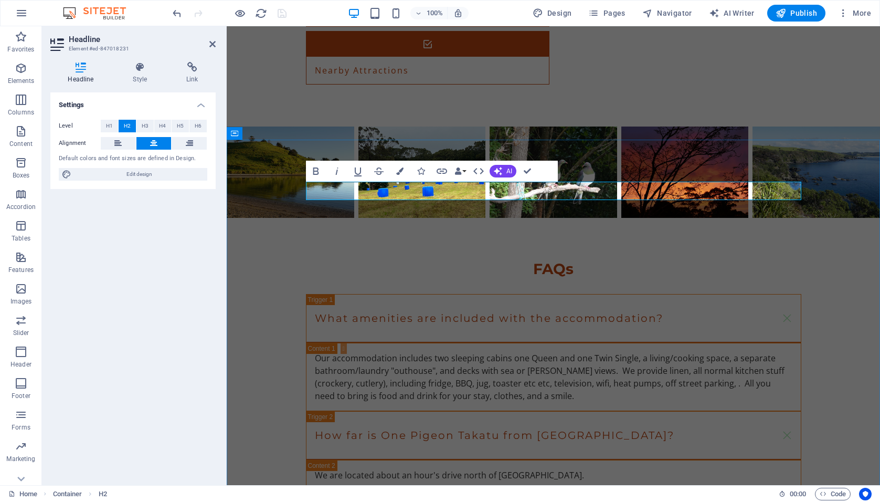
drag, startPoint x: 657, startPoint y: 191, endPoint x: 451, endPoint y: 192, distance: 205.8
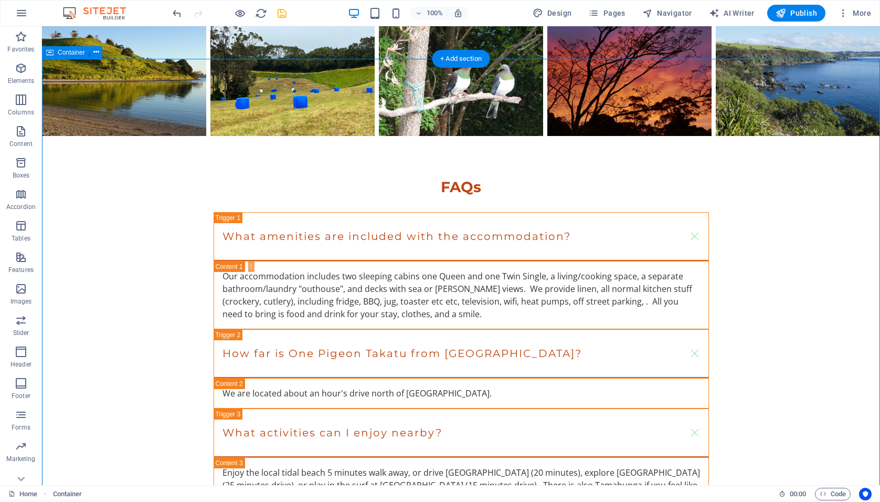
scroll to position [1799, 0]
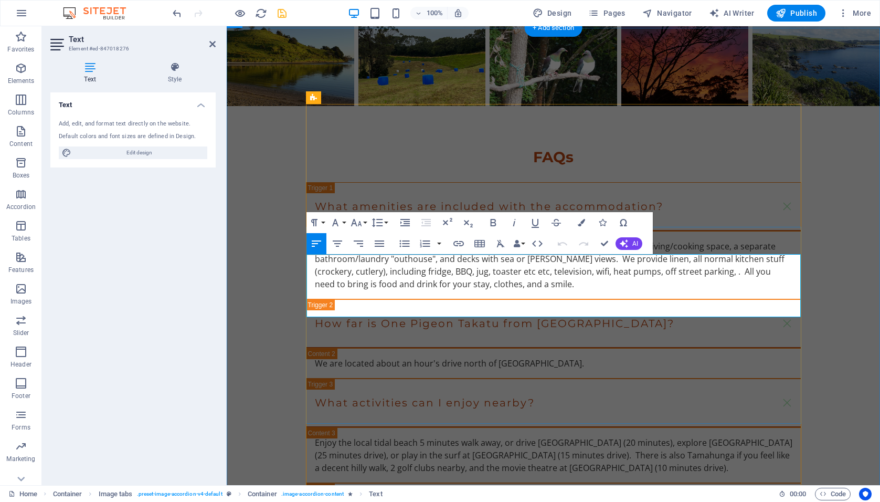
drag, startPoint x: 670, startPoint y: 273, endPoint x: 626, endPoint y: 276, distance: 44.2
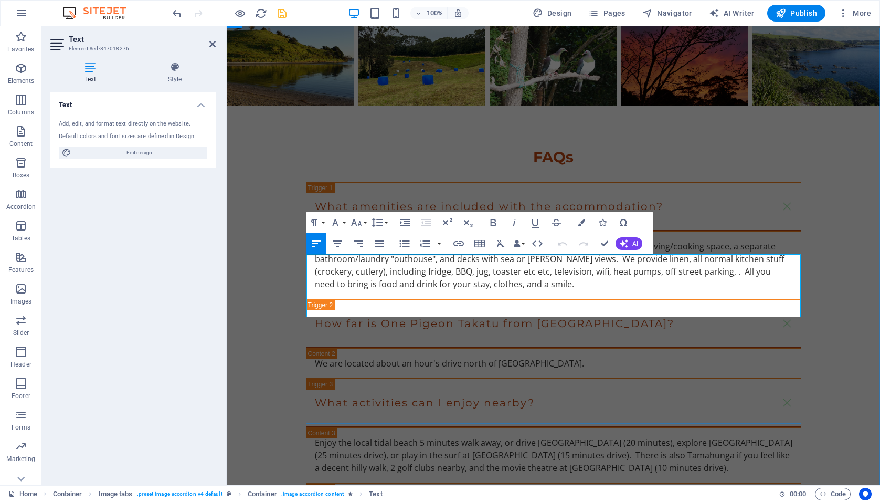
drag, startPoint x: 657, startPoint y: 298, endPoint x: 566, endPoint y: 300, distance: 91.4
click at [180, 229] on div "Text Add, edit, and format text directly on the website. Default colors and fon…" at bounding box center [132, 284] width 165 height 384
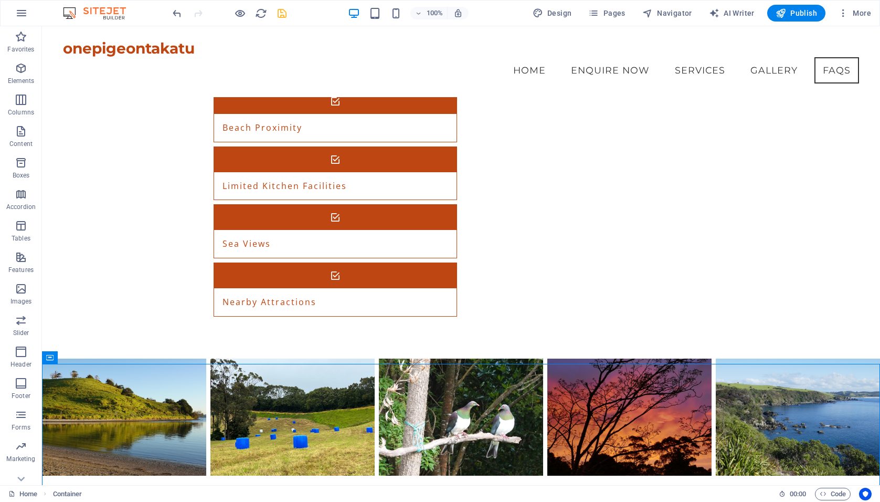
scroll to position [1390, 0]
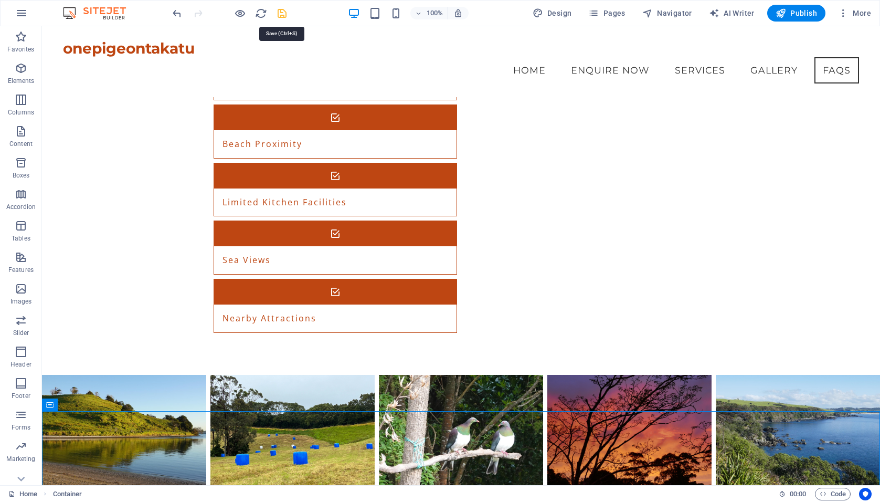
click at [280, 17] on icon "save" at bounding box center [282, 13] width 12 height 12
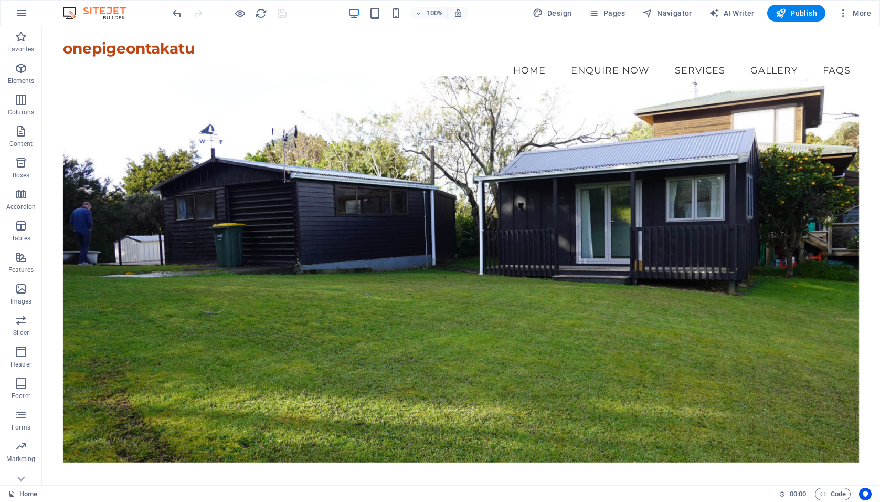
scroll to position [0, 0]
click at [594, 57] on nav "Home Enquire Now Services Gallery FAQs" at bounding box center [461, 70] width 796 height 26
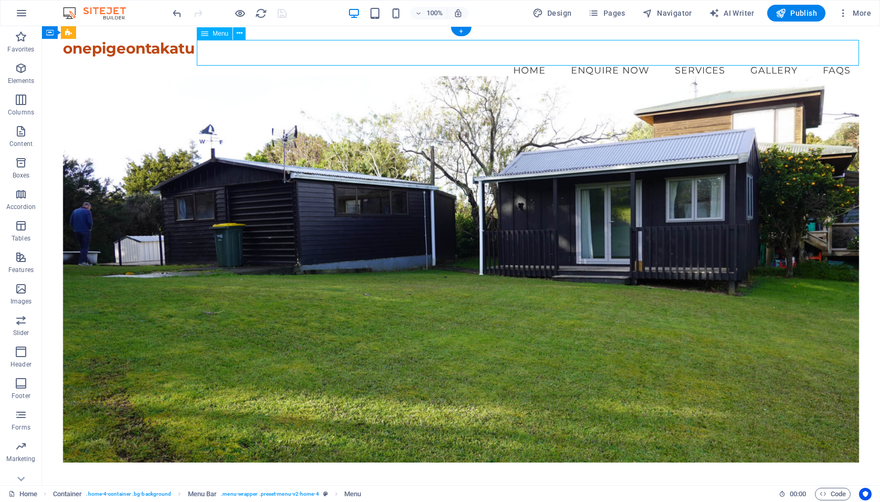
click at [594, 57] on nav "Home Enquire Now Services Gallery FAQs" at bounding box center [461, 70] width 796 height 26
select select "1"
select select
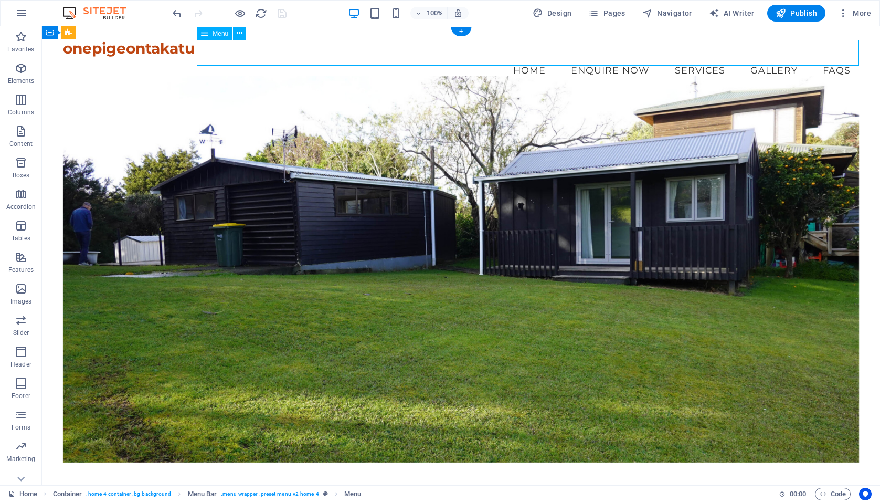
select select
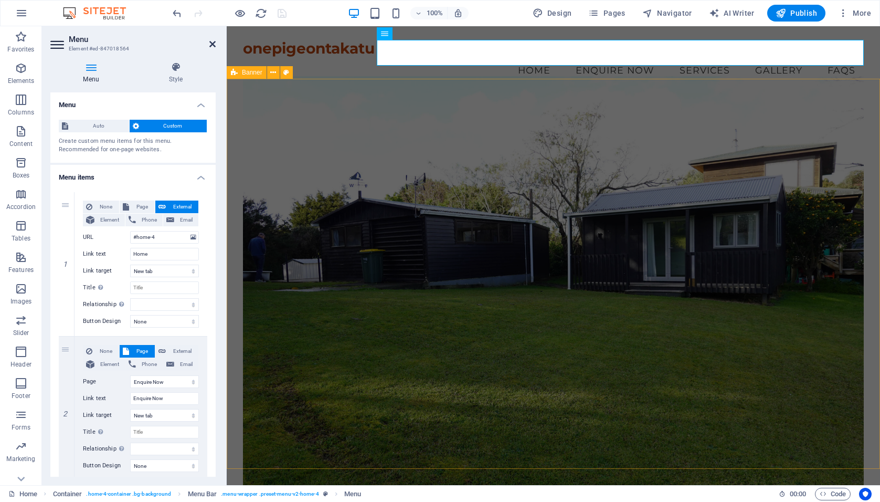
click at [212, 46] on icon at bounding box center [212, 44] width 6 height 8
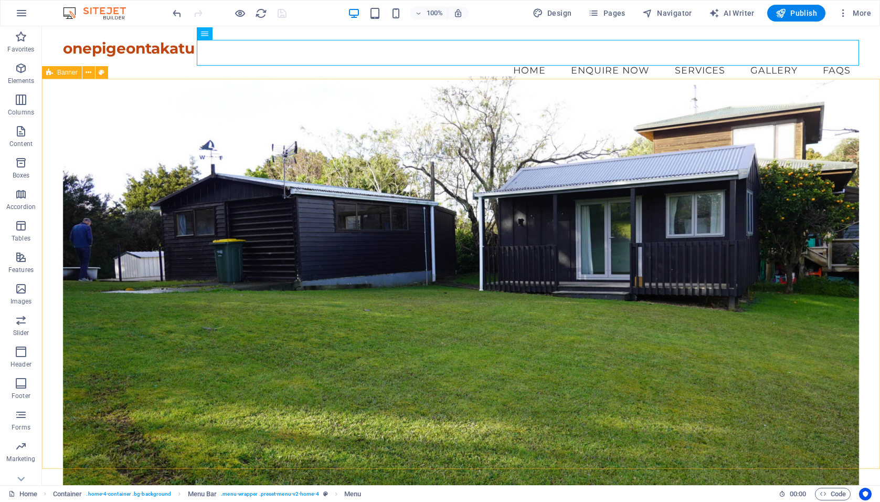
click at [212, 57] on nav "Home Enquire Now Services Gallery FAQs" at bounding box center [461, 70] width 796 height 26
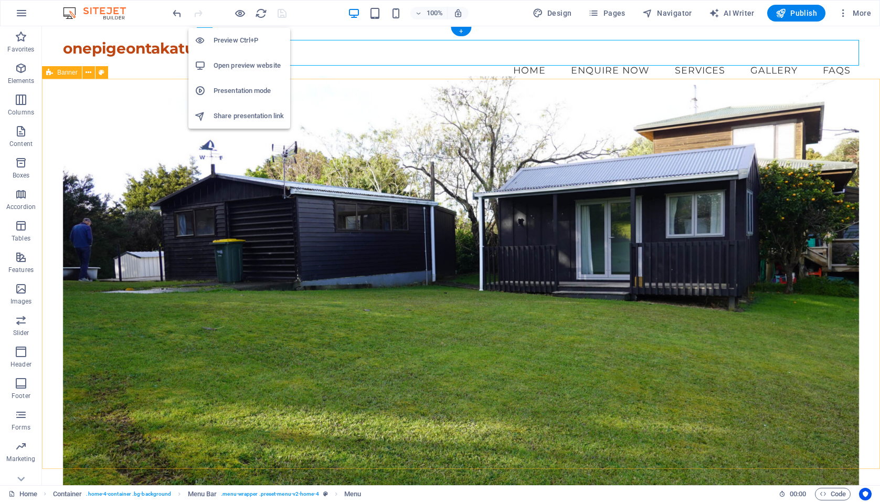
click at [234, 65] on h6 "Open preview website" at bounding box center [249, 65] width 70 height 13
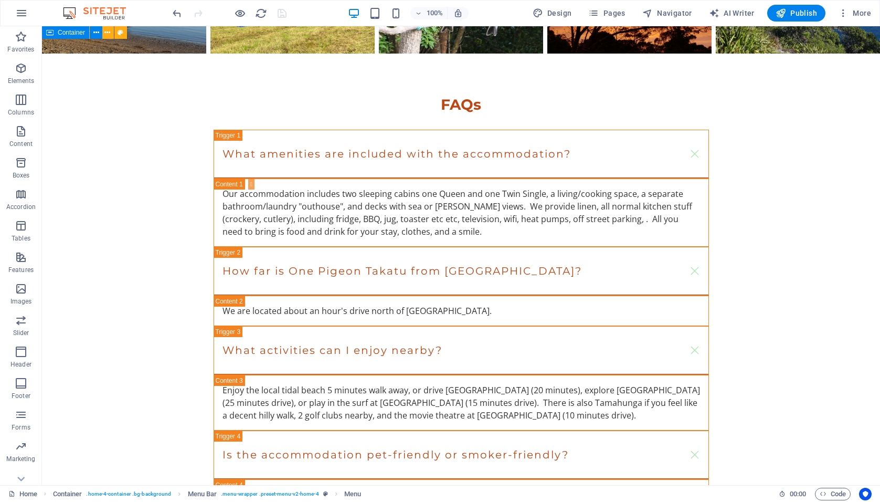
scroll to position [1879, 0]
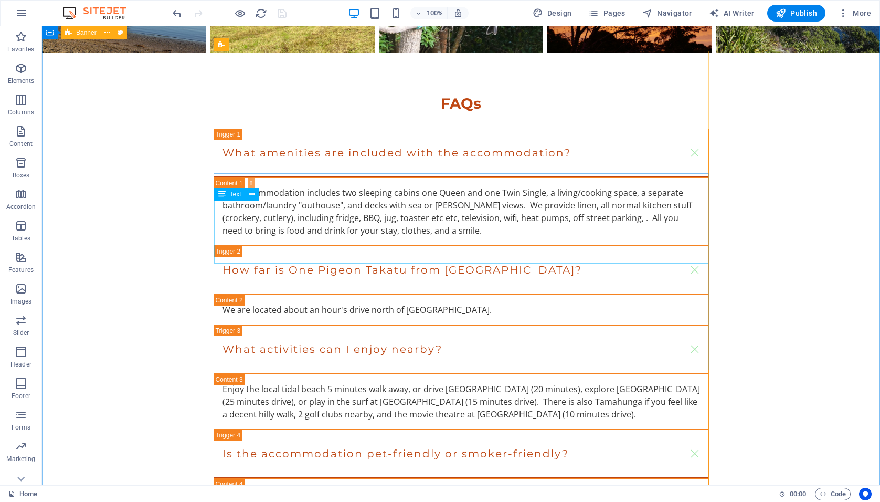
click at [253, 193] on icon at bounding box center [252, 194] width 6 height 11
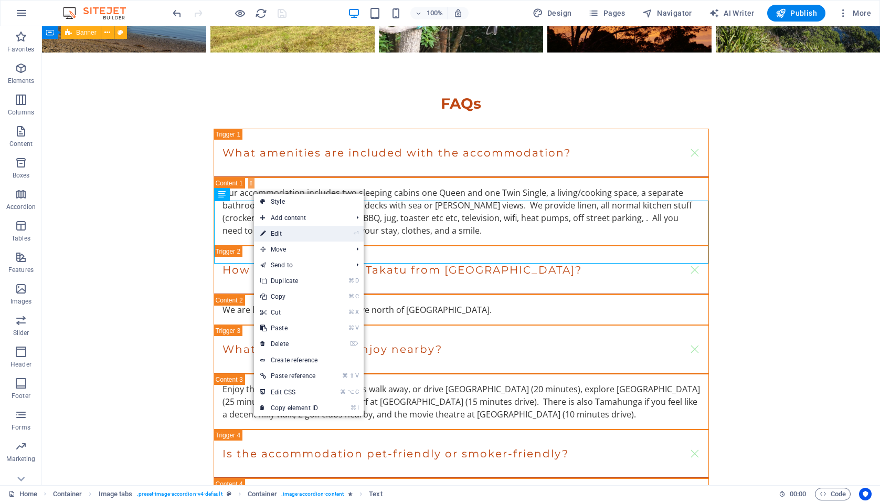
click at [274, 238] on link "⏎ Edit" at bounding box center [289, 234] width 70 height 16
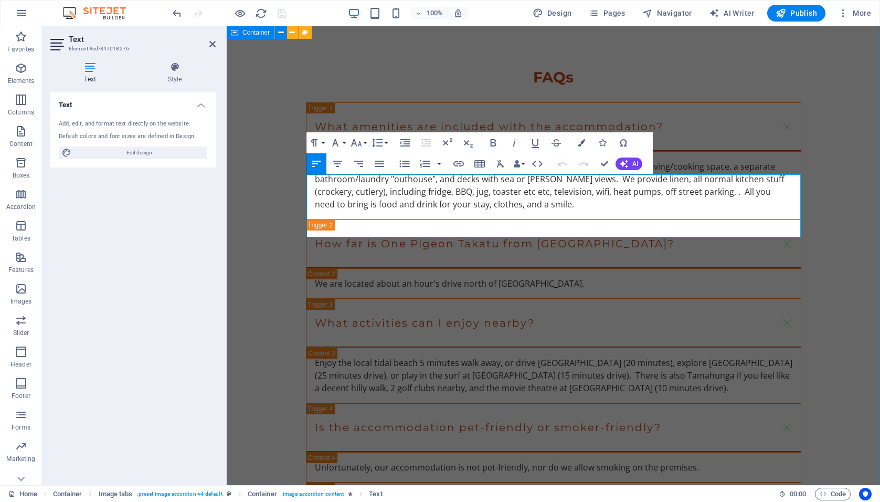
drag, startPoint x: 579, startPoint y: 230, endPoint x: 304, endPoint y: 233, distance: 274.6
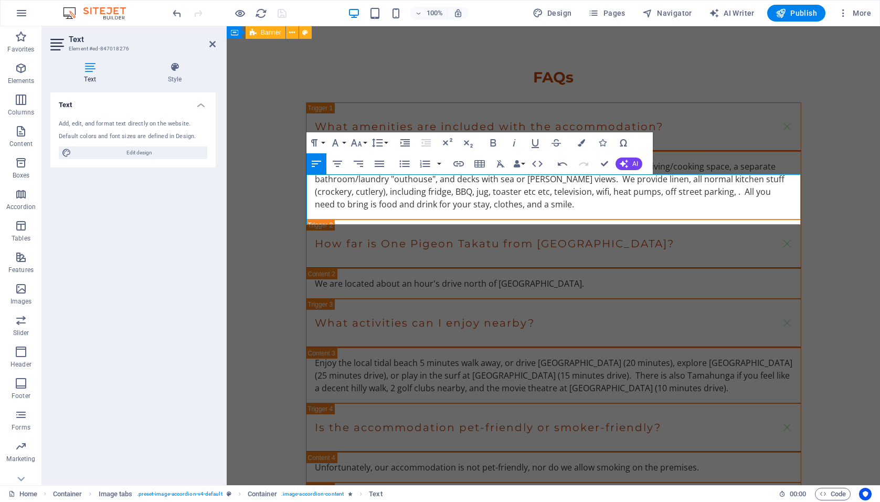
click at [194, 189] on div "Text Add, edit, and format text directly on the website. Default colors and fon…" at bounding box center [132, 284] width 165 height 384
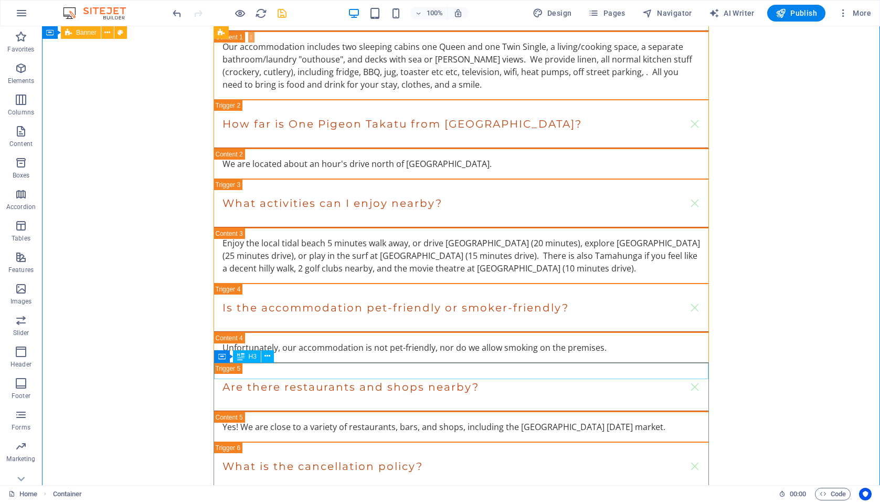
scroll to position [2028, 0]
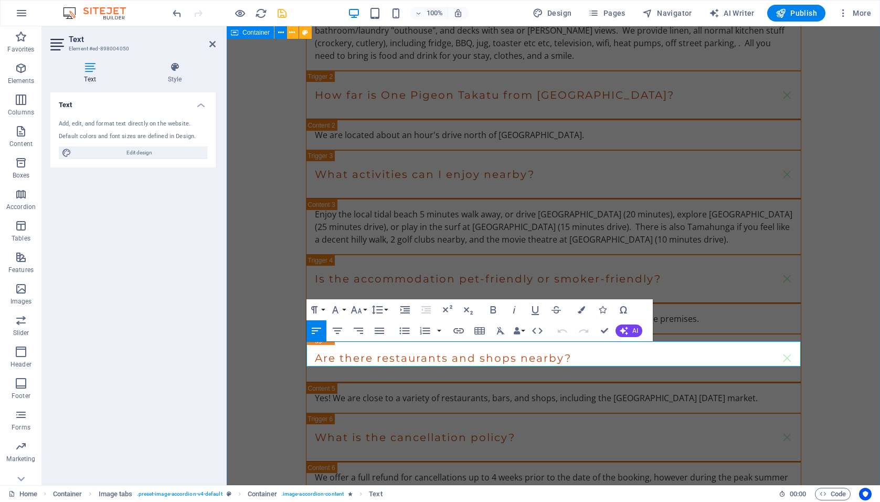
drag, startPoint x: 576, startPoint y: 358, endPoint x: 302, endPoint y: 355, distance: 274.1
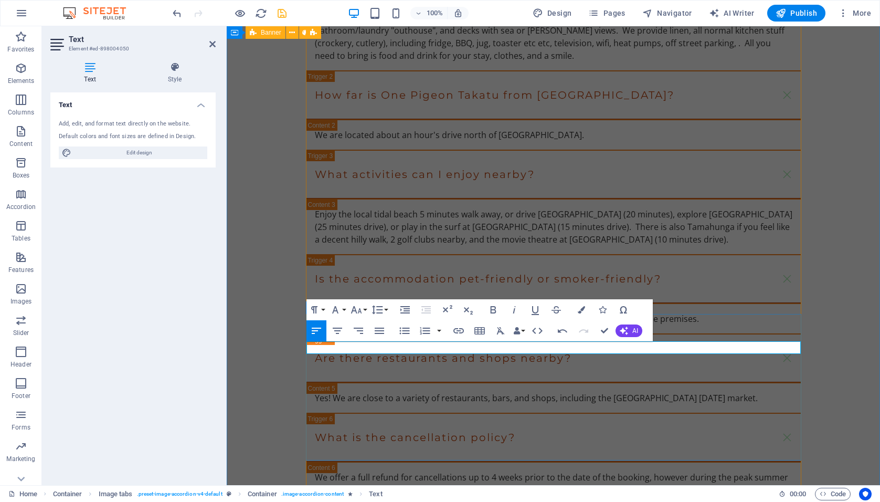
drag, startPoint x: 484, startPoint y: 347, endPoint x: 374, endPoint y: 352, distance: 109.8
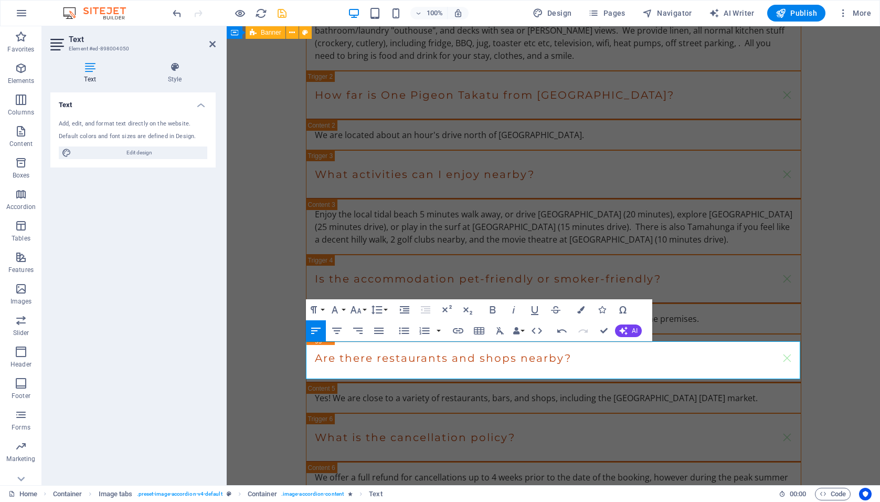
scroll to position [2027, 0]
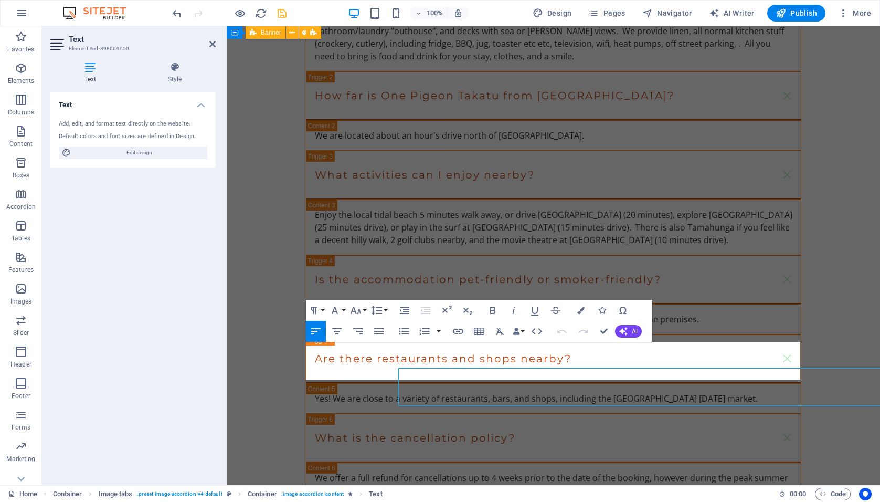
scroll to position [0, 0]
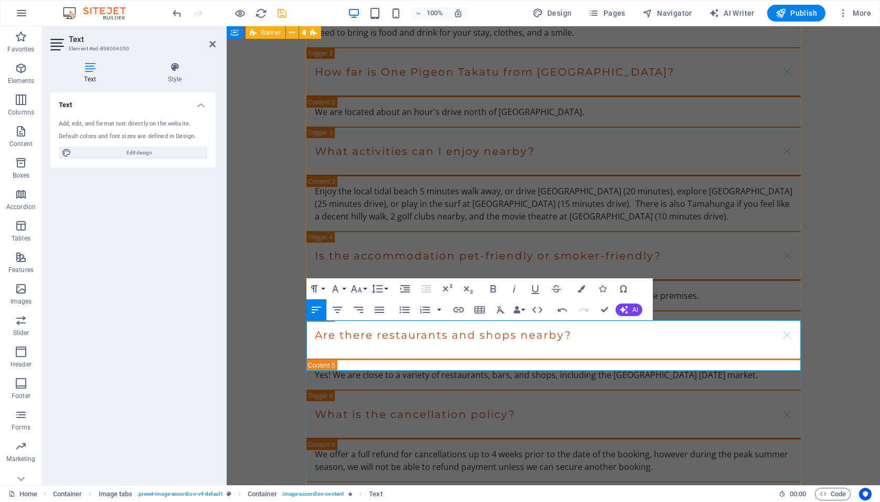
scroll to position [2054, 0]
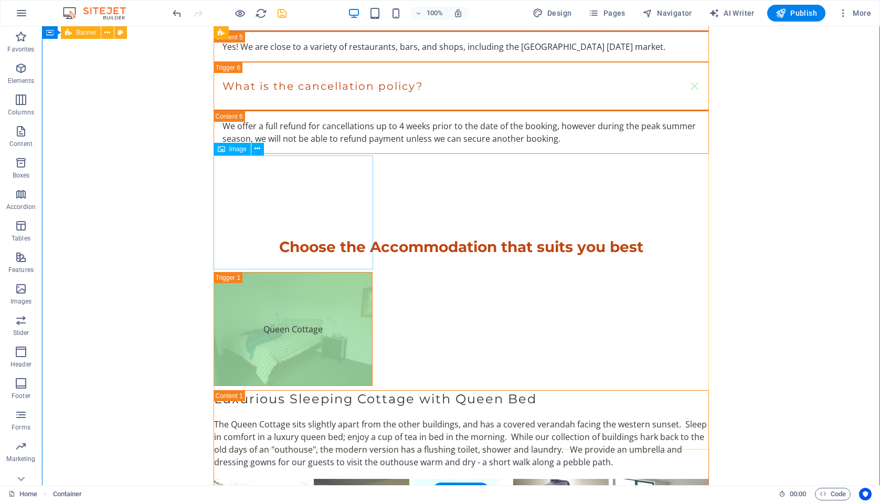
scroll to position [2406, 0]
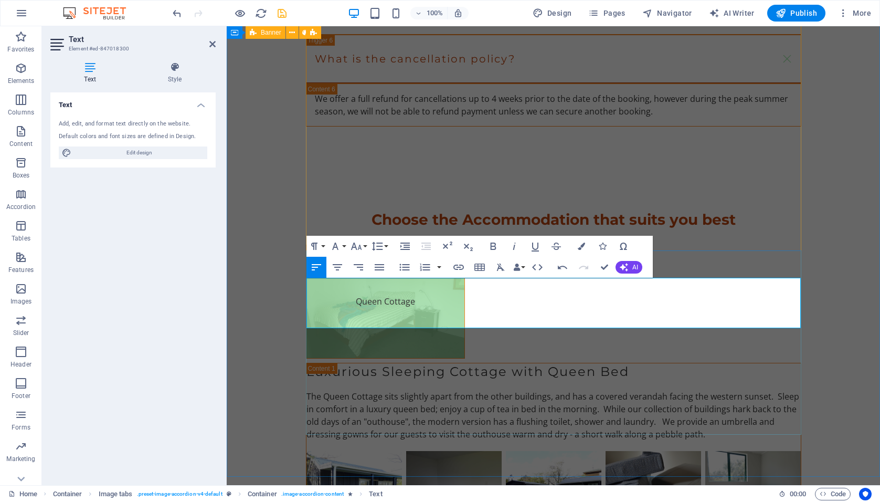
drag, startPoint x: 429, startPoint y: 297, endPoint x: 742, endPoint y: 285, distance: 313.1
drag, startPoint x: 483, startPoint y: 297, endPoint x: 391, endPoint y: 300, distance: 92.5
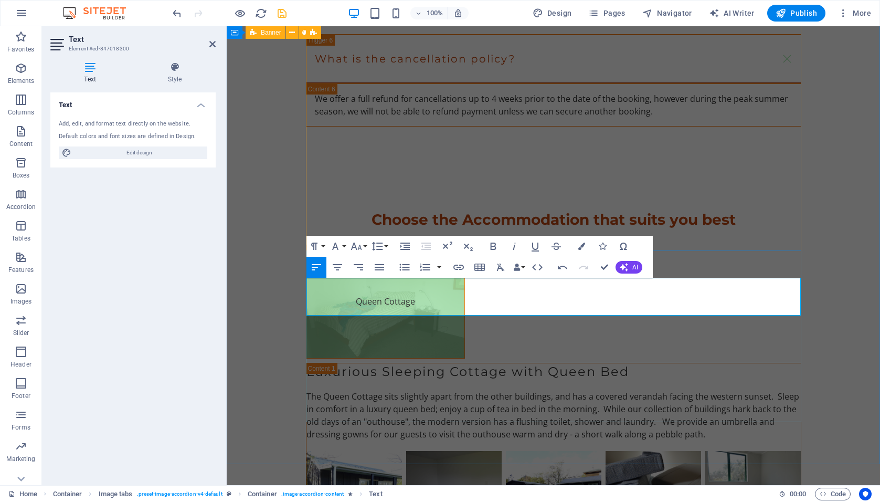
drag, startPoint x: 584, startPoint y: 296, endPoint x: 397, endPoint y: 297, distance: 186.9
drag, startPoint x: 615, startPoint y: 308, endPoint x: 340, endPoint y: 310, distance: 275.1
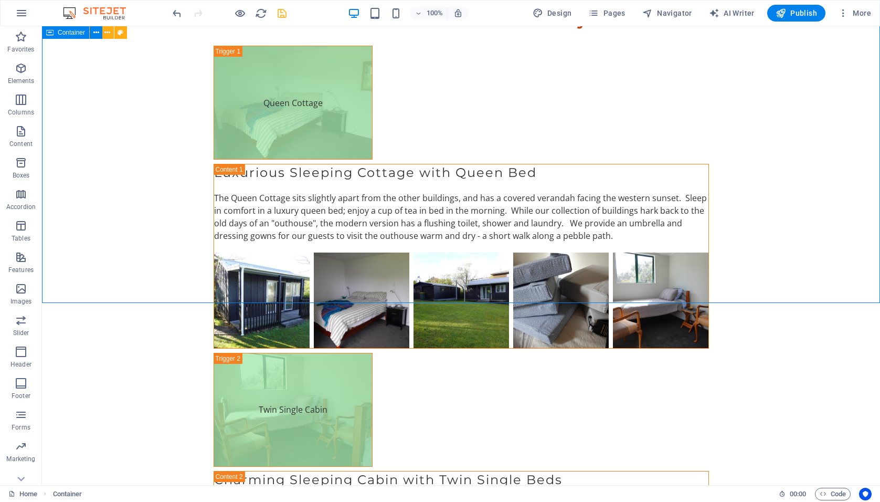
scroll to position [2632, 0]
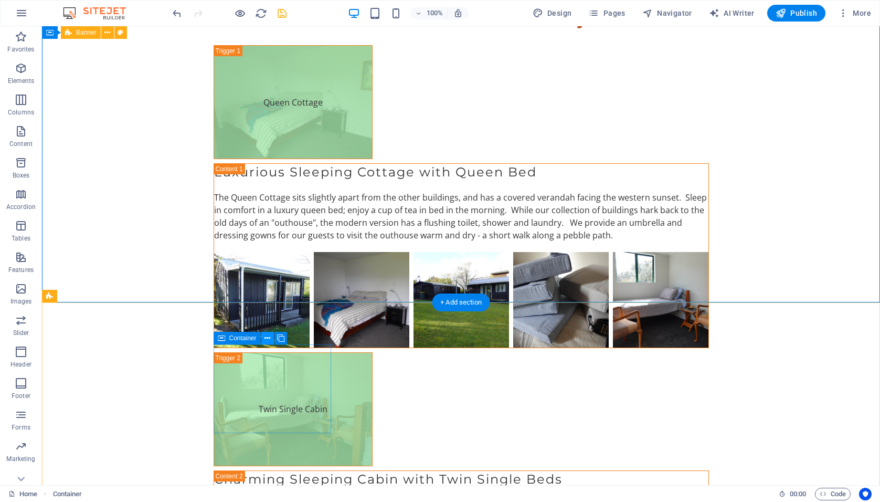
click at [269, 339] on icon at bounding box center [268, 338] width 6 height 11
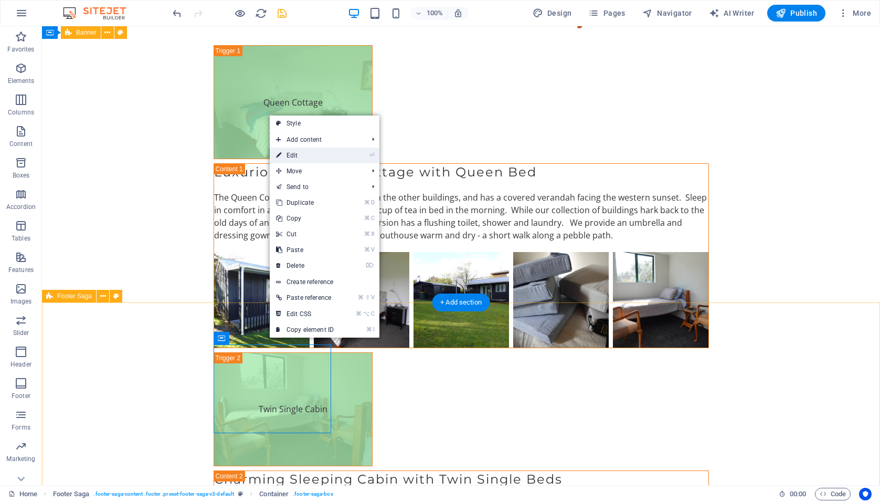
click at [292, 157] on link "⏎ Edit" at bounding box center [305, 156] width 70 height 16
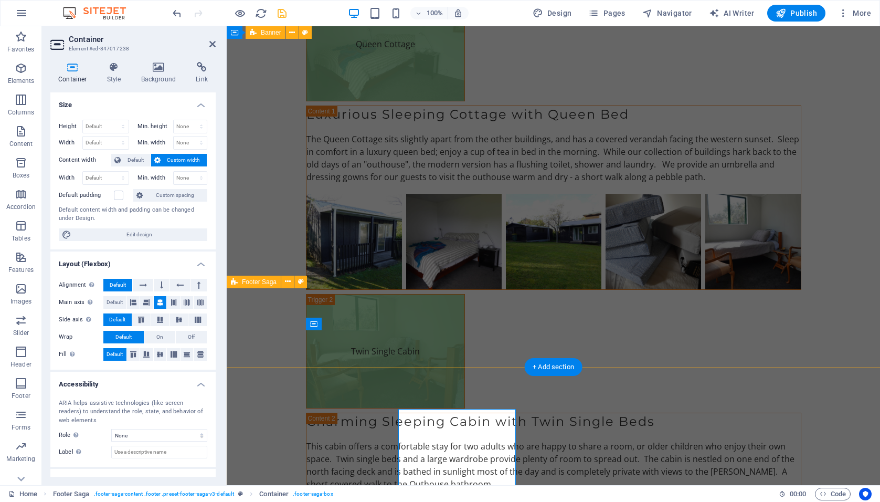
scroll to position [2567, 0]
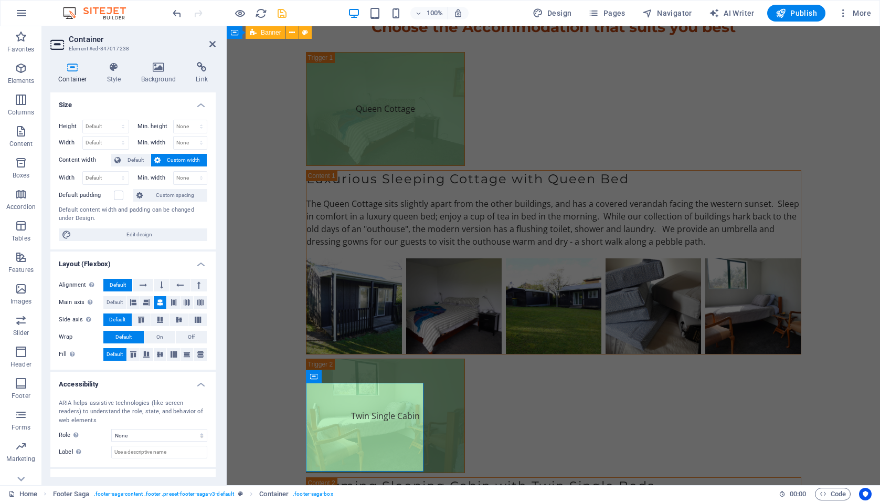
click at [177, 157] on span "Custom width" at bounding box center [184, 160] width 40 height 13
click at [172, 159] on span "Custom width" at bounding box center [184, 160] width 40 height 13
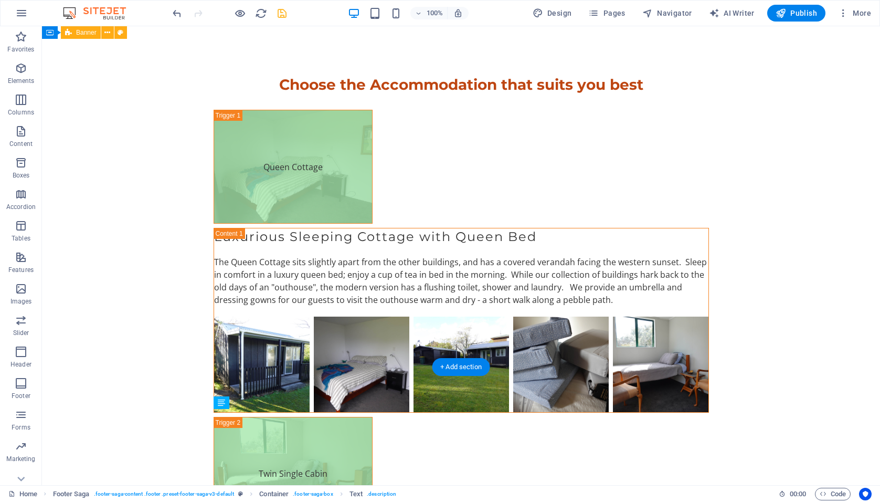
drag, startPoint x: 135, startPoint y: 413, endPoint x: 314, endPoint y: 414, distance: 179.6
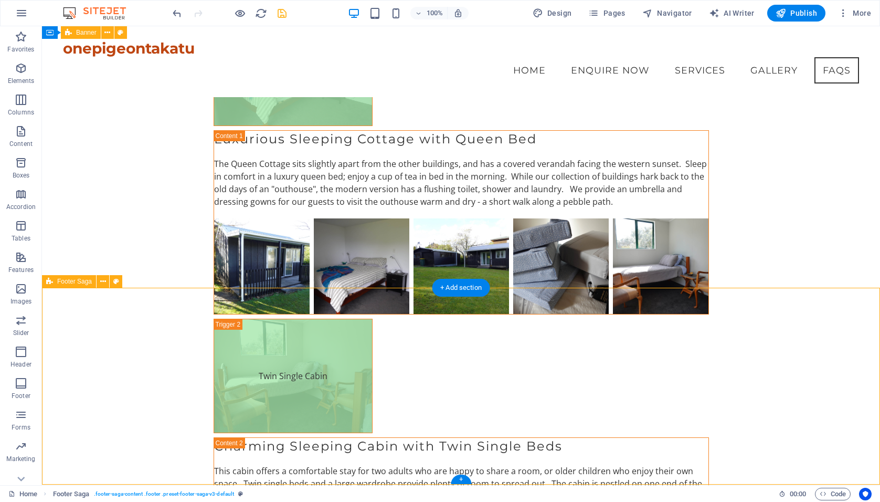
scroll to position [2646, 0]
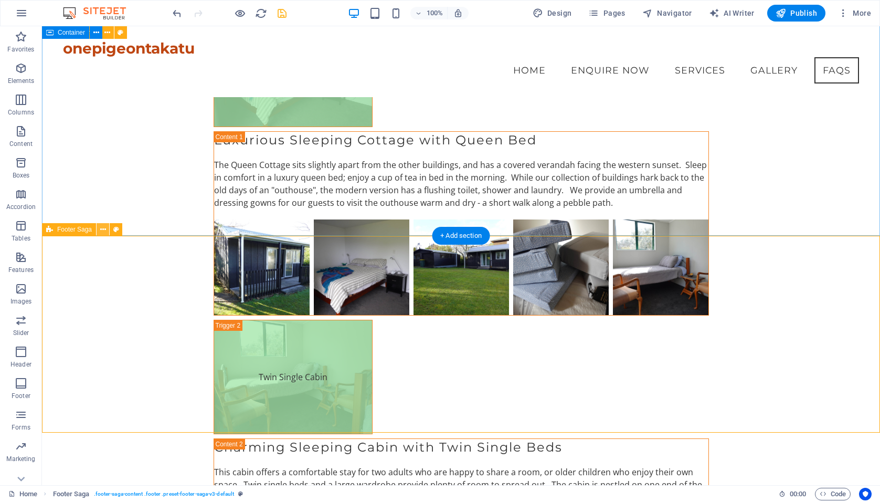
click at [103, 228] on icon at bounding box center [103, 229] width 6 height 11
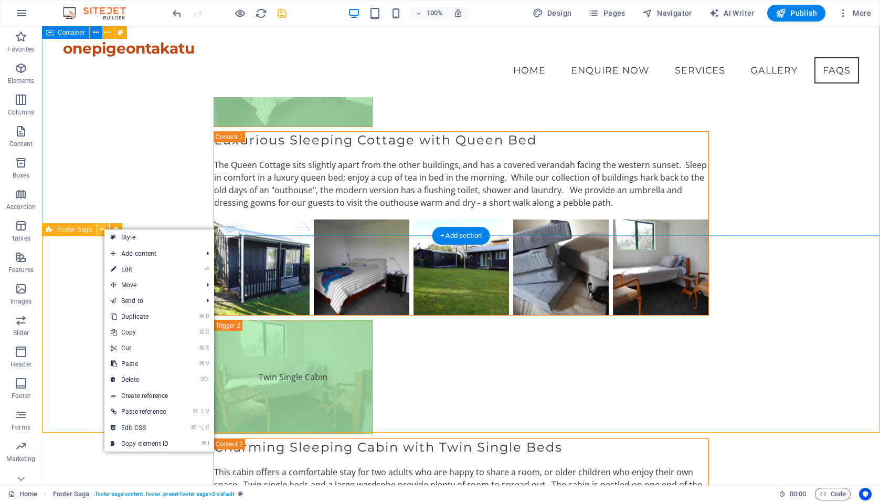
click at [103, 228] on icon at bounding box center [103, 229] width 6 height 11
click at [663, 8] on span "Navigator" at bounding box center [668, 13] width 50 height 11
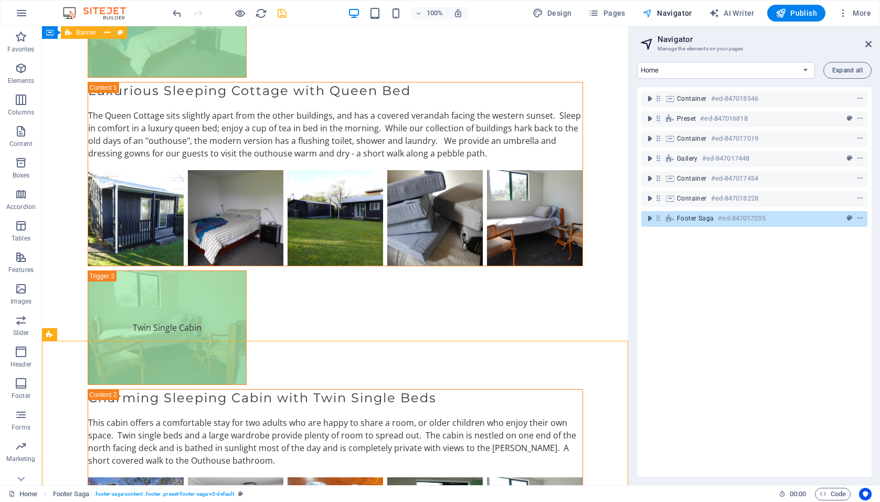
scroll to position [2558, 0]
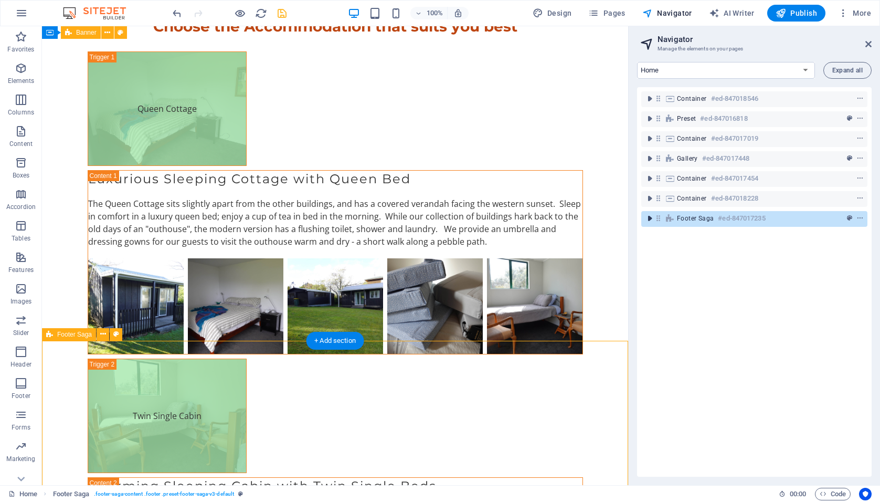
click at [651, 218] on icon "toggle-expand" at bounding box center [650, 218] width 11 height 11
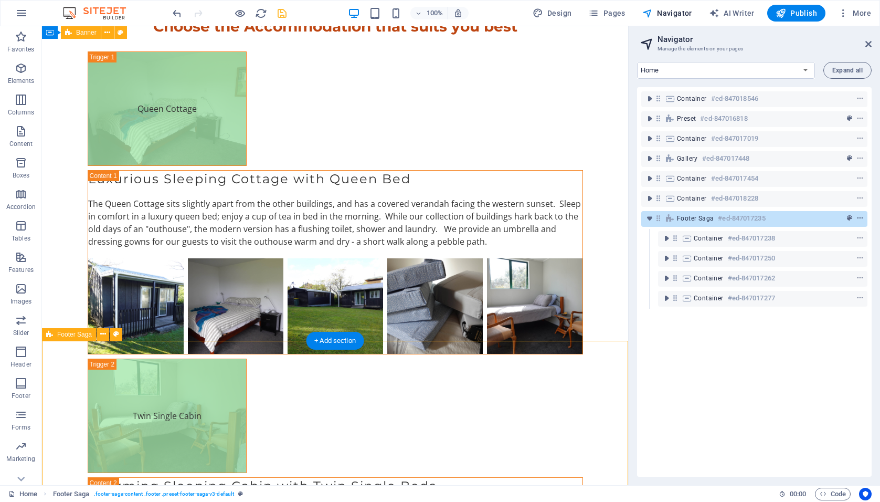
click at [857, 217] on icon "context-menu" at bounding box center [860, 218] width 7 height 7
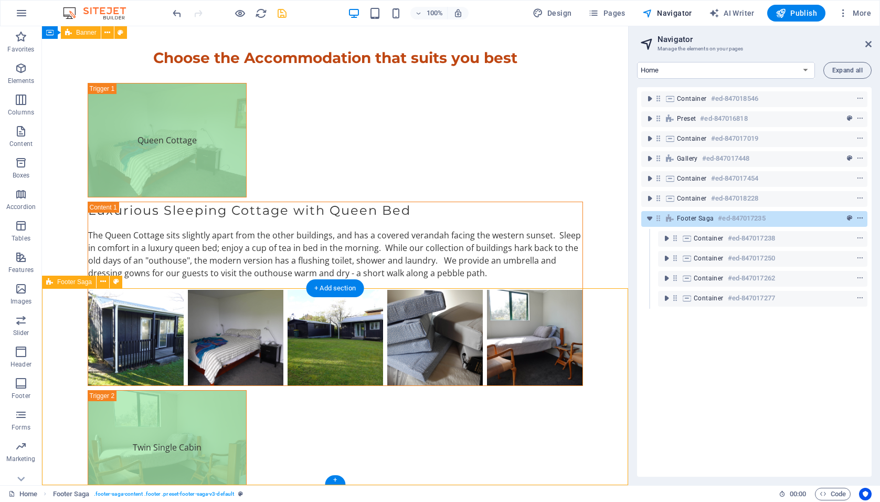
scroll to position [2610, 0]
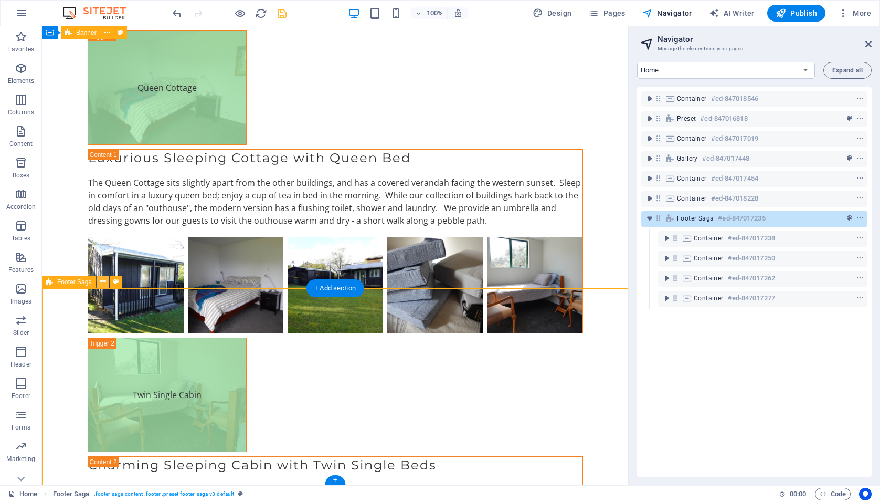
click at [102, 281] on icon at bounding box center [103, 281] width 6 height 11
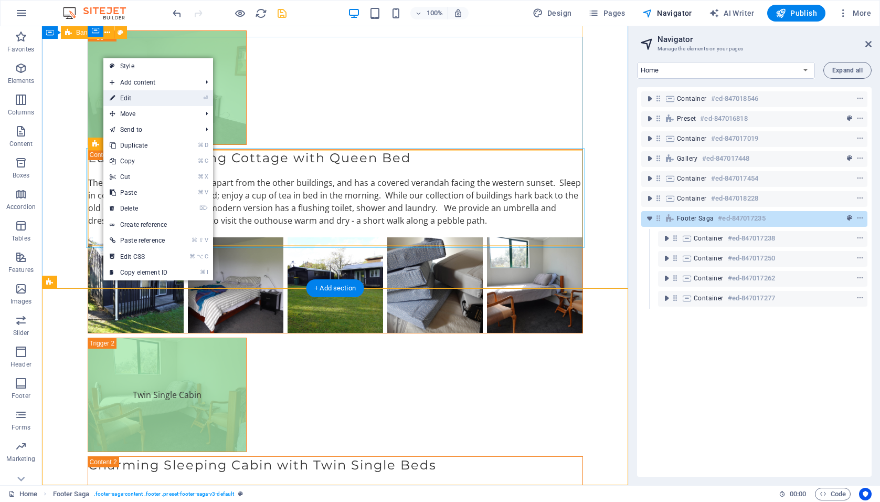
click at [131, 100] on link "⏎ Edit" at bounding box center [138, 98] width 70 height 16
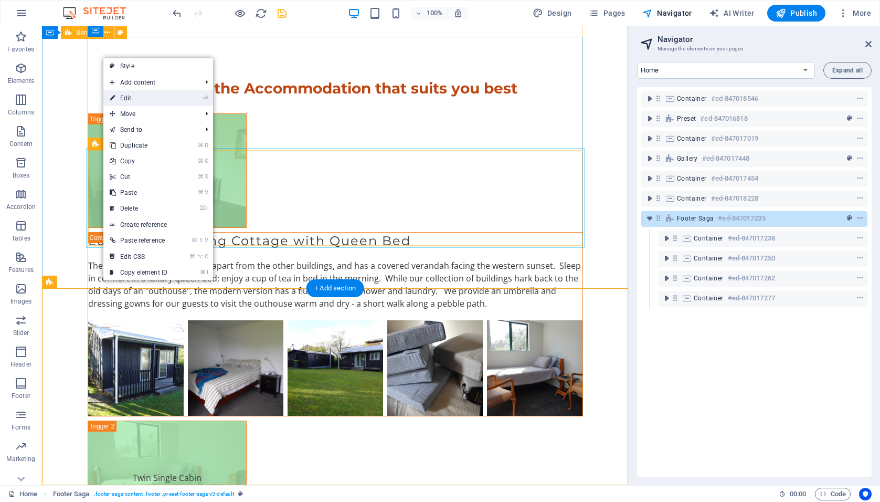
select select "footer"
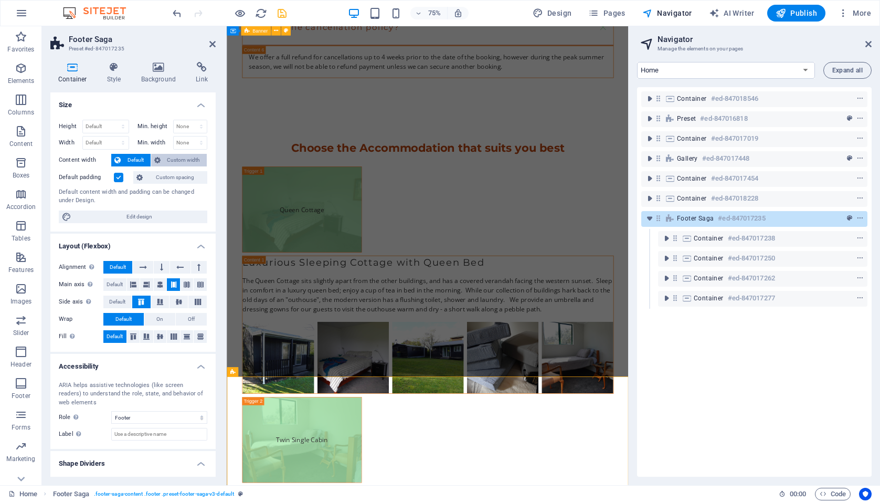
click at [173, 161] on span "Custom width" at bounding box center [184, 160] width 40 height 13
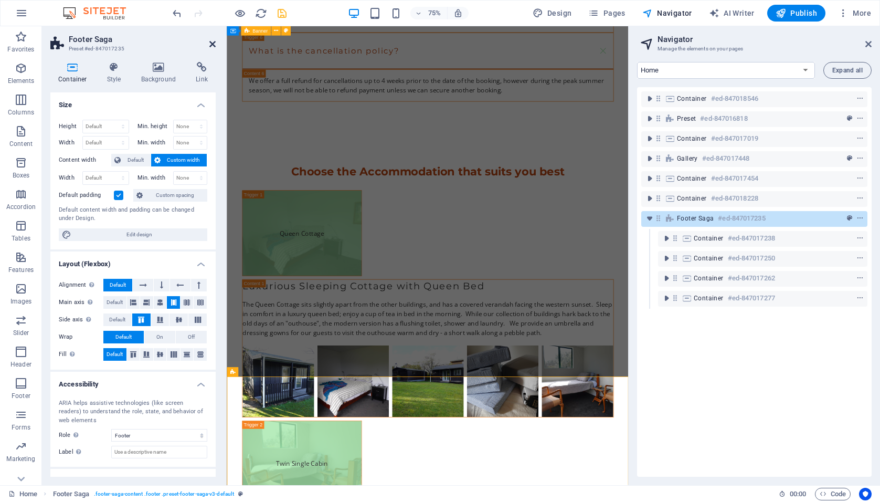
click at [212, 44] on icon at bounding box center [212, 44] width 6 height 8
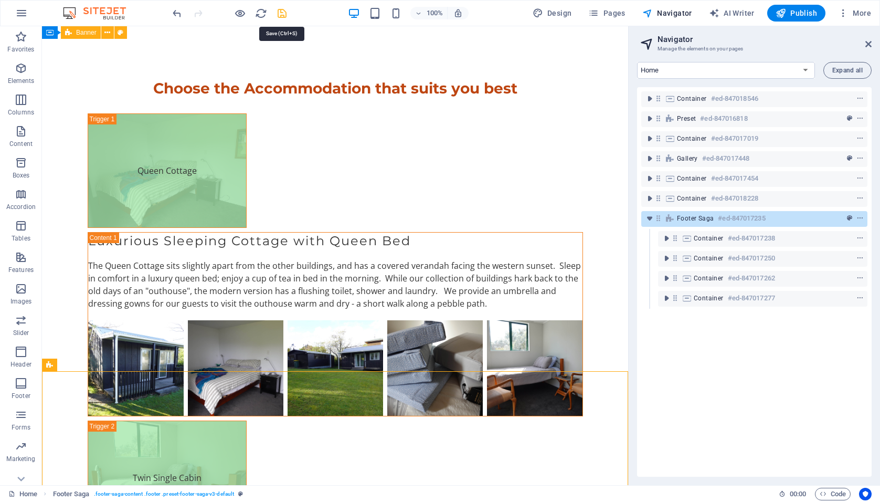
click at [281, 14] on icon "save" at bounding box center [282, 13] width 12 height 12
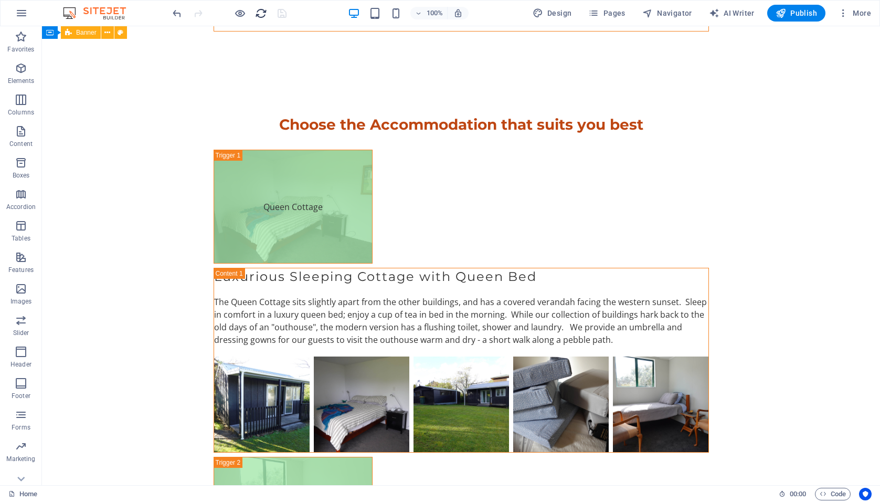
click at [261, 19] on icon "reload" at bounding box center [261, 13] width 12 height 12
click at [244, 13] on icon "button" at bounding box center [240, 13] width 12 height 12
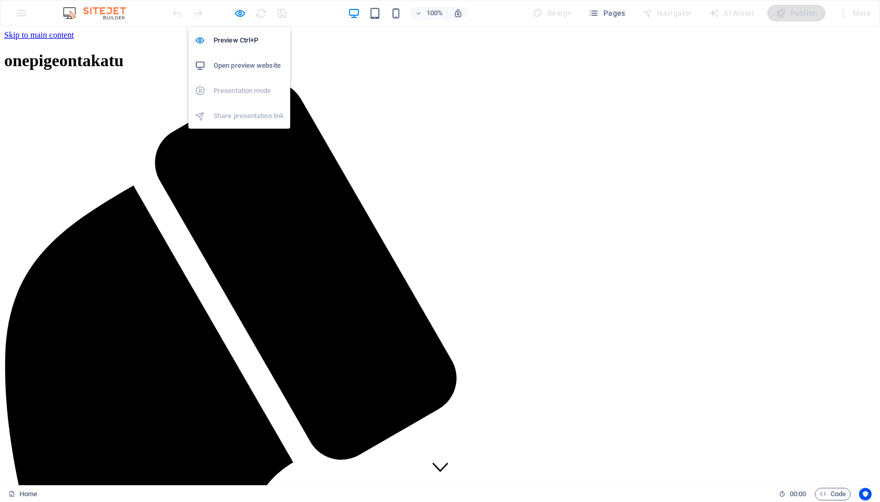
scroll to position [0, 0]
click at [224, 66] on h6 "Open preview website" at bounding box center [249, 65] width 70 height 13
click at [240, 14] on icon "button" at bounding box center [240, 13] width 12 height 12
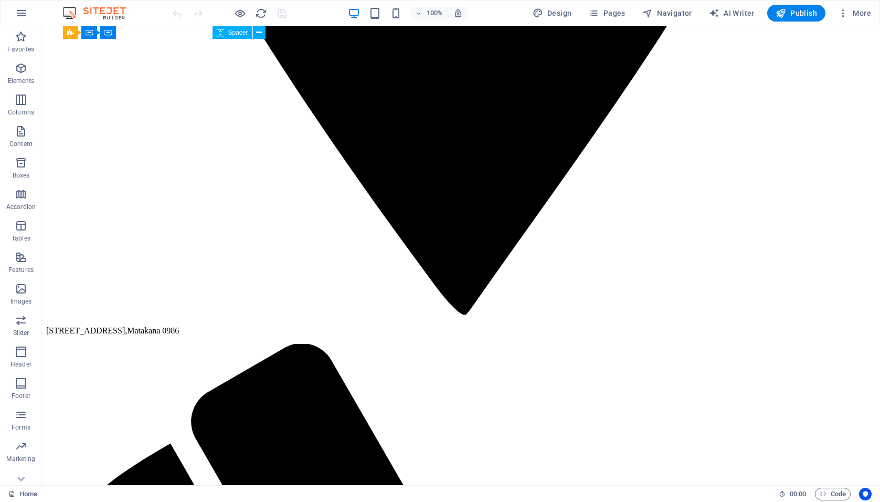
scroll to position [2646, 0]
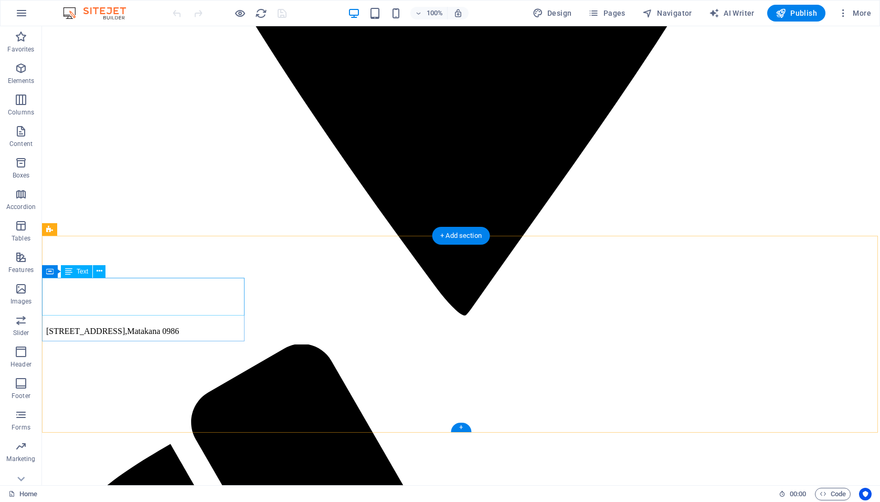
click at [100, 270] on icon at bounding box center [100, 271] width 6 height 11
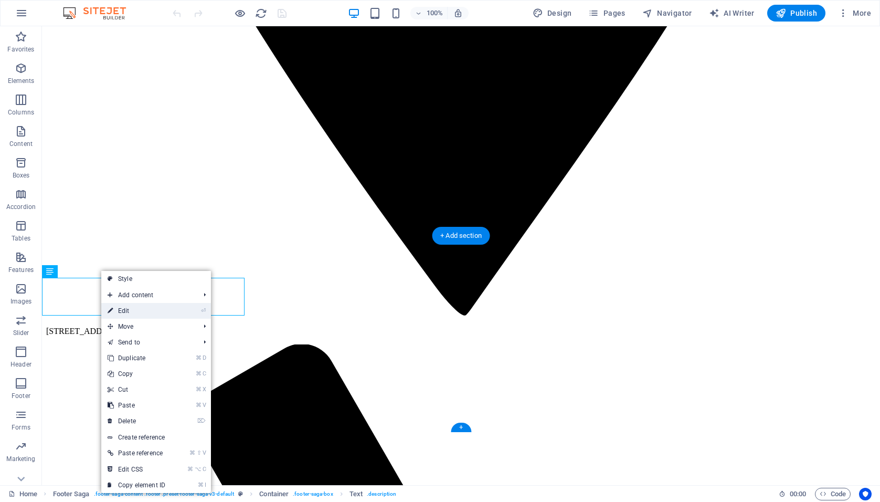
click at [122, 312] on link "⏎ Edit" at bounding box center [136, 311] width 70 height 16
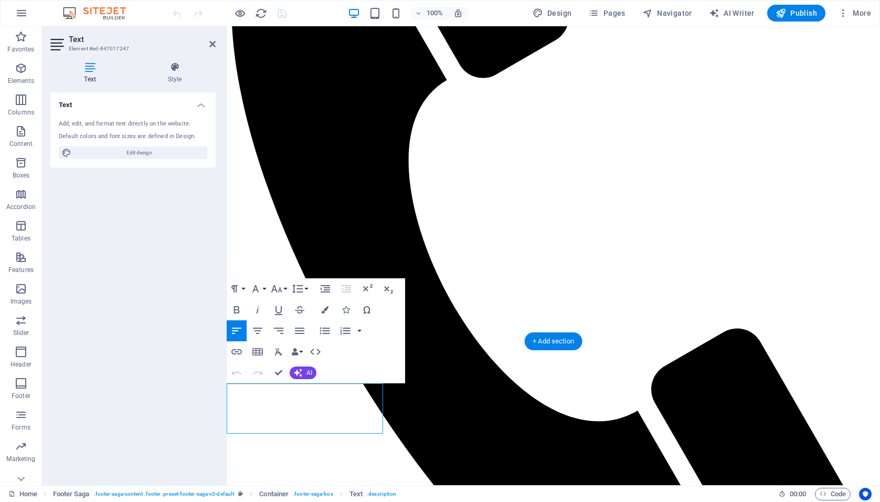
scroll to position [2567, 0]
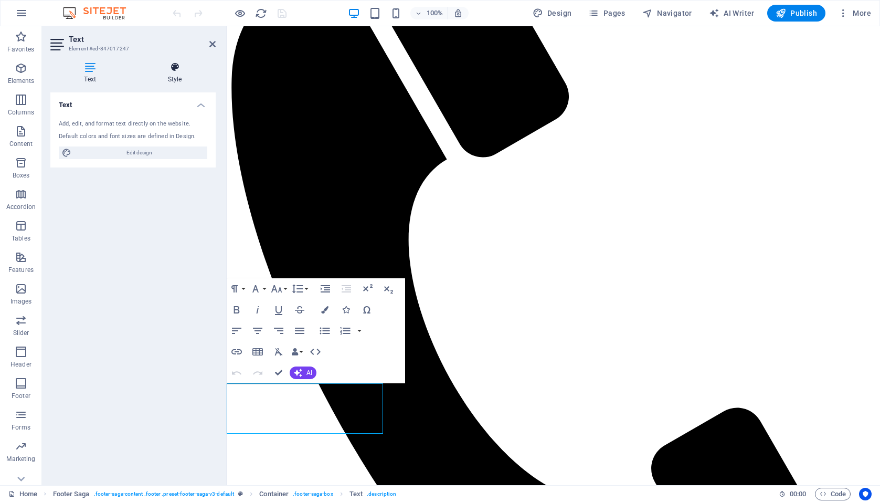
click at [174, 67] on icon at bounding box center [175, 67] width 82 height 11
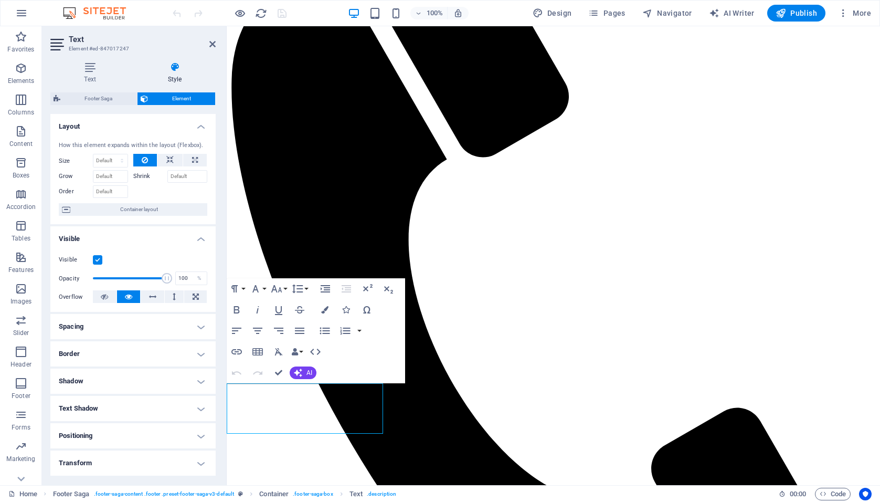
click at [196, 326] on h4 "Spacing" at bounding box center [132, 326] width 165 height 25
click at [179, 396] on h4 "Border" at bounding box center [132, 395] width 165 height 25
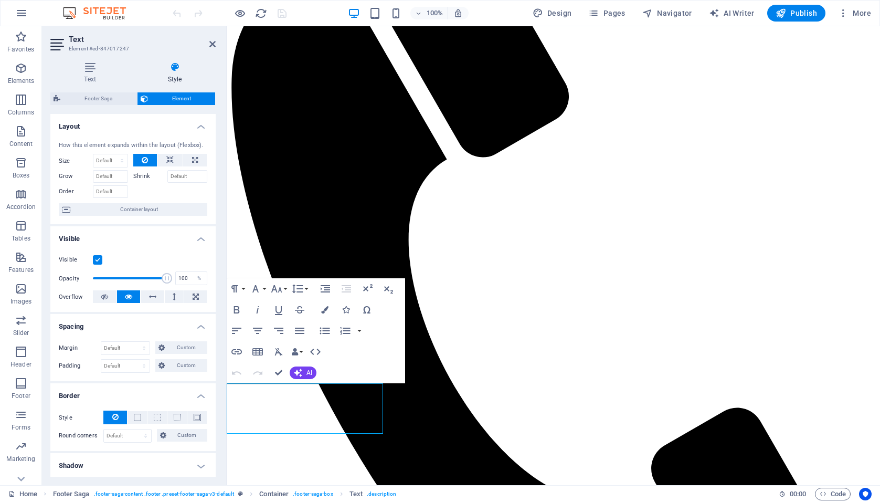
click at [200, 327] on h4 "Spacing" at bounding box center [132, 323] width 165 height 19
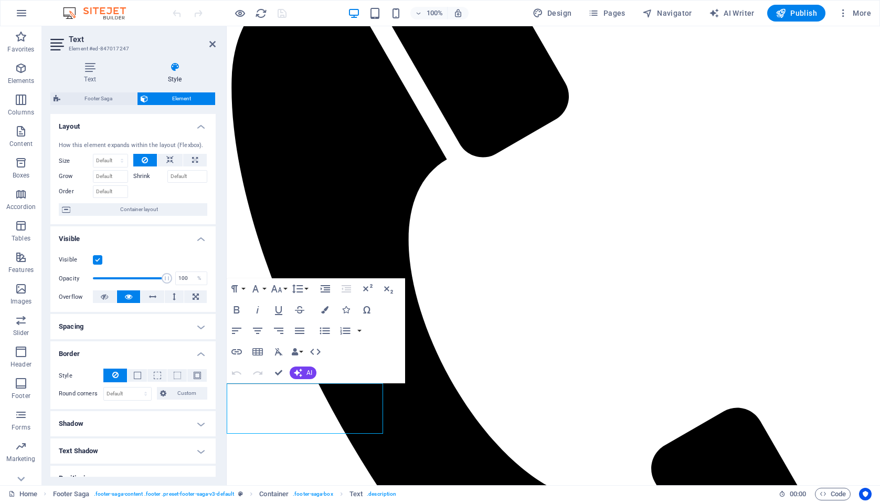
click at [201, 352] on h4 "Border" at bounding box center [132, 350] width 165 height 19
click at [201, 238] on h4 "Visible" at bounding box center [132, 235] width 165 height 19
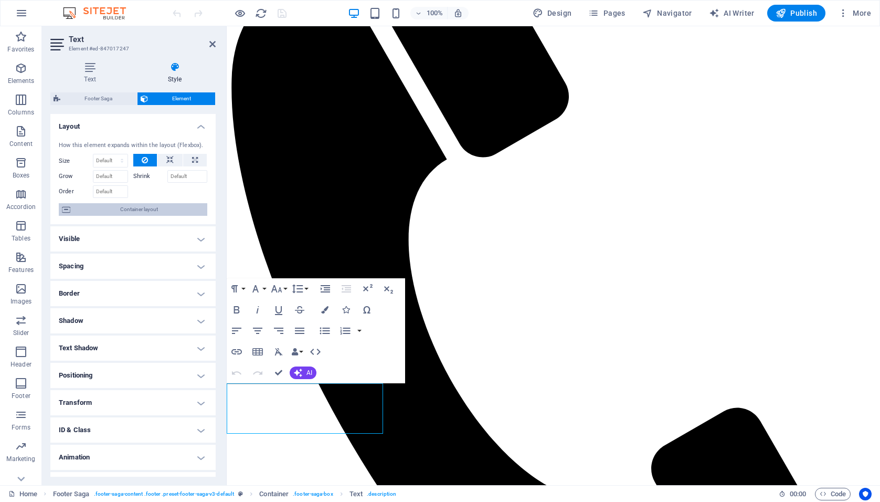
click at [112, 214] on span "Container layout" at bounding box center [139, 209] width 131 height 13
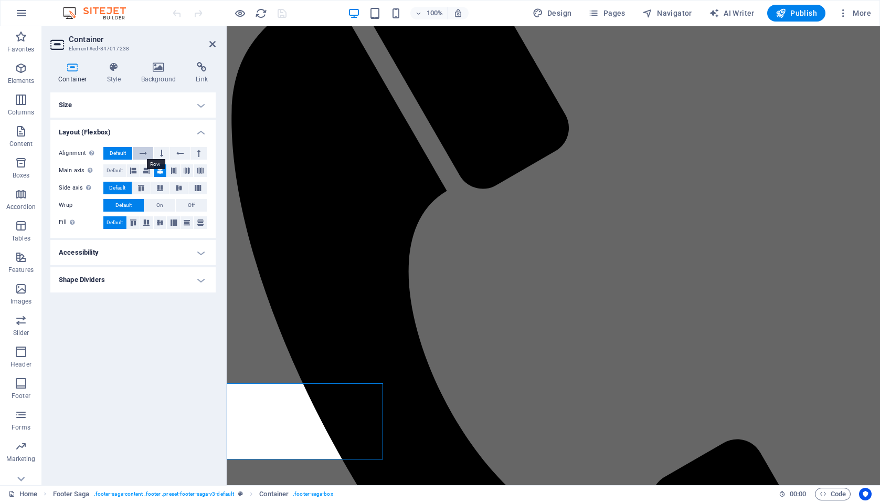
click at [144, 153] on icon at bounding box center [143, 153] width 7 height 13
click at [165, 153] on button at bounding box center [162, 153] width 16 height 13
click at [176, 152] on icon at bounding box center [179, 153] width 7 height 13
click at [201, 152] on button at bounding box center [199, 153] width 16 height 13
click at [117, 155] on span "Default" at bounding box center [118, 153] width 16 height 13
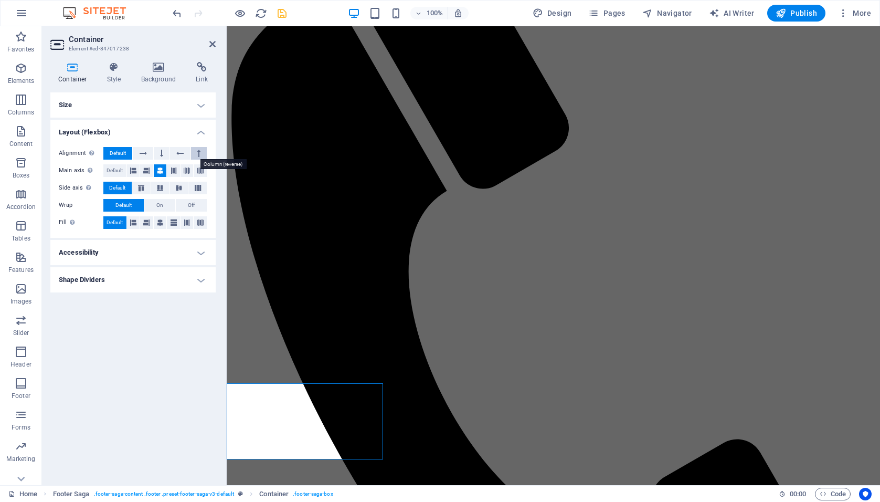
click at [199, 151] on icon at bounding box center [198, 153] width 3 height 13
click at [173, 167] on icon at bounding box center [173, 170] width 13 height 6
click at [188, 170] on icon at bounding box center [187, 170] width 13 height 6
click at [199, 169] on icon at bounding box center [200, 170] width 13 height 6
click at [143, 186] on icon at bounding box center [141, 188] width 6 height 13
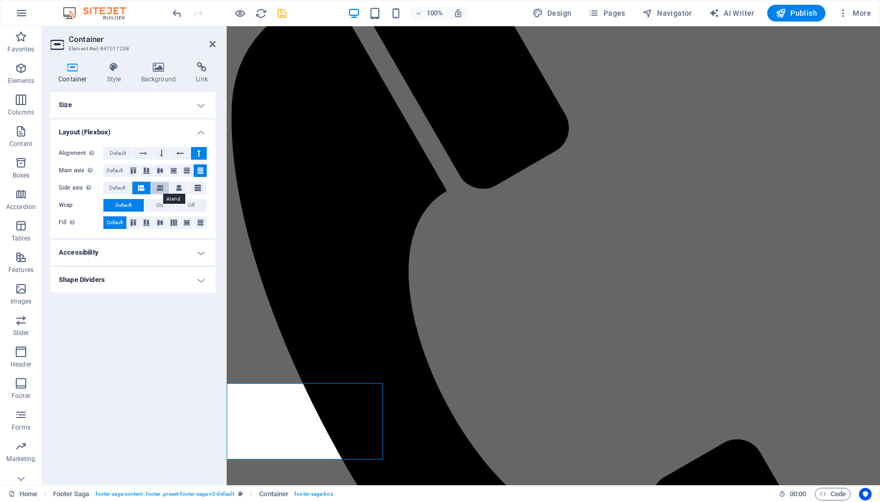
click at [163, 183] on icon at bounding box center [160, 188] width 6 height 13
click at [141, 186] on icon at bounding box center [141, 188] width 6 height 13
click at [177, 190] on icon at bounding box center [179, 188] width 6 height 13
click at [142, 188] on icon at bounding box center [141, 188] width 6 height 13
click at [200, 187] on icon at bounding box center [198, 188] width 6 height 13
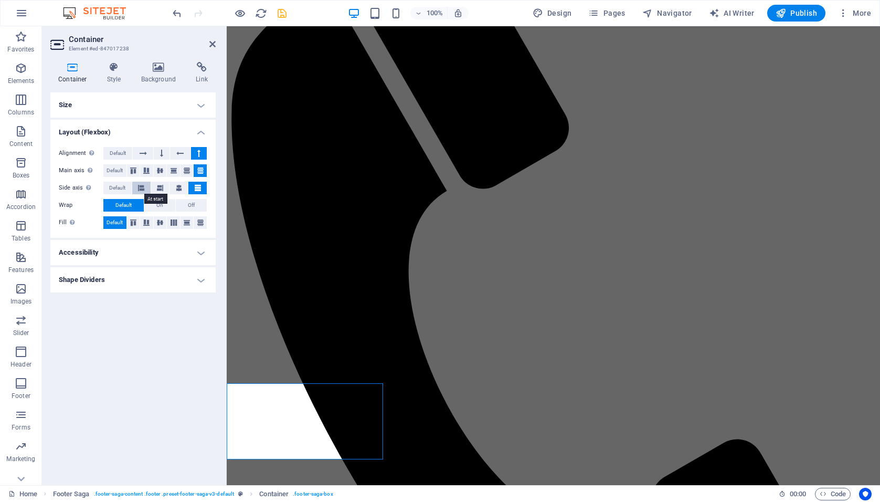
click at [142, 186] on icon at bounding box center [141, 188] width 6 height 13
click at [154, 206] on button "On" at bounding box center [159, 205] width 31 height 13
click at [180, 204] on button "Off" at bounding box center [191, 205] width 31 height 13
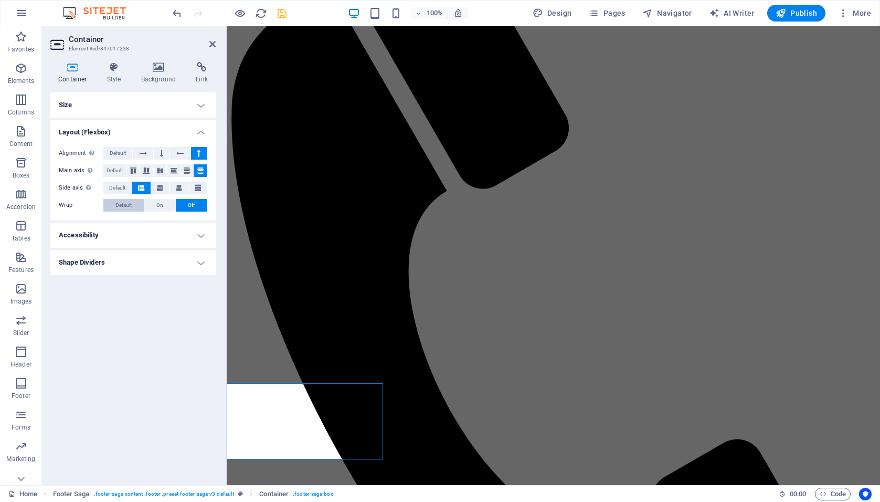
click at [111, 202] on button "Default" at bounding box center [123, 205] width 40 height 13
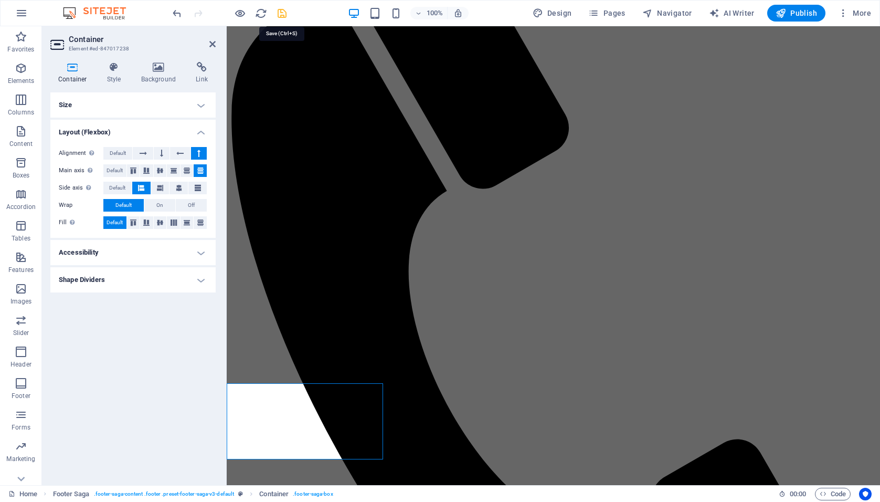
click at [282, 13] on icon "save" at bounding box center [282, 13] width 12 height 12
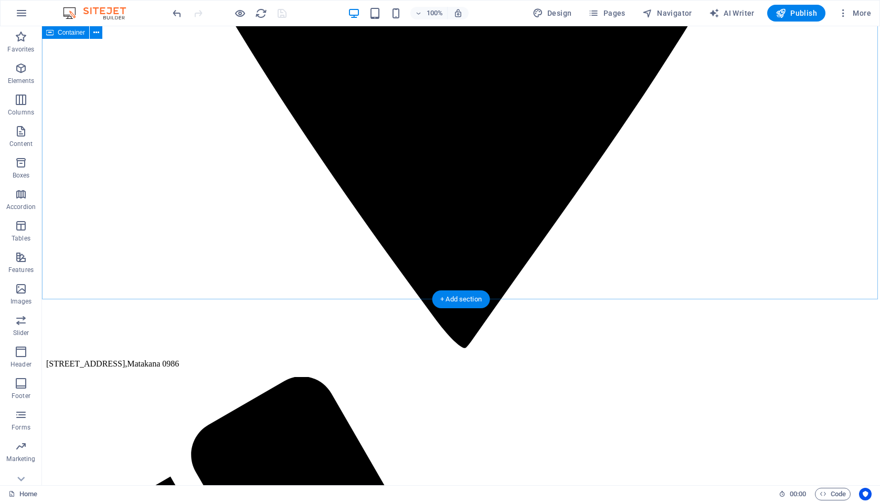
scroll to position [2583, 0]
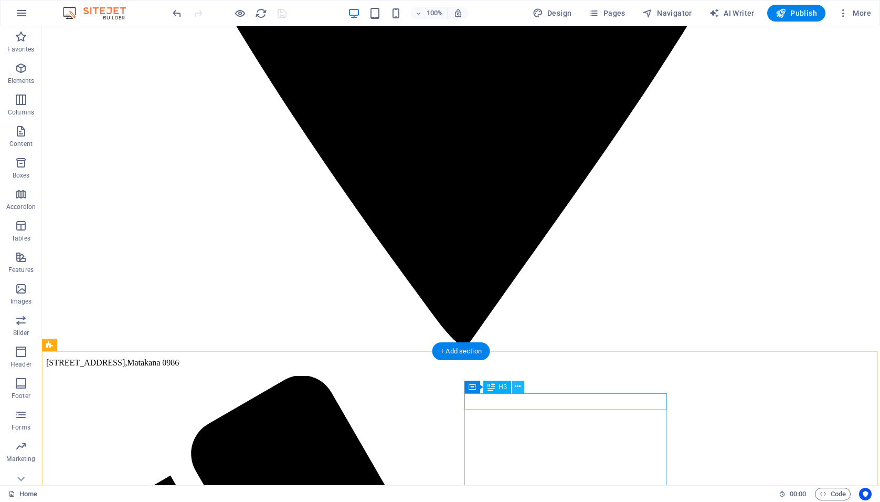
click at [519, 386] on icon at bounding box center [518, 386] width 6 height 11
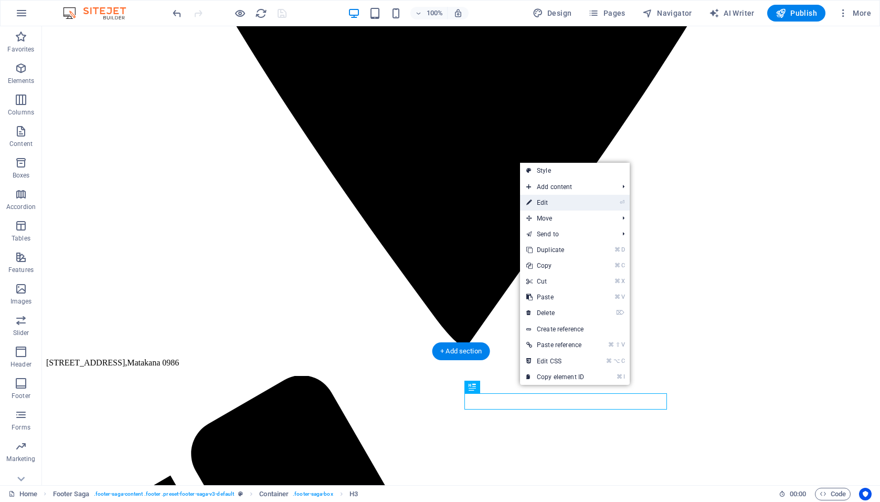
click at [546, 206] on link "⏎ Edit" at bounding box center [555, 203] width 70 height 16
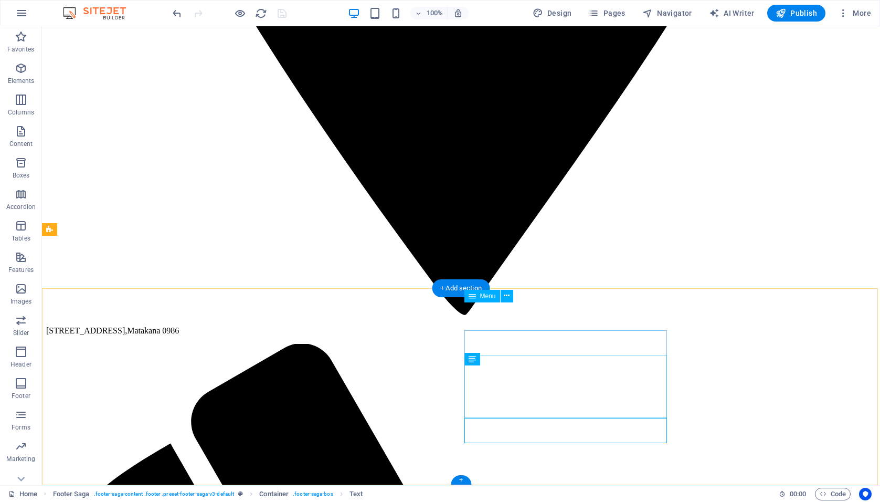
scroll to position [2646, 0]
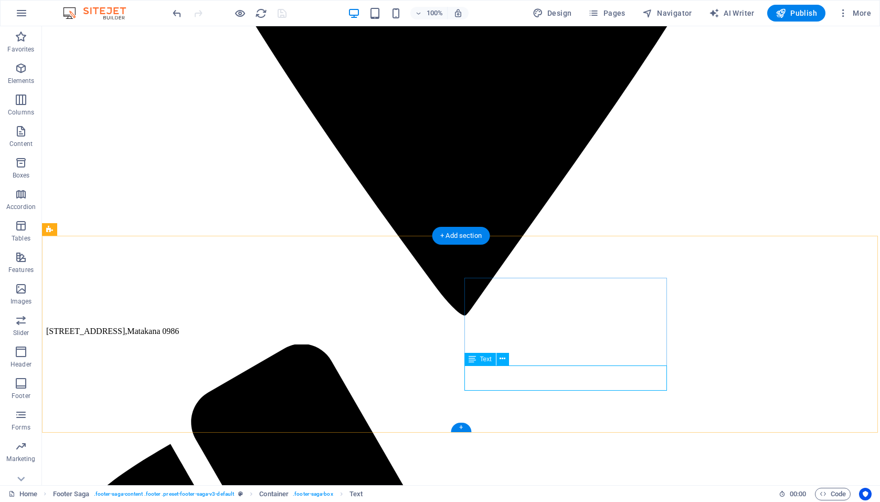
click at [501, 359] on icon at bounding box center [503, 358] width 6 height 11
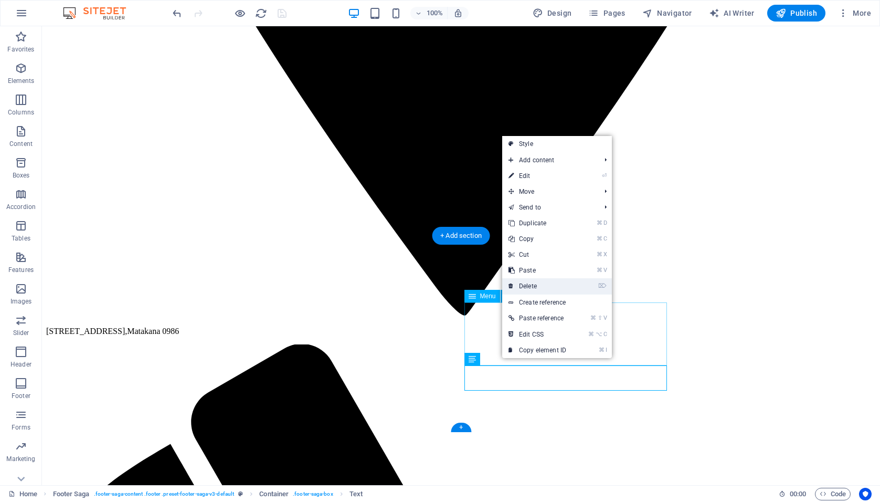
click at [530, 284] on link "⌦ Delete" at bounding box center [537, 286] width 70 height 16
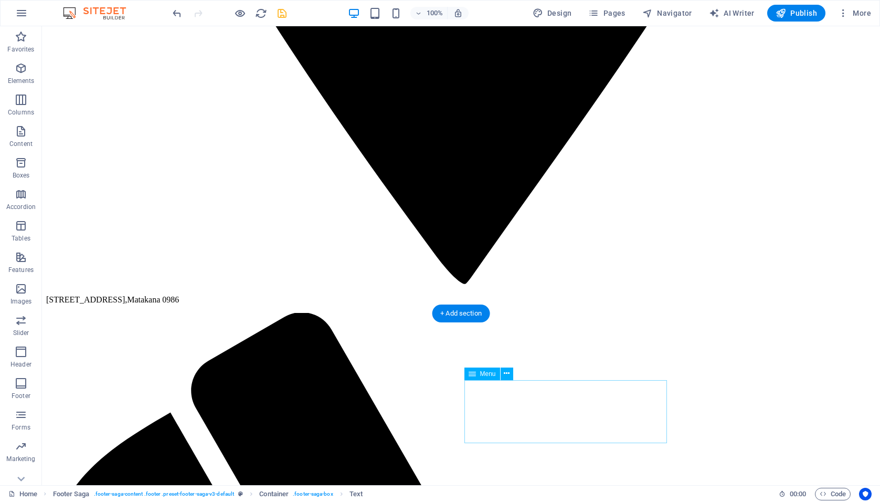
scroll to position [2568, 0]
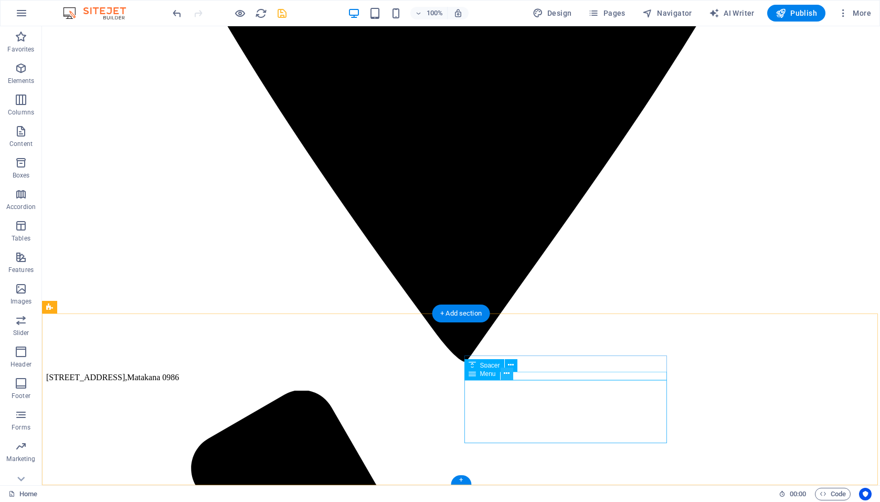
click at [508, 374] on icon at bounding box center [507, 373] width 6 height 11
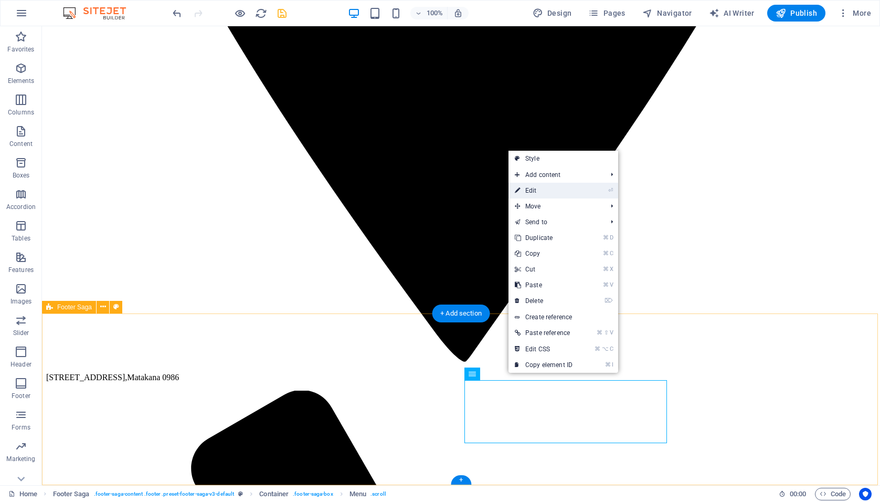
click at [533, 192] on link "⏎ Edit" at bounding box center [544, 191] width 70 height 16
select select
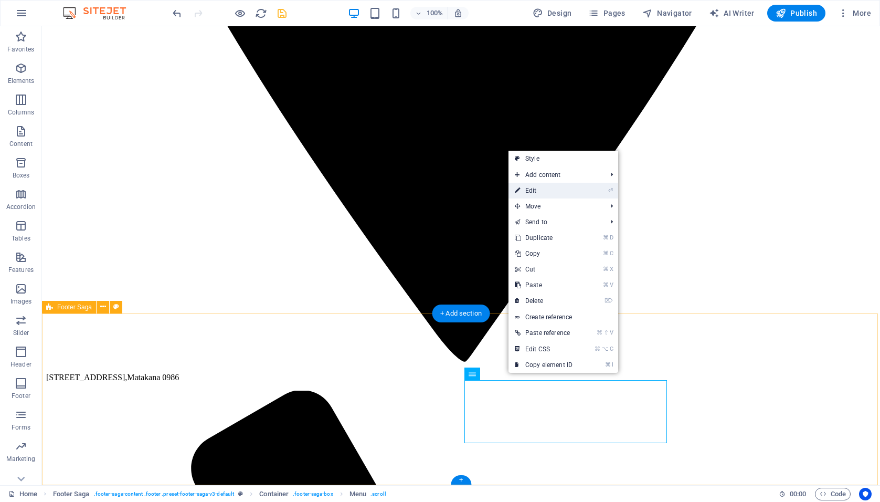
select select
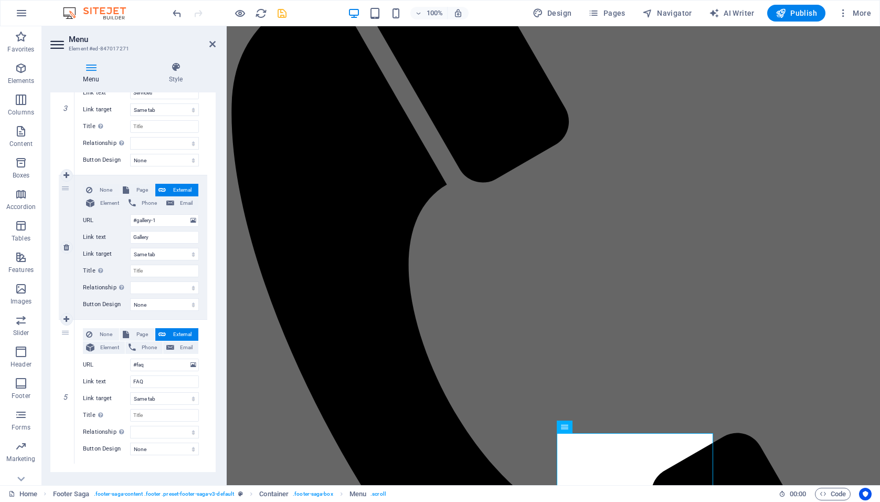
scroll to position [455, 0]
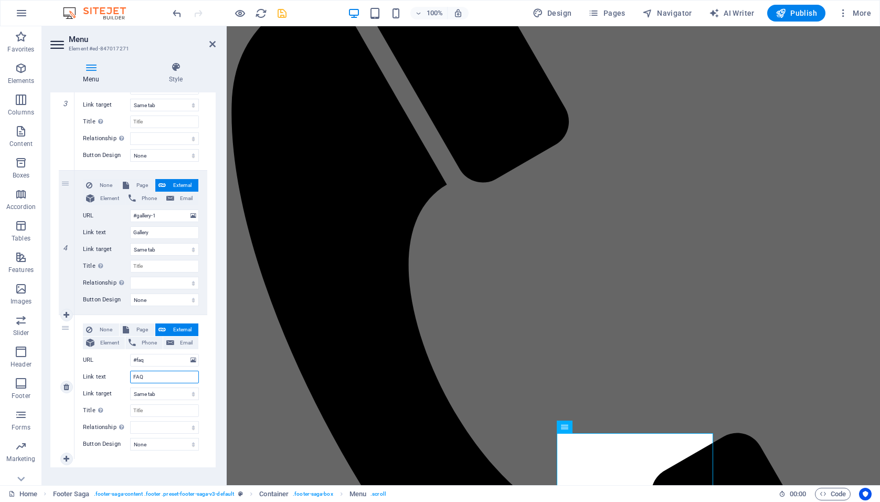
click at [144, 375] on input "FAQ" at bounding box center [164, 377] width 69 height 13
type input "FAQs"
select select
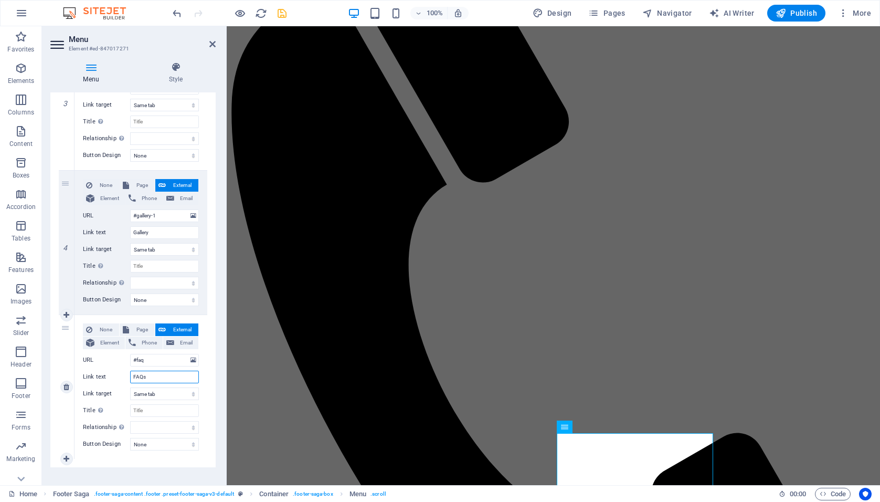
select select
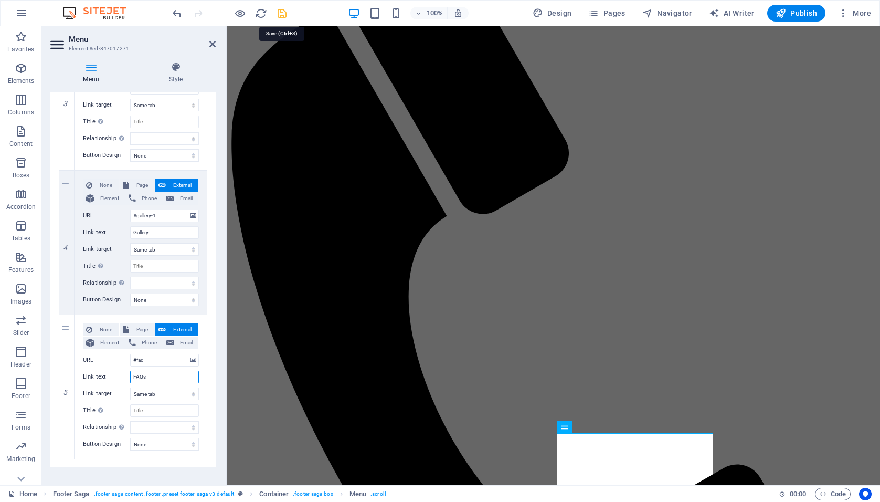
type input "FAQs"
click at [281, 14] on icon "save" at bounding box center [282, 13] width 12 height 12
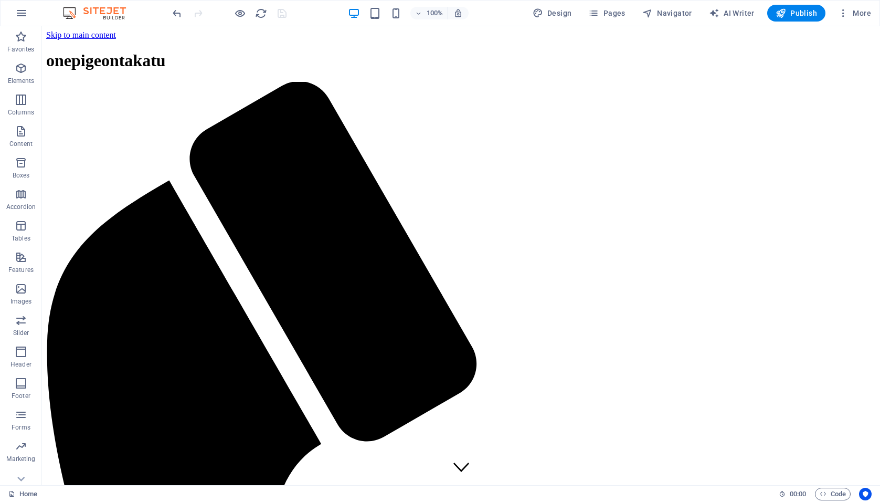
scroll to position [0, 0]
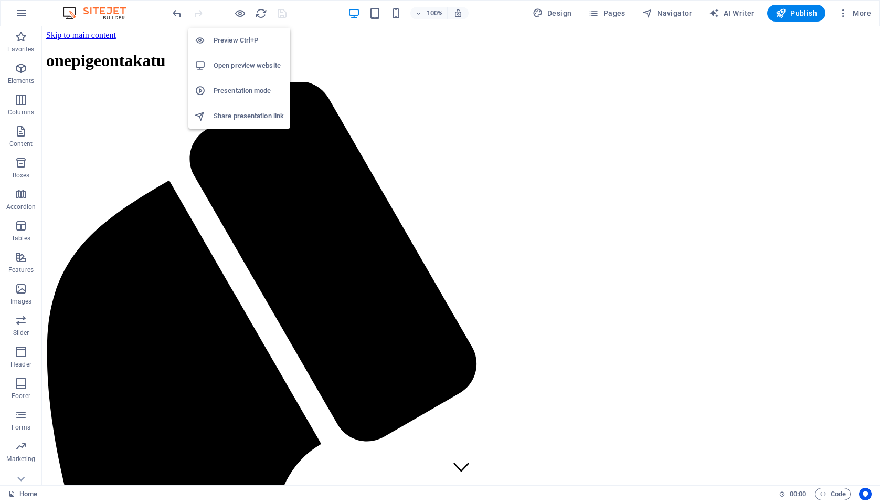
click at [228, 64] on h6 "Open preview website" at bounding box center [249, 65] width 70 height 13
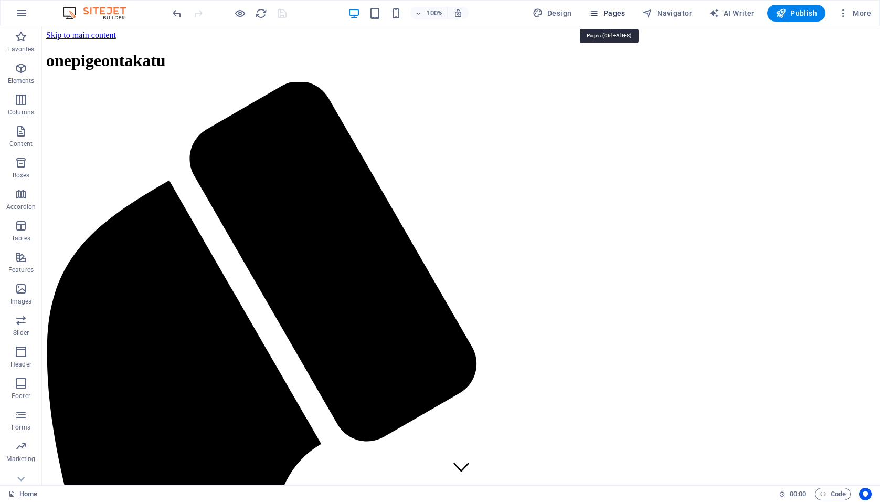
click at [607, 11] on span "Pages" at bounding box center [607, 13] width 37 height 11
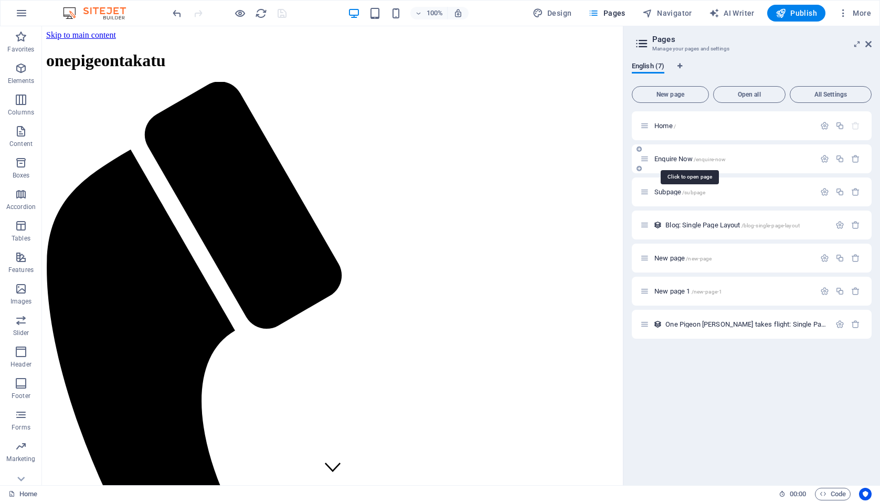
click at [677, 160] on span "Enquire Now /enquire-now" at bounding box center [690, 159] width 71 height 8
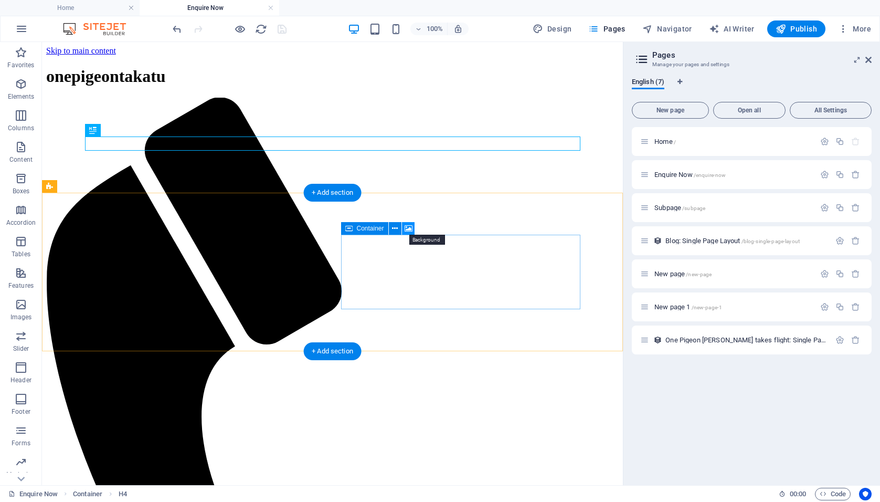
click at [408, 229] on icon at bounding box center [409, 228] width 8 height 11
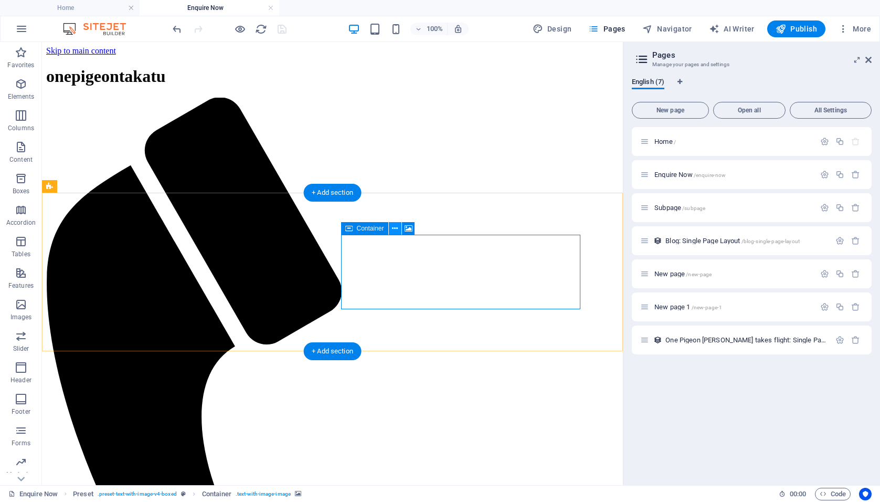
click at [396, 229] on icon at bounding box center [395, 228] width 6 height 11
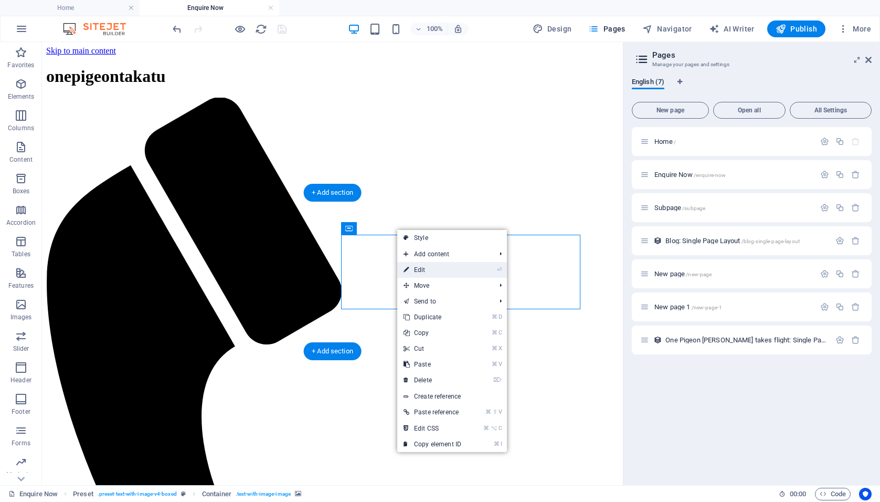
click at [417, 268] on link "⏎ Edit" at bounding box center [432, 270] width 70 height 16
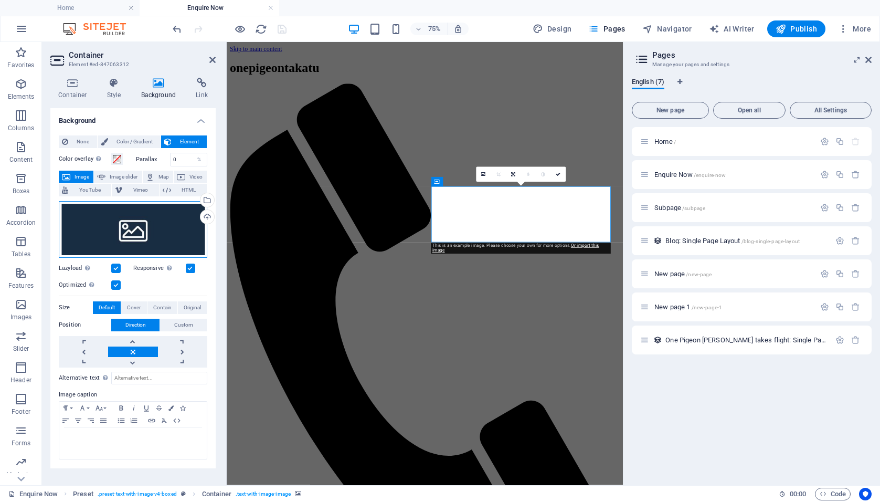
click at [178, 219] on div "Drag files here, click to choose files or select files from Files or our free s…" at bounding box center [133, 229] width 149 height 57
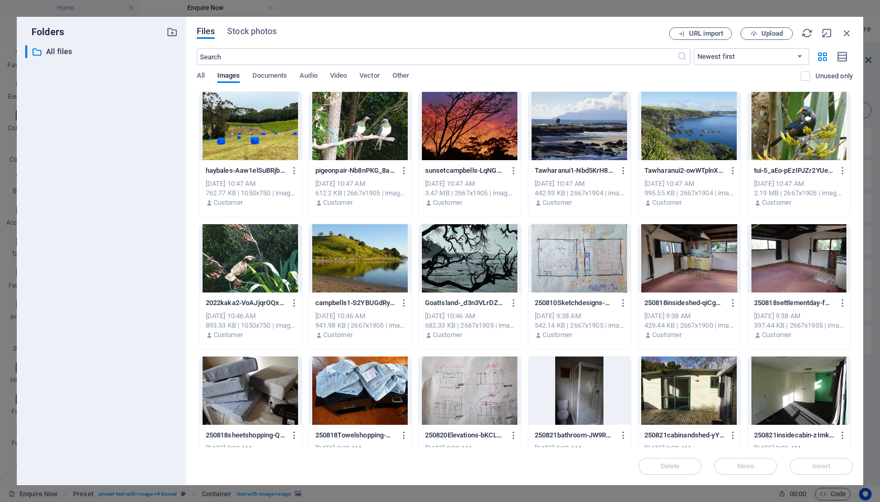
click at [794, 123] on div at bounding box center [799, 126] width 102 height 68
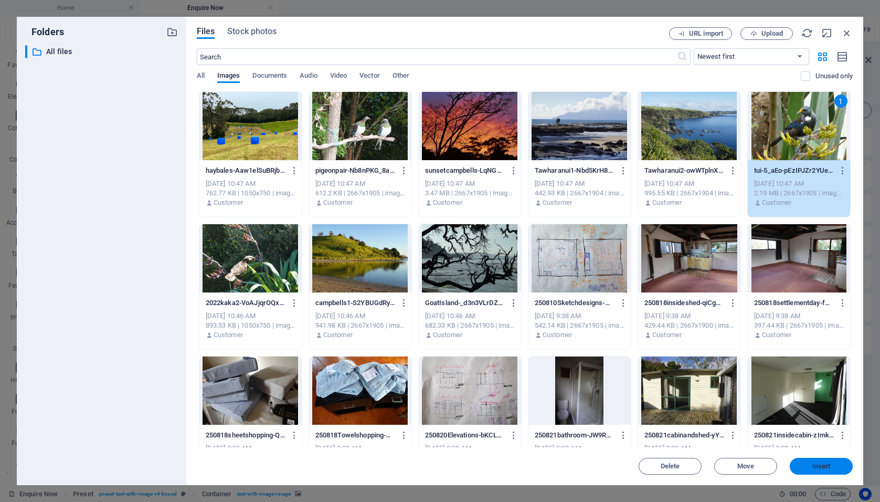
click at [802, 462] on button "Insert" at bounding box center [821, 466] width 63 height 17
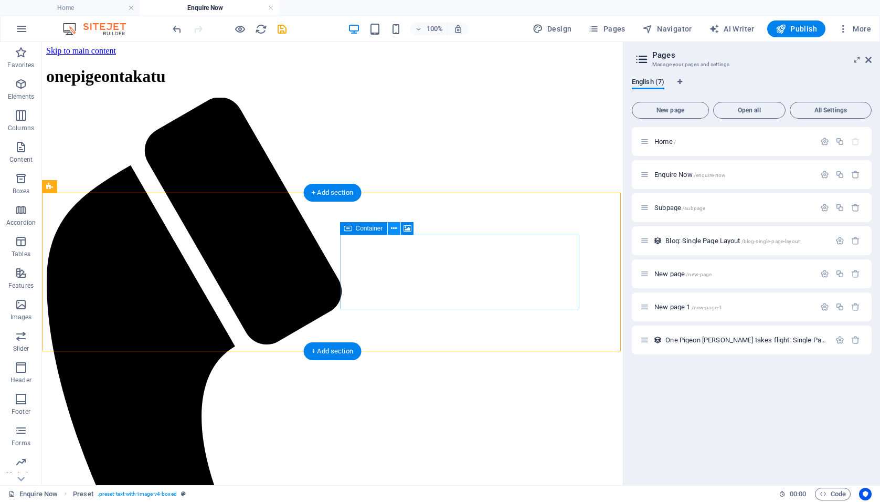
click at [393, 227] on icon at bounding box center [394, 228] width 6 height 11
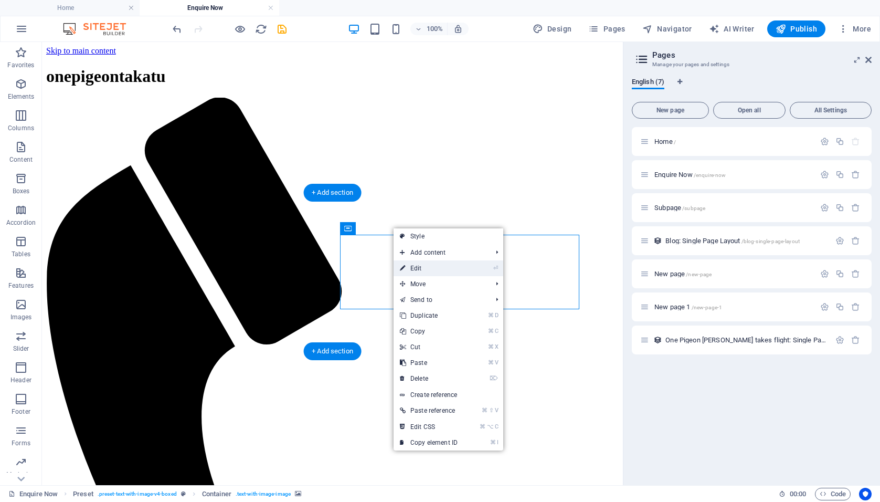
click at [411, 270] on link "⏎ Edit" at bounding box center [429, 268] width 70 height 16
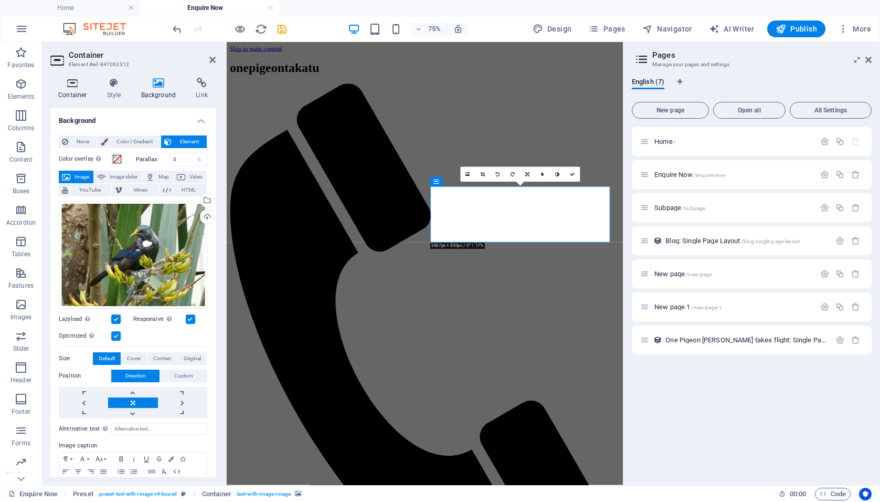
click at [74, 82] on icon at bounding box center [72, 83] width 45 height 11
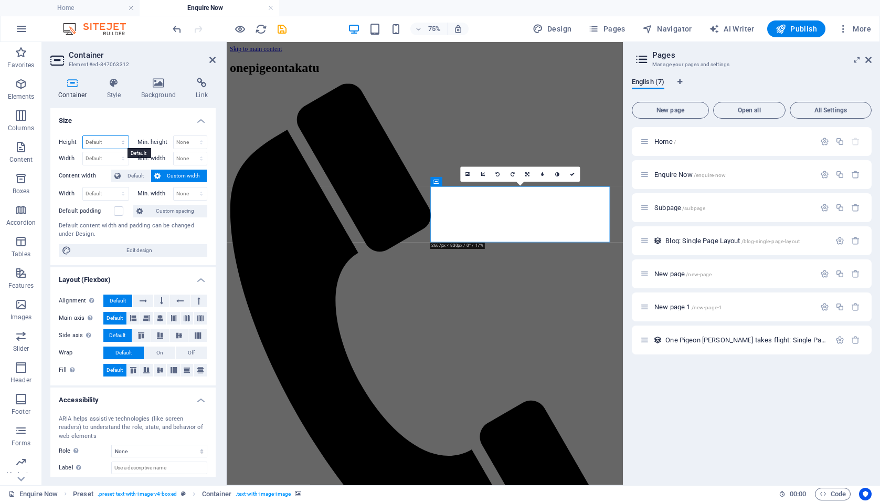
select select "px"
click at [97, 142] on input "100" at bounding box center [106, 142] width 46 height 13
type input "1"
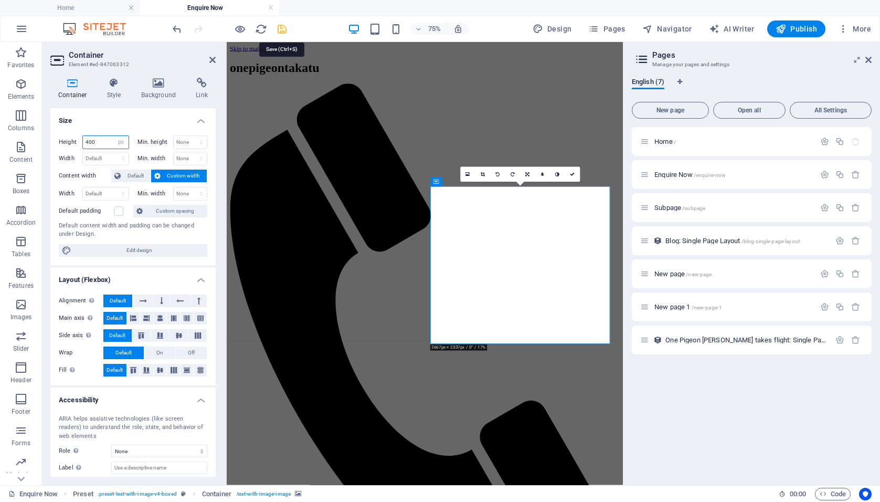
type input "400"
click at [279, 28] on icon "save" at bounding box center [282, 29] width 12 height 12
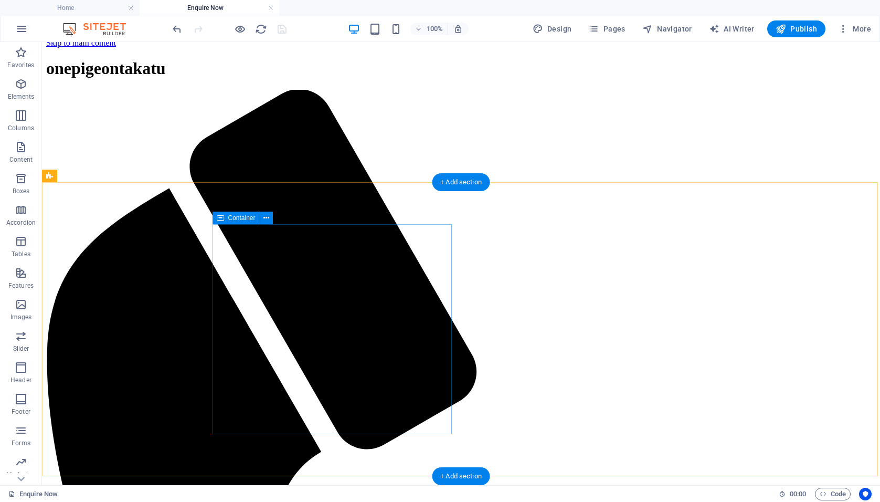
scroll to position [12, 0]
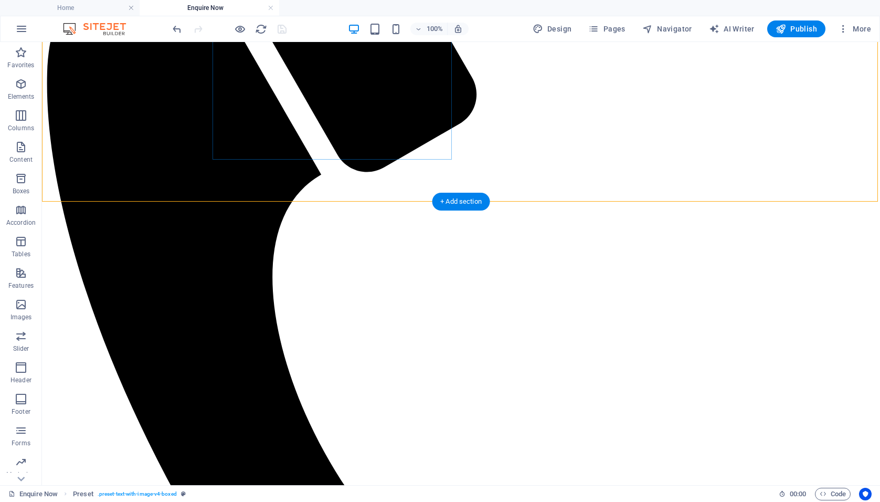
scroll to position [286, 0]
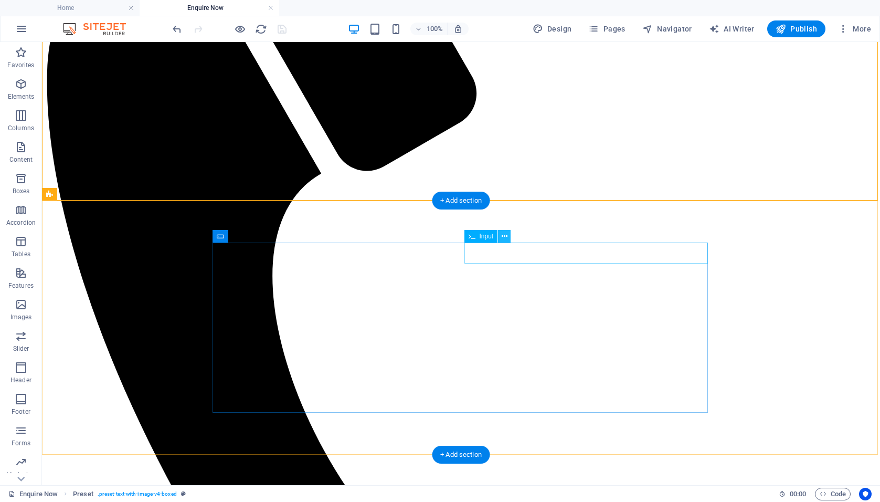
click at [505, 236] on icon at bounding box center [505, 236] width 6 height 11
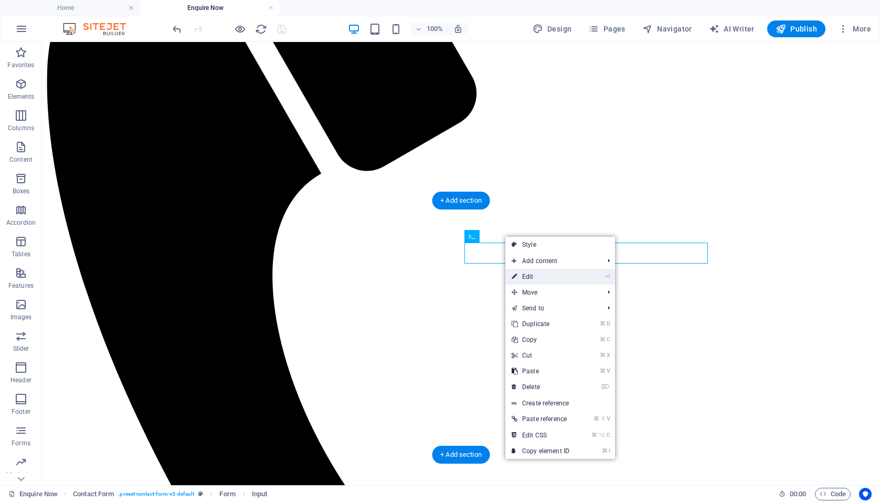
click at [527, 278] on link "⏎ Edit" at bounding box center [541, 277] width 70 height 16
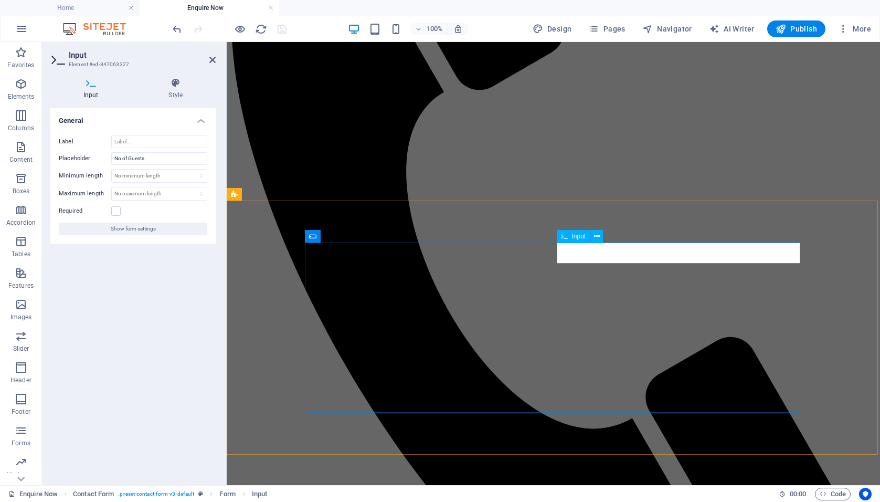
click at [151, 161] on input "No of Guests" at bounding box center [159, 158] width 96 height 13
type input "No of Guests (Maximum 4)"
click at [210, 62] on icon at bounding box center [212, 60] width 6 height 8
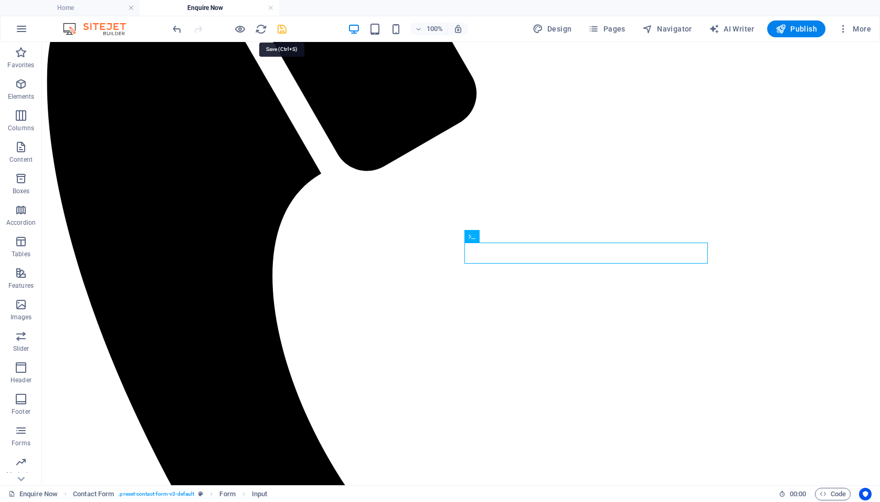
click at [282, 29] on icon "save" at bounding box center [282, 29] width 12 height 12
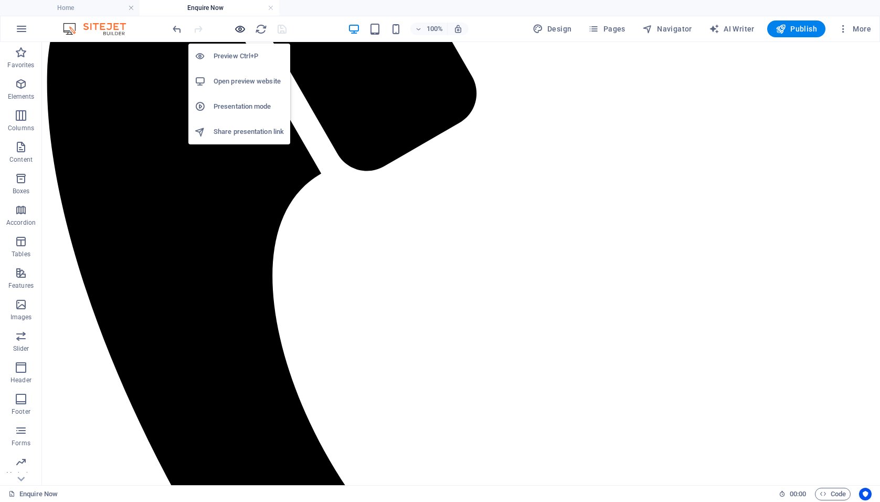
click at [240, 29] on icon "button" at bounding box center [240, 29] width 12 height 12
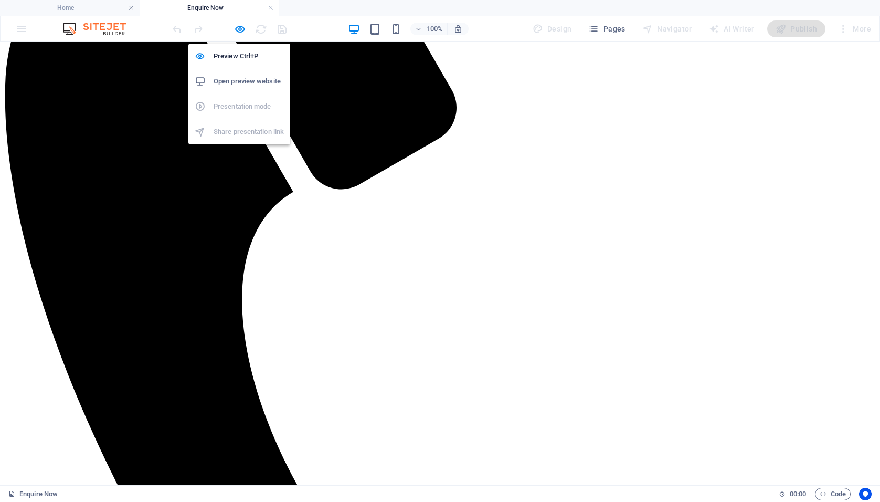
click at [232, 78] on h6 "Open preview website" at bounding box center [249, 81] width 70 height 13
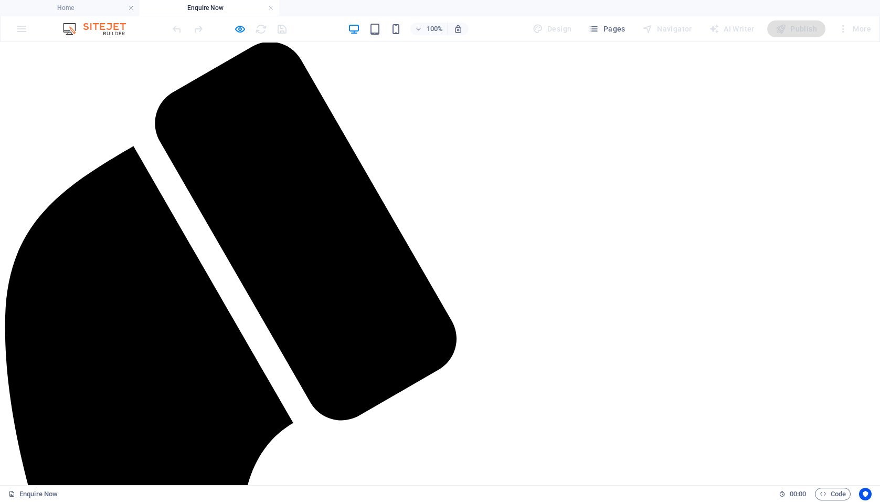
scroll to position [52, 0]
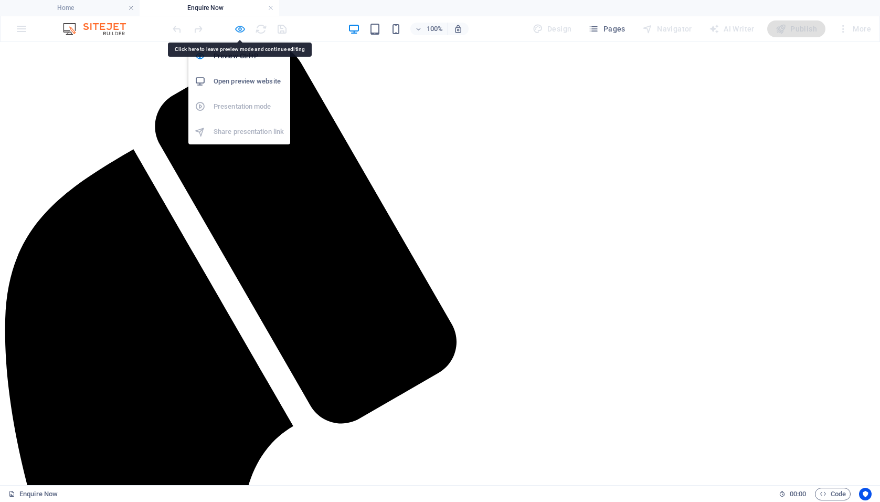
click at [239, 26] on icon "button" at bounding box center [240, 29] width 12 height 12
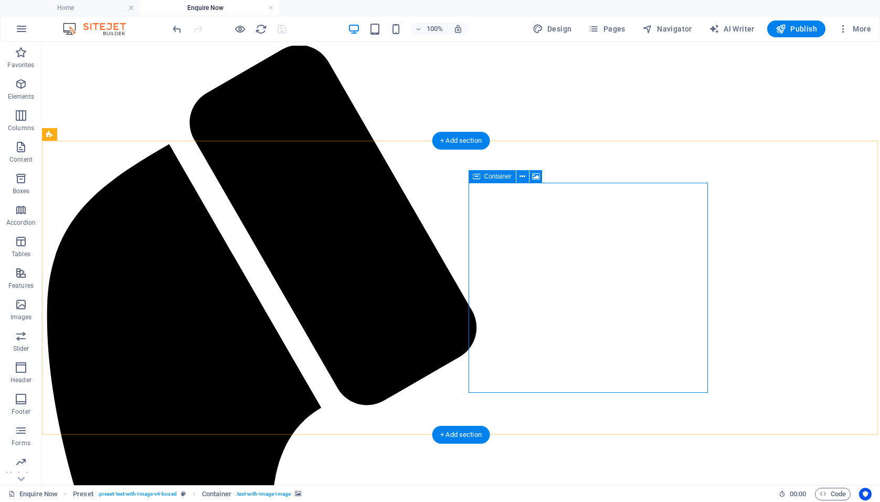
click at [496, 179] on span "Container" at bounding box center [498, 176] width 27 height 6
click at [523, 175] on icon at bounding box center [523, 176] width 6 height 11
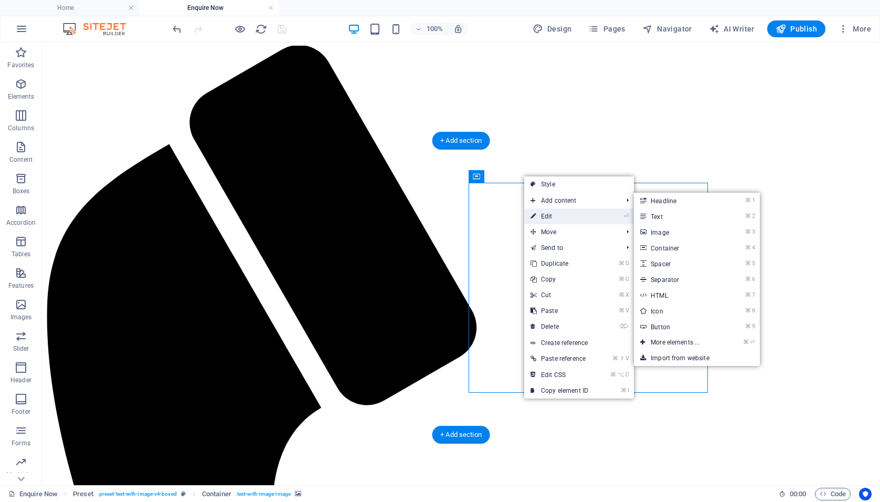
click at [545, 217] on link "⏎ Edit" at bounding box center [559, 216] width 70 height 16
select select "px"
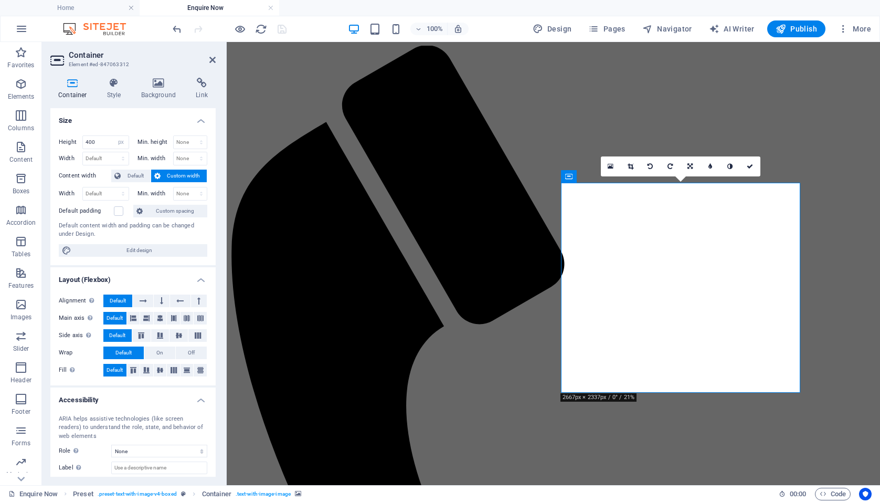
click at [69, 79] on icon at bounding box center [72, 83] width 45 height 11
click at [89, 140] on input "400" at bounding box center [106, 142] width 46 height 13
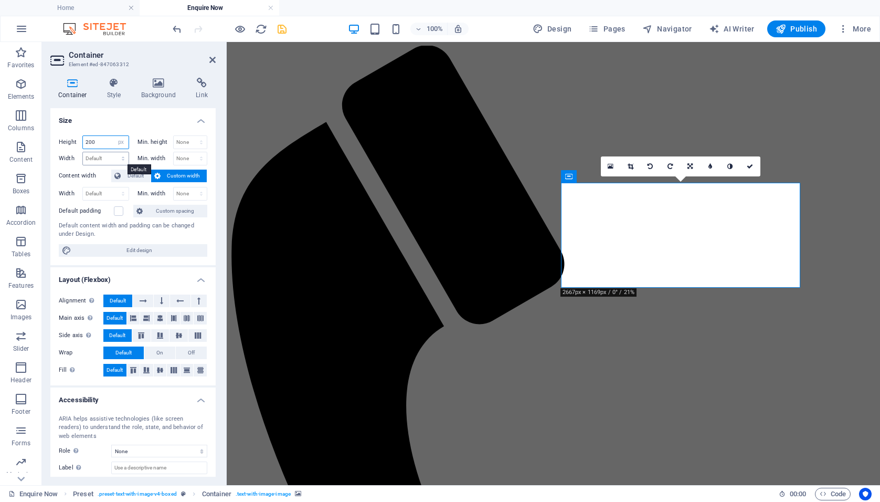
type input "200"
select select "px"
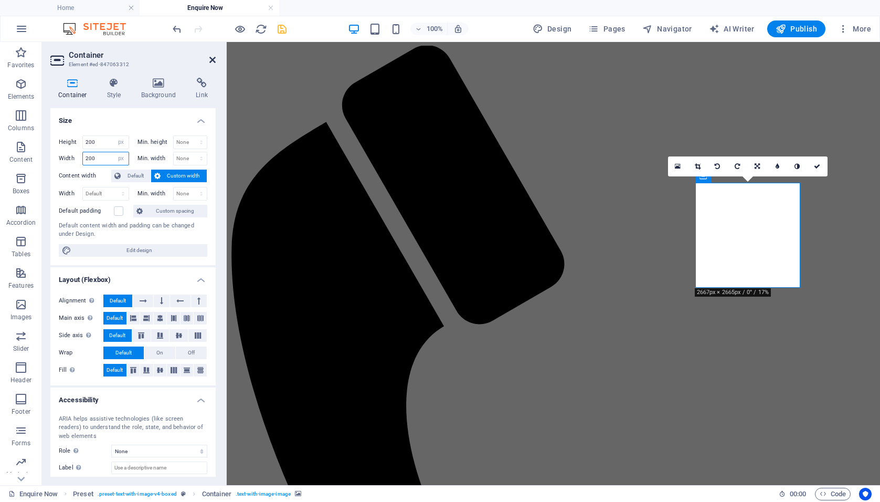
type input "200"
click at [212, 59] on icon at bounding box center [212, 60] width 6 height 8
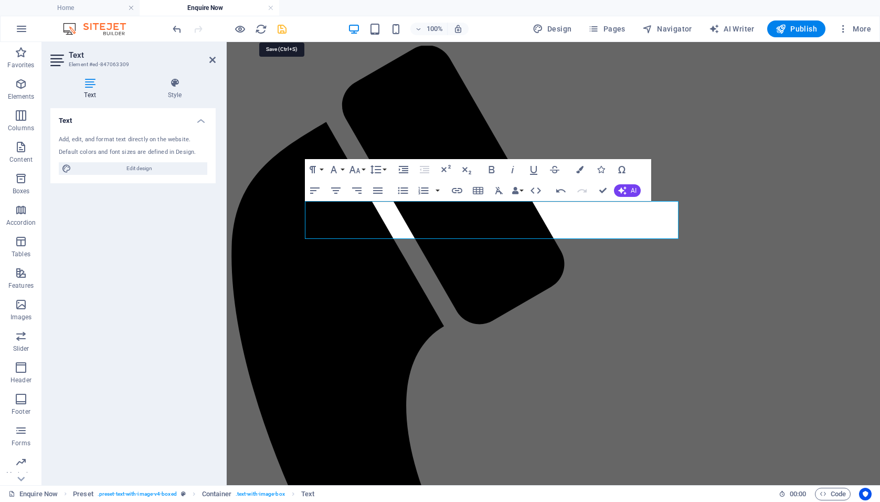
click at [280, 29] on icon "save" at bounding box center [282, 29] width 12 height 12
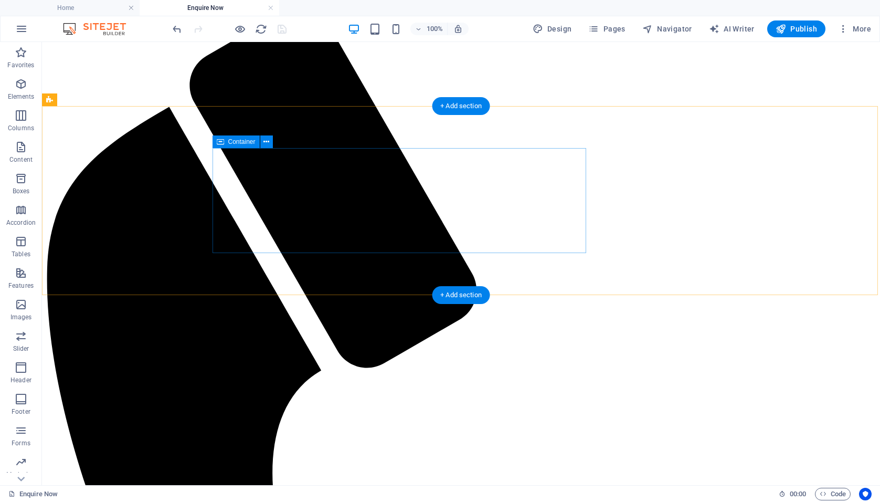
scroll to position [91, 0]
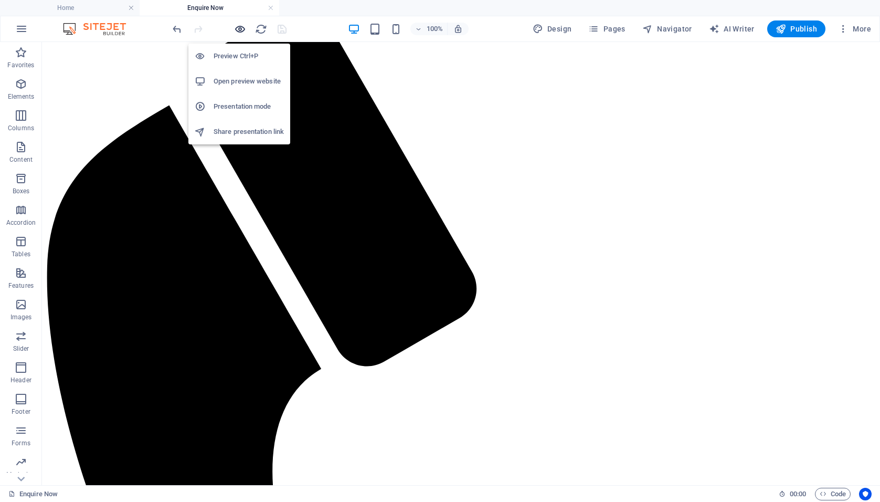
click at [243, 30] on icon "button" at bounding box center [240, 29] width 12 height 12
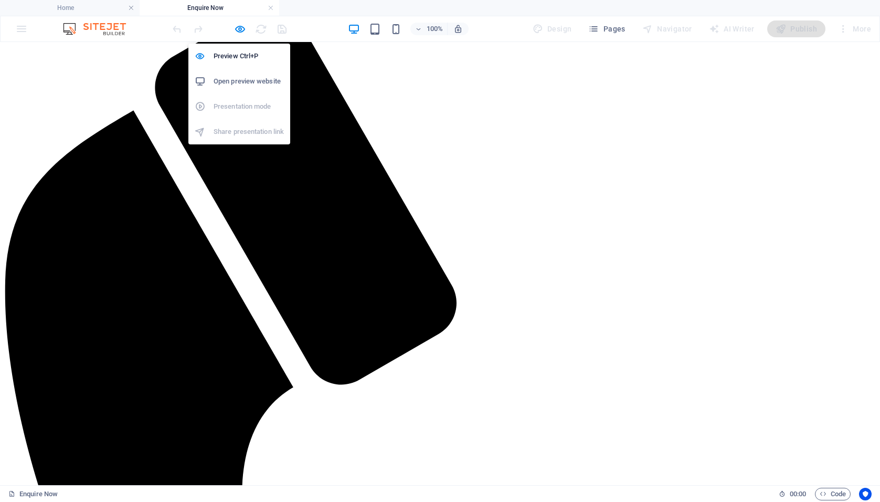
click at [234, 80] on h6 "Open preview website" at bounding box center [249, 81] width 70 height 13
click at [240, 28] on icon "button" at bounding box center [240, 29] width 12 height 12
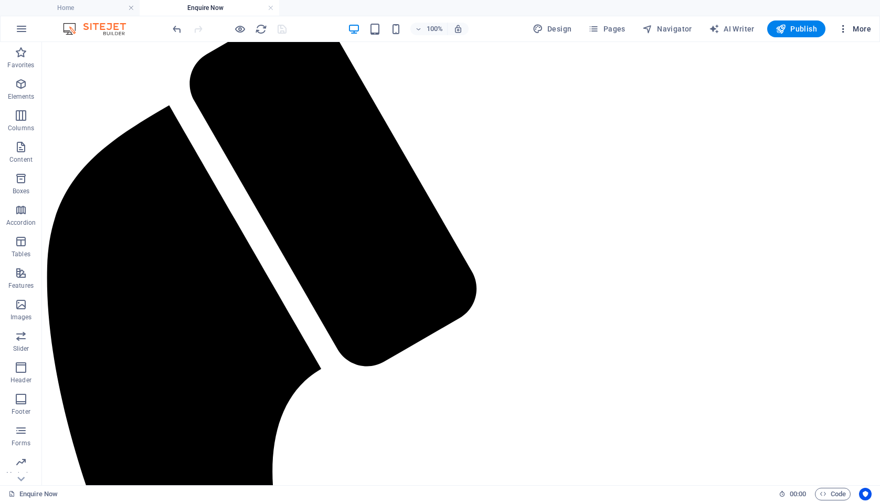
click at [858, 28] on span "More" at bounding box center [854, 29] width 33 height 11
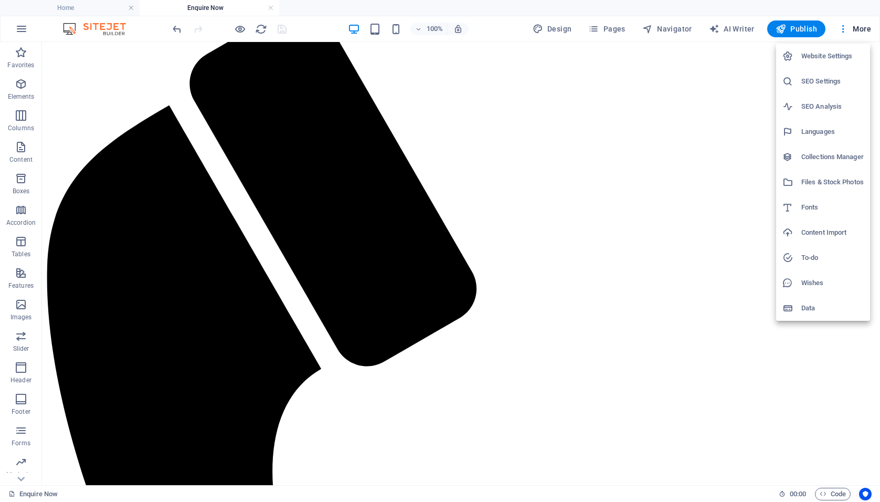
click at [814, 55] on h6 "Website Settings" at bounding box center [833, 56] width 62 height 13
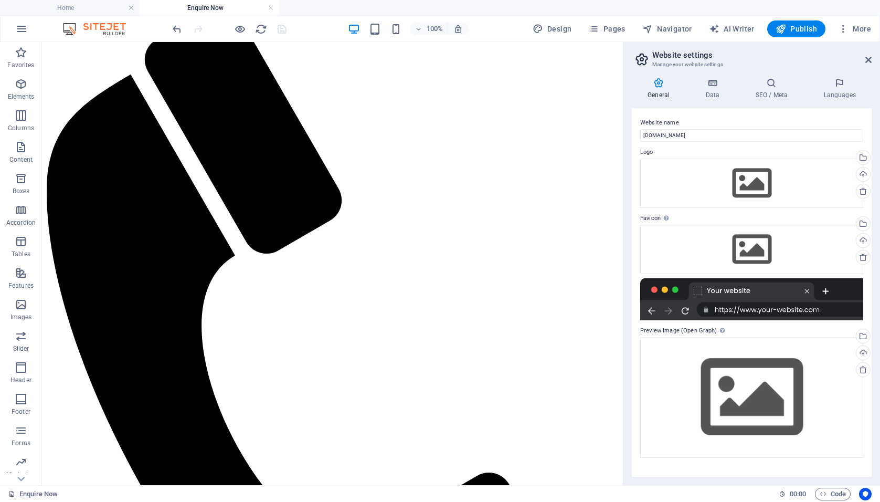
click at [661, 83] on icon at bounding box center [659, 83] width 54 height 11
click at [668, 145] on div "Website name [DOMAIN_NAME] Logo Drag files here, click to choose files or selec…" at bounding box center [752, 292] width 240 height 369
click at [737, 181] on div "Drag files here, click to choose files or select files from Files or our free s…" at bounding box center [752, 183] width 223 height 49
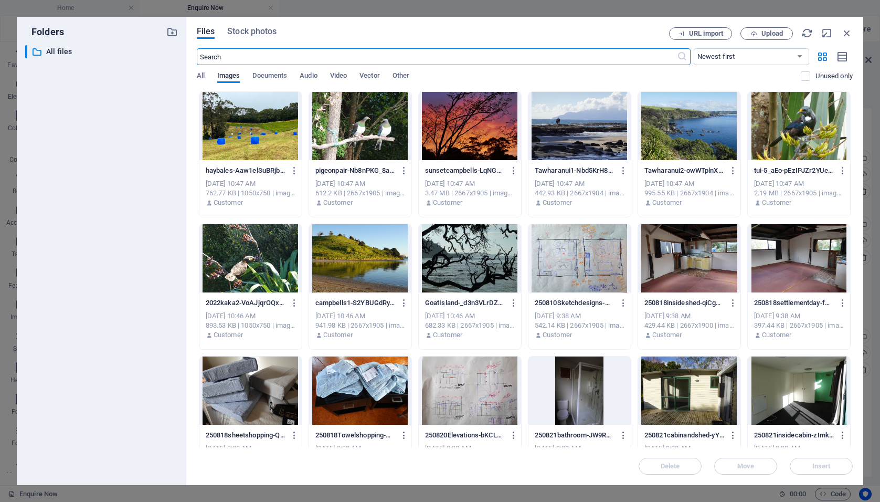
scroll to position [39, 0]
click at [763, 31] on span "Upload" at bounding box center [773, 33] width 22 height 6
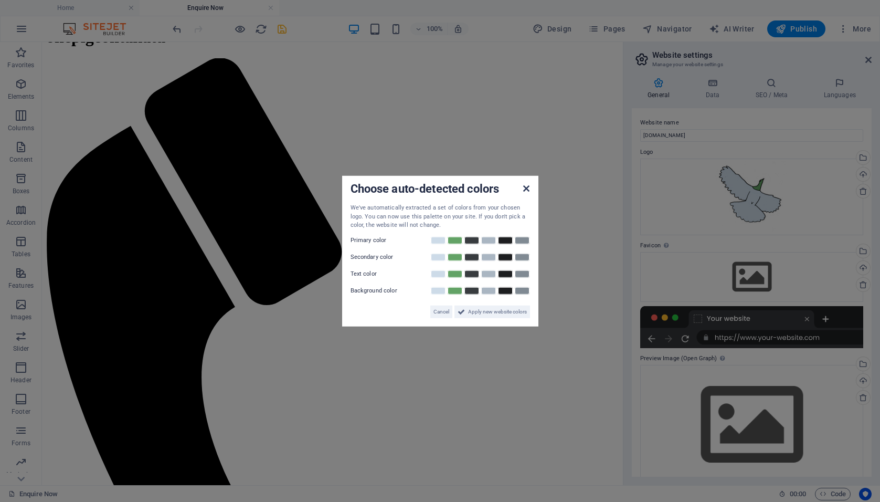
click at [527, 188] on icon at bounding box center [526, 188] width 6 height 8
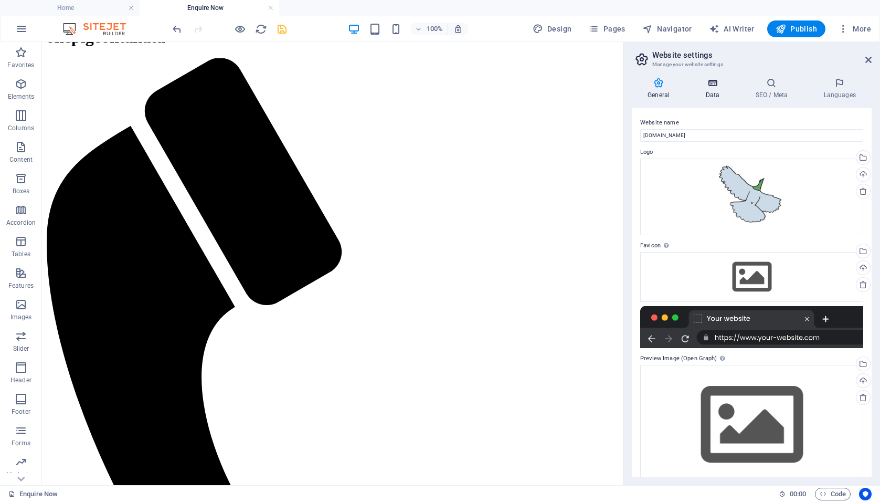
click at [713, 82] on icon at bounding box center [713, 83] width 46 height 11
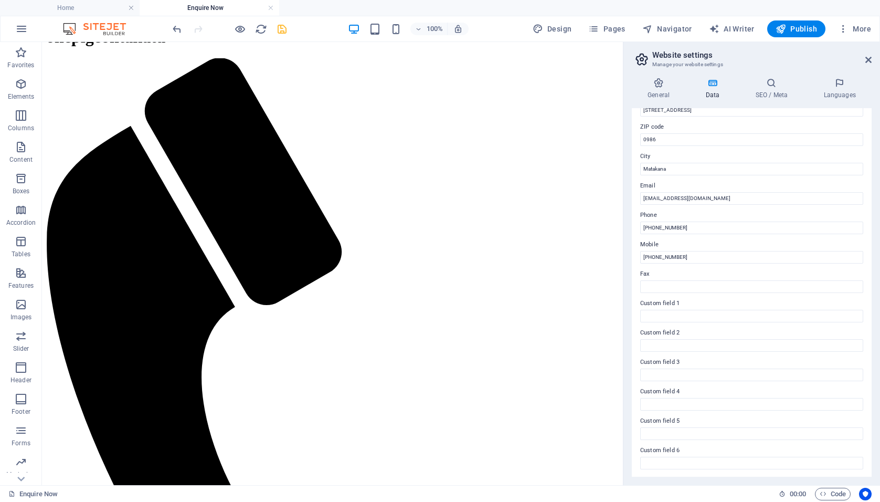
scroll to position [111, 0]
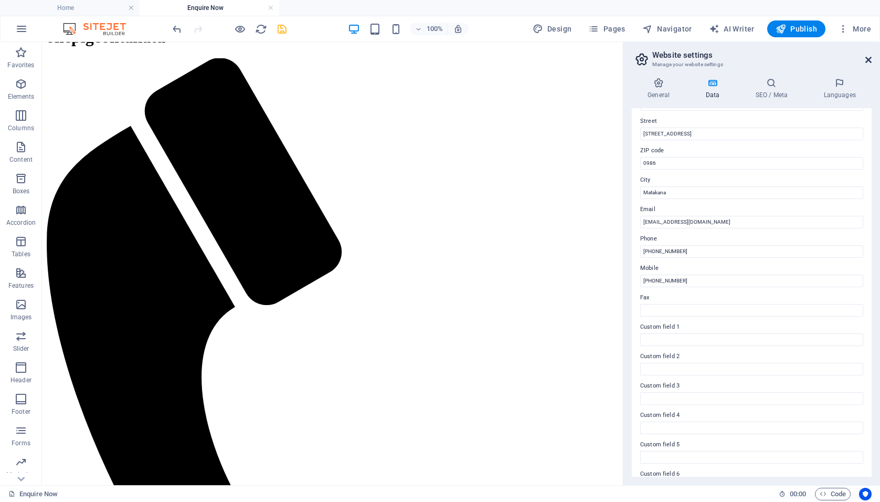
click at [866, 59] on icon at bounding box center [869, 60] width 6 height 8
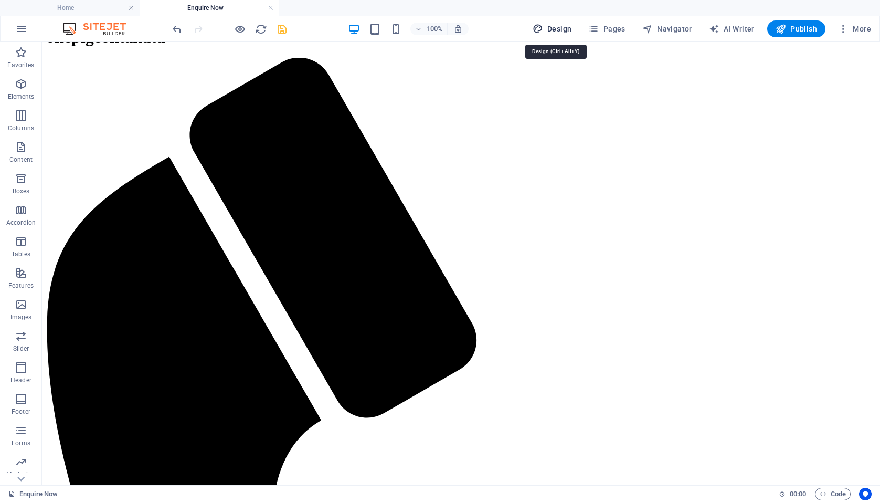
click at [561, 28] on span "Design" at bounding box center [552, 29] width 39 height 11
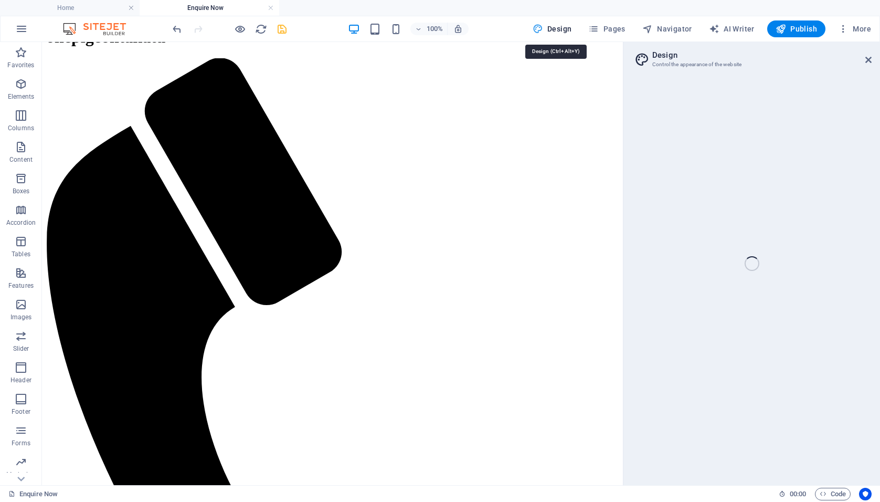
select select "px"
select select "200"
select select "px"
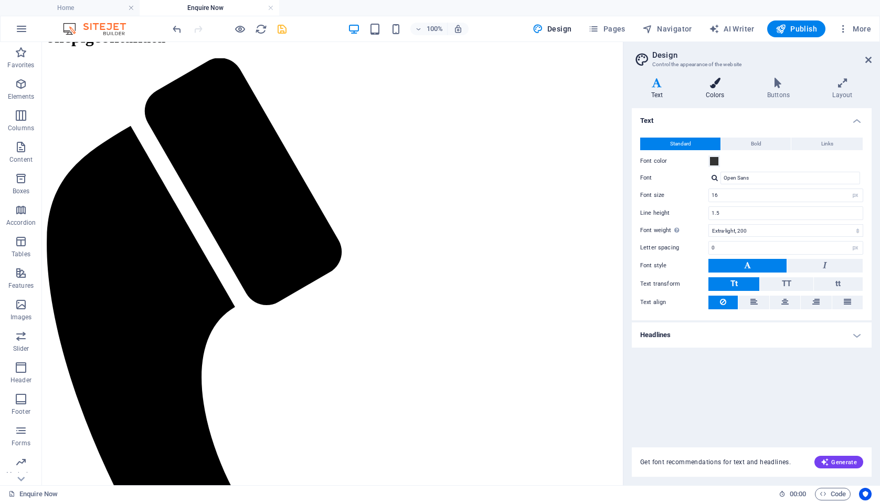
click at [721, 80] on icon at bounding box center [715, 83] width 57 height 11
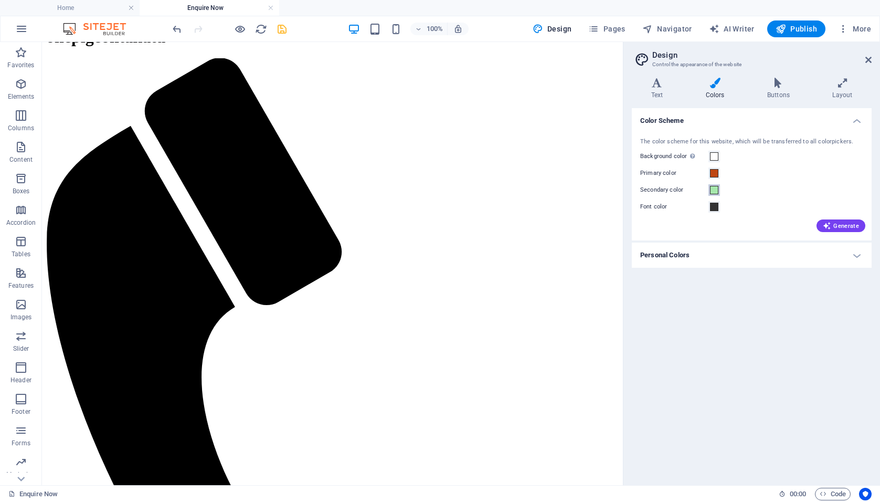
click at [715, 189] on span at bounding box center [714, 190] width 8 height 8
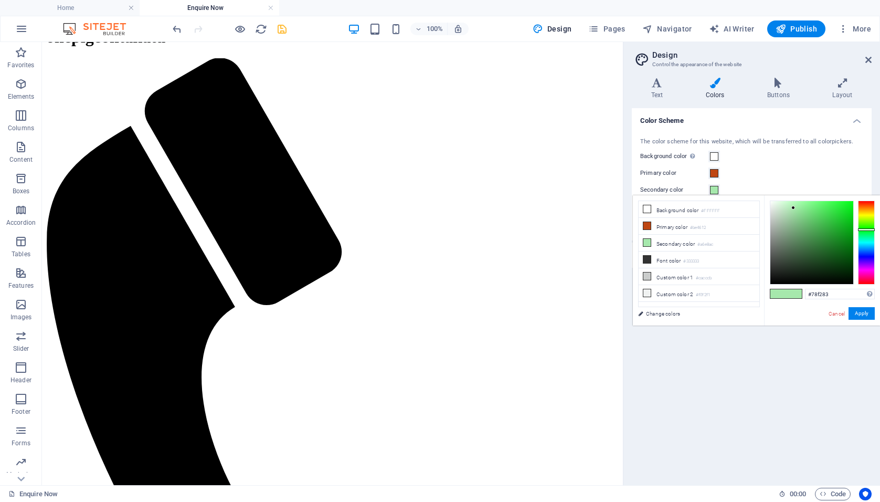
click at [812, 205] on div at bounding box center [812, 242] width 83 height 83
click at [800, 223] on div at bounding box center [812, 242] width 83 height 83
click at [799, 219] on div at bounding box center [812, 242] width 83 height 83
type input "#96c39a"
click at [790, 220] on div at bounding box center [812, 242] width 83 height 83
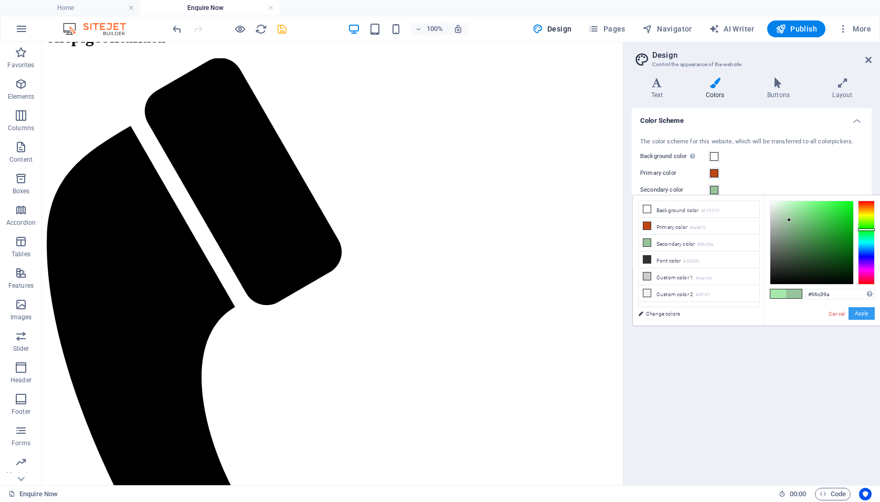
click at [859, 313] on button "Apply" at bounding box center [862, 313] width 26 height 13
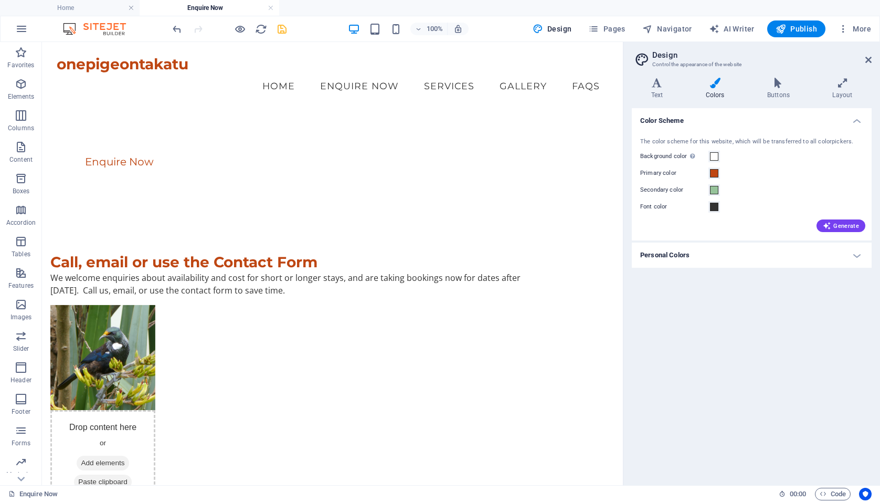
scroll to position [0, 0]
click at [869, 60] on icon at bounding box center [869, 60] width 6 height 8
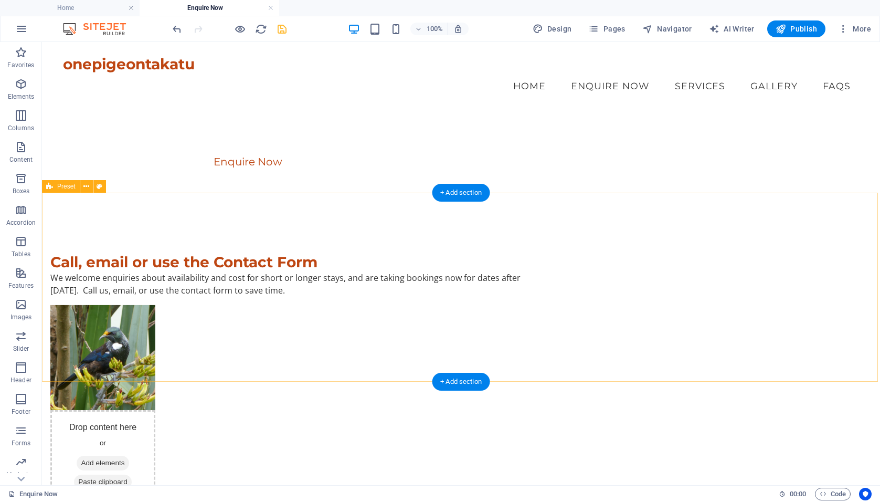
click at [175, 306] on div "Call, email or use the Contact Form We welcome enquiries about availability and…" at bounding box center [461, 331] width 838 height 241
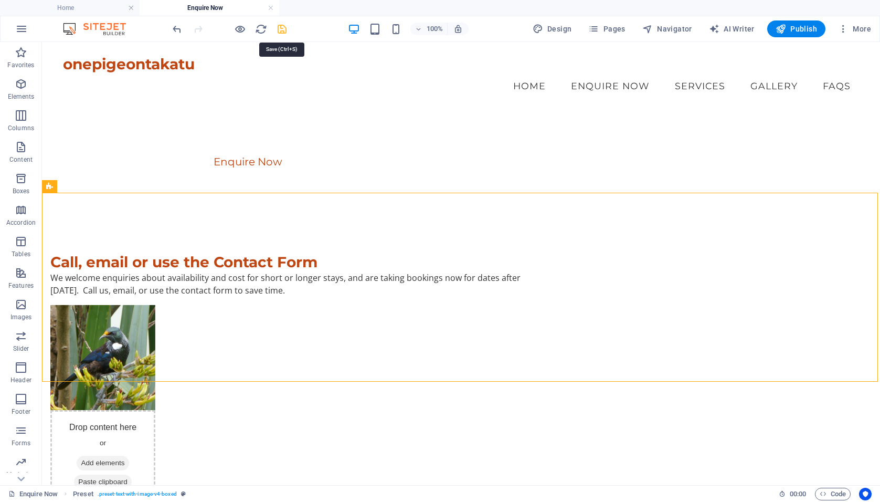
click at [281, 28] on icon "save" at bounding box center [282, 29] width 12 height 12
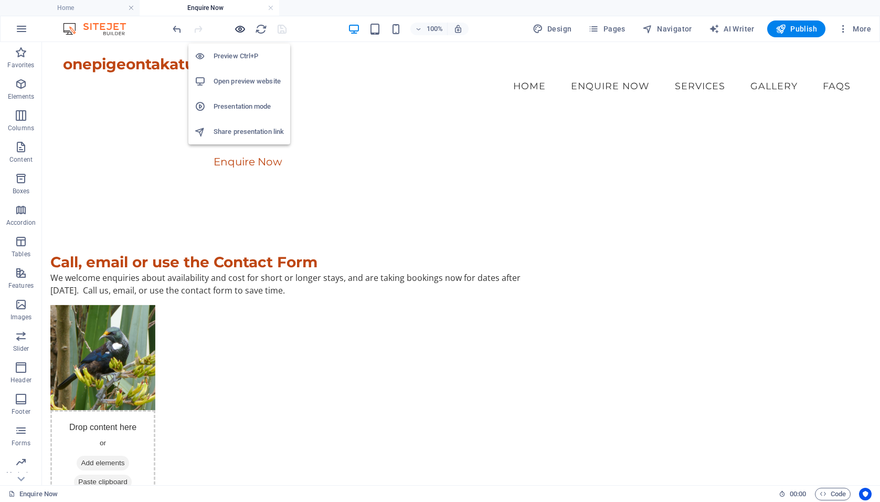
click at [240, 30] on icon "button" at bounding box center [240, 29] width 12 height 12
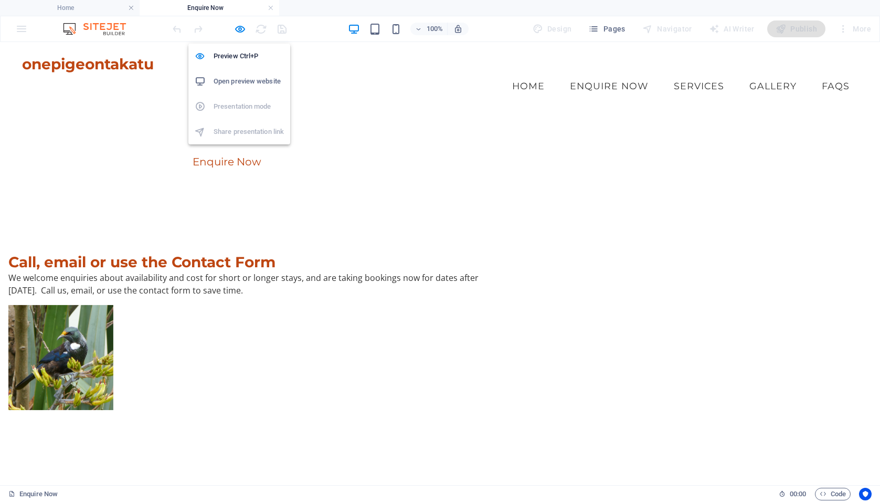
click at [225, 81] on h6 "Open preview website" at bounding box center [249, 81] width 70 height 13
click at [241, 32] on icon "button" at bounding box center [240, 29] width 12 height 12
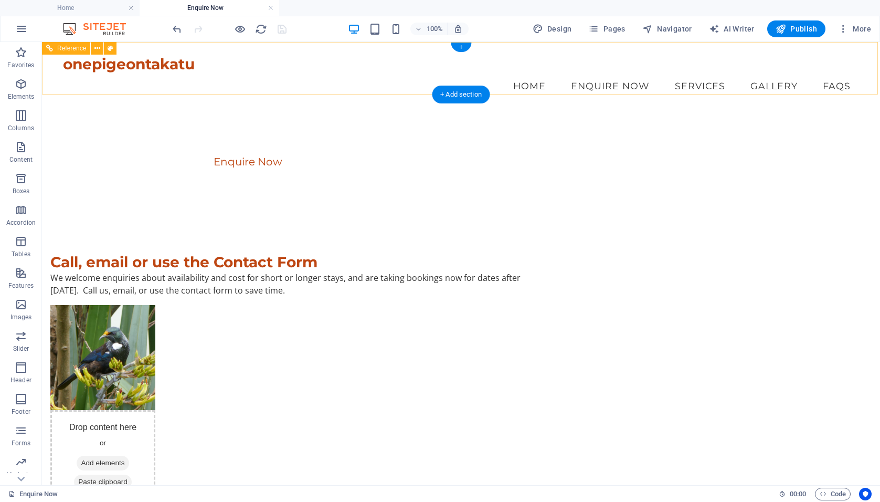
click at [534, 73] on nav "Home Enquire Now Services Gallery FAQs" at bounding box center [461, 86] width 796 height 26
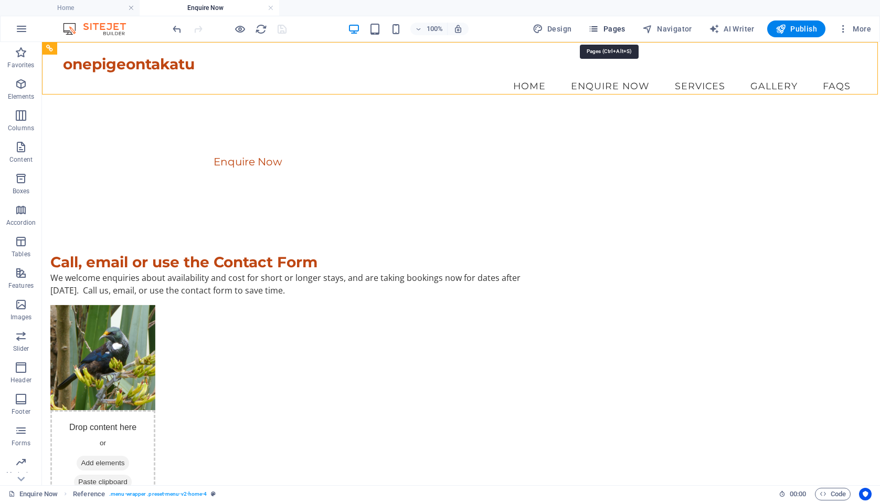
click at [611, 31] on span "Pages" at bounding box center [607, 29] width 37 height 11
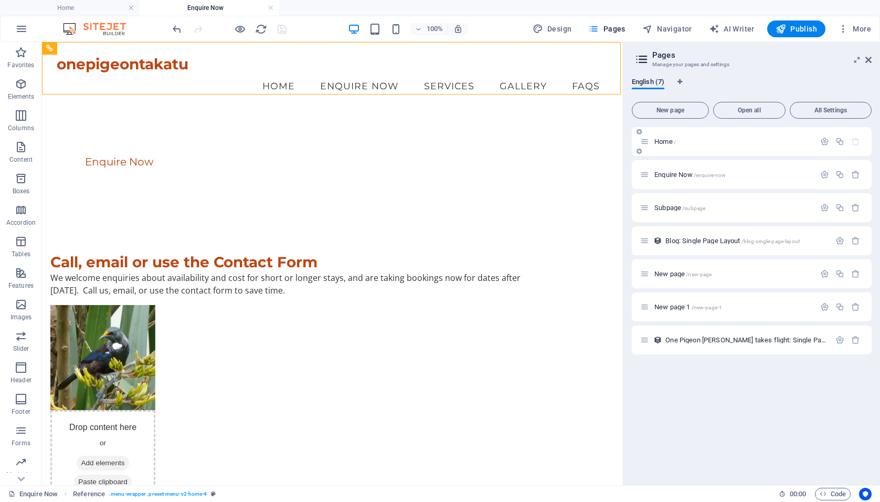
click at [664, 137] on div "Home /" at bounding box center [728, 141] width 175 height 12
click at [656, 143] on span "Home /" at bounding box center [666, 142] width 22 height 8
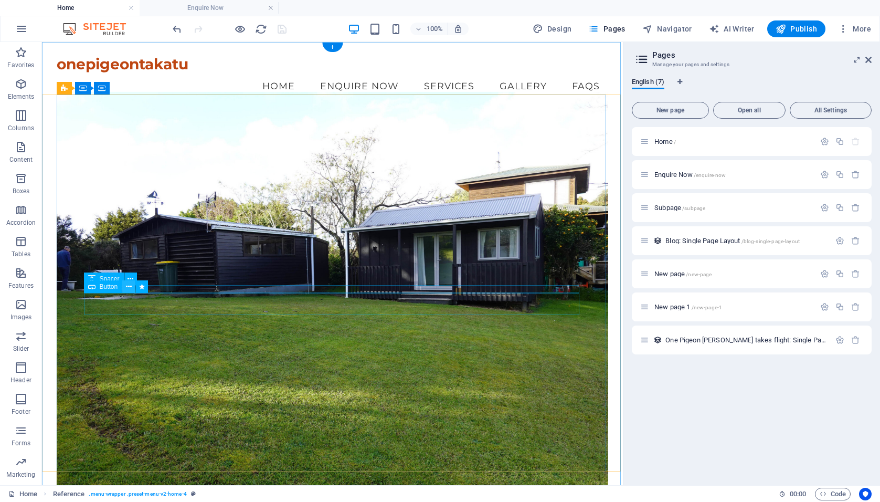
click at [129, 287] on icon at bounding box center [129, 286] width 6 height 11
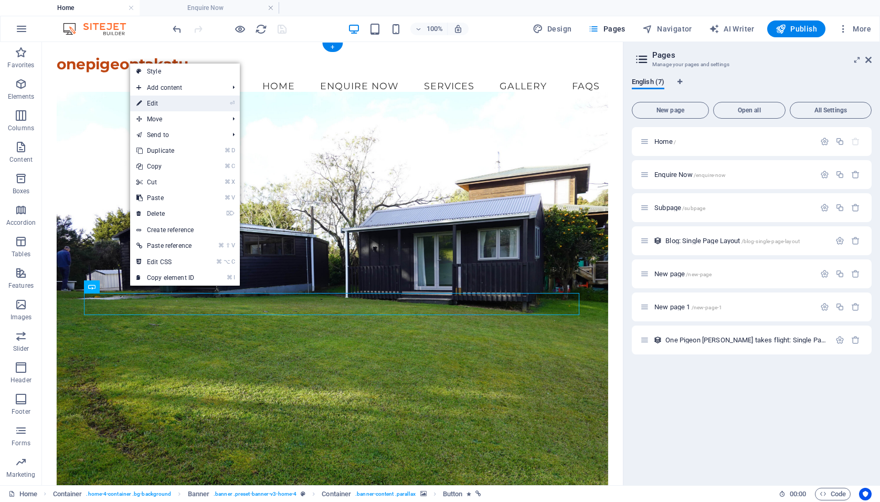
click at [154, 103] on link "⏎ Edit" at bounding box center [165, 104] width 70 height 16
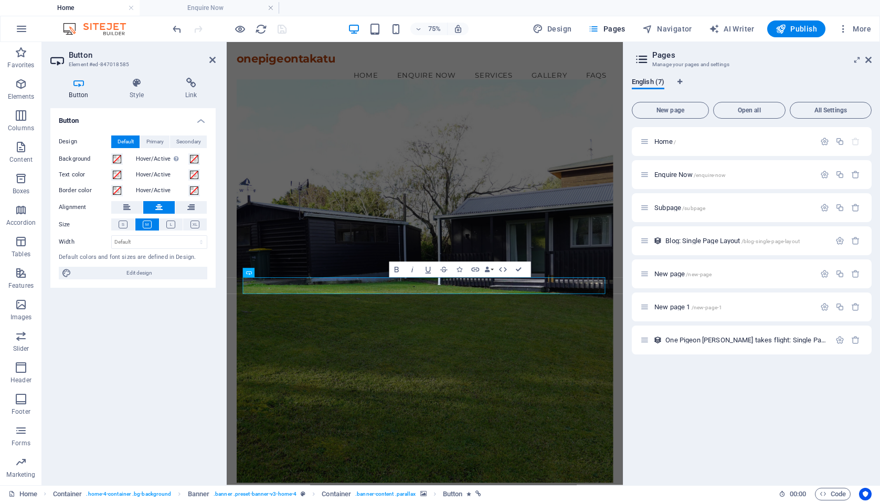
click at [81, 82] on icon at bounding box center [78, 83] width 57 height 11
click at [137, 81] on icon at bounding box center [136, 83] width 51 height 11
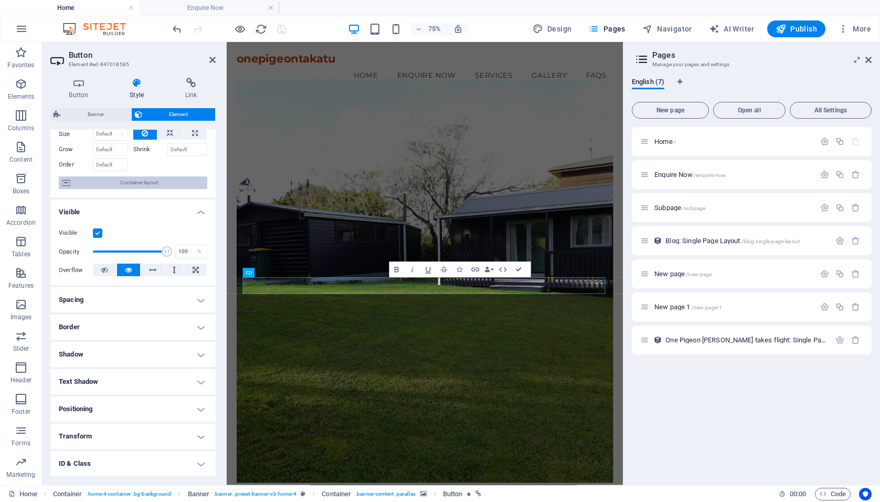
scroll to position [46, 0]
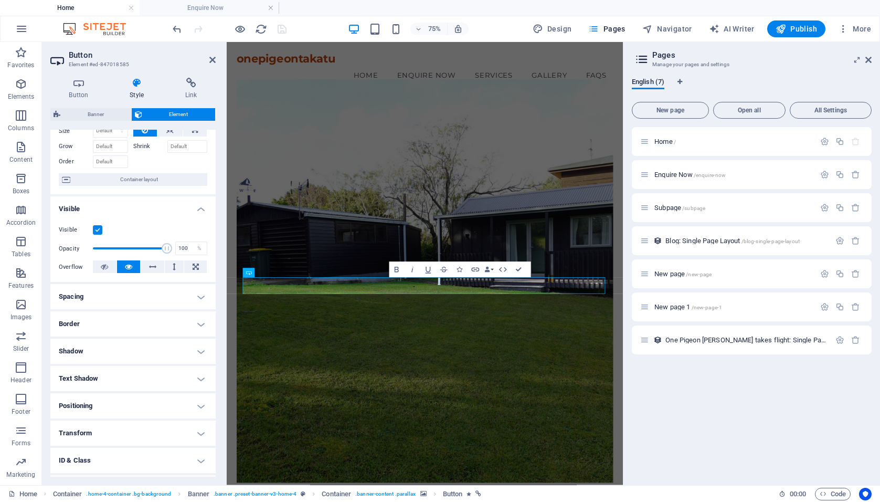
click at [194, 402] on h4 "Positioning" at bounding box center [132, 405] width 165 height 25
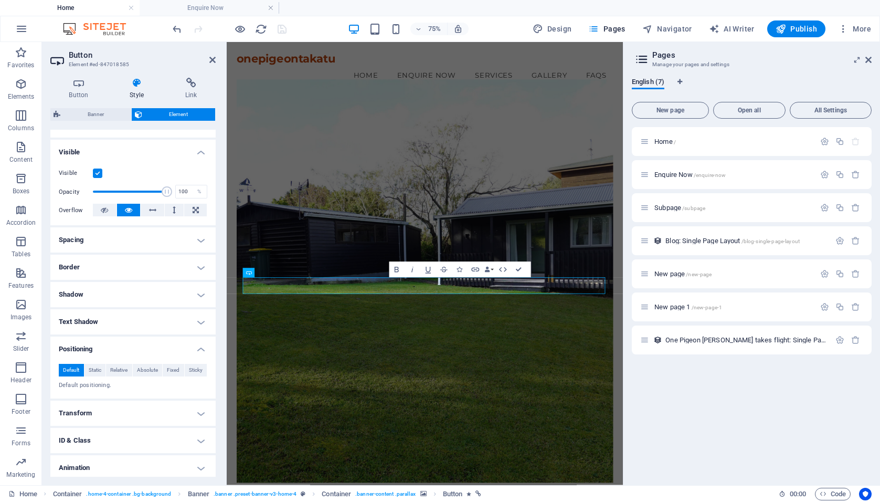
scroll to position [106, 0]
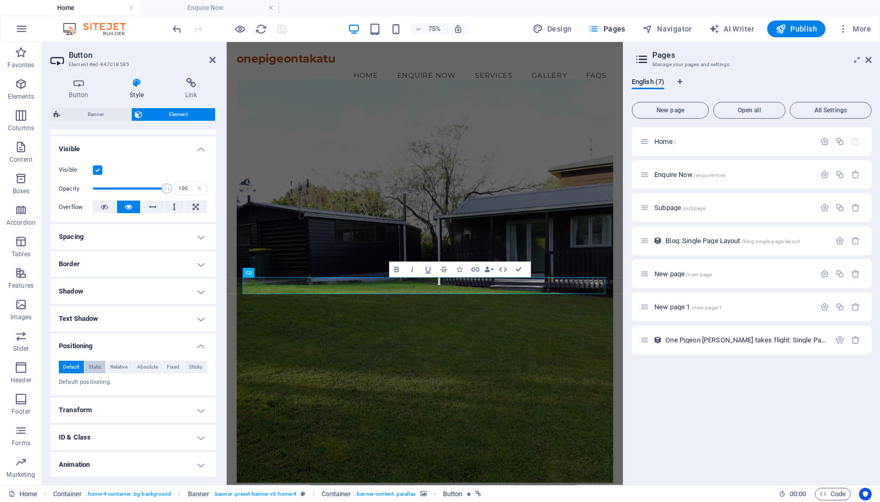
click at [96, 365] on span "Static" at bounding box center [95, 367] width 13 height 13
click at [170, 371] on span "Fixed" at bounding box center [173, 367] width 13 height 13
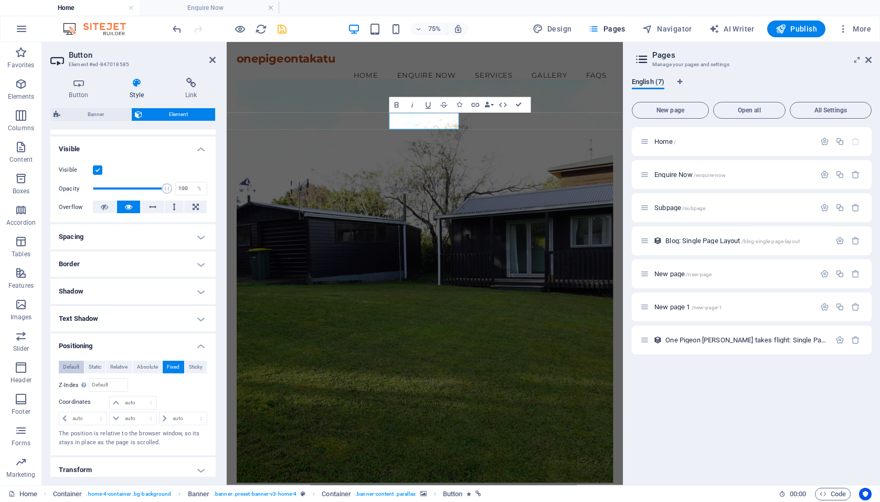
click at [75, 365] on span "Default" at bounding box center [71, 367] width 16 height 13
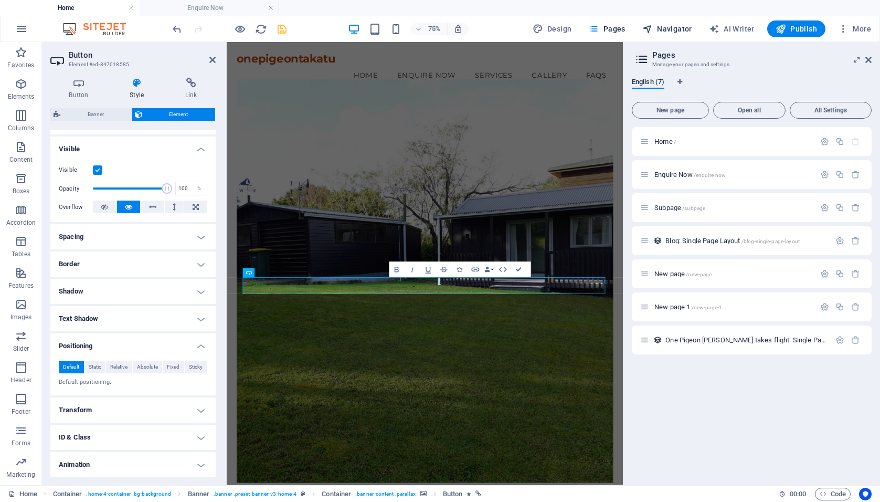
click at [668, 27] on span "Navigator" at bounding box center [668, 29] width 50 height 11
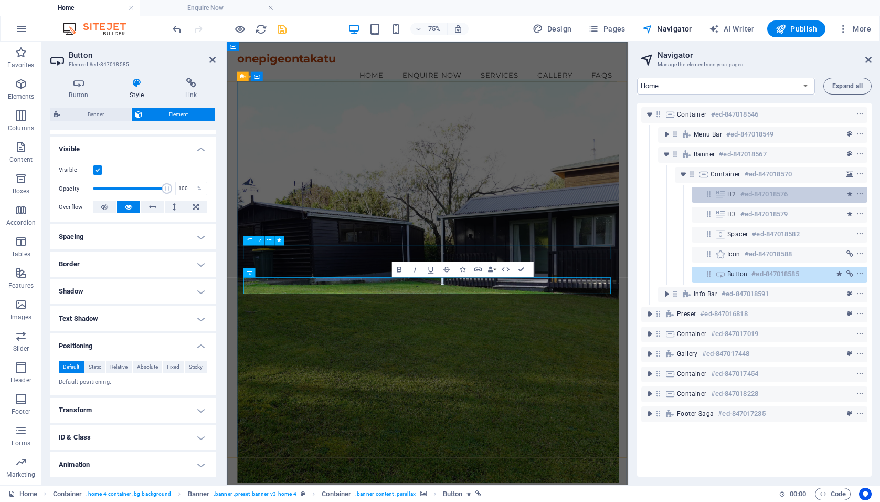
click at [728, 193] on span "H2" at bounding box center [732, 194] width 9 height 8
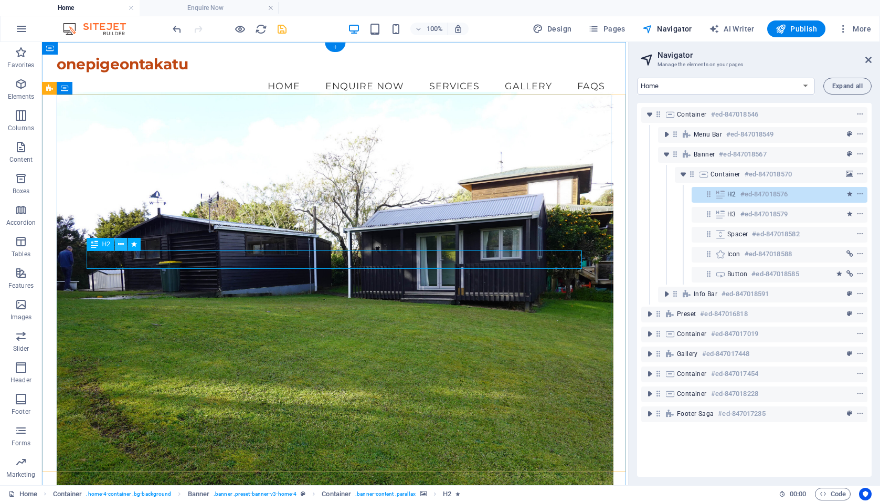
click at [120, 245] on icon at bounding box center [121, 244] width 6 height 11
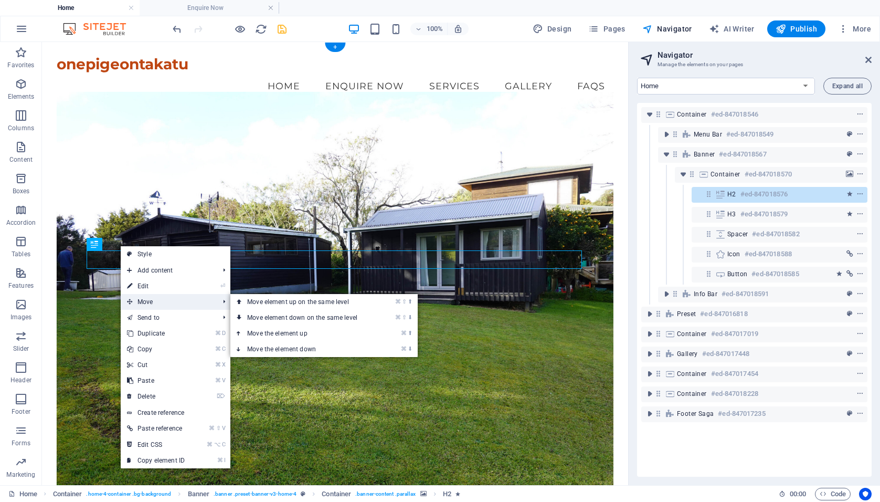
click at [143, 300] on span "Move" at bounding box center [168, 302] width 94 height 16
click at [265, 313] on link "⌘ ⇧ ⬇ Move element down on the same level" at bounding box center [304, 318] width 148 height 16
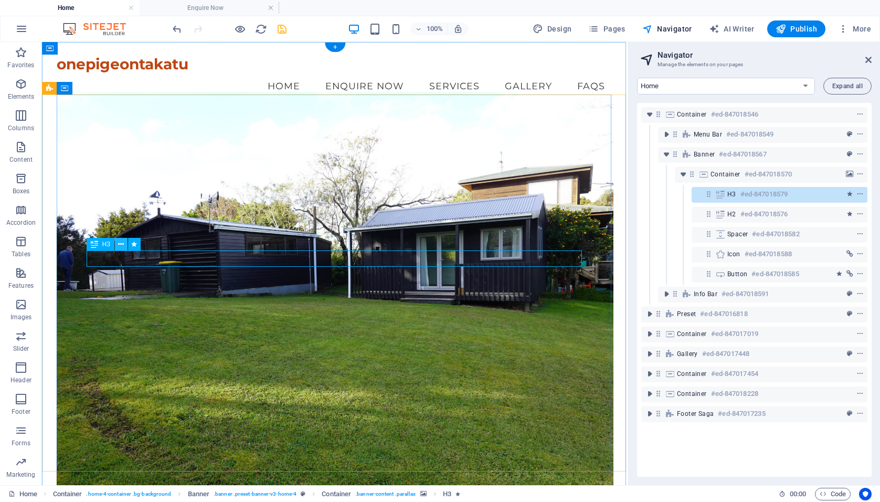
click at [121, 243] on icon at bounding box center [121, 244] width 6 height 11
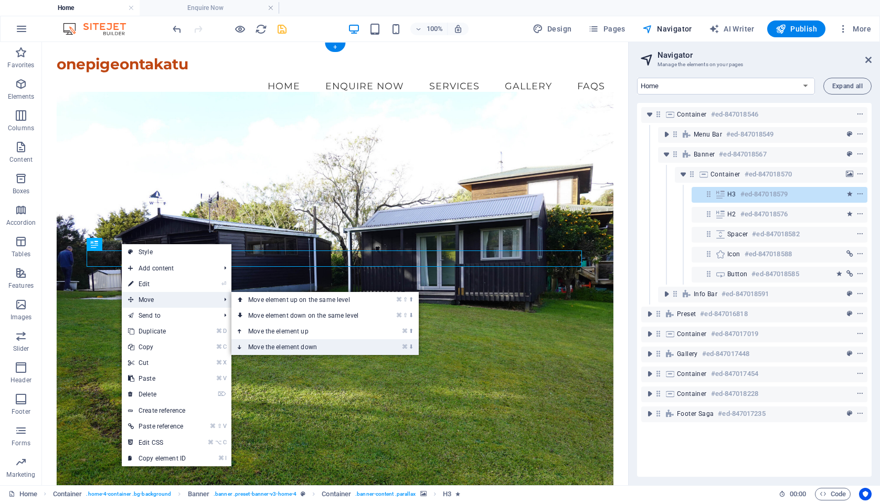
click at [277, 347] on link "⌘ ⬇ Move the element down" at bounding box center [306, 347] width 148 height 16
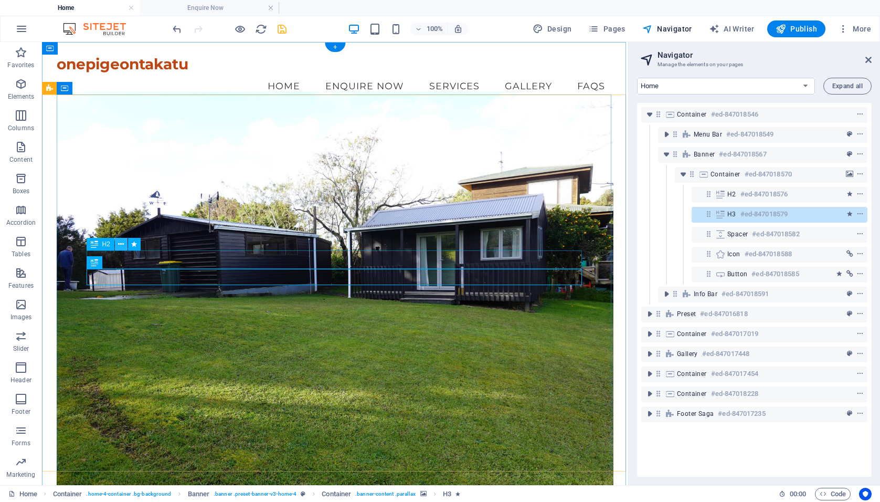
click at [123, 242] on icon at bounding box center [121, 244] width 6 height 11
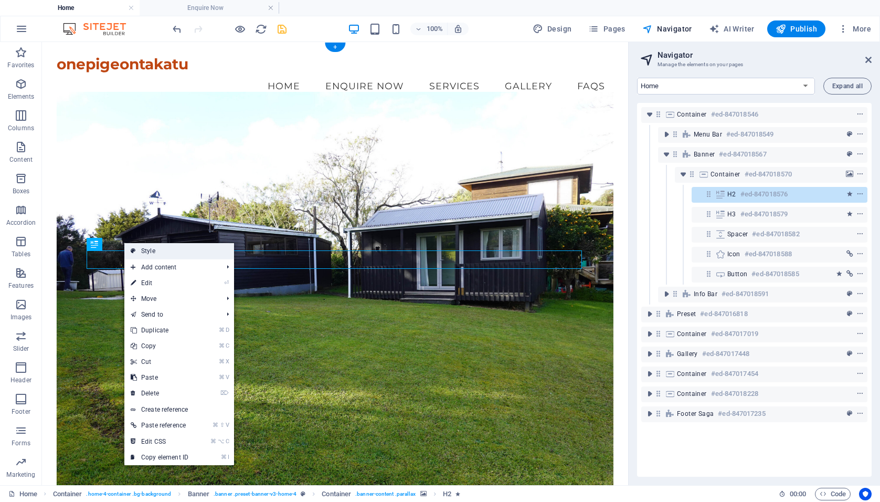
click at [152, 250] on link "Style" at bounding box center [179, 251] width 110 height 16
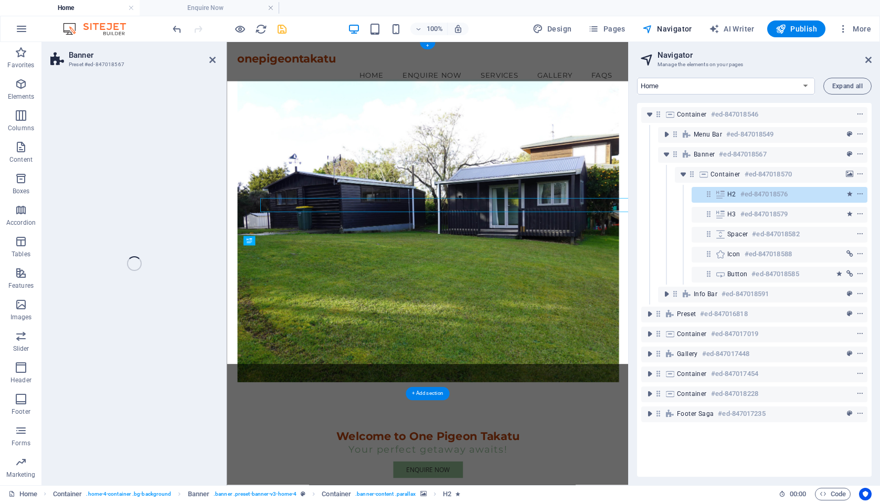
select select "preset-banner-v3-home-4"
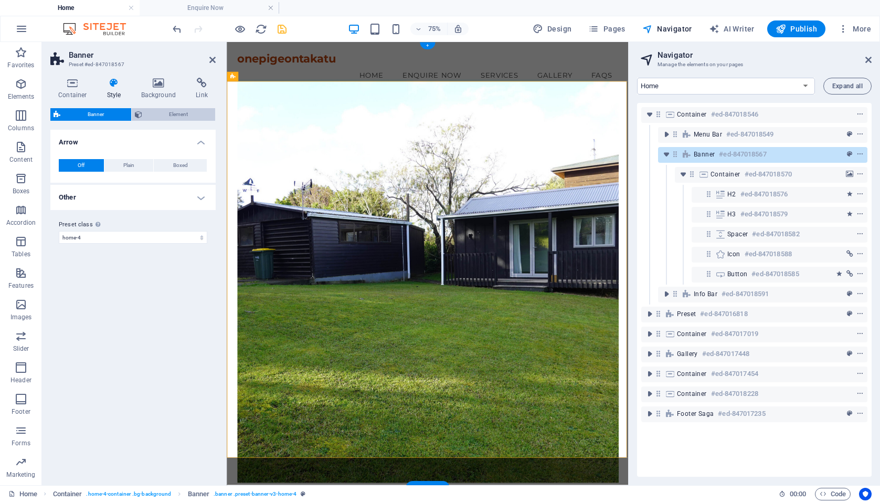
click at [155, 113] on span "Element" at bounding box center [178, 114] width 67 height 13
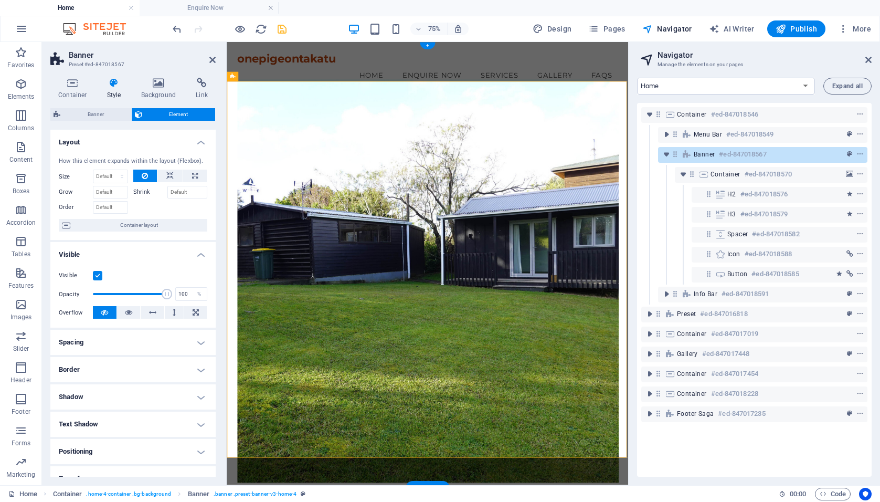
click at [100, 450] on h4 "Positioning" at bounding box center [132, 451] width 165 height 25
click at [101, 450] on h4 "Positioning" at bounding box center [132, 448] width 165 height 19
click at [78, 111] on span "Banner" at bounding box center [96, 114] width 65 height 13
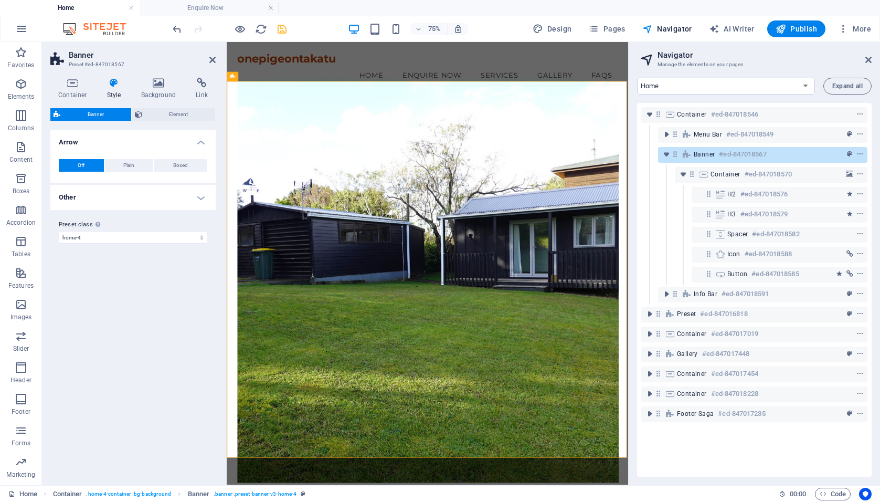
click at [208, 62] on header "Banner Preset #ed-847018567" at bounding box center [132, 55] width 165 height 27
click at [213, 60] on icon at bounding box center [212, 60] width 6 height 8
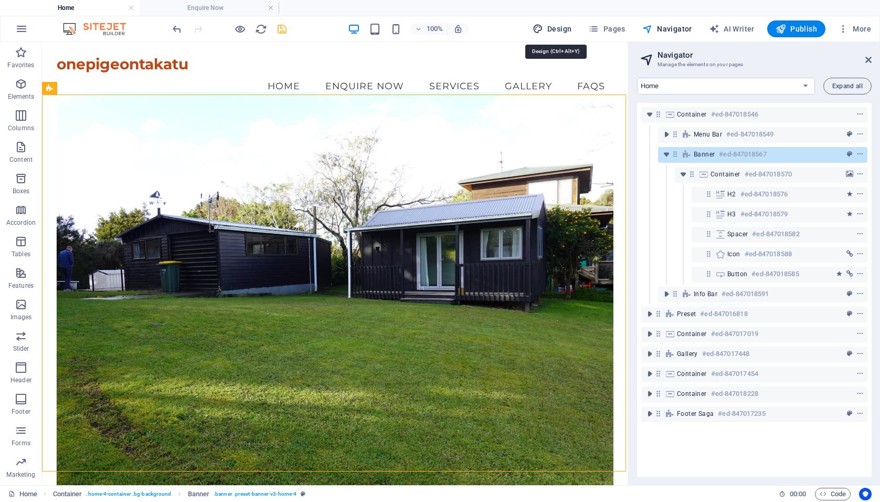
click at [543, 32] on icon "button" at bounding box center [538, 29] width 11 height 11
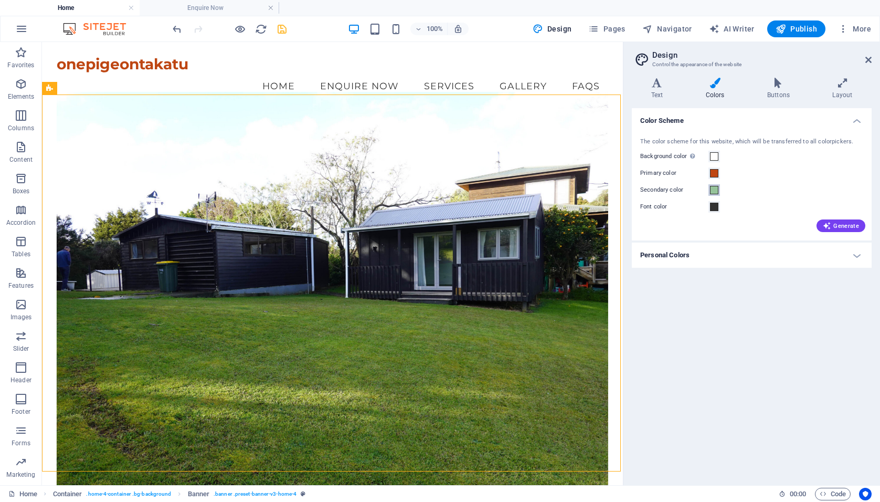
click at [712, 190] on span at bounding box center [714, 190] width 8 height 8
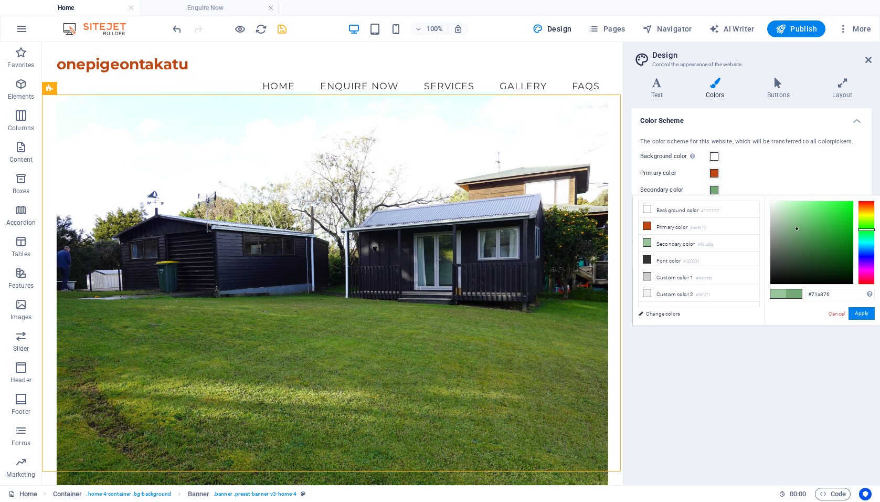
click at [798, 229] on div at bounding box center [812, 242] width 83 height 83
type input "#69916c"
click at [793, 236] on div at bounding box center [812, 242] width 83 height 83
click at [863, 313] on button "Apply" at bounding box center [862, 313] width 26 height 13
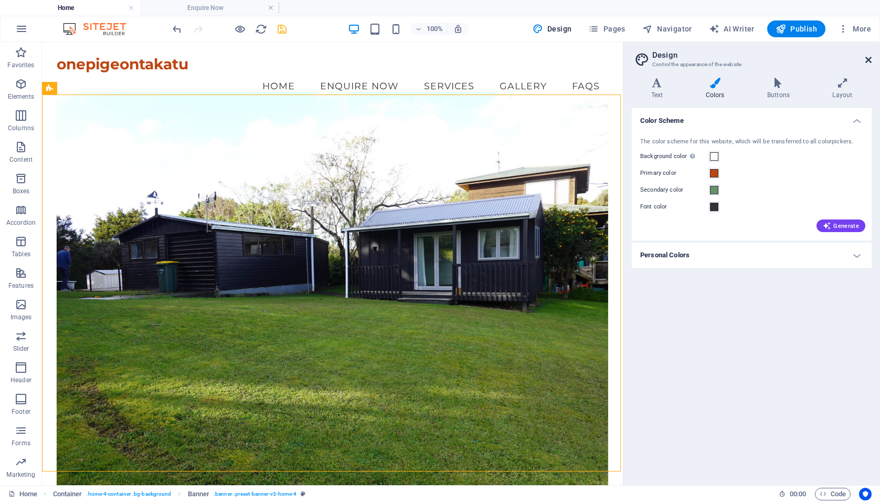
click at [866, 60] on icon at bounding box center [869, 60] width 6 height 8
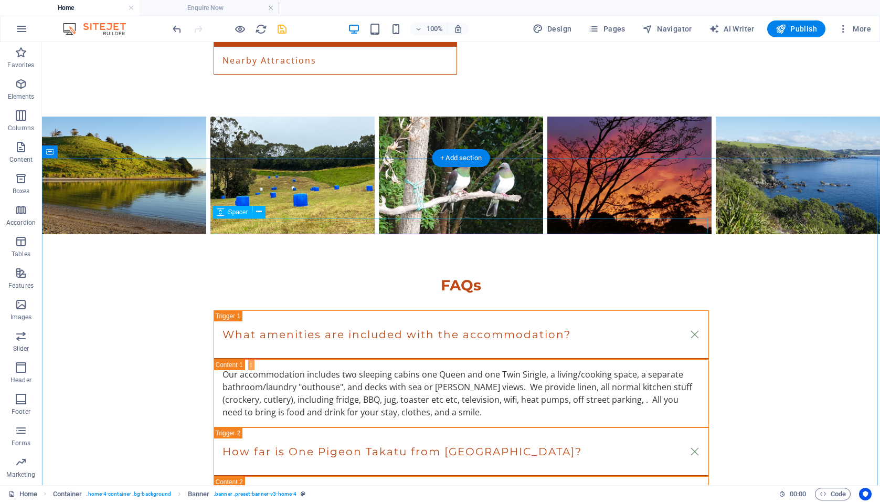
scroll to position [1702, 0]
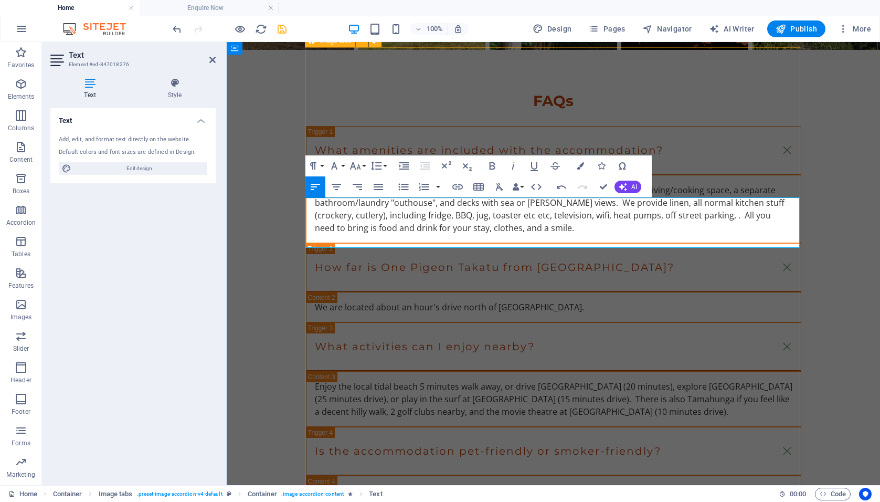
scroll to position [1859, 0]
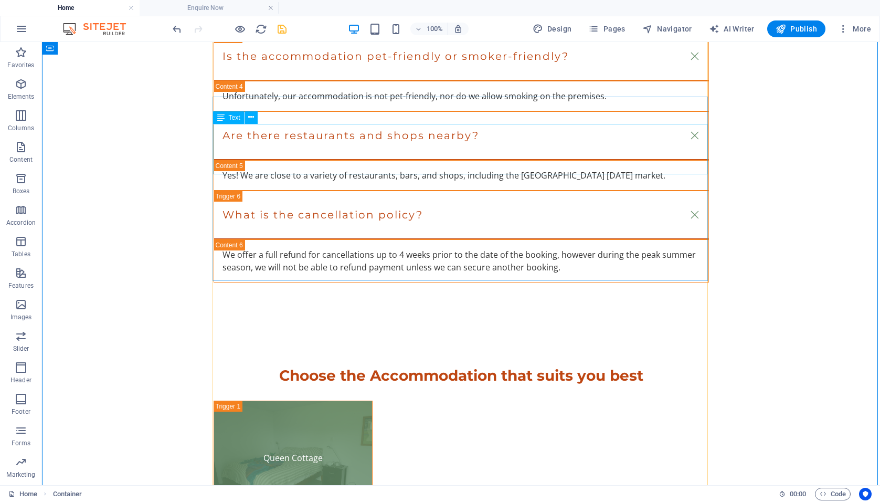
scroll to position [2284, 0]
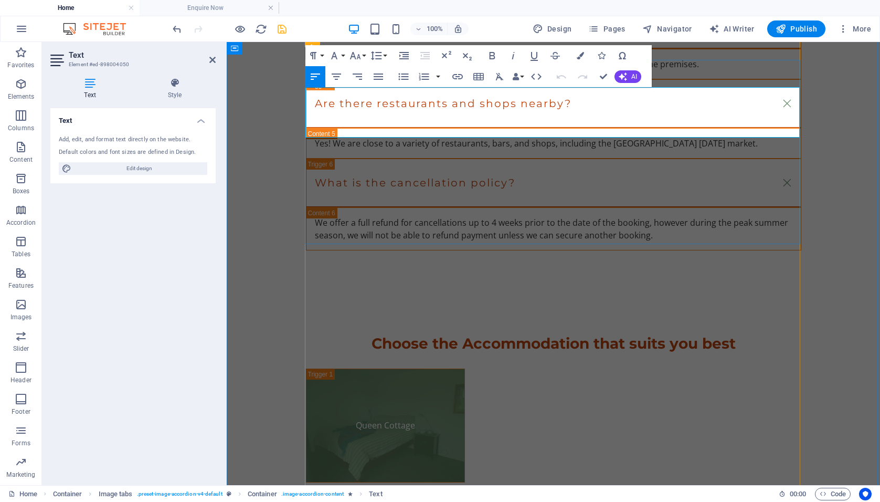
drag, startPoint x: 550, startPoint y: 119, endPoint x: 420, endPoint y: 121, distance: 130.2
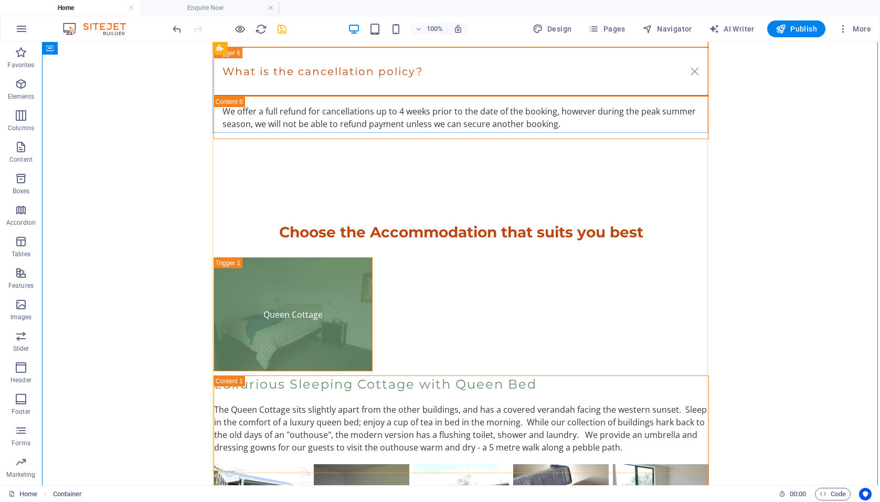
scroll to position [2422, 0]
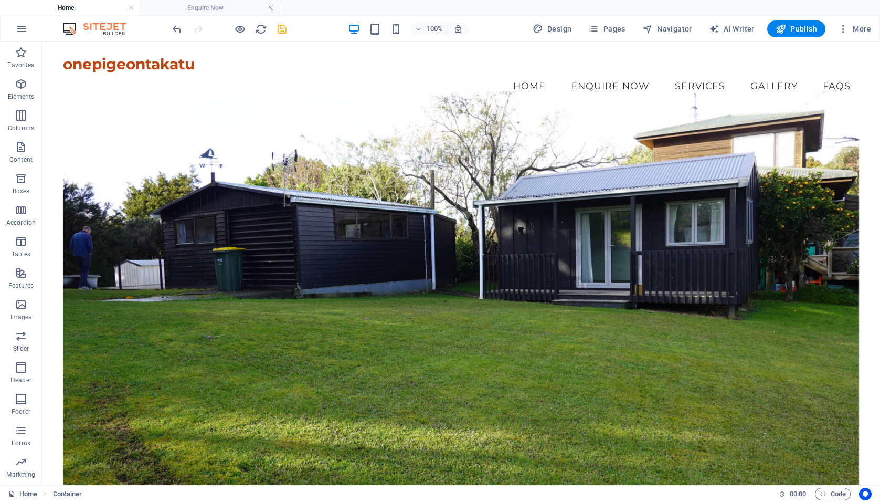
scroll to position [0, 0]
click at [142, 51] on icon at bounding box center [142, 53] width 6 height 11
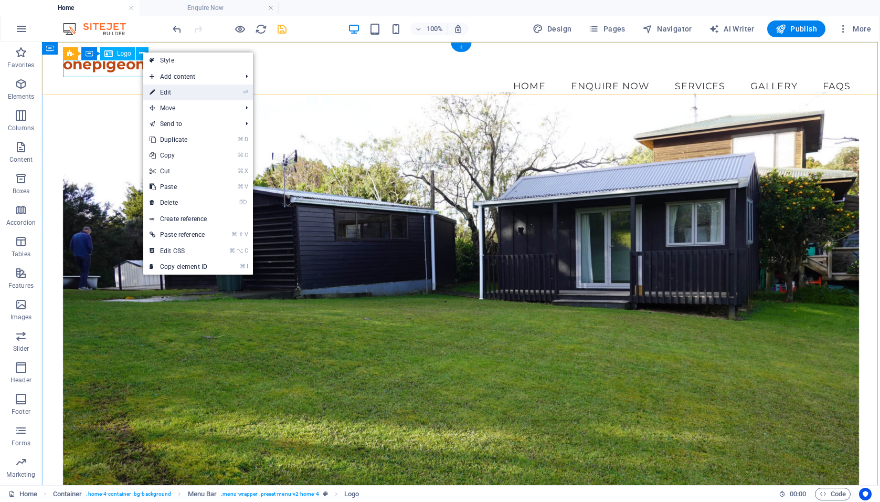
click at [162, 91] on link "⏎ Edit" at bounding box center [178, 93] width 70 height 16
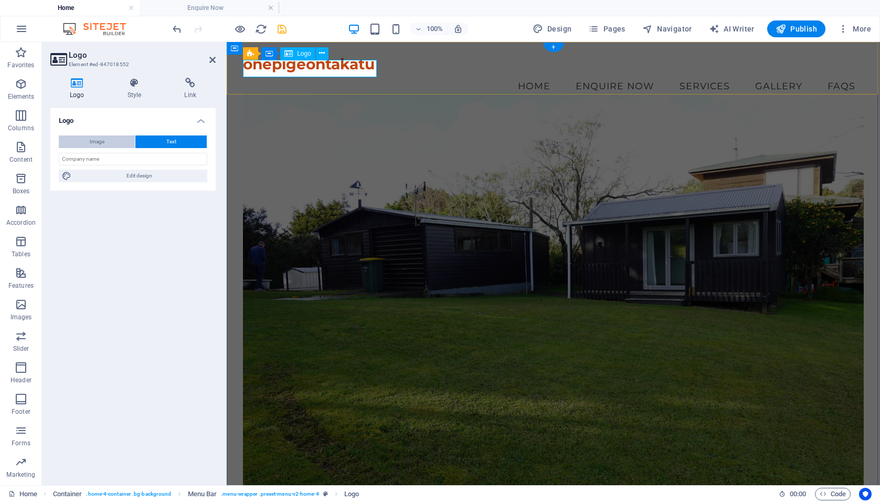
click at [98, 142] on span "Image" at bounding box center [97, 141] width 15 height 13
select select "DISABLED_OPTION_VALUE"
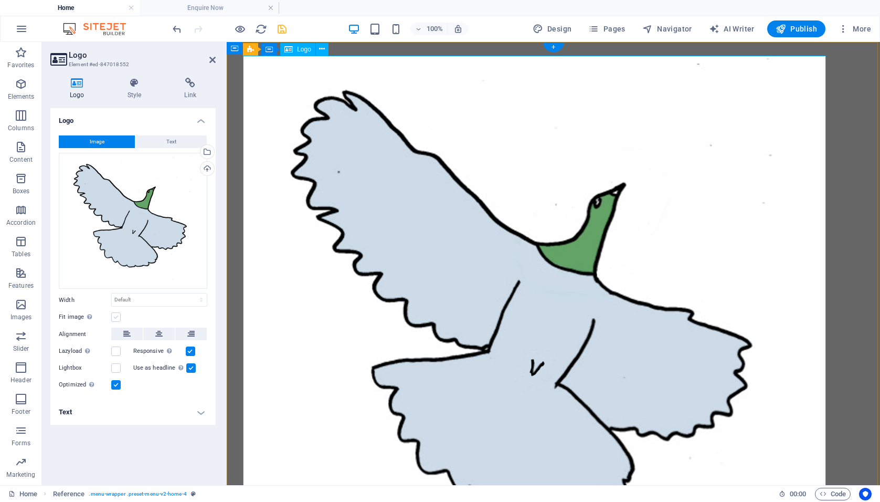
click at [113, 314] on label at bounding box center [115, 316] width 9 height 9
click at [0, 0] on input "Fit image Automatically fit image to a fixed width and height" at bounding box center [0, 0] width 0 height 0
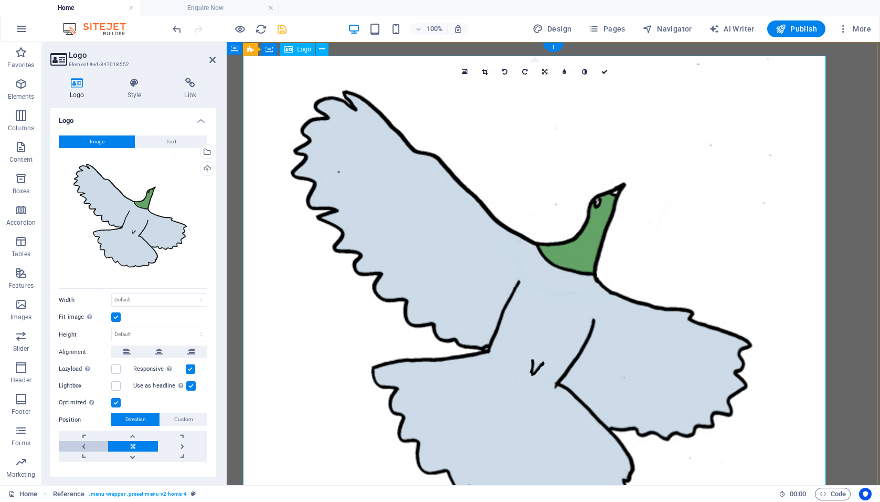
click at [84, 444] on link at bounding box center [83, 446] width 49 height 11
click at [212, 58] on icon at bounding box center [212, 60] width 6 height 8
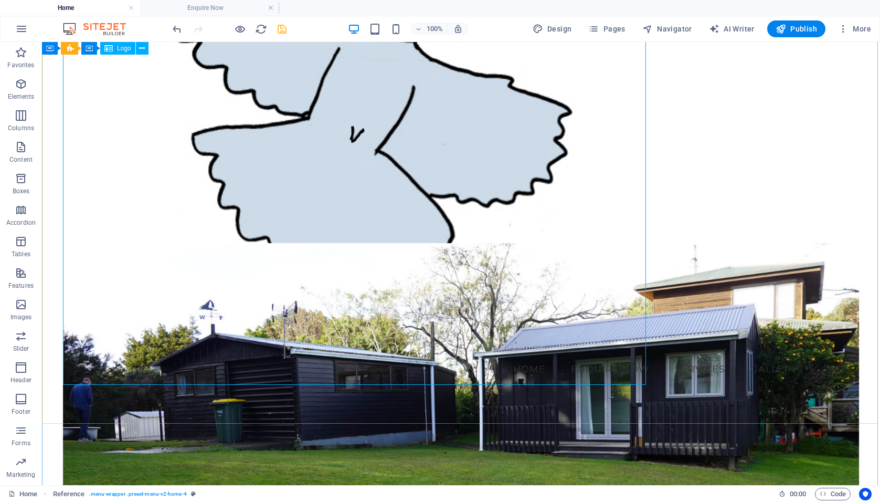
scroll to position [238, 0]
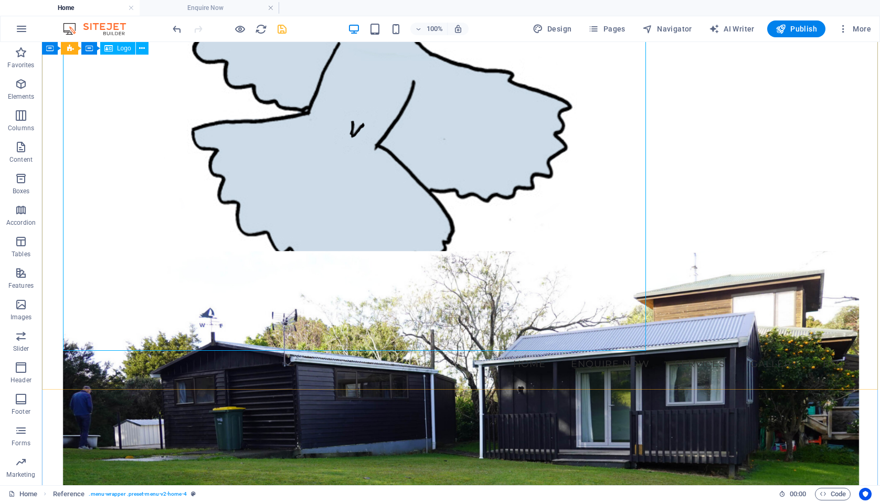
click at [637, 335] on div at bounding box center [461, 83] width 796 height 533
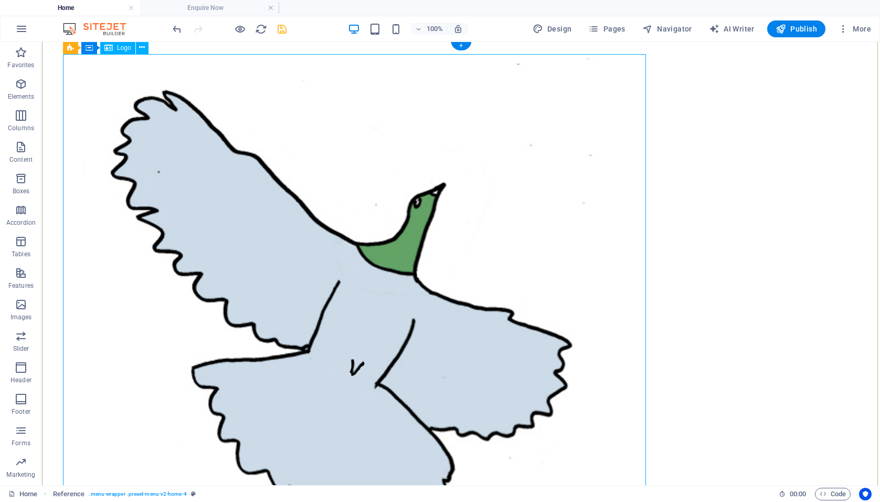
scroll to position [2, 0]
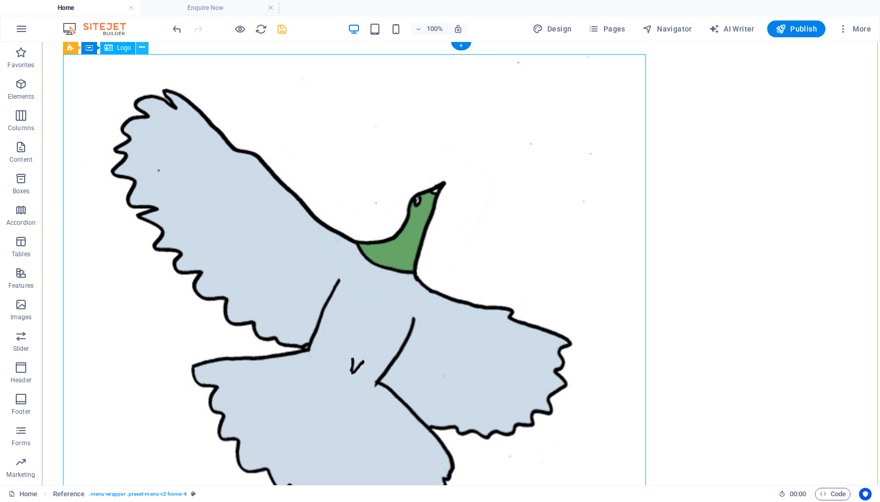
click at [143, 47] on icon at bounding box center [142, 47] width 6 height 11
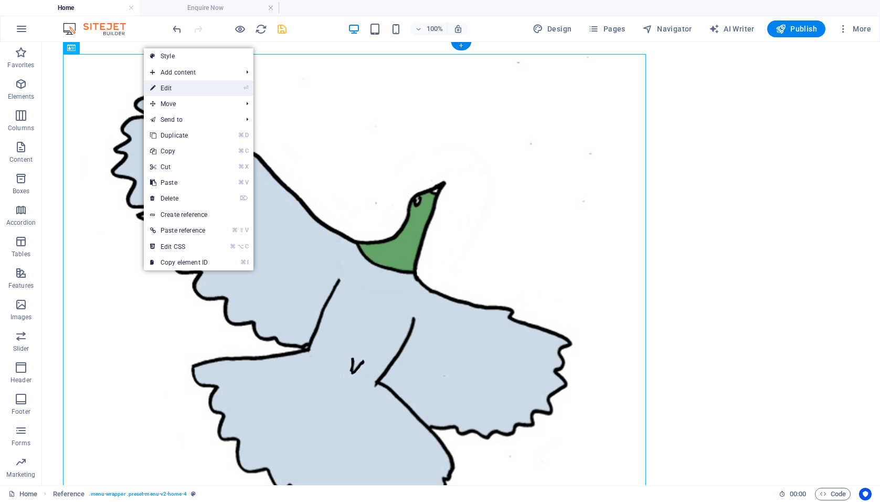
click at [161, 88] on link "⏎ Edit" at bounding box center [179, 88] width 70 height 16
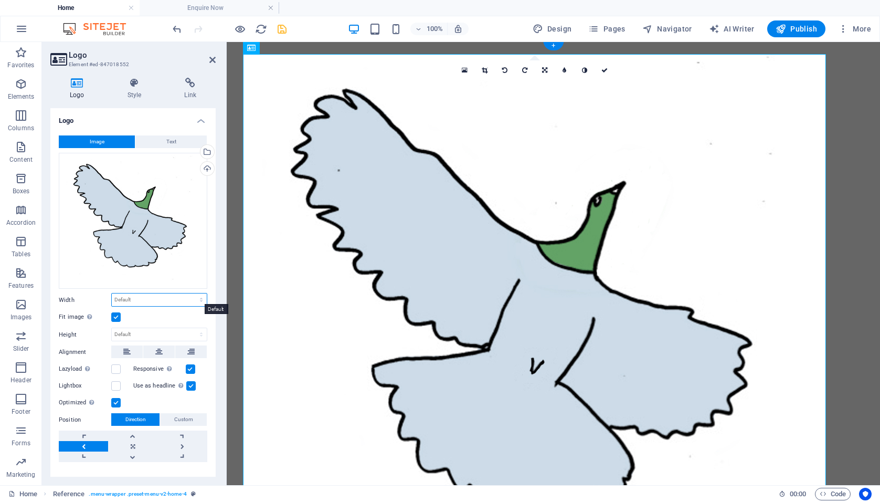
select select "px"
drag, startPoint x: 129, startPoint y: 298, endPoint x: 109, endPoint y: 298, distance: 20.5
click at [109, 298] on div "Width 1111 Default auto px rem % em vh vw" at bounding box center [133, 300] width 149 height 14
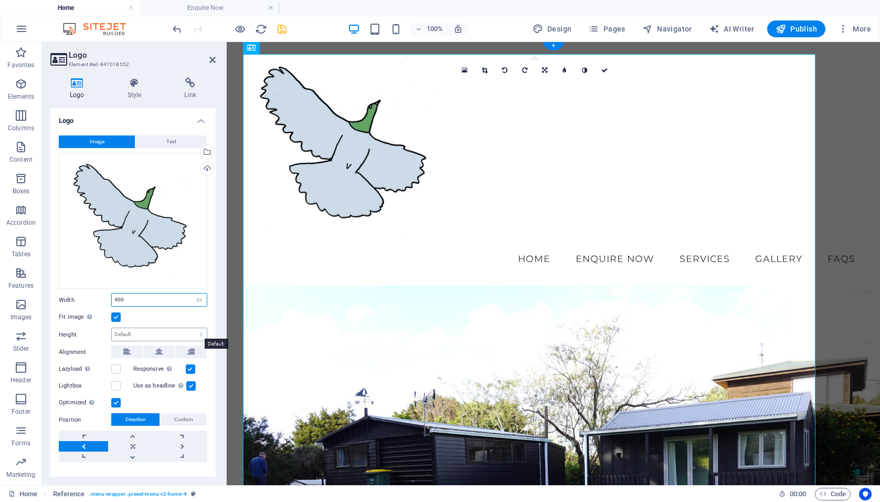
type input "400"
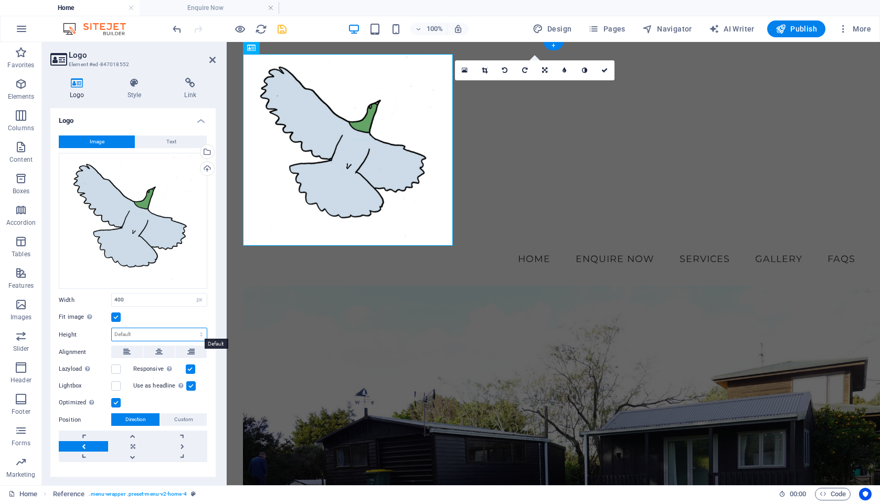
select select "px"
type input "366"
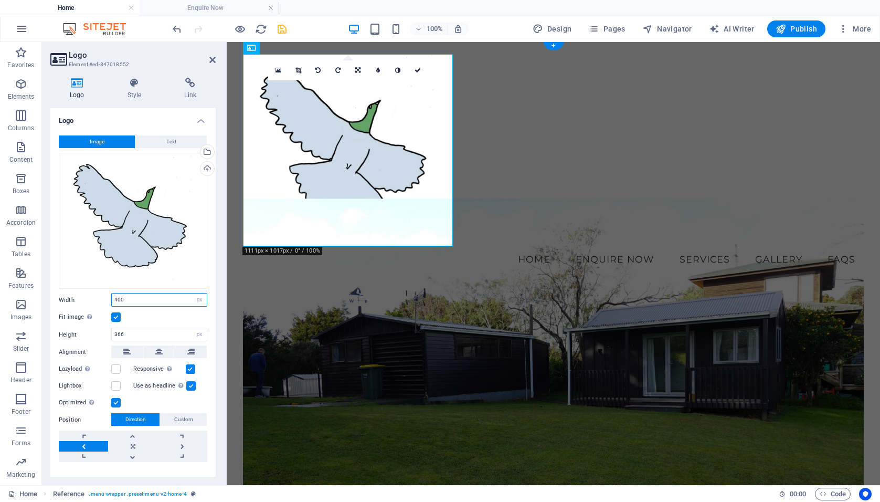
drag, startPoint x: 124, startPoint y: 298, endPoint x: 114, endPoint y: 298, distance: 10.5
click at [114, 298] on input "400" at bounding box center [159, 299] width 95 height 13
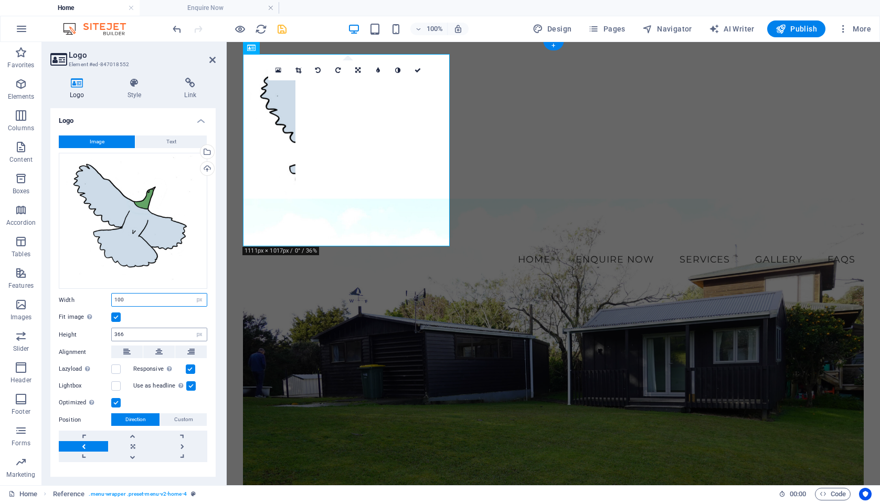
type input "100"
click at [123, 334] on input "366" at bounding box center [159, 334] width 95 height 13
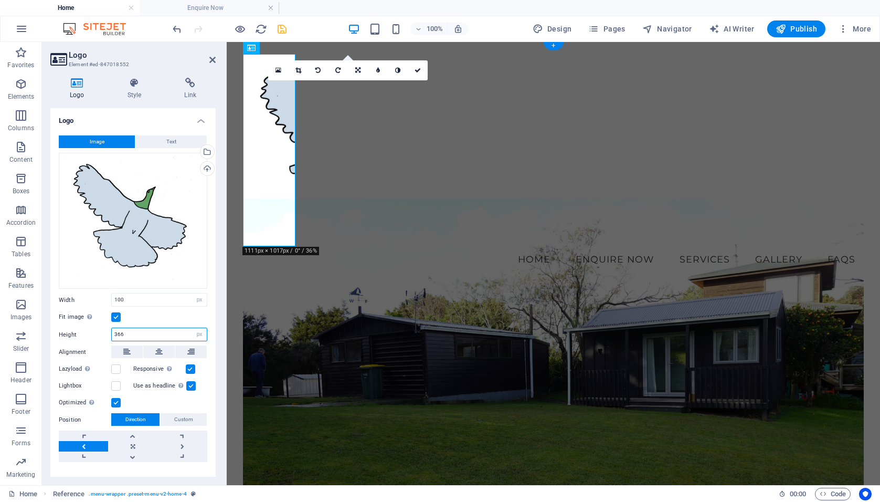
drag, startPoint x: 124, startPoint y: 332, endPoint x: 112, endPoint y: 330, distance: 12.3
click at [112, 330] on input "366" at bounding box center [159, 334] width 95 height 13
click at [112, 330] on input "100" at bounding box center [159, 334] width 95 height 13
click at [114, 328] on input "100" at bounding box center [159, 334] width 95 height 13
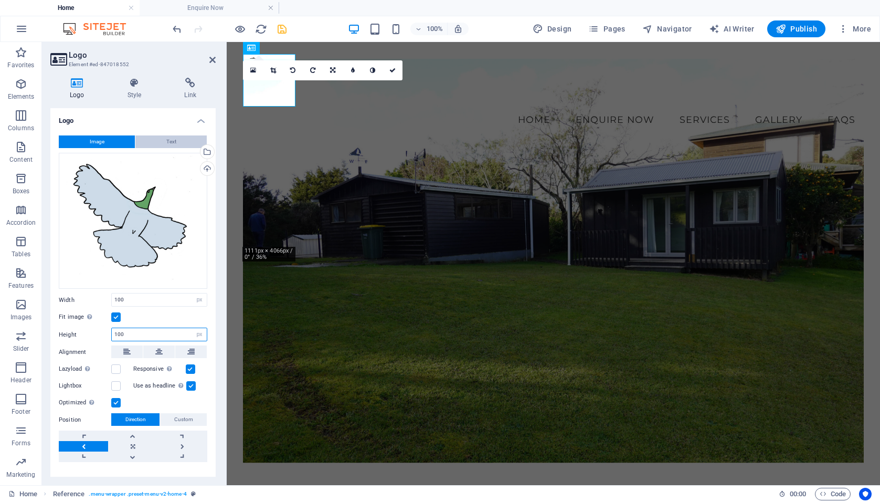
type input "100"
click at [169, 143] on span "Text" at bounding box center [171, 141] width 10 height 13
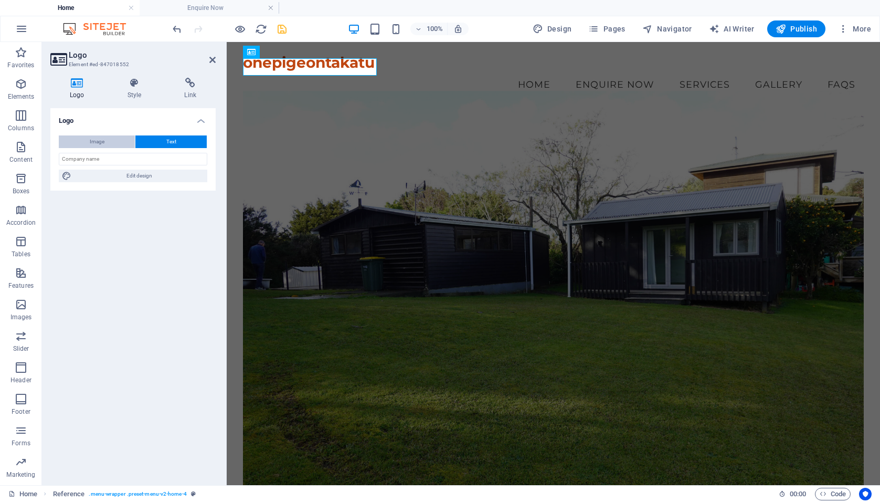
click at [119, 138] on button "Image" at bounding box center [97, 141] width 76 height 13
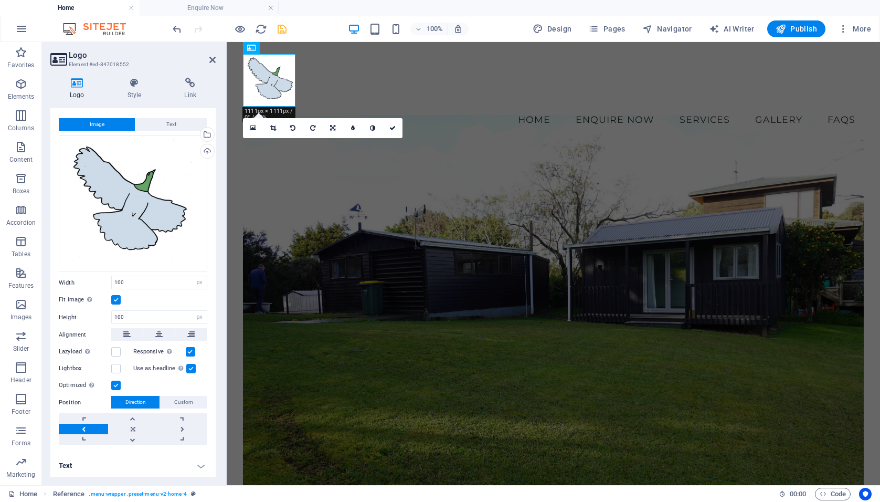
scroll to position [17, 0]
click at [201, 465] on h4 "Text" at bounding box center [132, 466] width 165 height 25
click at [200, 465] on h4 "Text" at bounding box center [132, 463] width 165 height 19
click at [69, 464] on h4 "Text" at bounding box center [132, 466] width 165 height 25
click at [69, 464] on h4 "Text" at bounding box center [132, 463] width 165 height 19
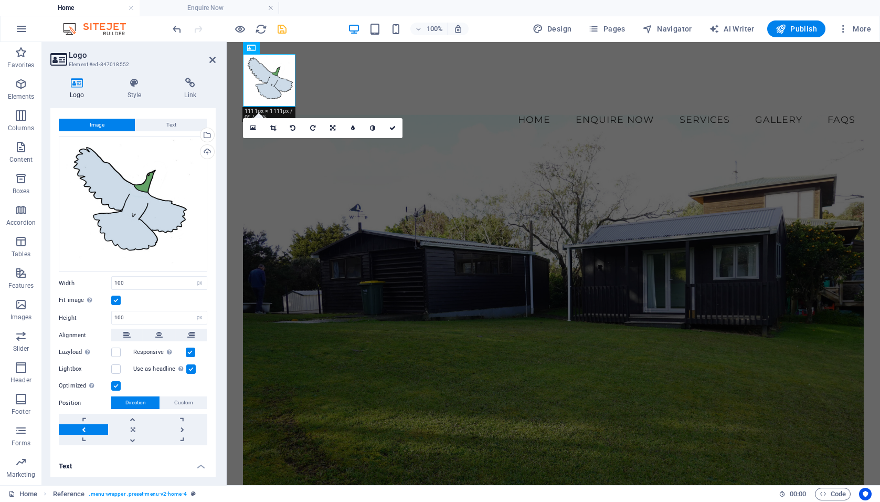
click at [69, 464] on h4 "Text" at bounding box center [132, 463] width 165 height 19
click at [181, 400] on span "Custom" at bounding box center [183, 402] width 19 height 13
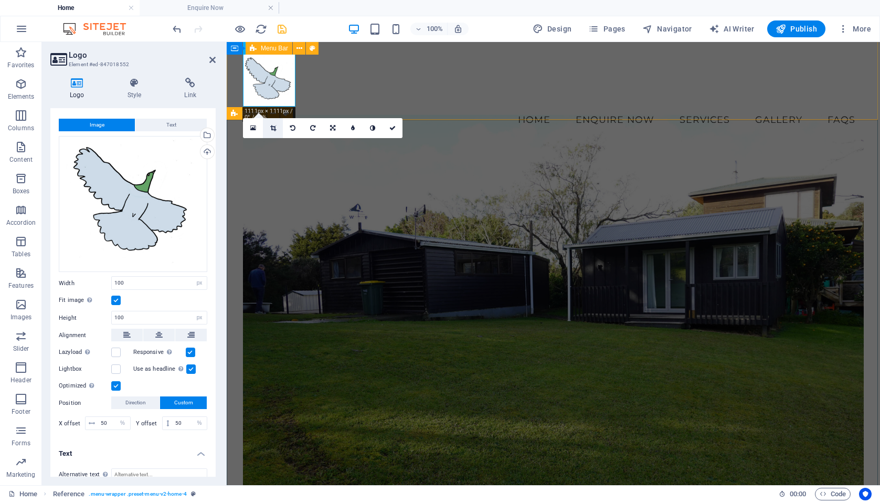
click at [275, 127] on icon at bounding box center [273, 128] width 6 height 6
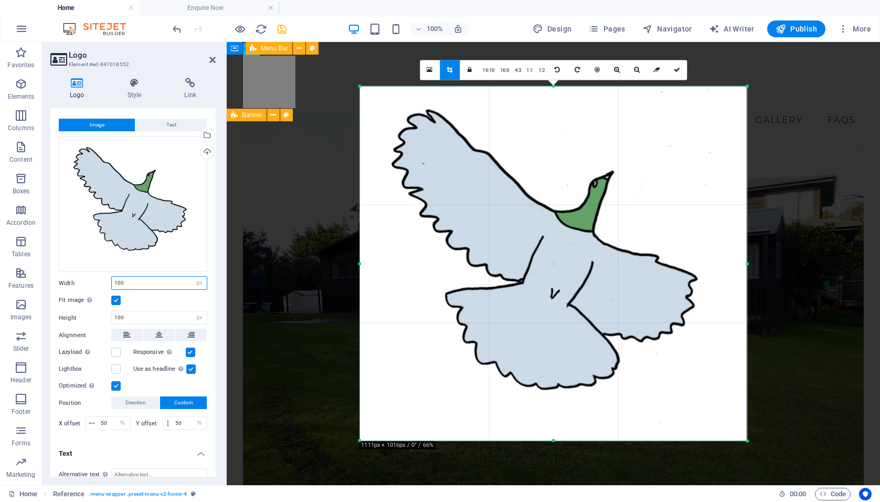
click at [124, 281] on input "100" at bounding box center [159, 283] width 95 height 13
type input "1"
type input "75"
drag, startPoint x: 124, startPoint y: 315, endPoint x: 111, endPoint y: 315, distance: 13.7
click at [111, 315] on div "Height 100 Default auto px" at bounding box center [133, 318] width 149 height 14
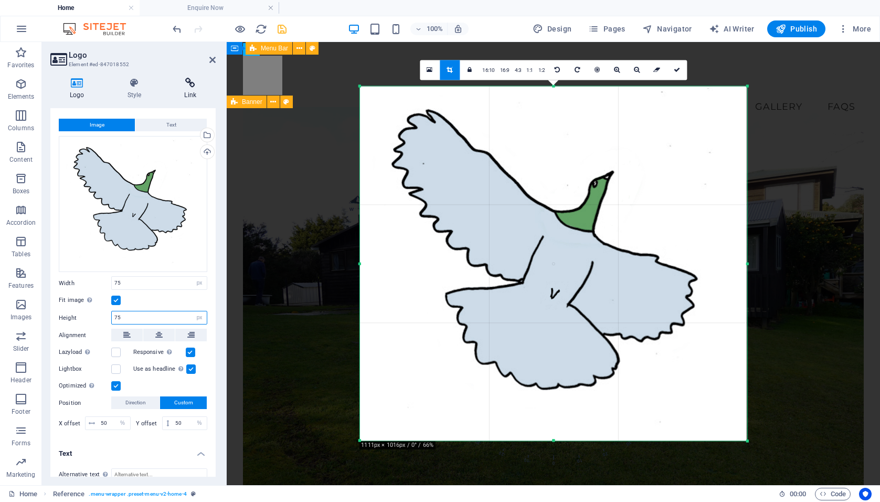
type input "75"
click at [212, 92] on h4 "Link" at bounding box center [190, 89] width 51 height 22
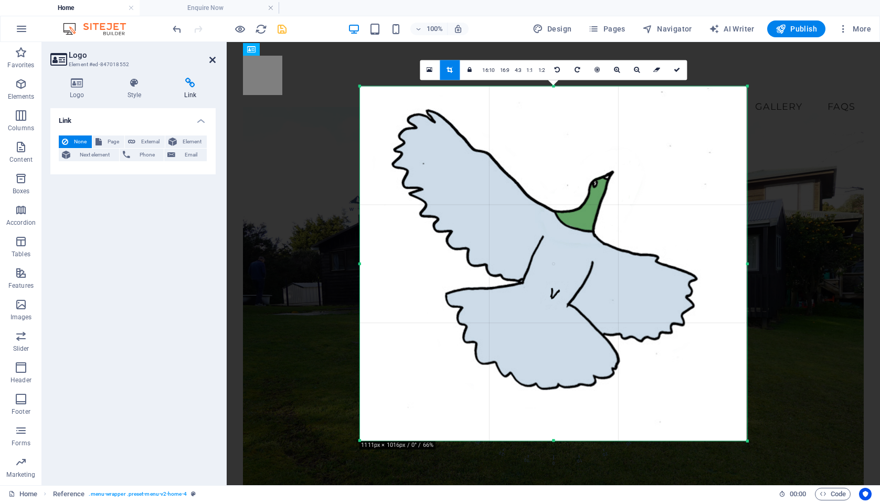
click at [212, 59] on icon at bounding box center [212, 60] width 6 height 8
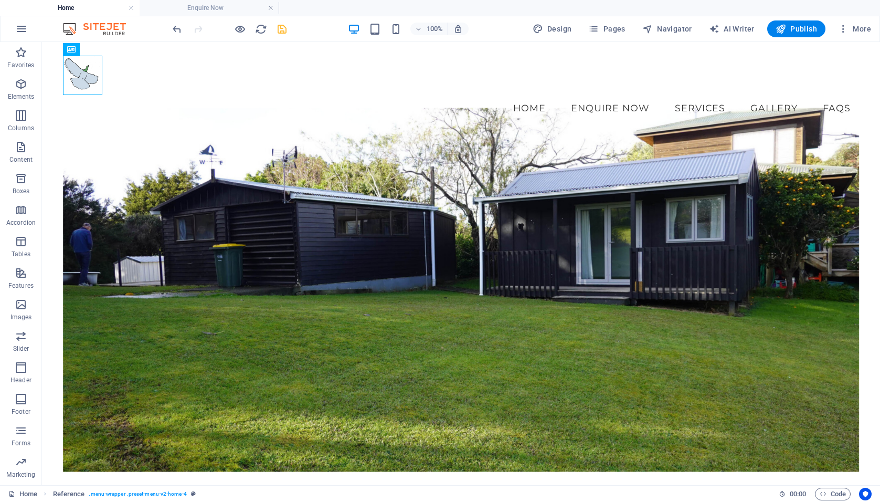
scroll to position [0, 0]
click at [140, 100] on div "Menu Home Enquire Now Services Gallery FAQs" at bounding box center [461, 88] width 838 height 92
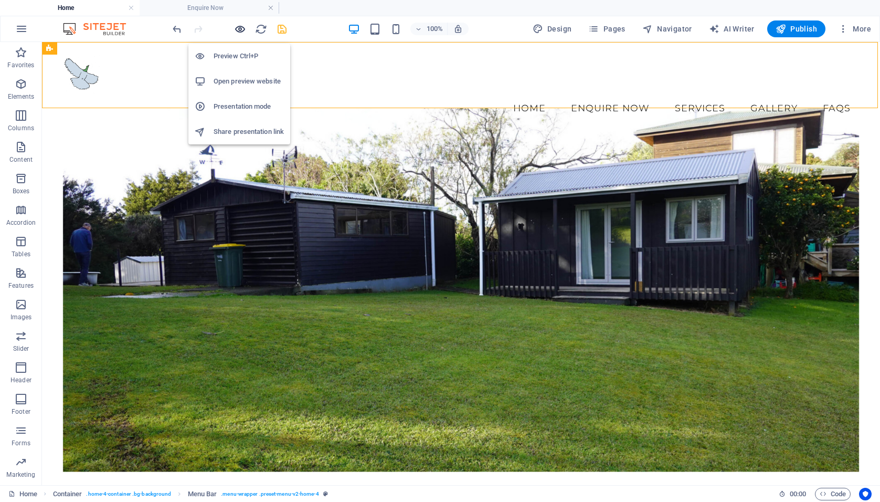
click at [240, 29] on icon "button" at bounding box center [240, 29] width 12 height 12
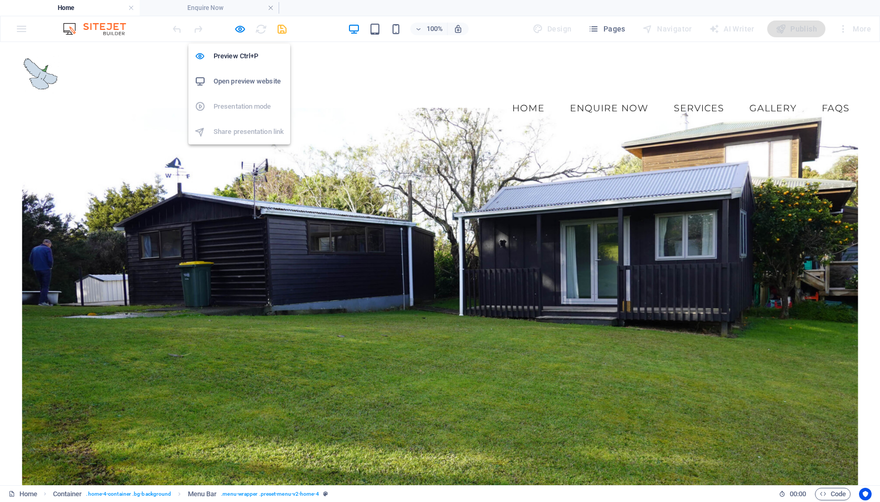
click at [231, 85] on h6 "Open preview website" at bounding box center [249, 81] width 70 height 13
click at [240, 28] on icon "button" at bounding box center [240, 29] width 12 height 12
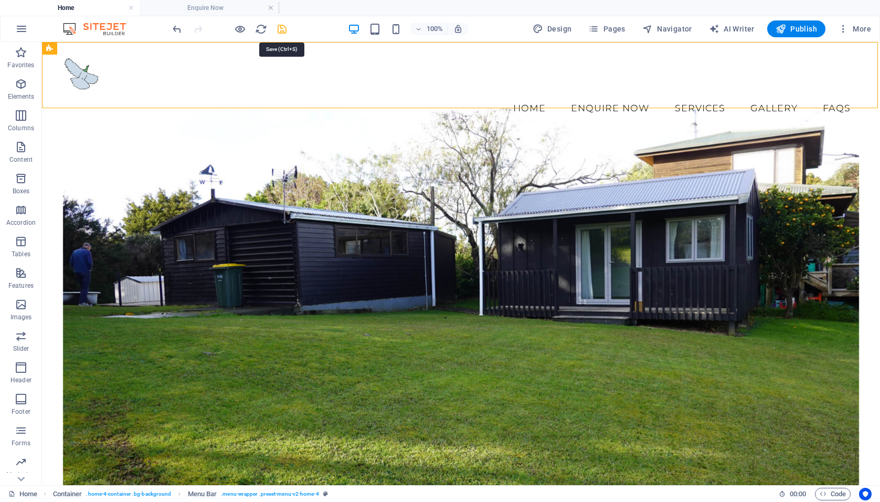
click at [283, 29] on icon "save" at bounding box center [282, 29] width 12 height 12
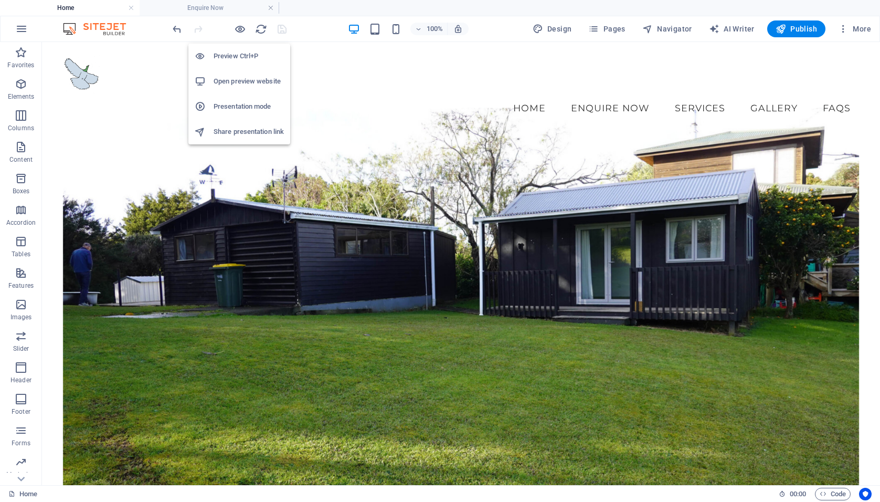
click at [233, 79] on h6 "Open preview website" at bounding box center [249, 81] width 70 height 13
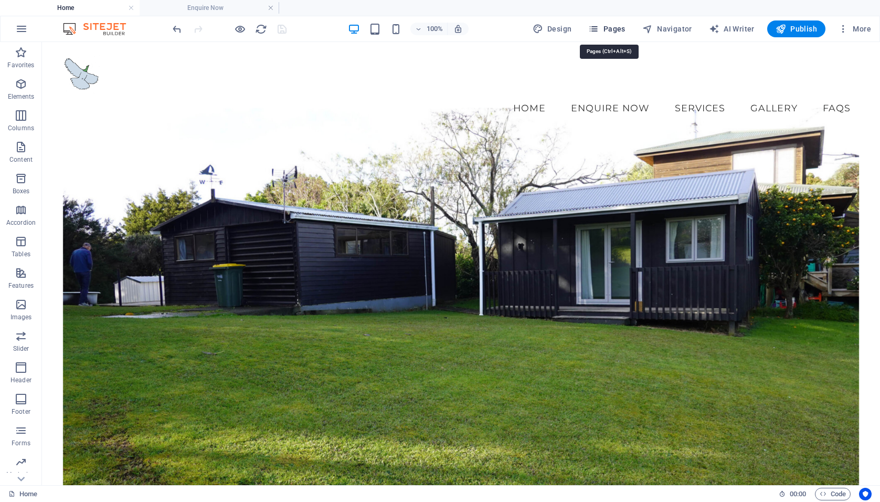
click at [605, 26] on span "Pages" at bounding box center [607, 29] width 37 height 11
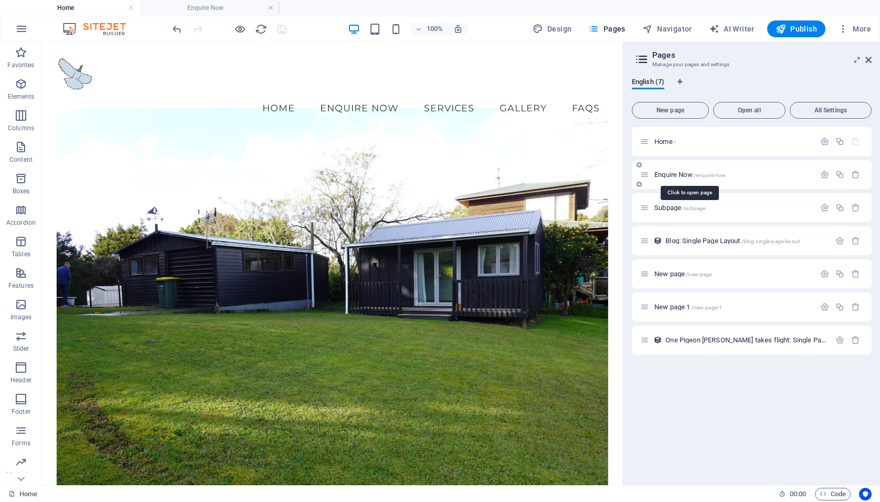
click at [679, 177] on span "Enquire Now /enquire-now" at bounding box center [690, 175] width 71 height 8
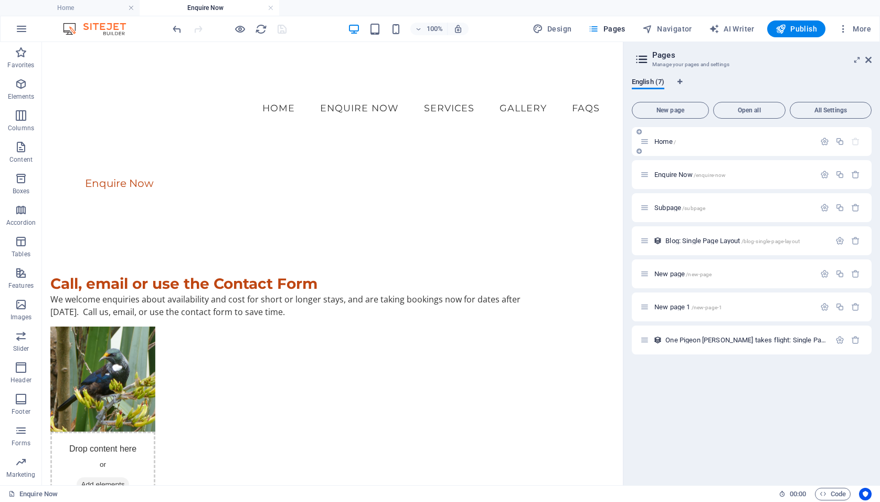
click at [672, 140] on span "Home /" at bounding box center [666, 142] width 22 height 8
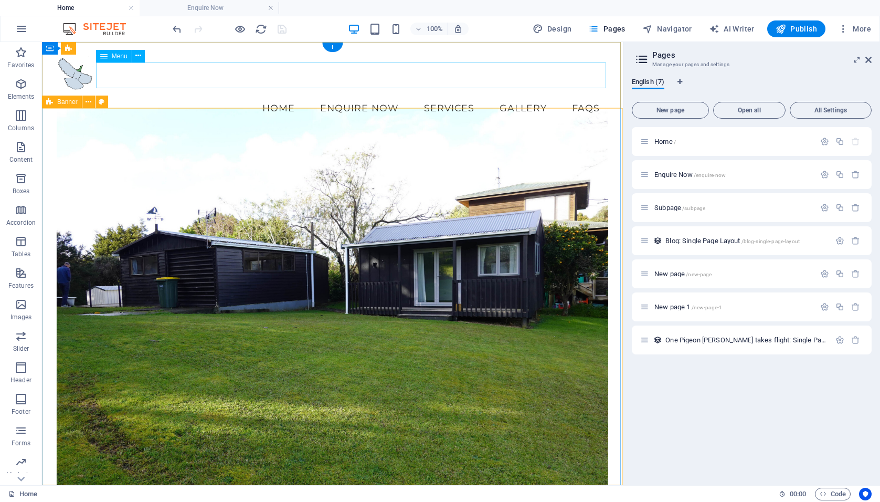
click at [426, 95] on nav "Home Enquire Now Services Gallery FAQs" at bounding box center [333, 108] width 552 height 26
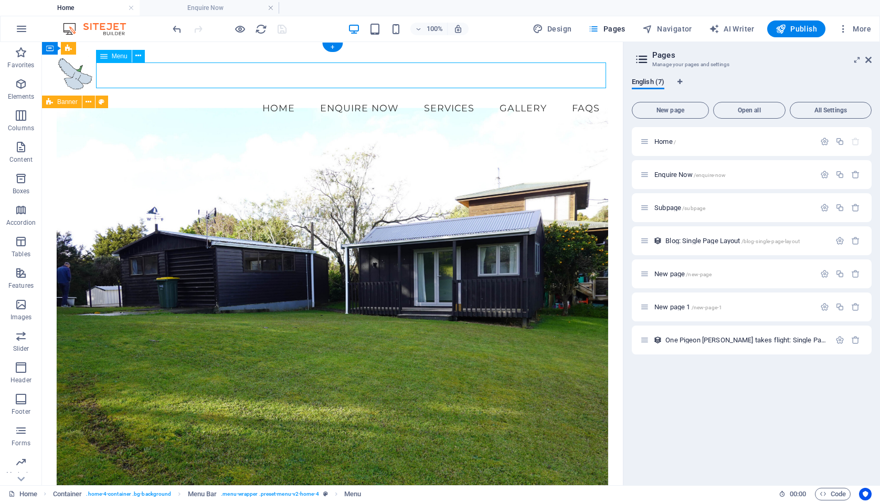
click at [426, 95] on nav "Home Enquire Now Services Gallery FAQs" at bounding box center [333, 108] width 552 height 26
select select "1"
select select
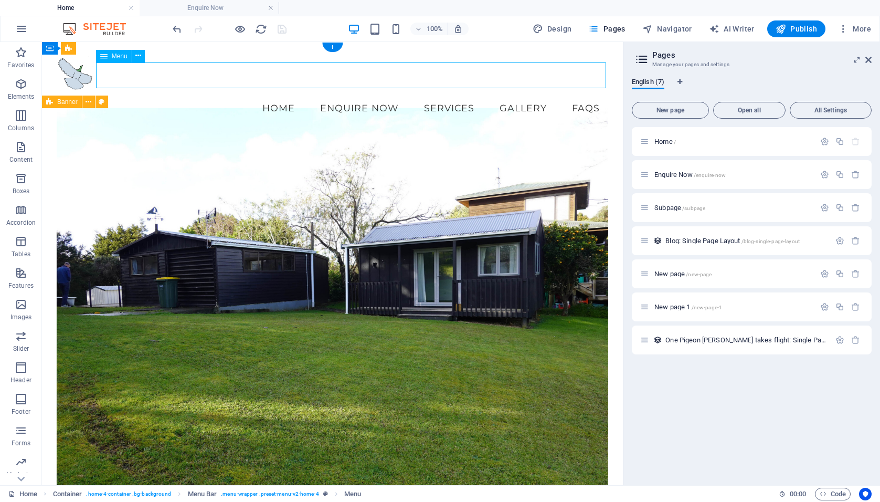
select select
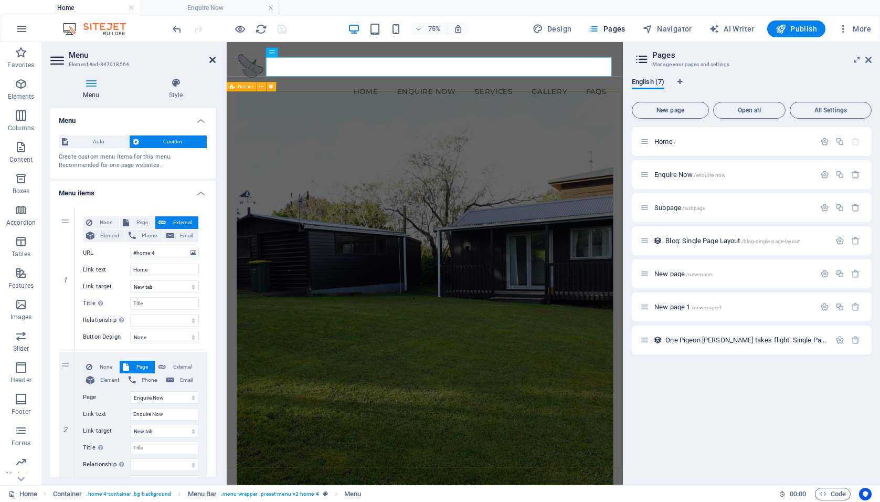
click at [212, 56] on icon at bounding box center [212, 60] width 6 height 8
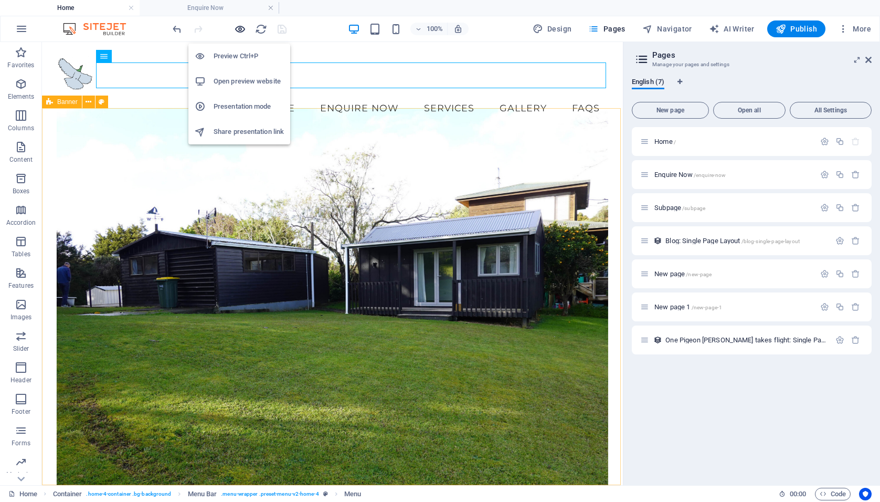
click at [239, 30] on icon "button" at bounding box center [240, 29] width 12 height 12
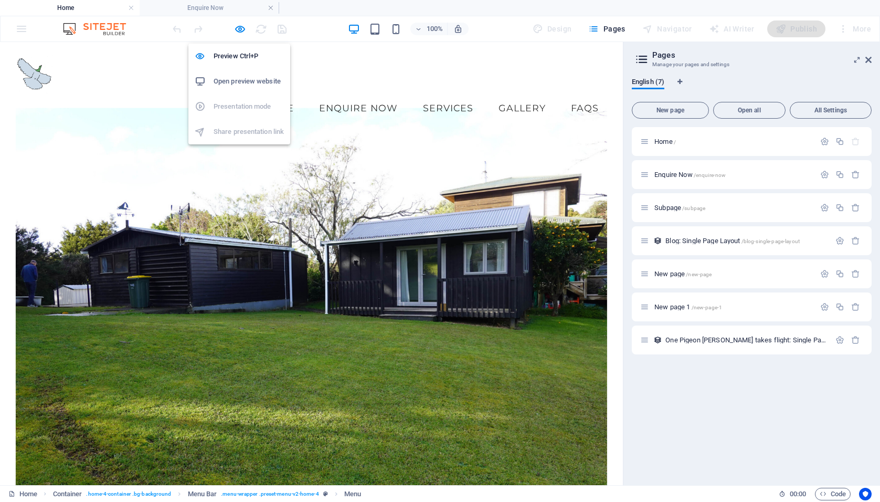
click at [223, 80] on h6 "Open preview website" at bounding box center [249, 81] width 70 height 13
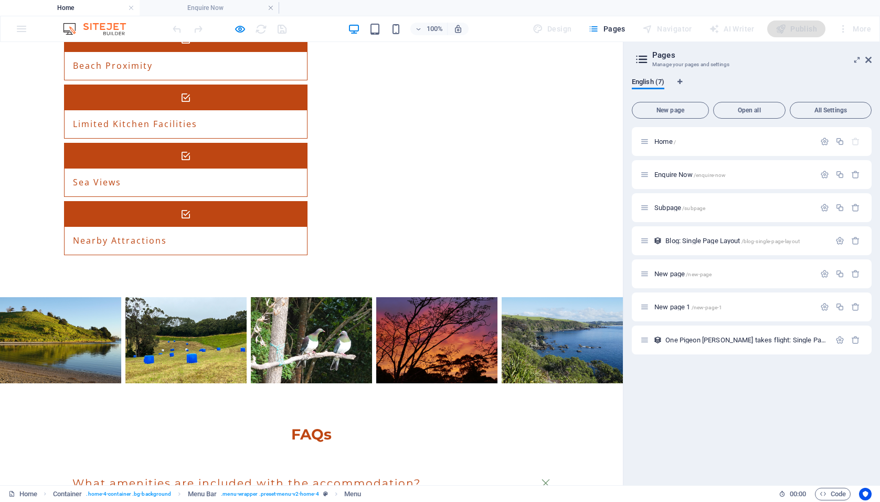
scroll to position [1467, 0]
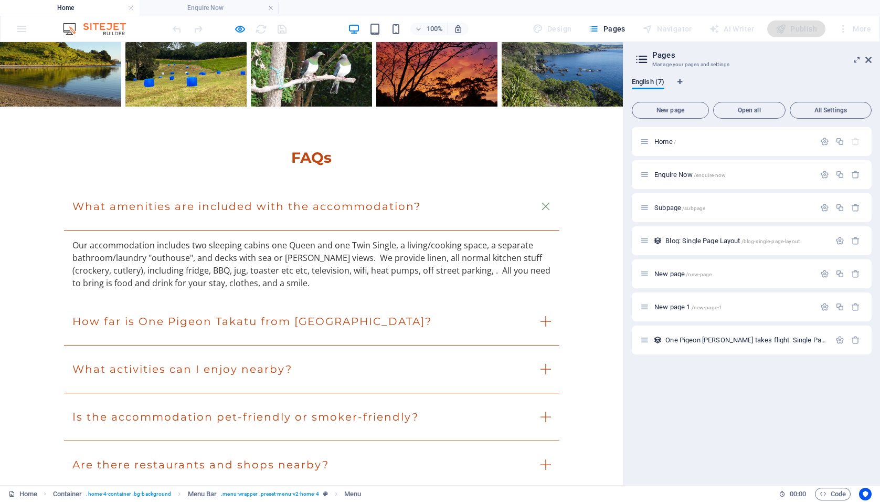
scroll to position [1750, 0]
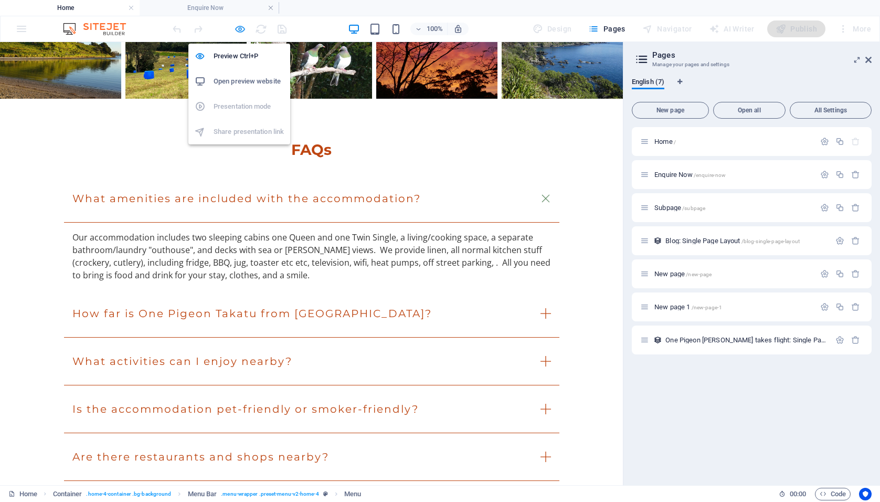
click at [239, 28] on icon "button" at bounding box center [240, 29] width 12 height 12
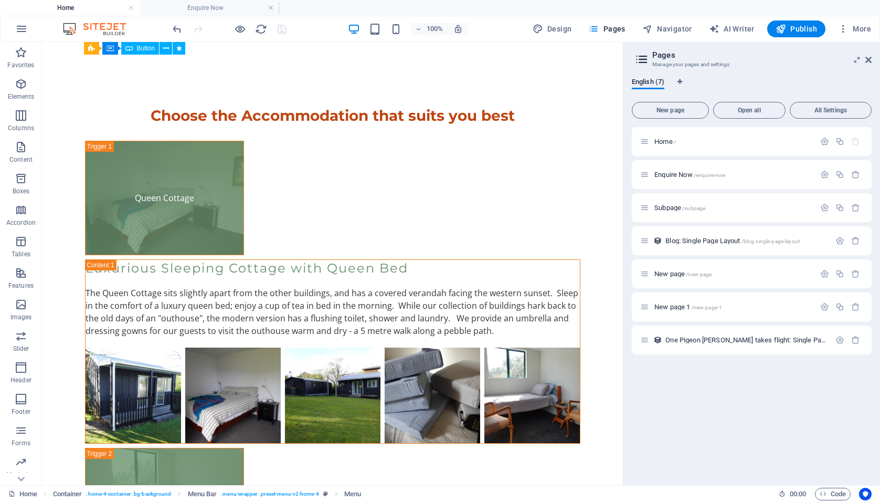
scroll to position [2544, 0]
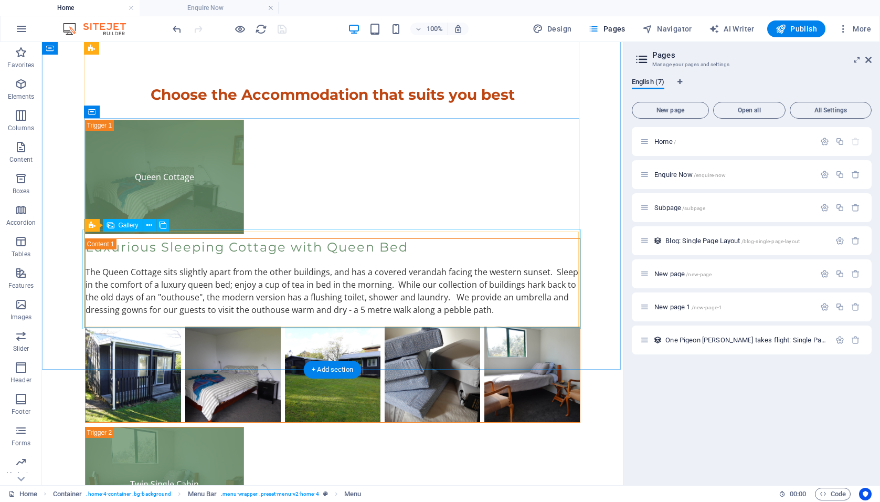
click at [150, 227] on icon at bounding box center [149, 225] width 6 height 11
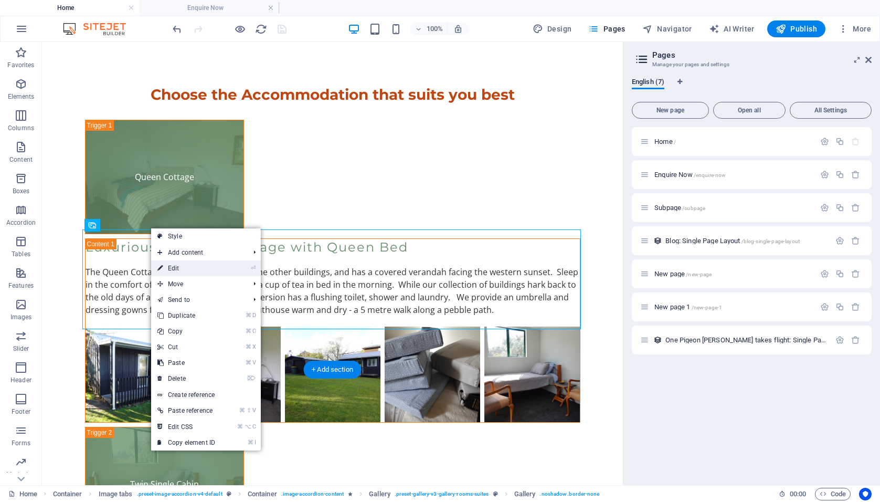
click at [173, 265] on link "⏎ Edit" at bounding box center [186, 268] width 70 height 16
select select "4"
select select "px"
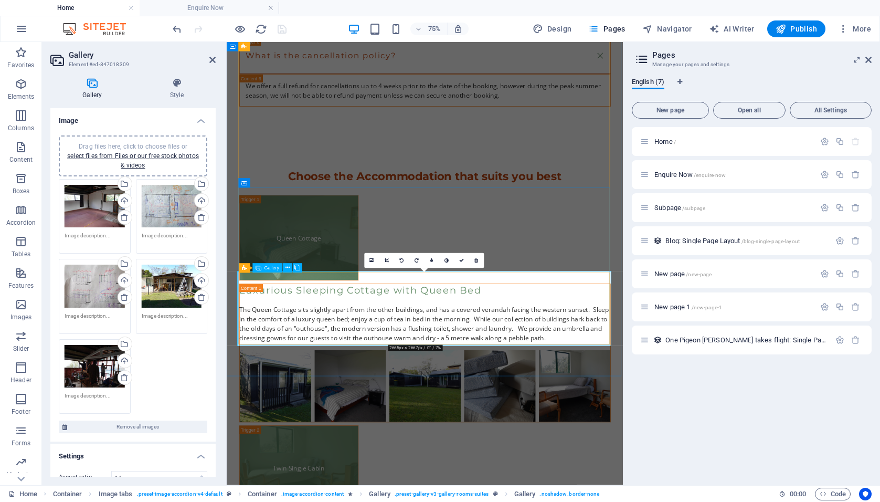
click at [371, 260] on icon at bounding box center [372, 261] width 4 height 6
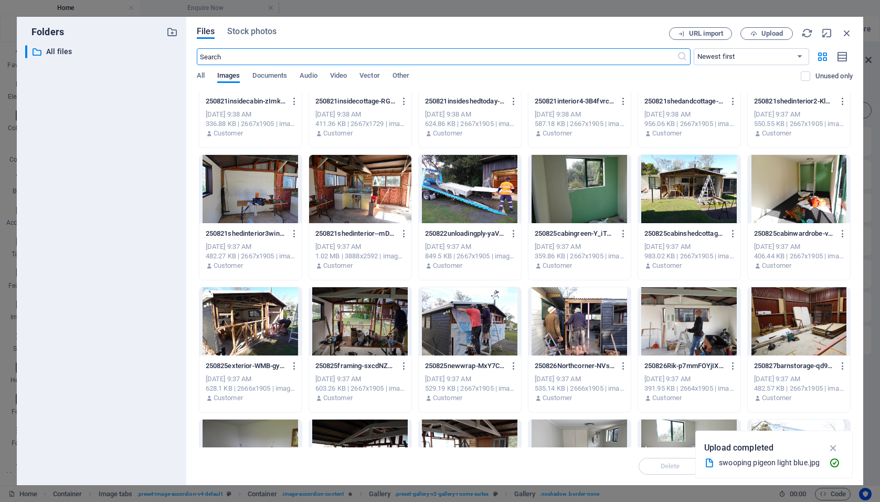
scroll to position [470, 0]
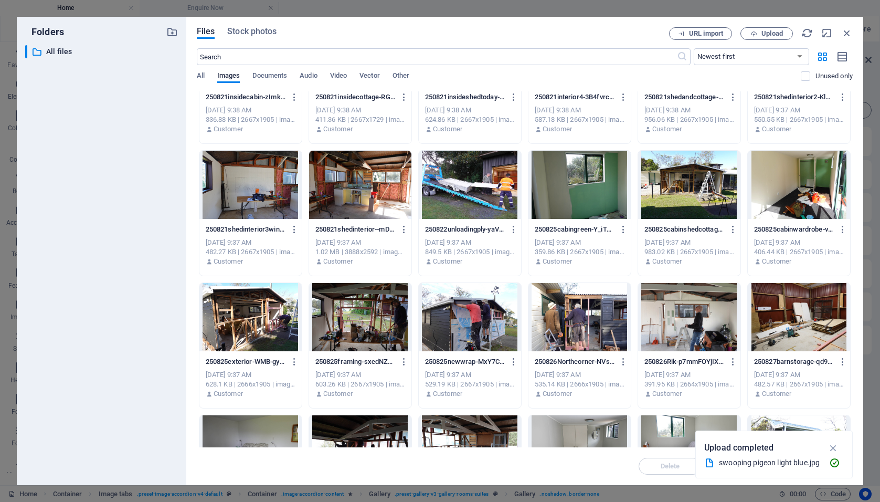
click at [578, 317] on div at bounding box center [580, 317] width 102 height 68
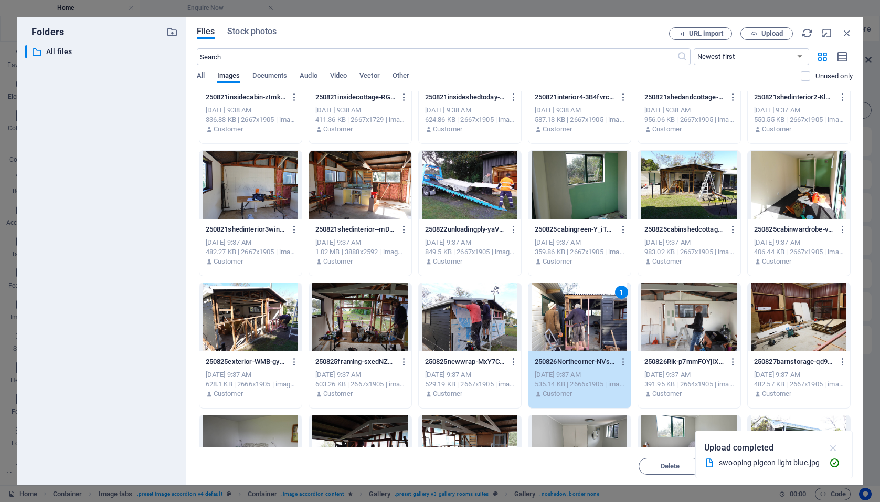
click at [833, 448] on icon "button" at bounding box center [834, 448] width 12 height 12
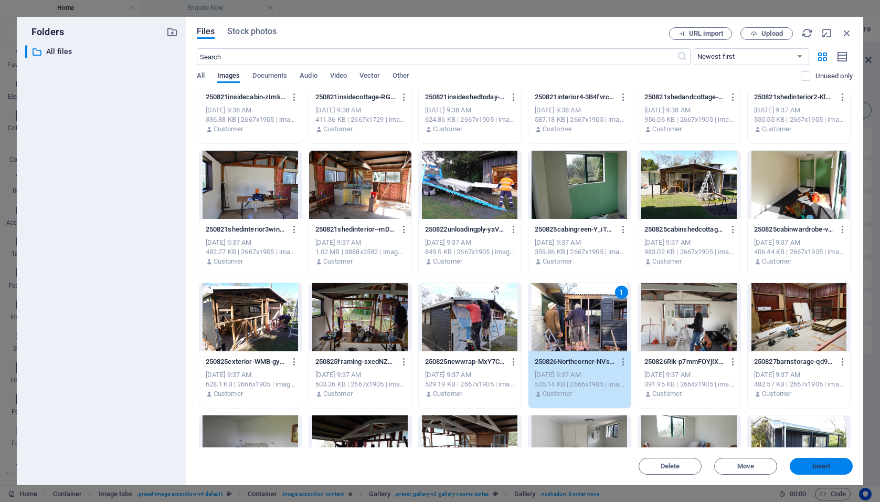
click at [817, 463] on span "Insert" at bounding box center [822, 466] width 18 height 6
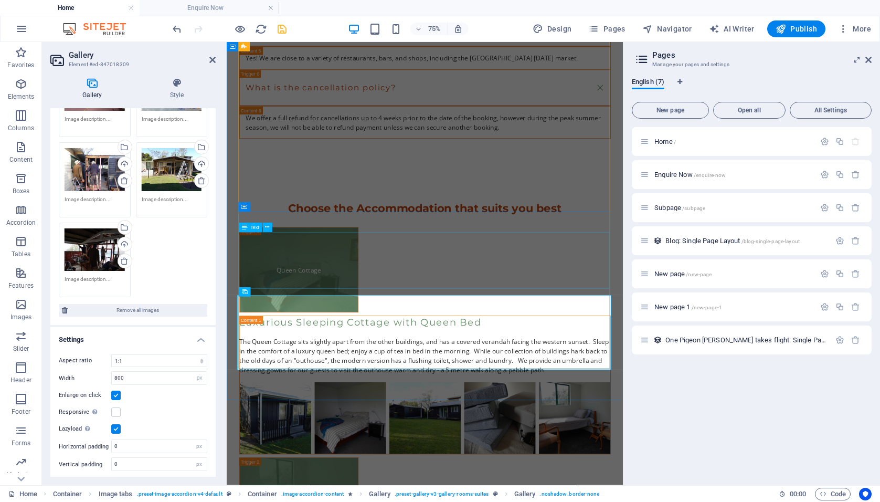
scroll to position [2515, 0]
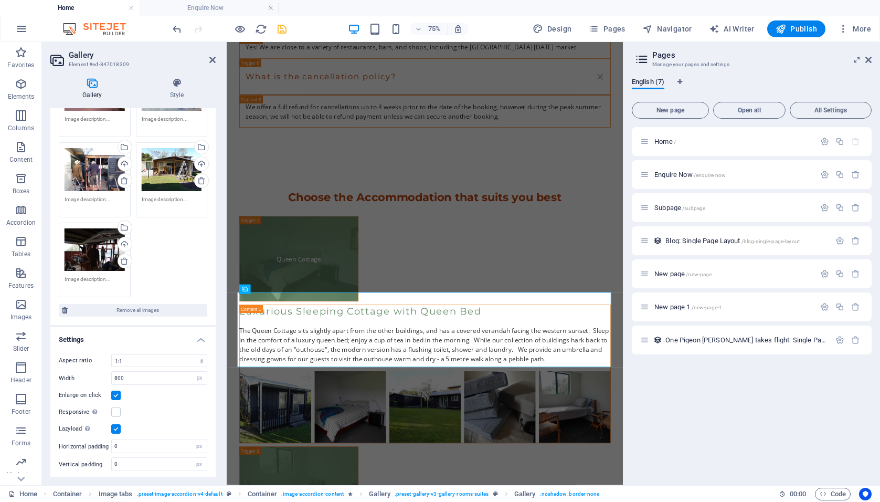
click at [198, 284] on div "Drag files here, click to choose files or select files from Files or our free s…" at bounding box center [133, 180] width 154 height 240
click at [214, 60] on icon at bounding box center [212, 60] width 6 height 8
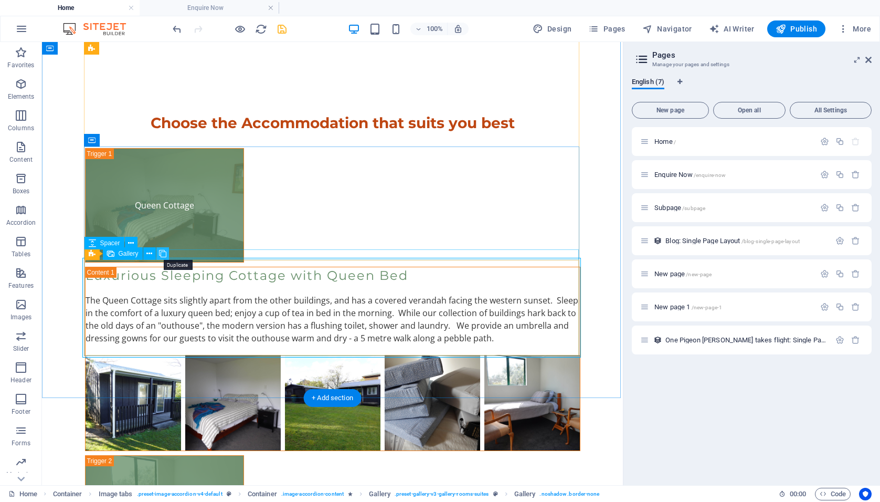
click at [164, 252] on icon at bounding box center [162, 253] width 7 height 11
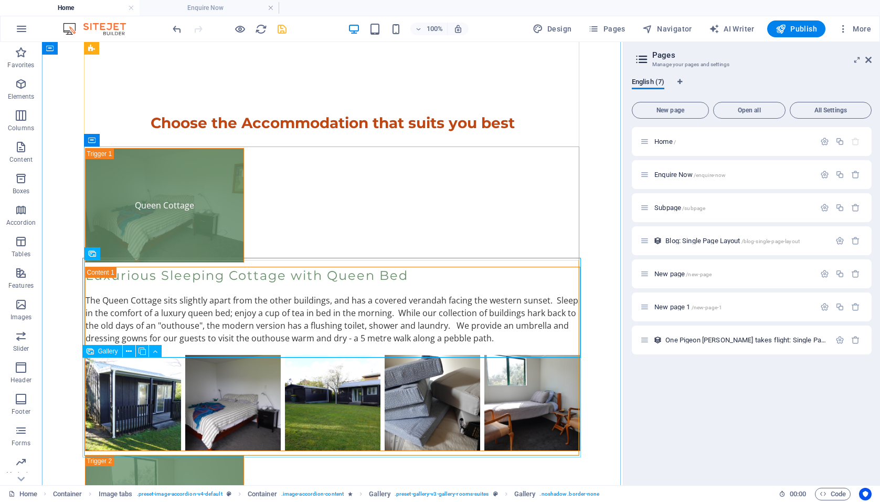
click at [128, 352] on icon at bounding box center [129, 351] width 6 height 11
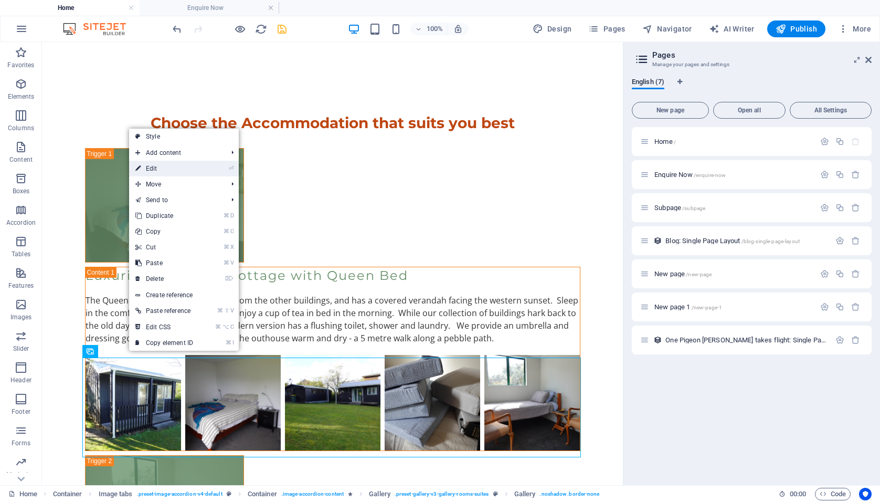
click at [148, 170] on link "⏎ Edit" at bounding box center [164, 169] width 70 height 16
select select "4"
select select "px"
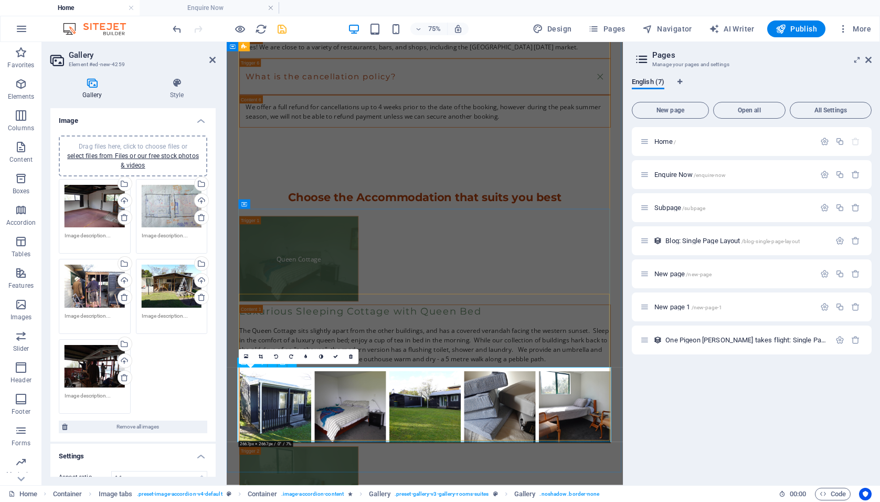
click at [247, 356] on icon at bounding box center [246, 357] width 4 height 6
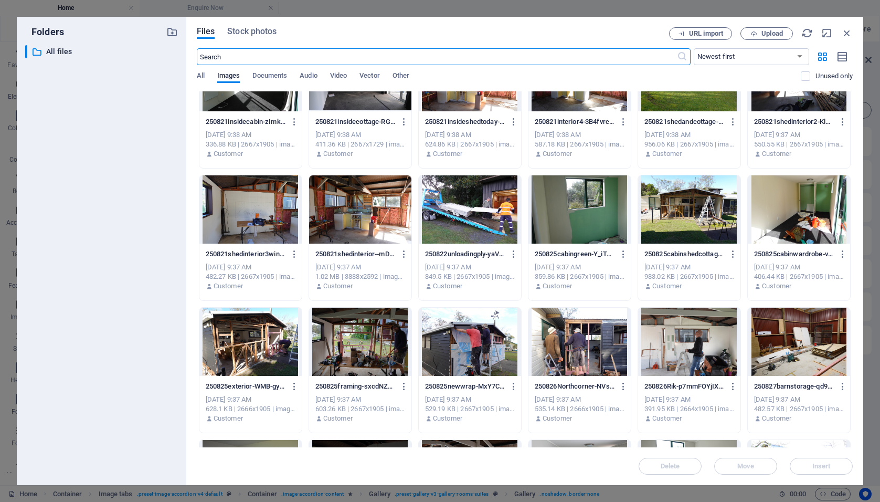
scroll to position [446, 0]
click at [354, 331] on div at bounding box center [360, 341] width 102 height 68
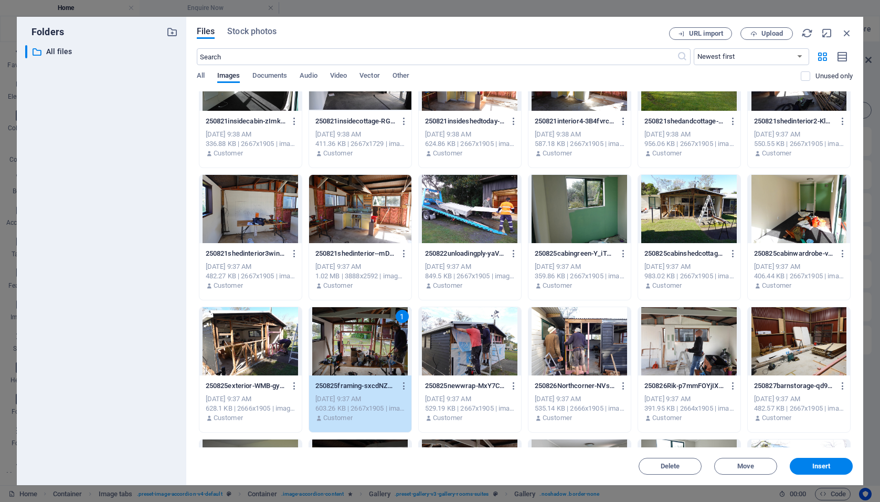
click at [471, 338] on div at bounding box center [470, 341] width 102 height 68
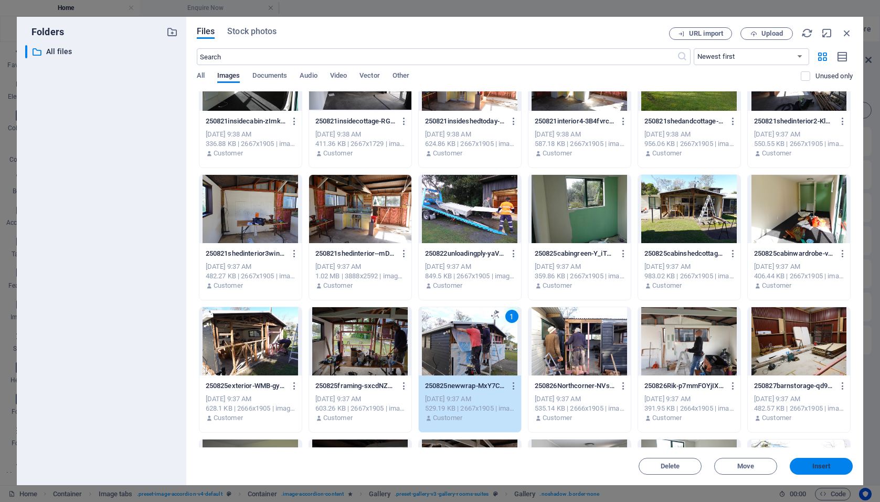
click at [812, 466] on span "Insert" at bounding box center [821, 466] width 55 height 6
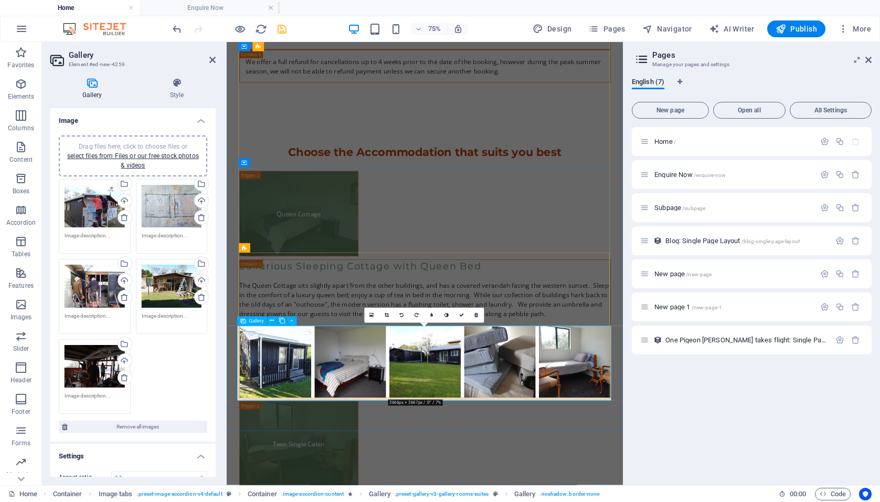
scroll to position [2582, 0]
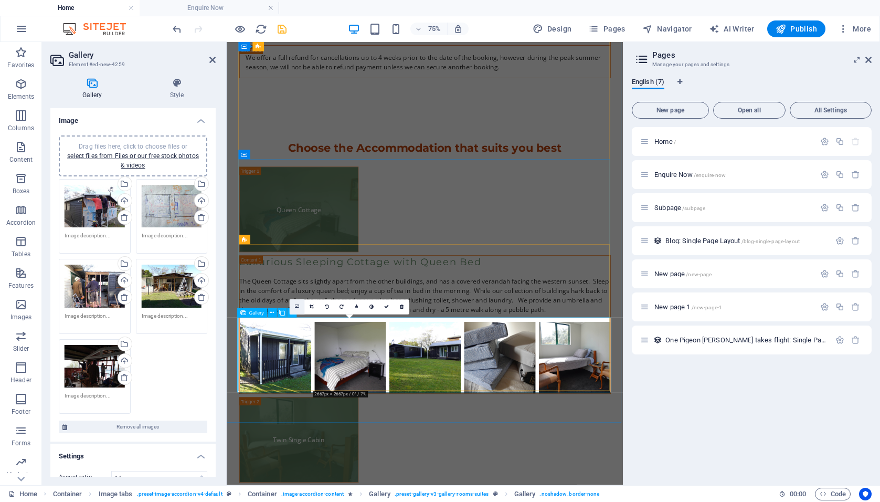
click at [296, 309] on icon at bounding box center [297, 307] width 4 height 6
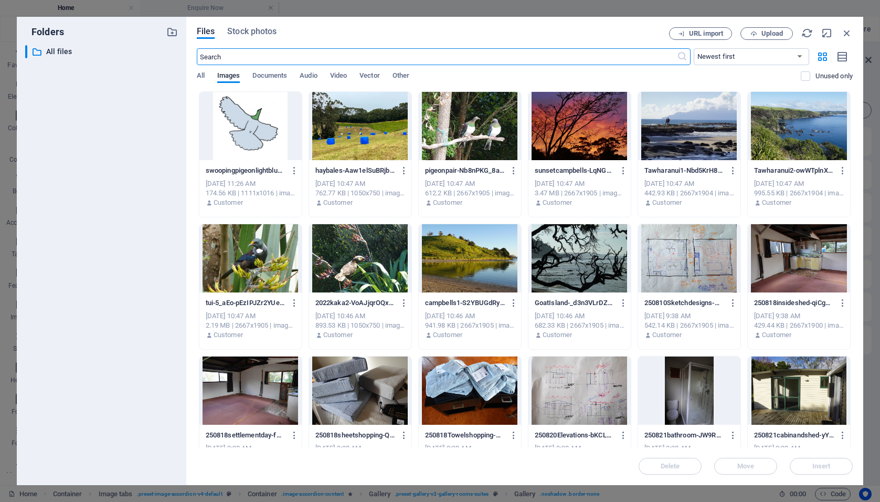
scroll to position [0, 0]
click at [774, 34] on span "Upload" at bounding box center [773, 33] width 22 height 6
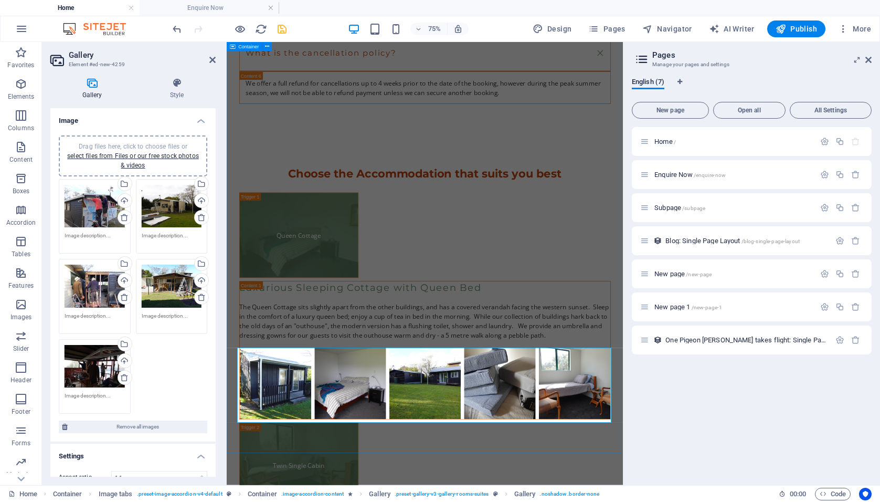
scroll to position [2550, 0]
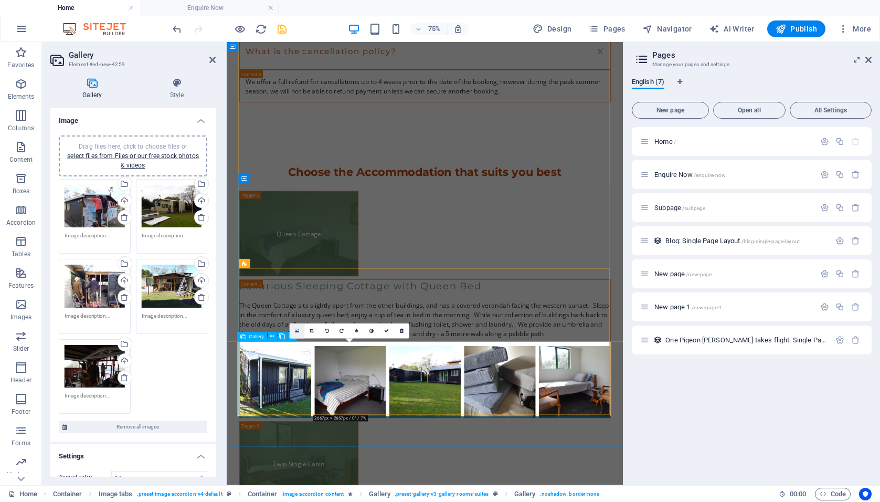
click at [297, 332] on icon at bounding box center [297, 331] width 4 height 6
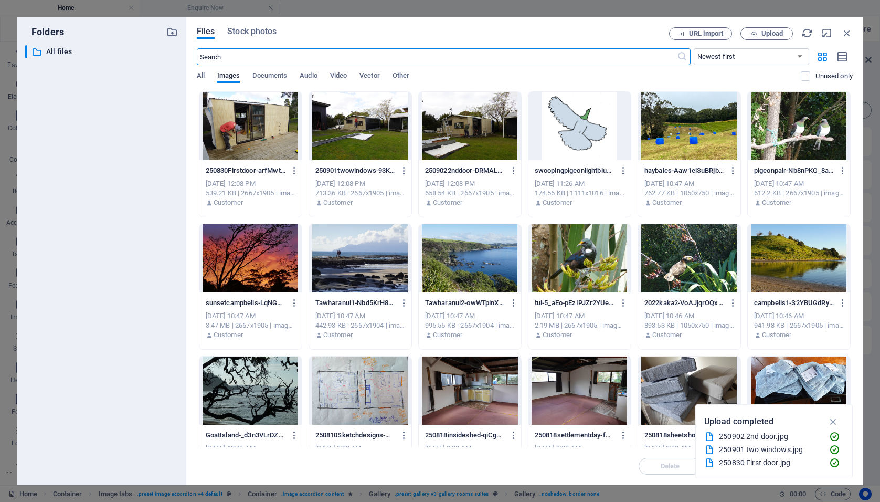
scroll to position [2443, 0]
click at [253, 121] on div at bounding box center [251, 126] width 102 height 68
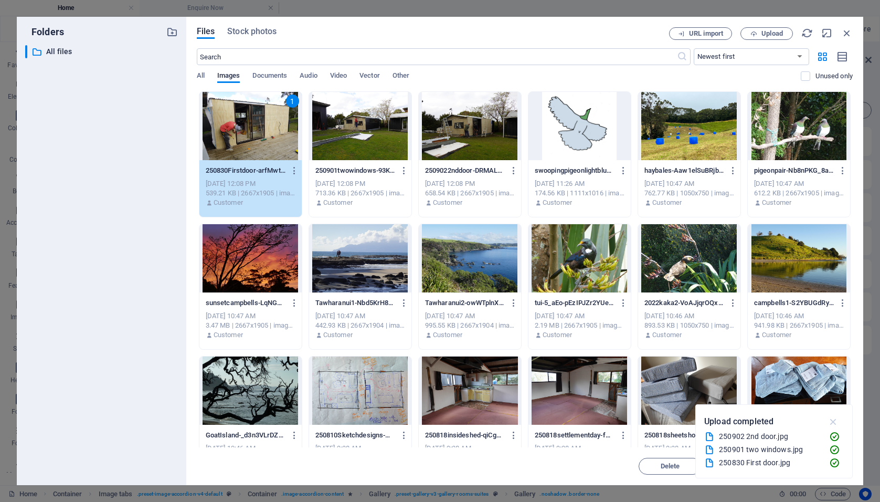
click at [835, 420] on icon "button" at bounding box center [834, 422] width 12 height 12
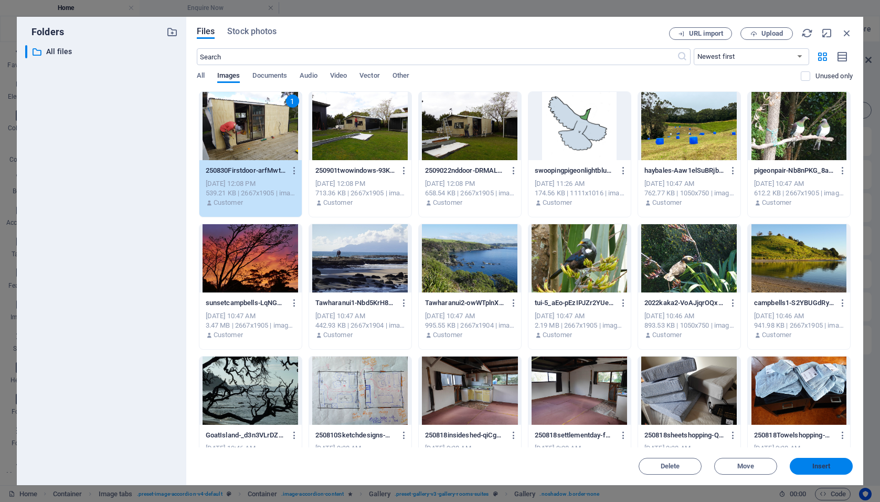
click at [818, 464] on span "Insert" at bounding box center [822, 466] width 18 height 6
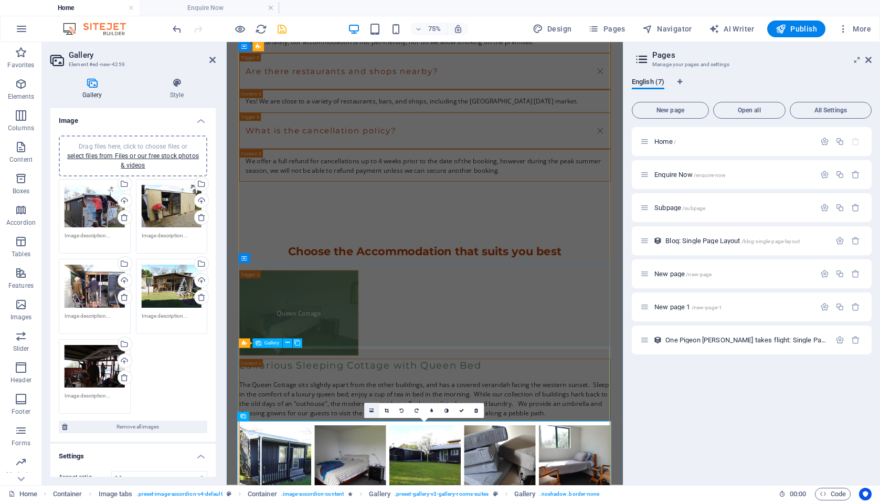
click at [371, 411] on icon at bounding box center [372, 411] width 4 height 6
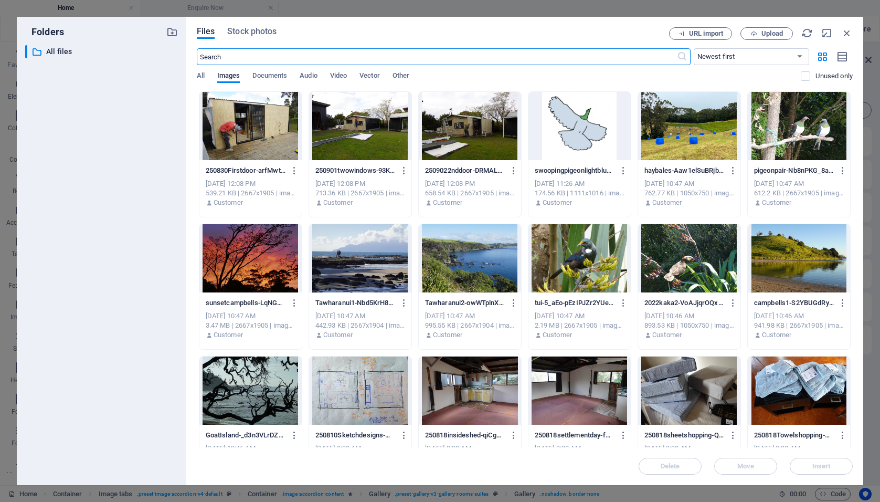
click at [352, 129] on div at bounding box center [360, 126] width 102 height 68
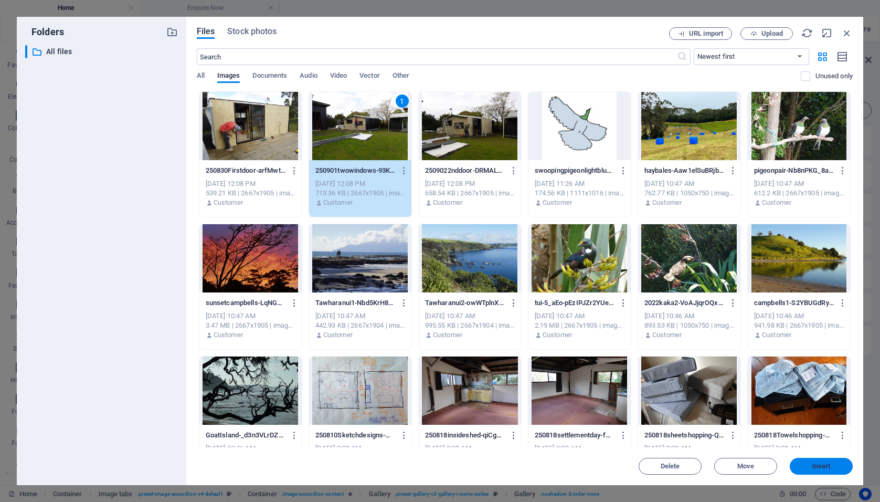
click at [824, 465] on span "Insert" at bounding box center [822, 466] width 18 height 6
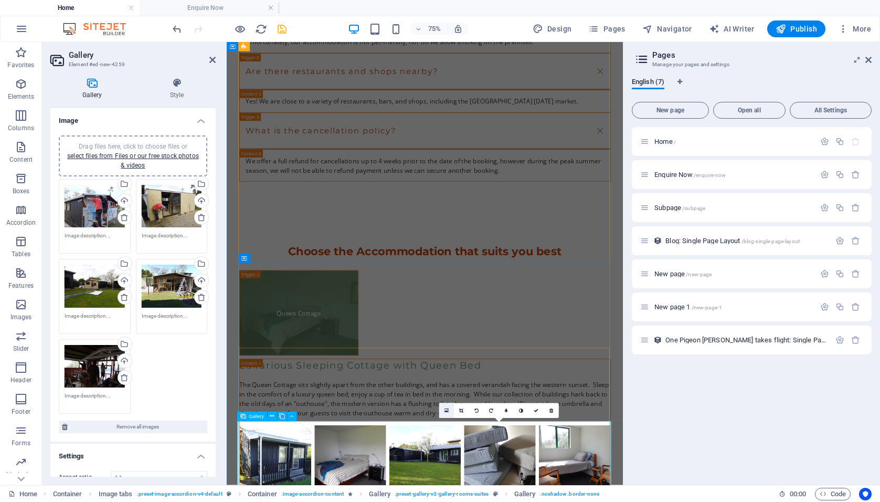
click at [448, 410] on icon at bounding box center [447, 411] width 4 height 6
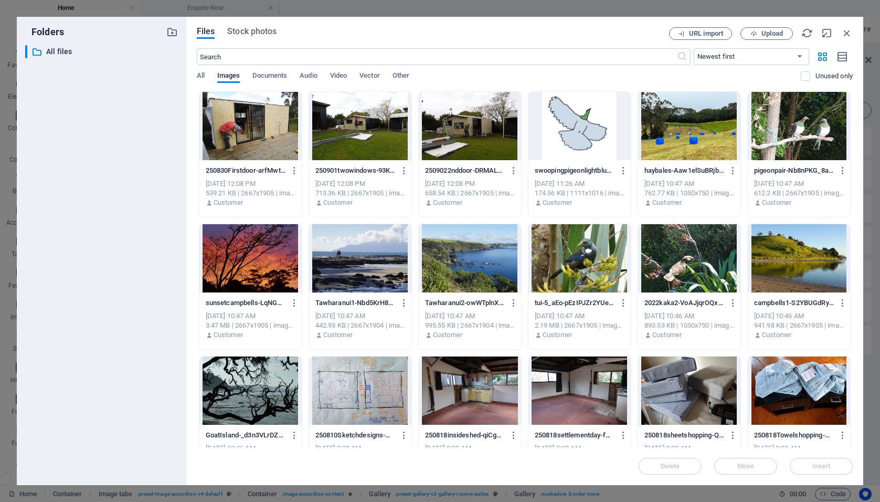
click at [453, 124] on div at bounding box center [470, 126] width 102 height 68
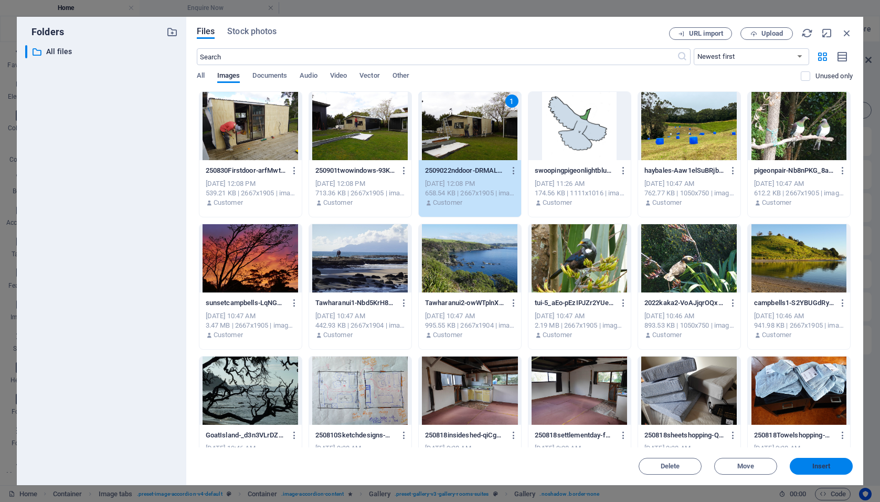
click at [822, 465] on span "Insert" at bounding box center [822, 466] width 18 height 6
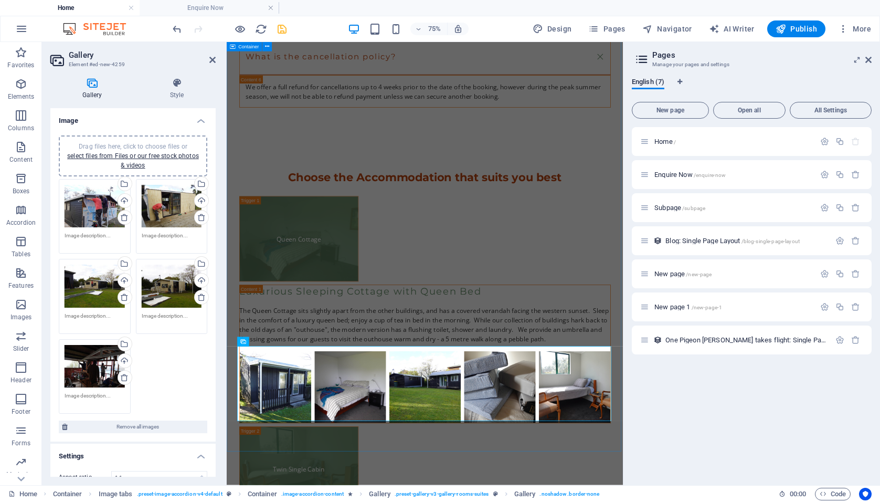
scroll to position [2544, 0]
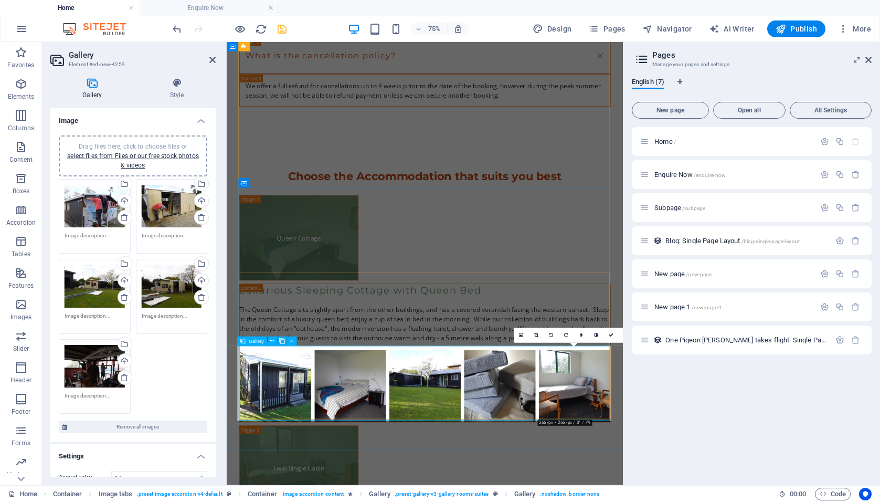
click at [520, 335] on icon at bounding box center [521, 335] width 4 height 6
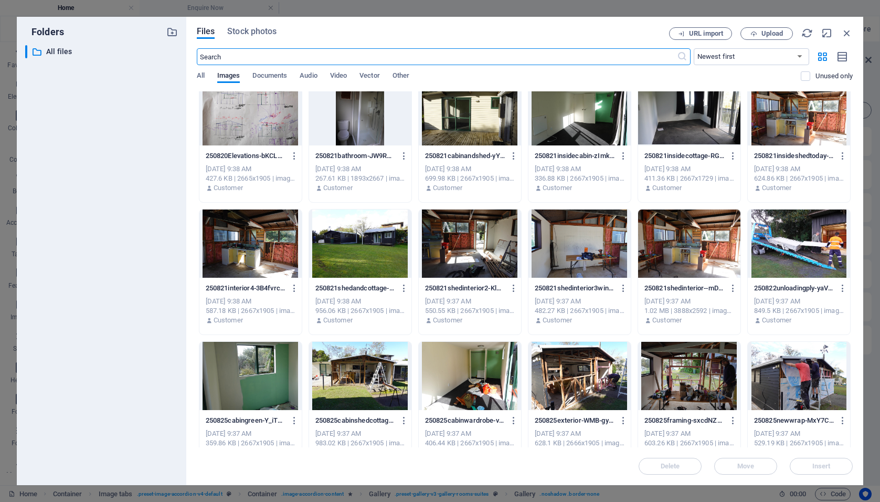
scroll to position [406, 0]
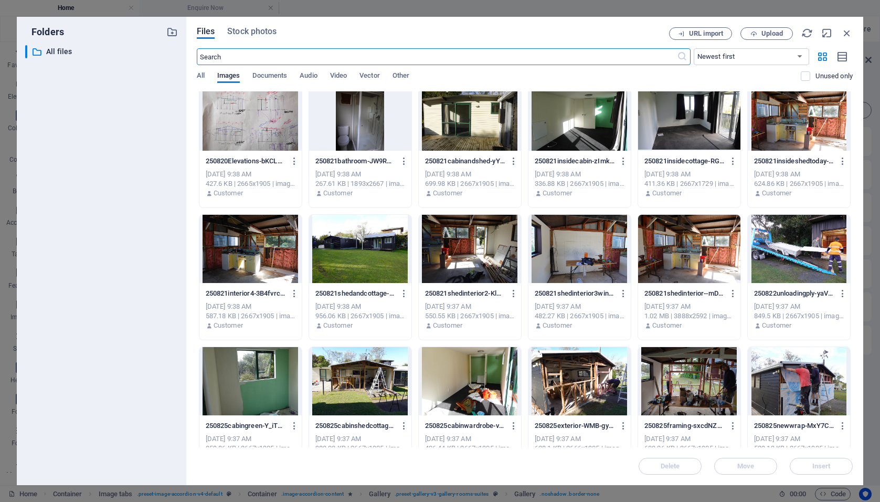
click at [248, 112] on div at bounding box center [251, 116] width 102 height 68
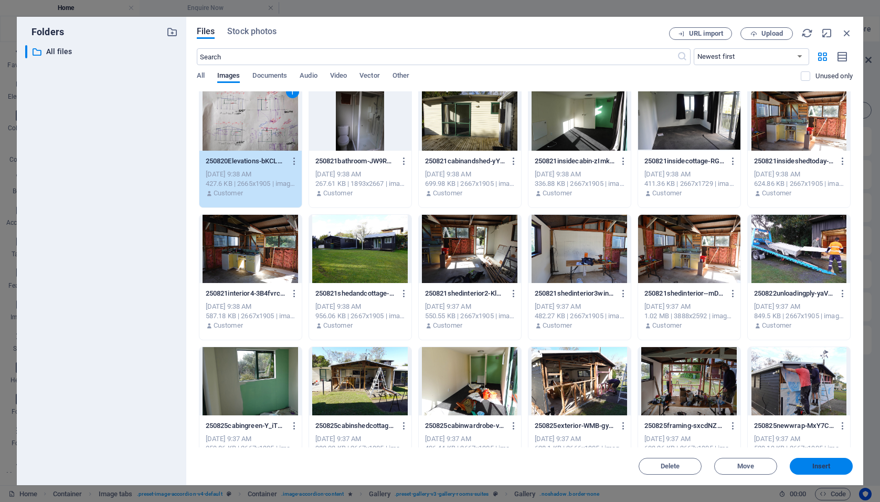
click at [822, 465] on span "Insert" at bounding box center [822, 466] width 18 height 6
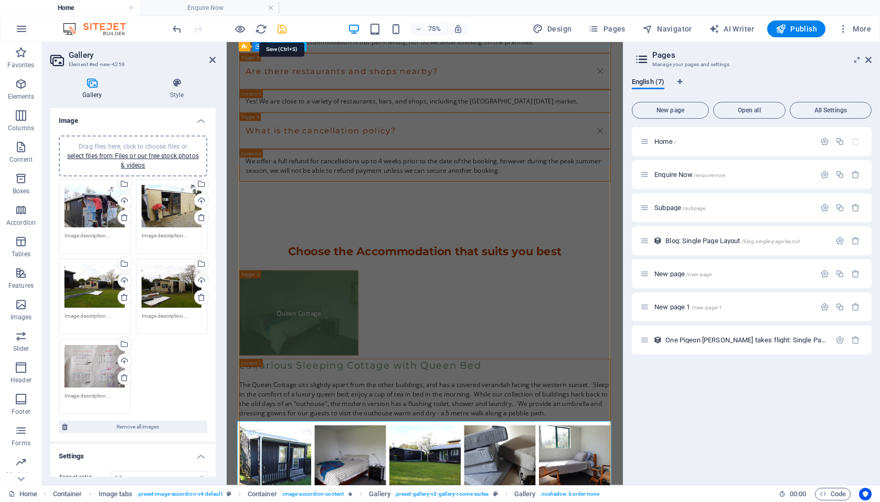
click at [281, 32] on icon "save" at bounding box center [282, 29] width 12 height 12
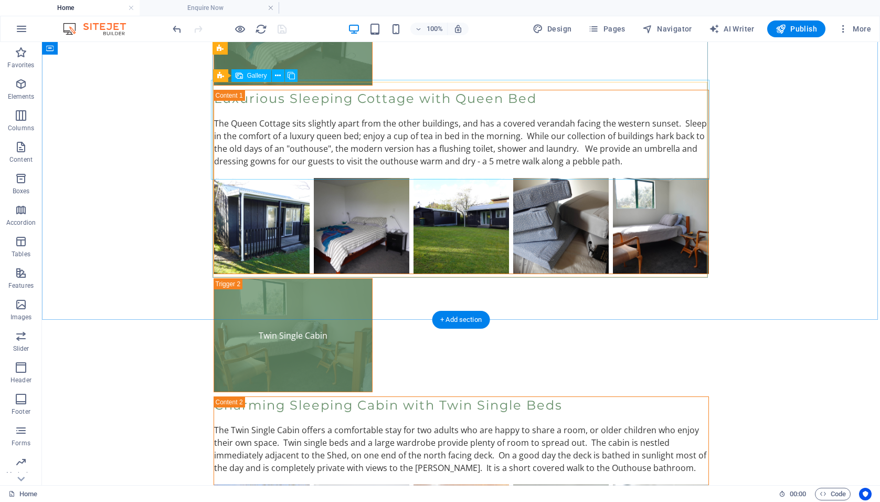
scroll to position [2730, 0]
